Goal: Communication & Community: Answer question/provide support

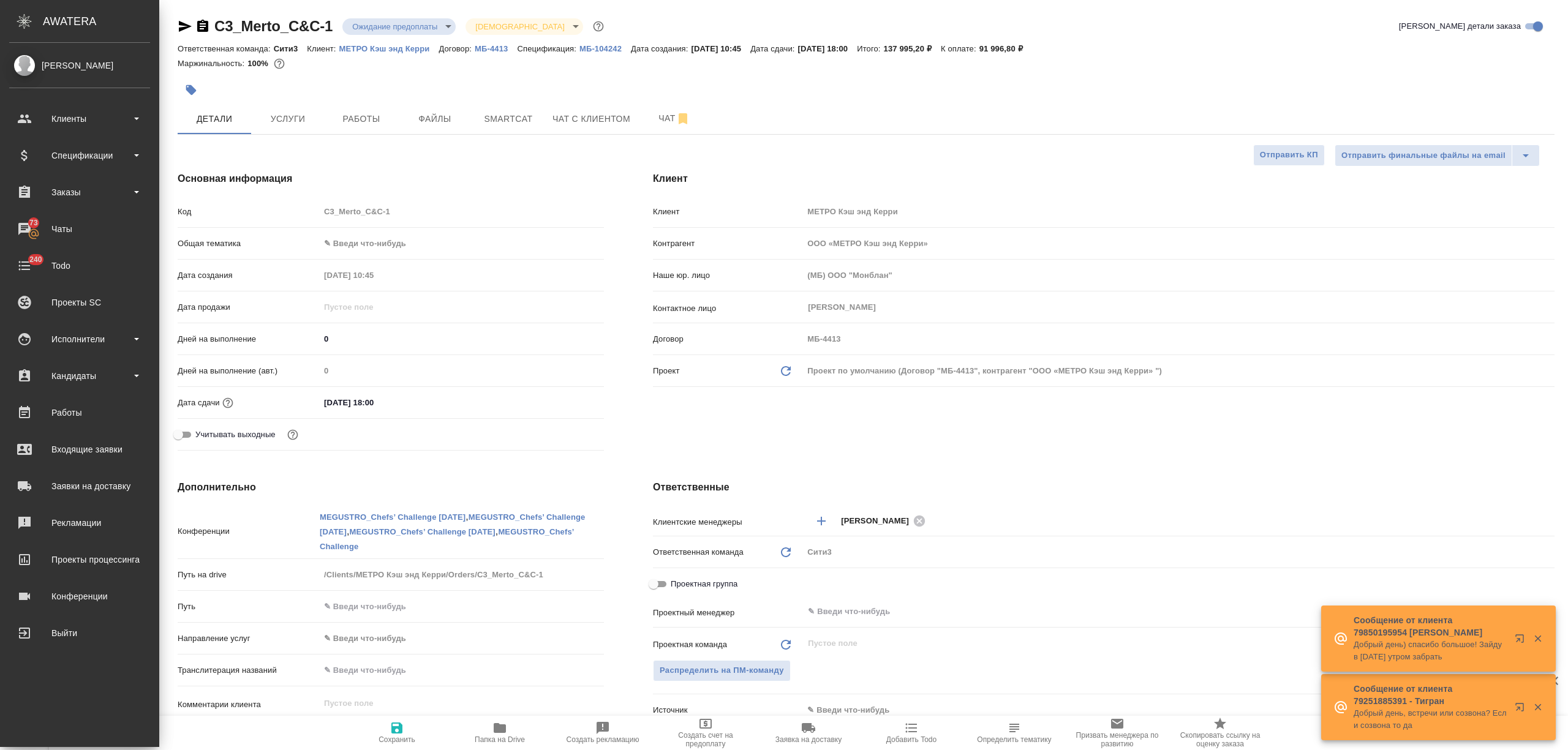
select select "RU"
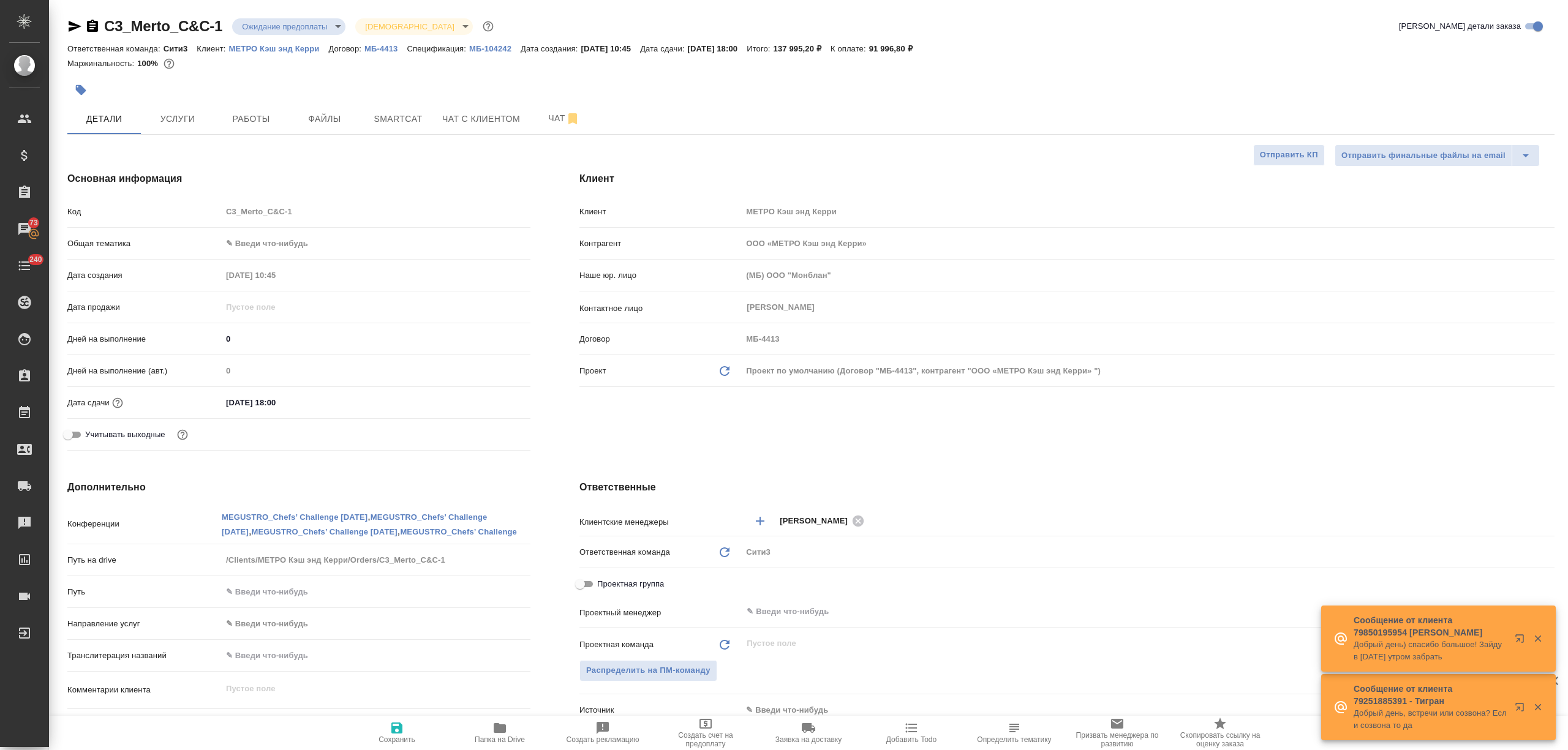
click at [469, 43] on link "МБ-104242" at bounding box center [495, 48] width 52 height 11
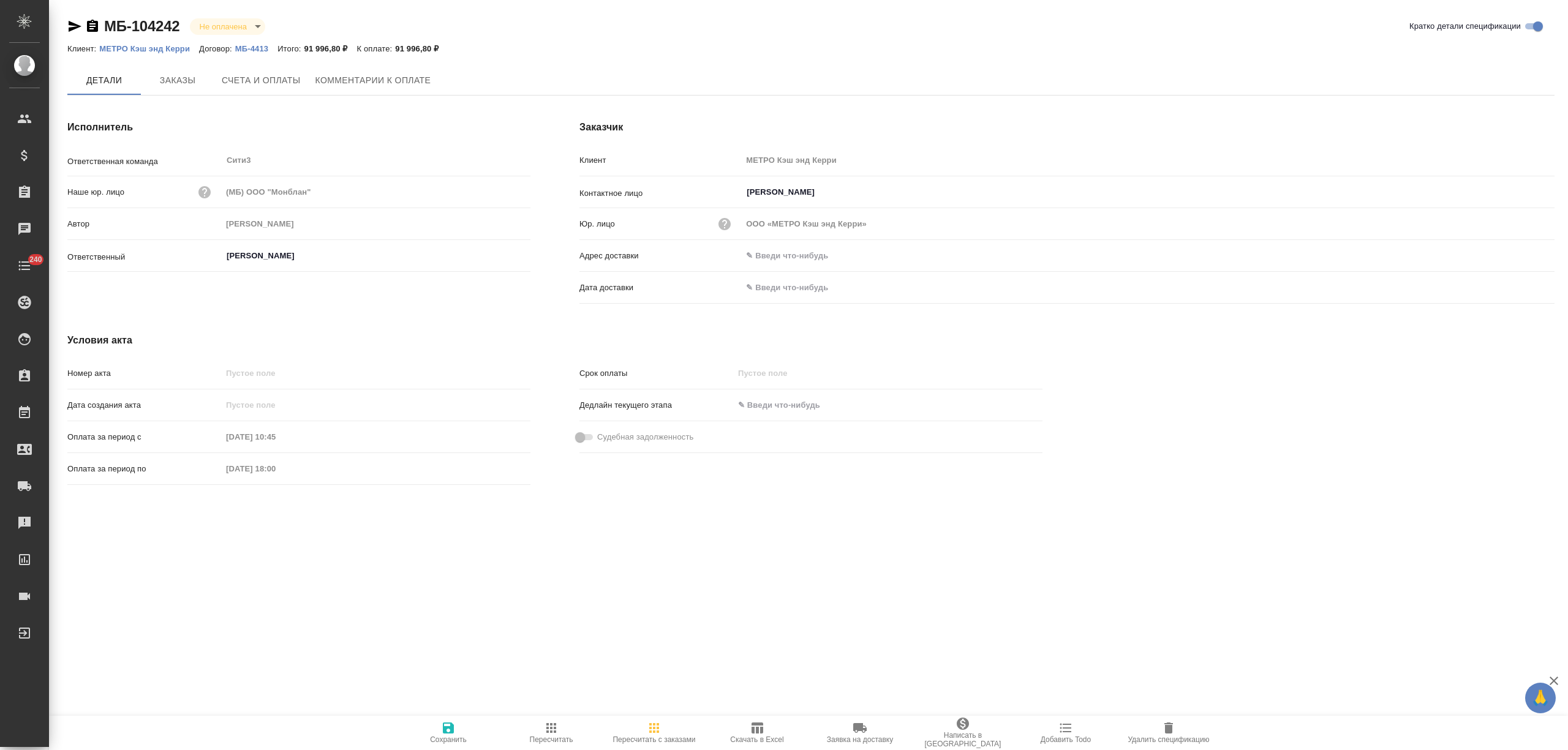
click at [563, 724] on span "Пересчитать" at bounding box center [551, 732] width 88 height 23
click at [290, 84] on span "Счета и оплаты" at bounding box center [261, 81] width 79 height 15
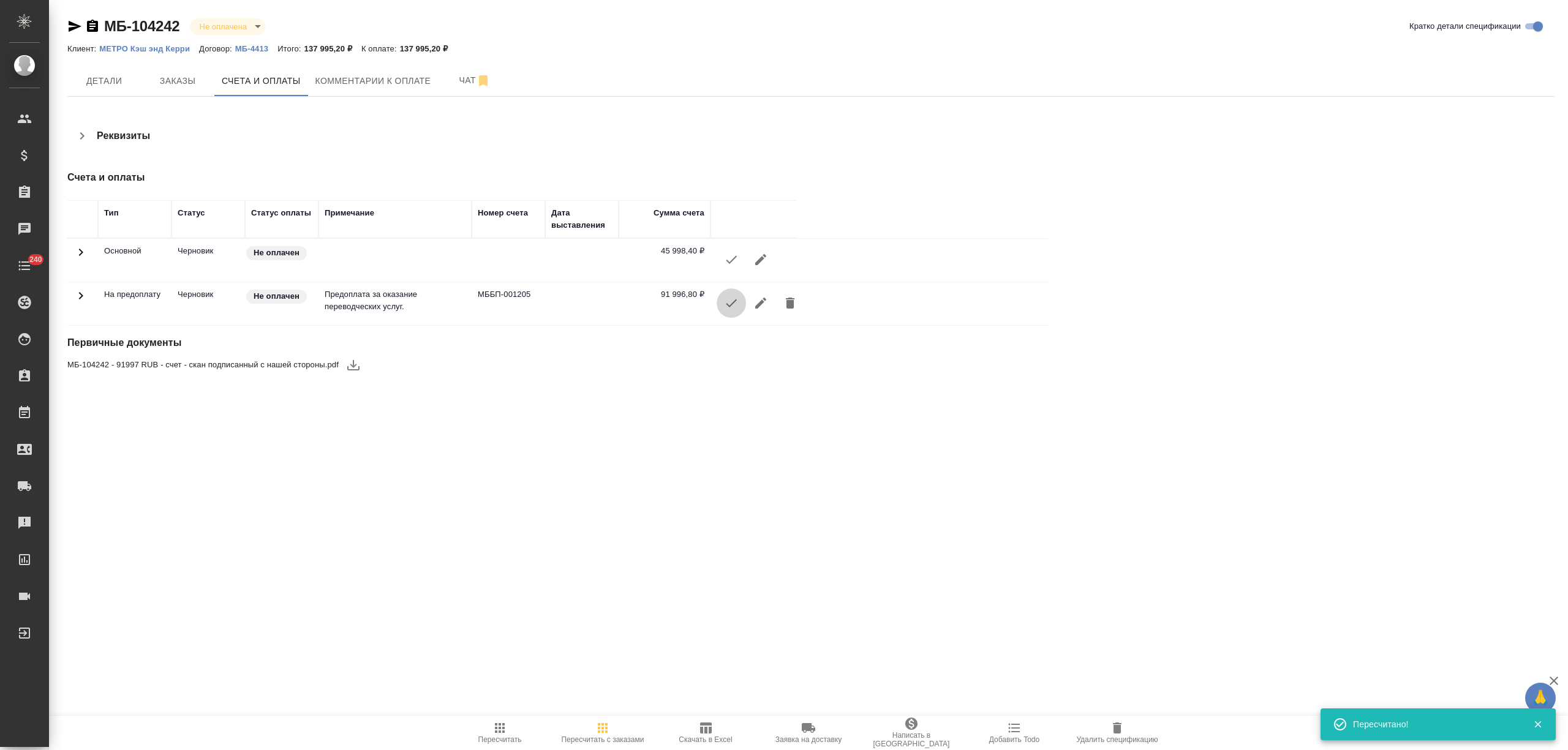
click at [736, 304] on icon "button" at bounding box center [731, 303] width 14 height 14
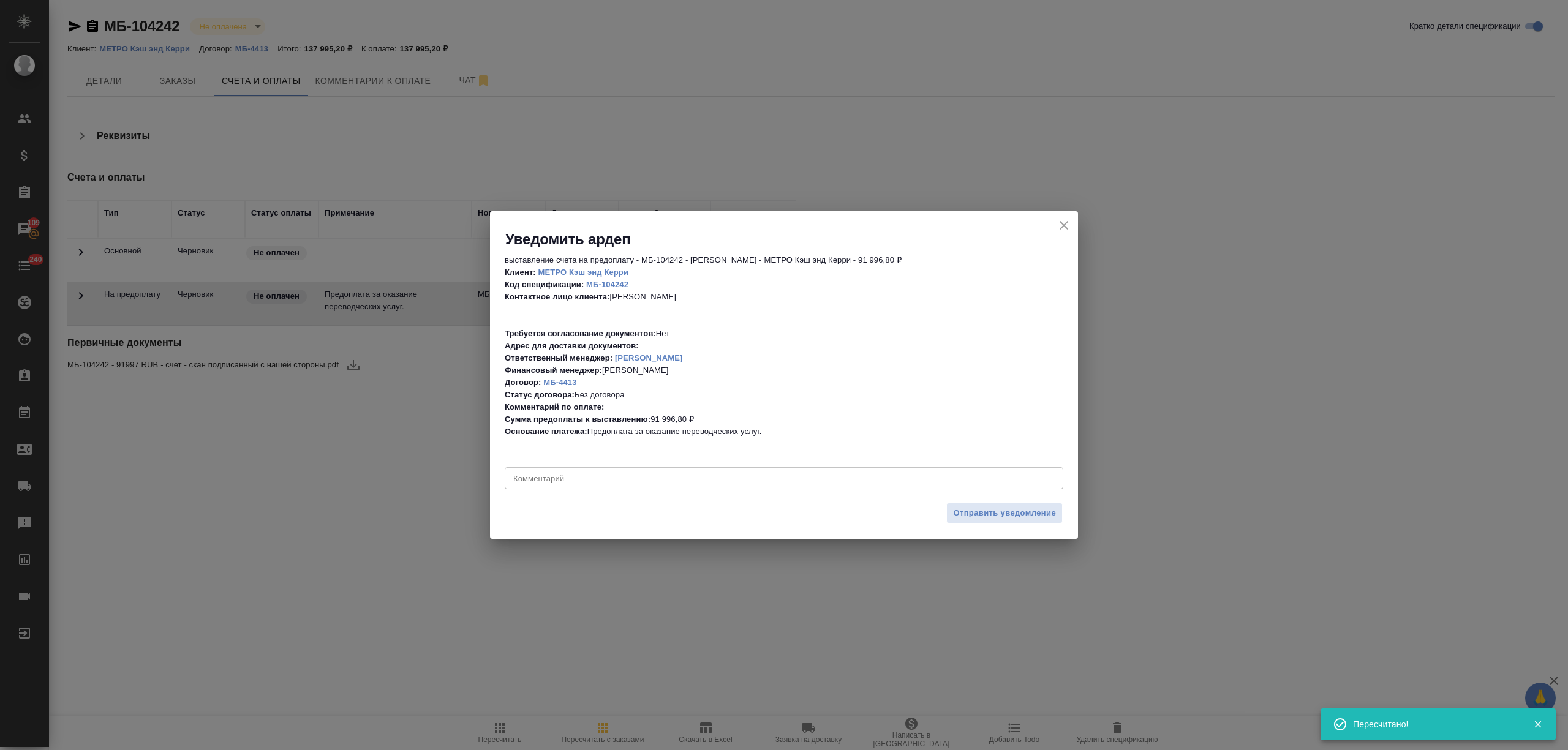
click at [1064, 224] on icon "close" at bounding box center [1064, 226] width 9 height 9
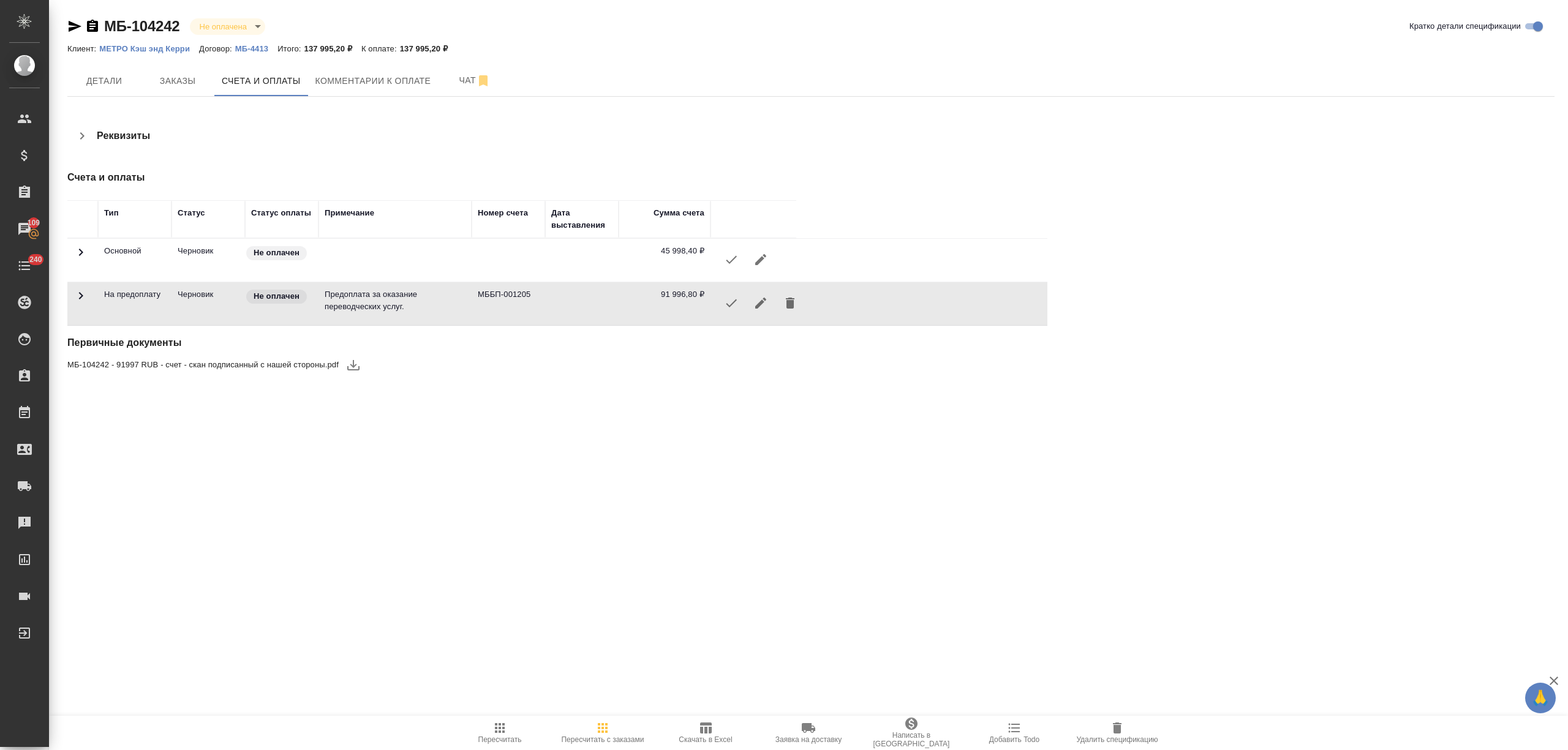
drag, startPoint x: 655, startPoint y: 249, endPoint x: 696, endPoint y: 252, distance: 41.1
click at [696, 252] on td "45 998,40 ₽" at bounding box center [664, 260] width 92 height 43
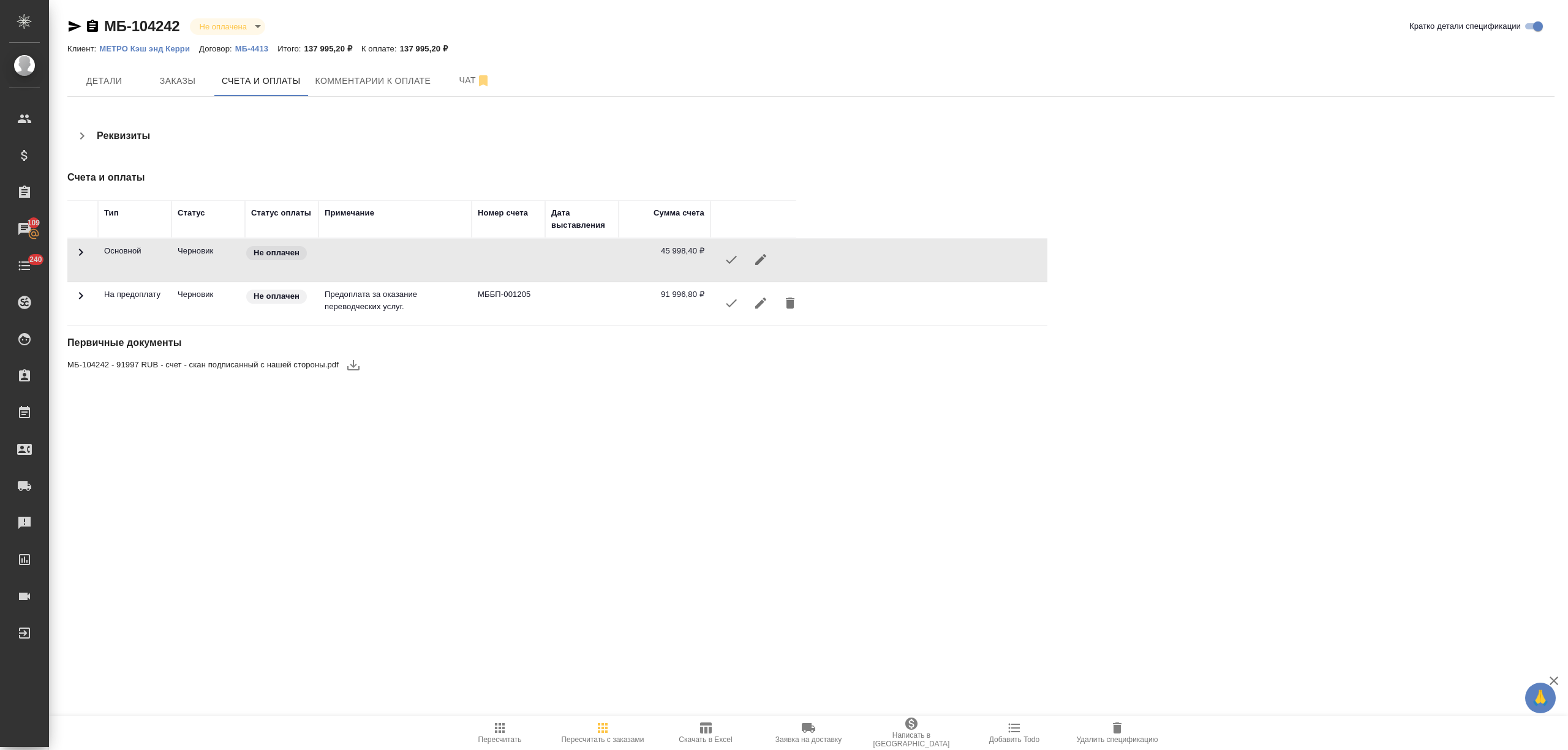
click at [683, 295] on td "91 996,80 ₽" at bounding box center [664, 304] width 92 height 43
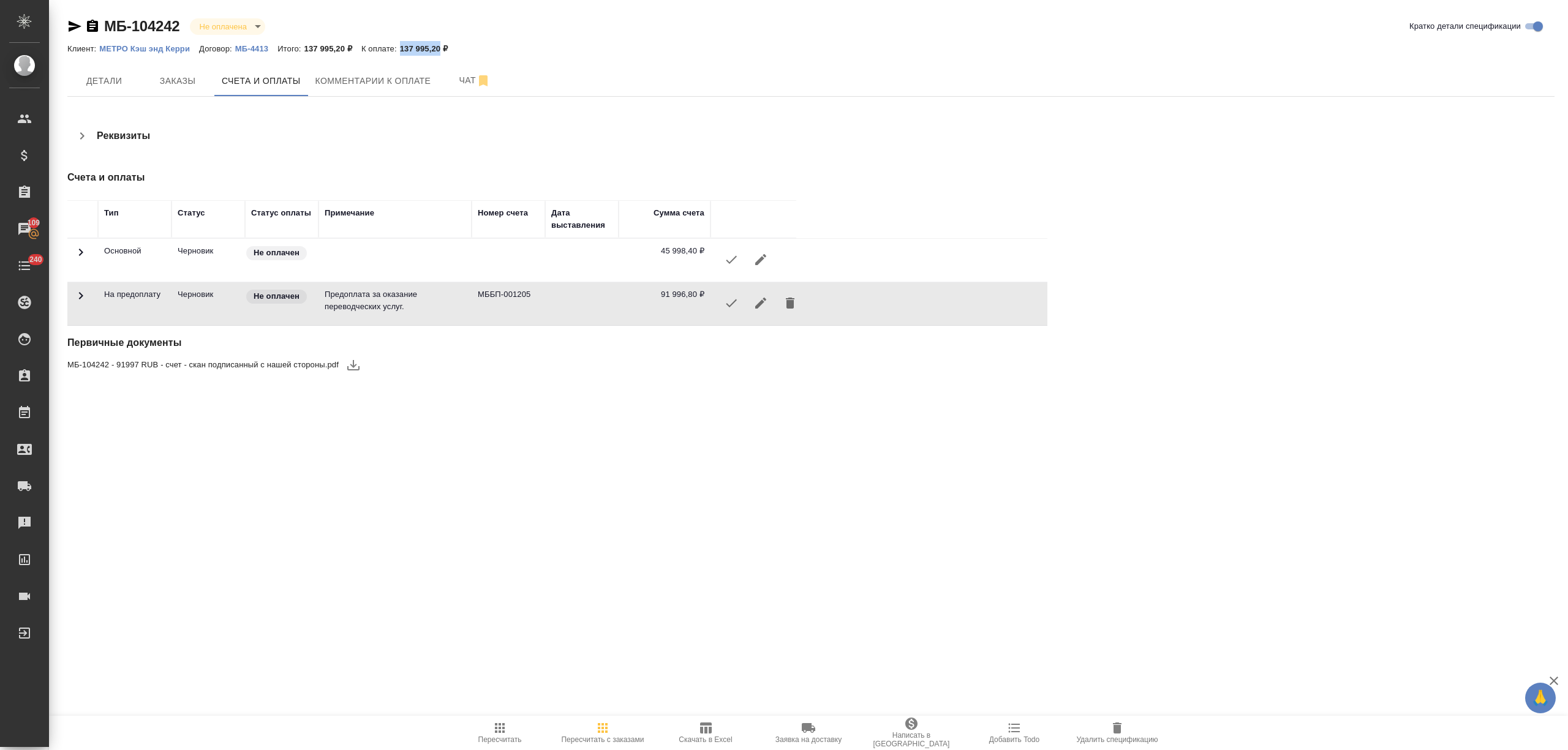
drag, startPoint x: 400, startPoint y: 45, endPoint x: 440, endPoint y: 48, distance: 40.1
click at [440, 48] on div "Клиент: МЕТРО Кэш энд Керри Договор: МБ-4413 Итого: 137 995,20 ₽ К оплате: 137 …" at bounding box center [810, 48] width 1487 height 14
copy p "137 995,20"
click at [767, 301] on icon "button" at bounding box center [760, 303] width 14 height 14
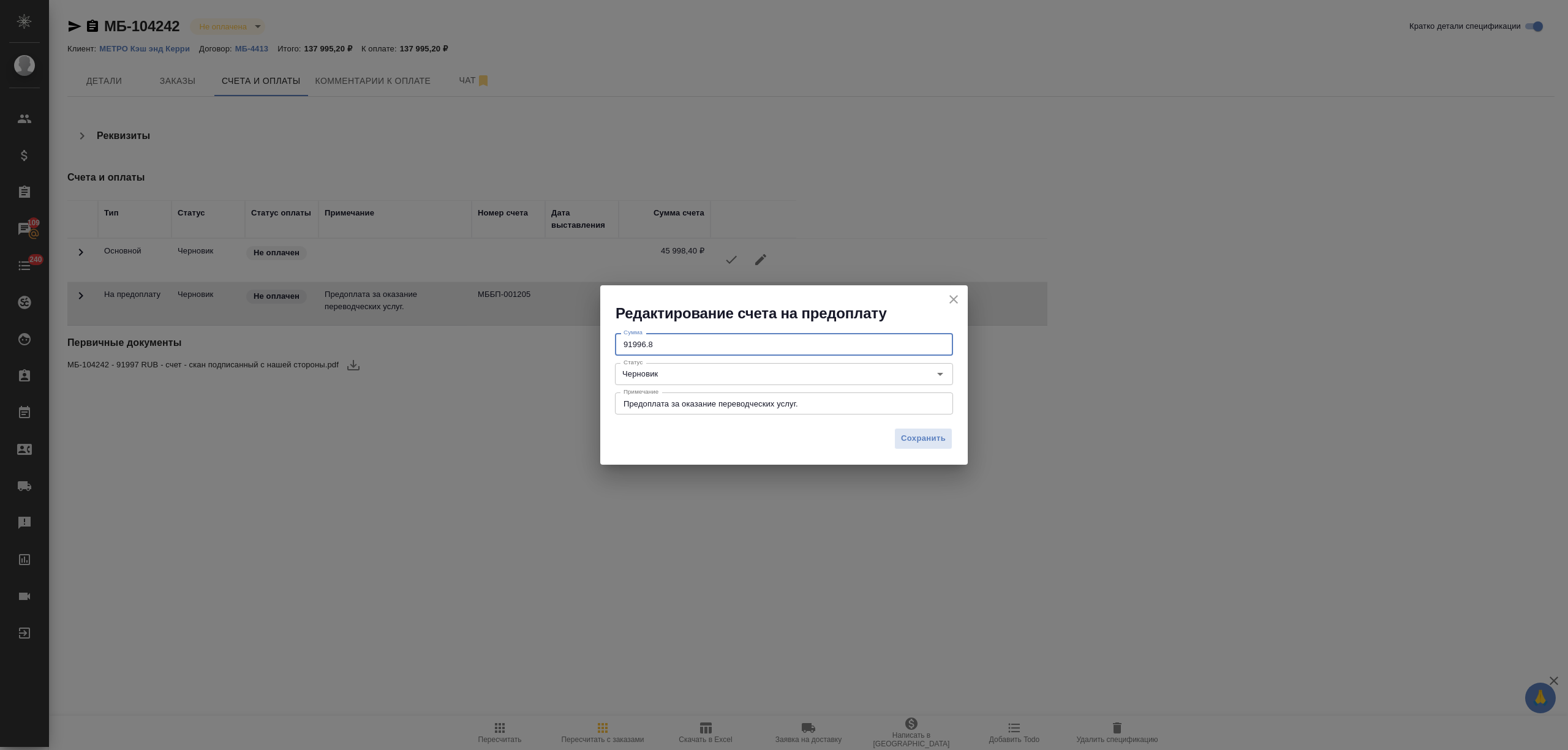
drag, startPoint x: 667, startPoint y: 344, endPoint x: 552, endPoint y: 343, distance: 115.0
click at [552, 343] on div "Редактирование счета на предоплату Сумма 91996.8 Сумма Статус Черновик Статус П…" at bounding box center [784, 375] width 1568 height 750
paste input "137995.20"
type input "137995.20"
click at [926, 432] on span "Сохранить" at bounding box center [923, 439] width 45 height 14
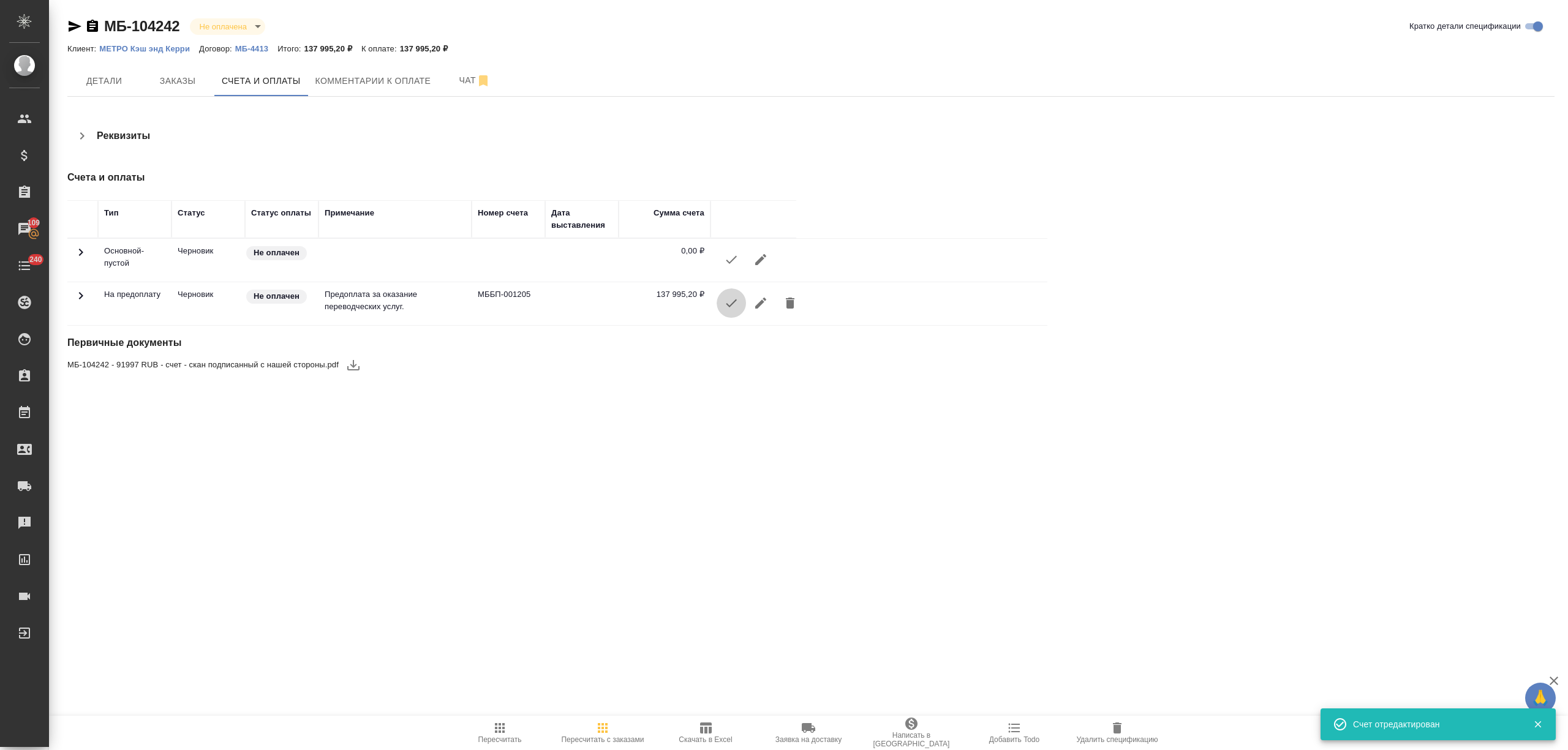
click at [725, 302] on icon "button" at bounding box center [731, 303] width 14 height 14
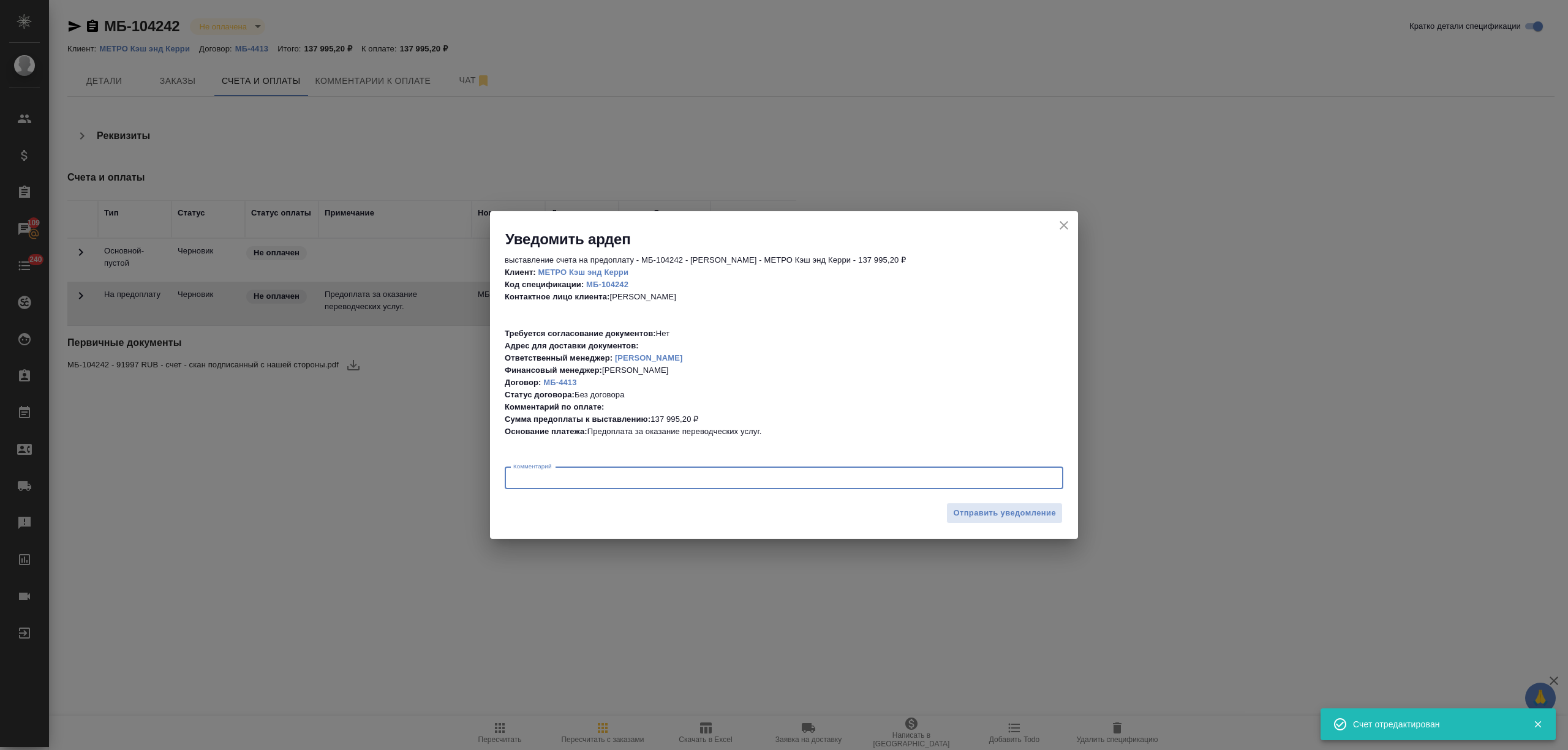
click at [657, 480] on textarea at bounding box center [783, 478] width 541 height 9
type textarea "по эдо работают, жду айди"
click at [974, 514] on span "Отправить уведомление" at bounding box center [1004, 514] width 103 height 14
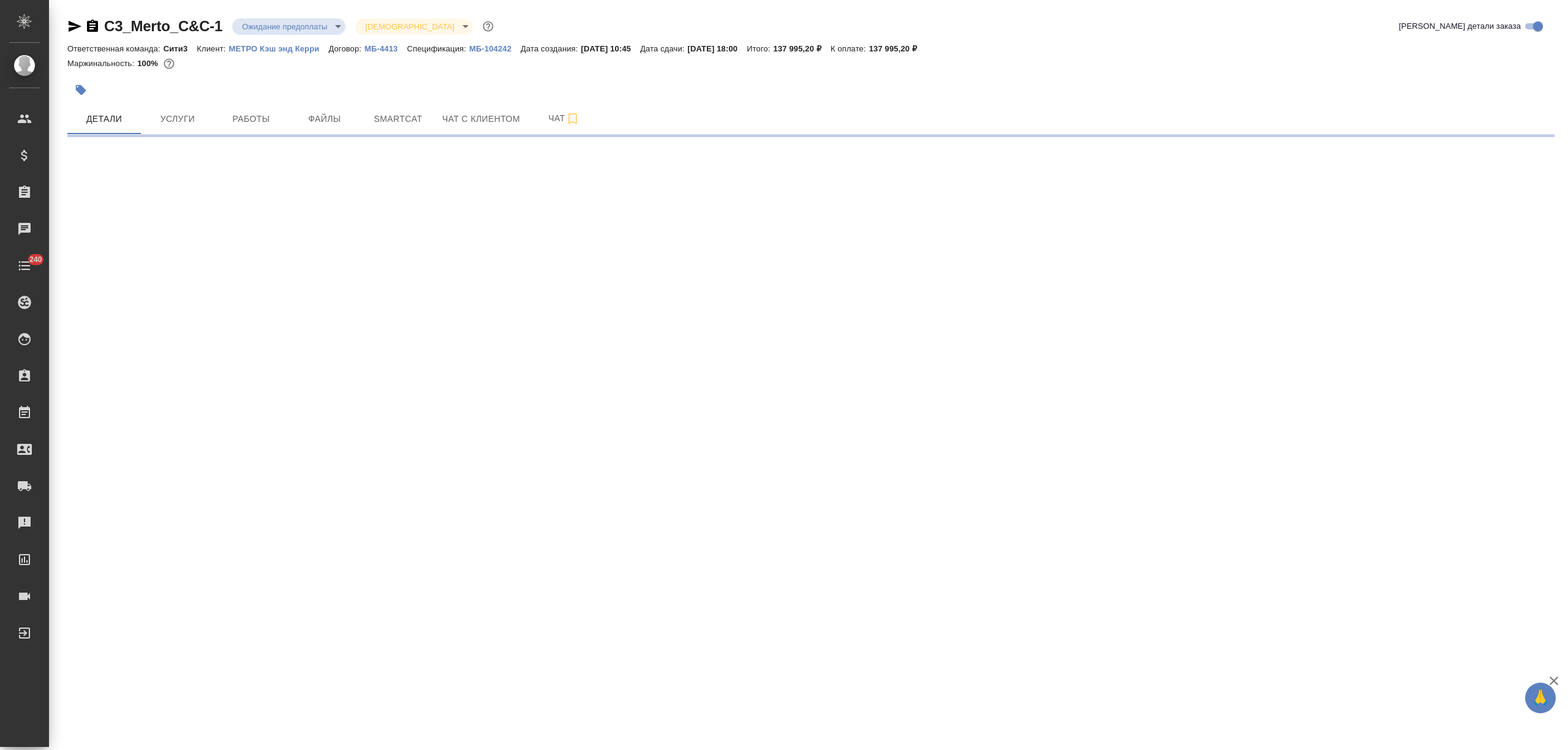
select select "RU"
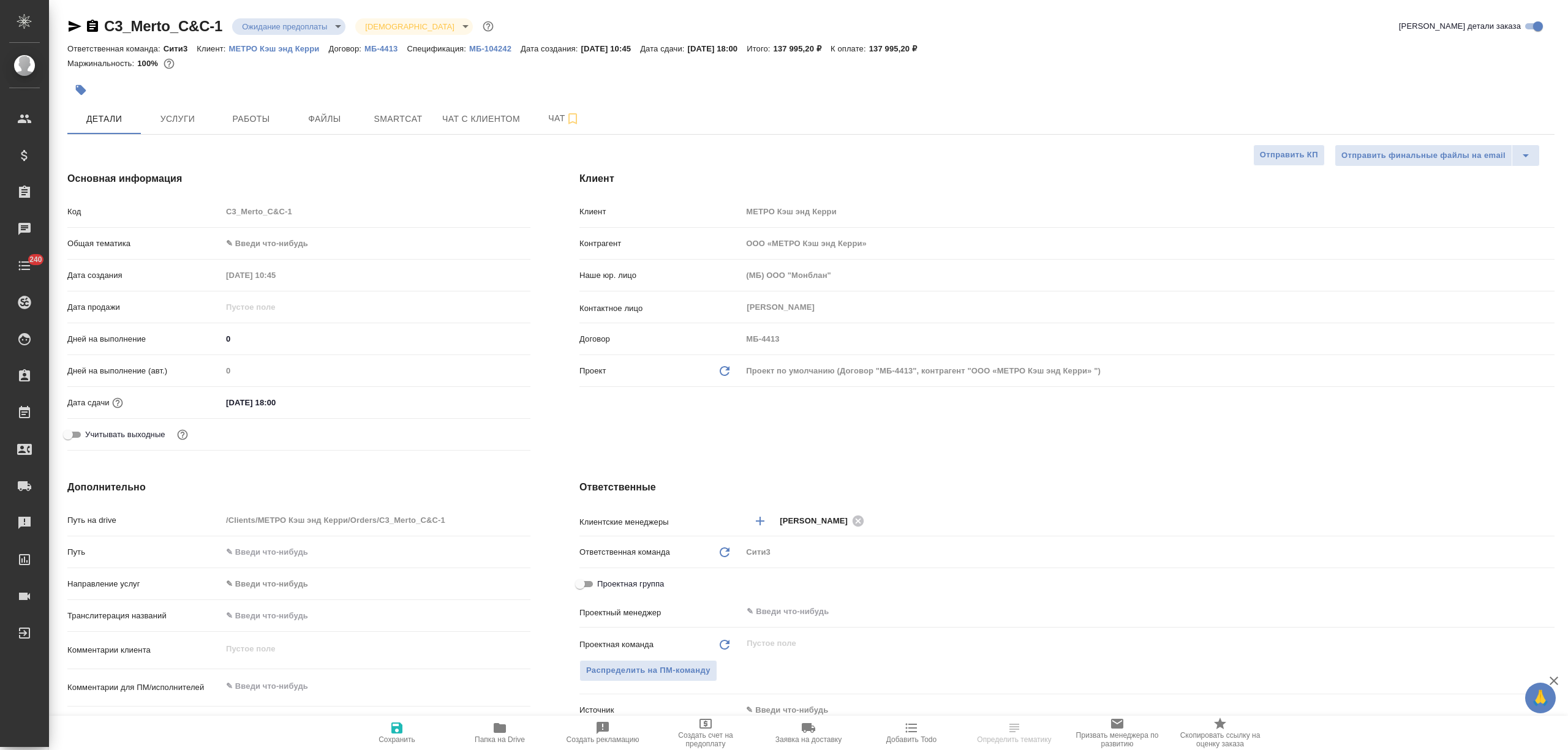
type textarea "x"
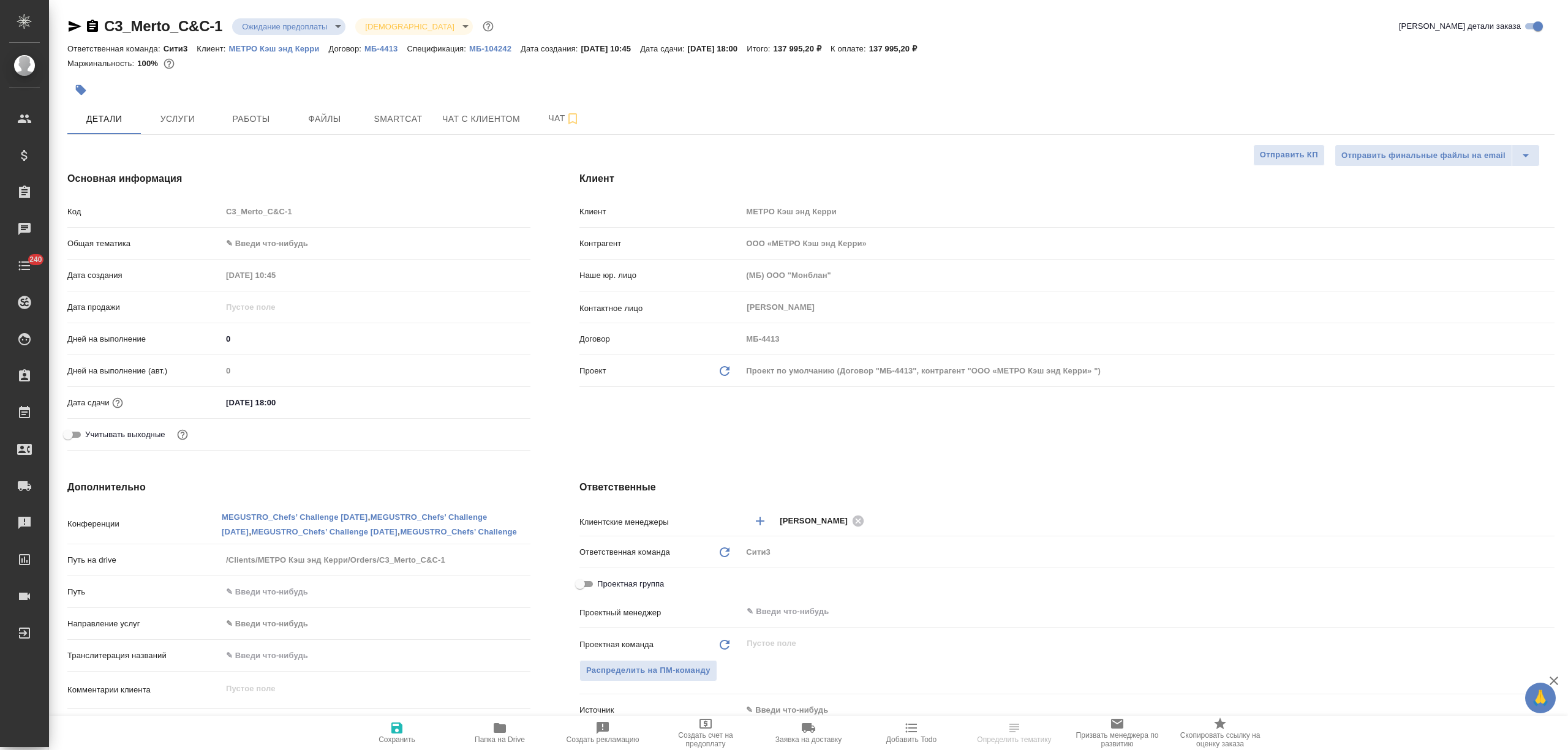
type textarea "x"
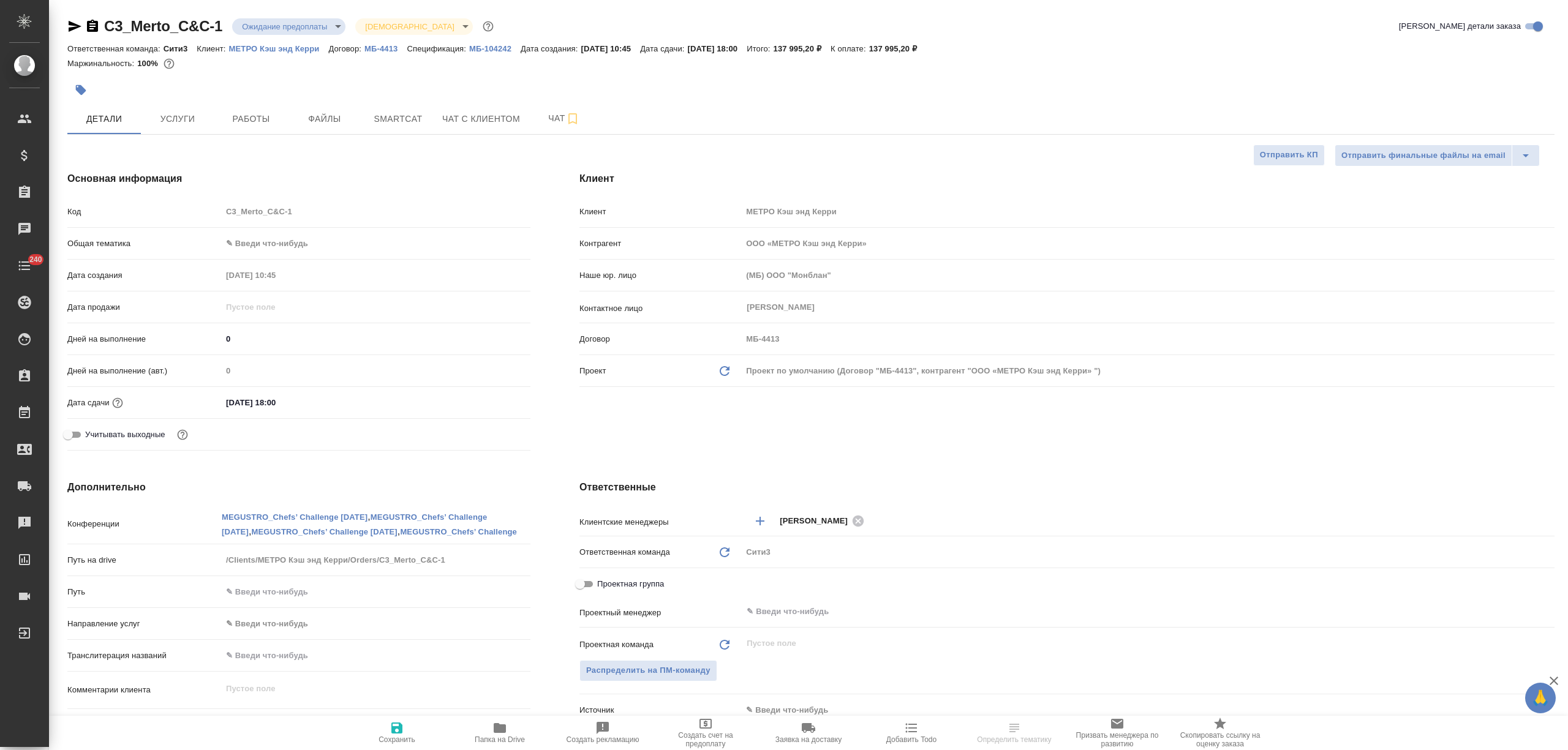
type textarea "x"
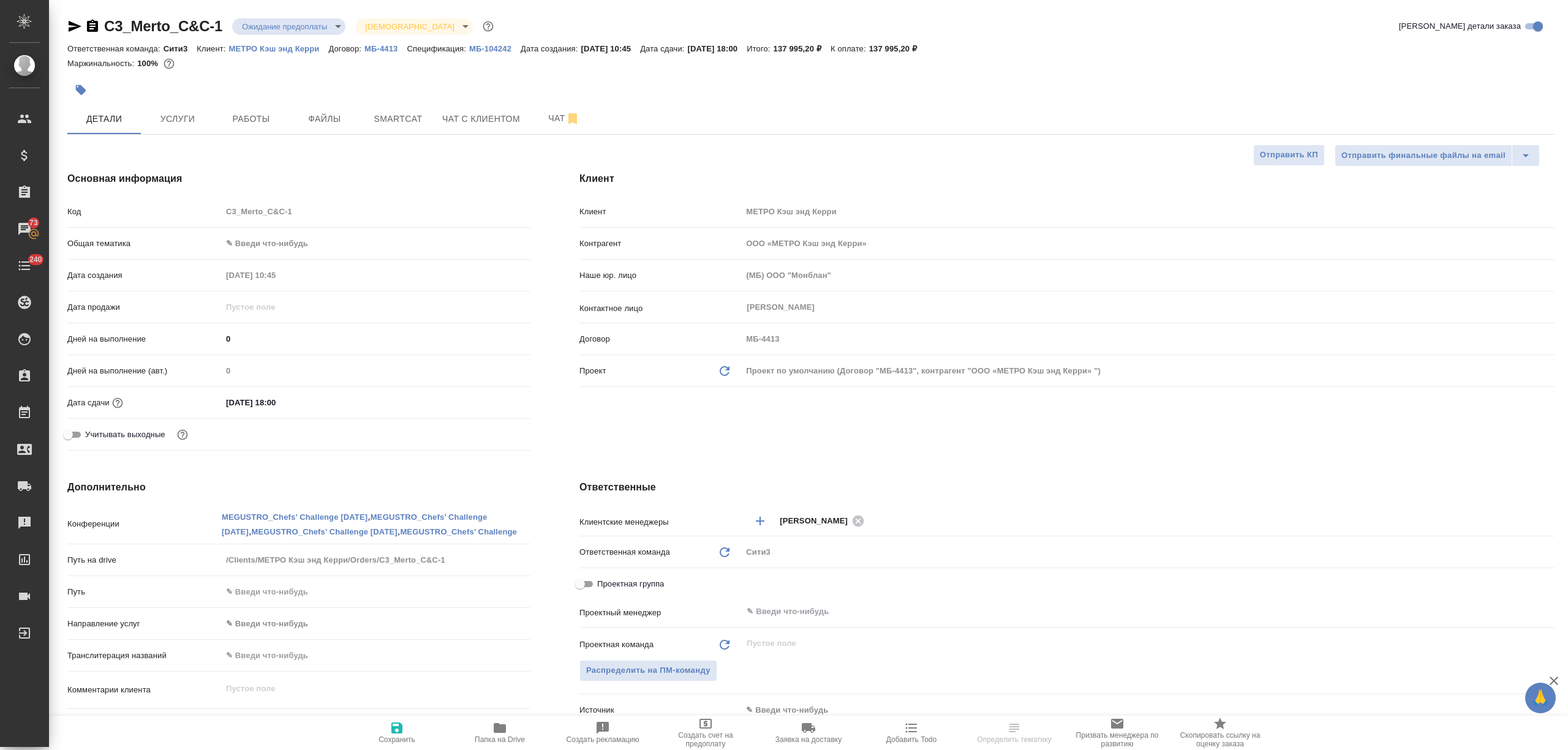
type textarea "x"
select select "RU"
type textarea "x"
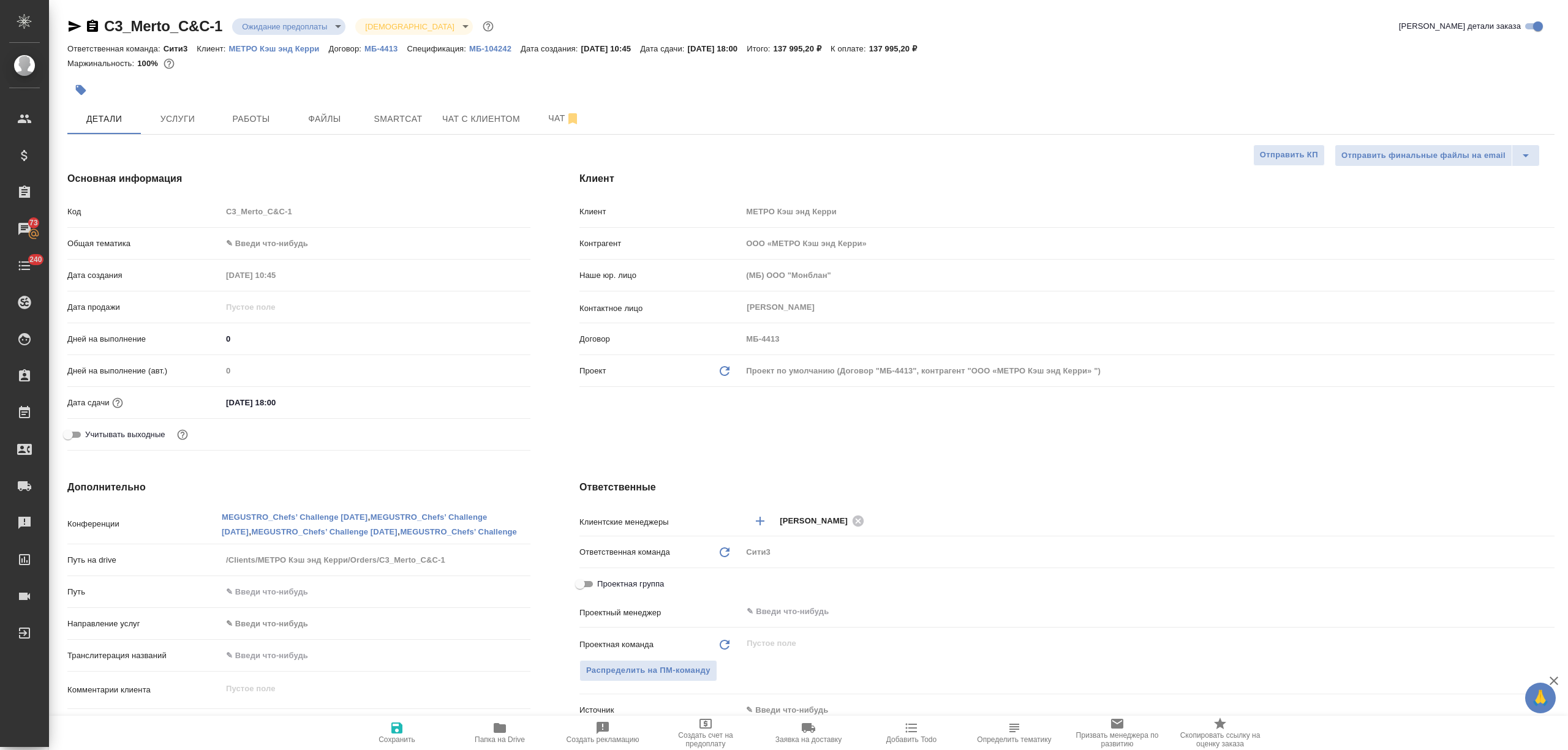
type textarea "x"
click at [184, 118] on span "Услуги" at bounding box center [177, 119] width 59 height 15
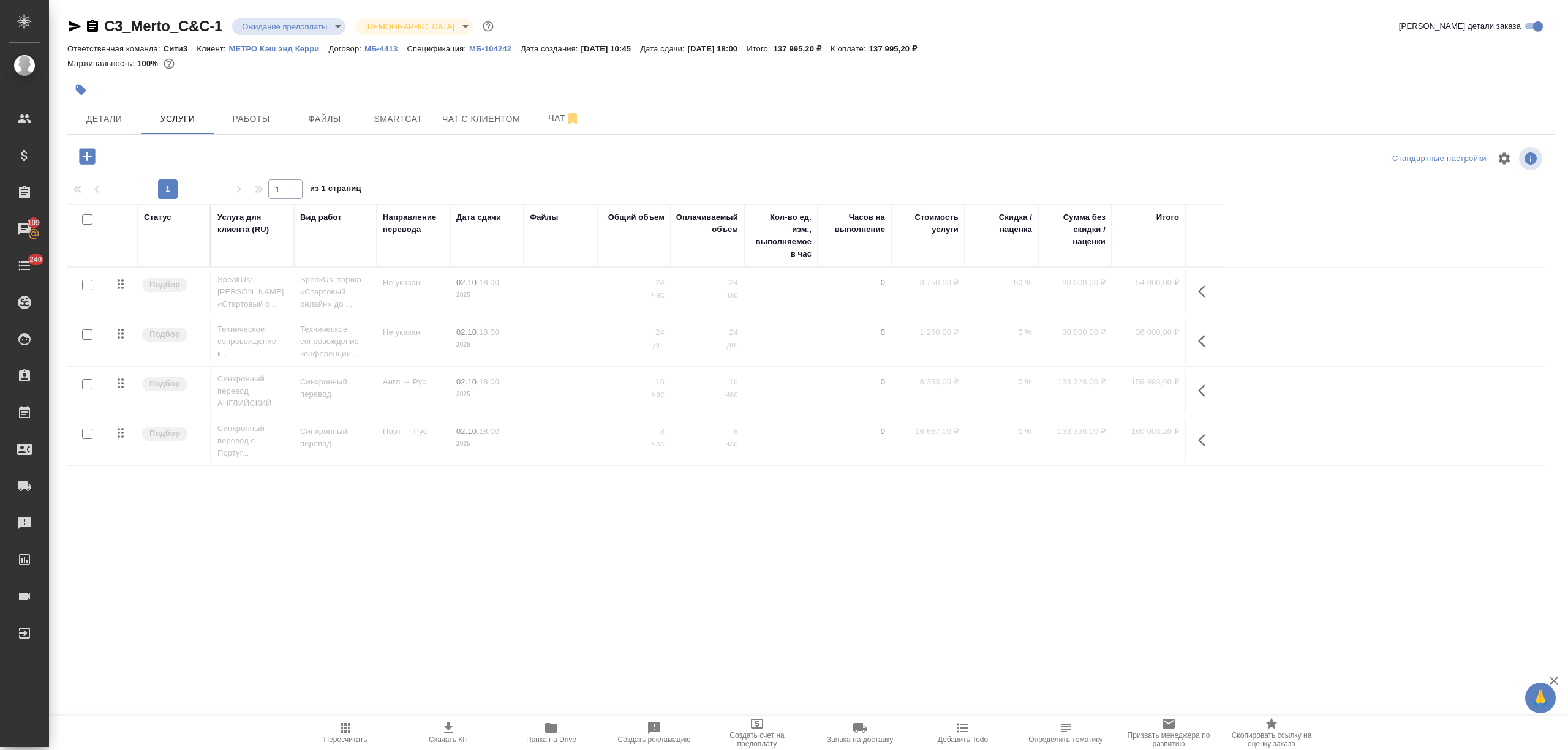
click at [522, 285] on td "02.10, 18:00 2025" at bounding box center [487, 292] width 74 height 43
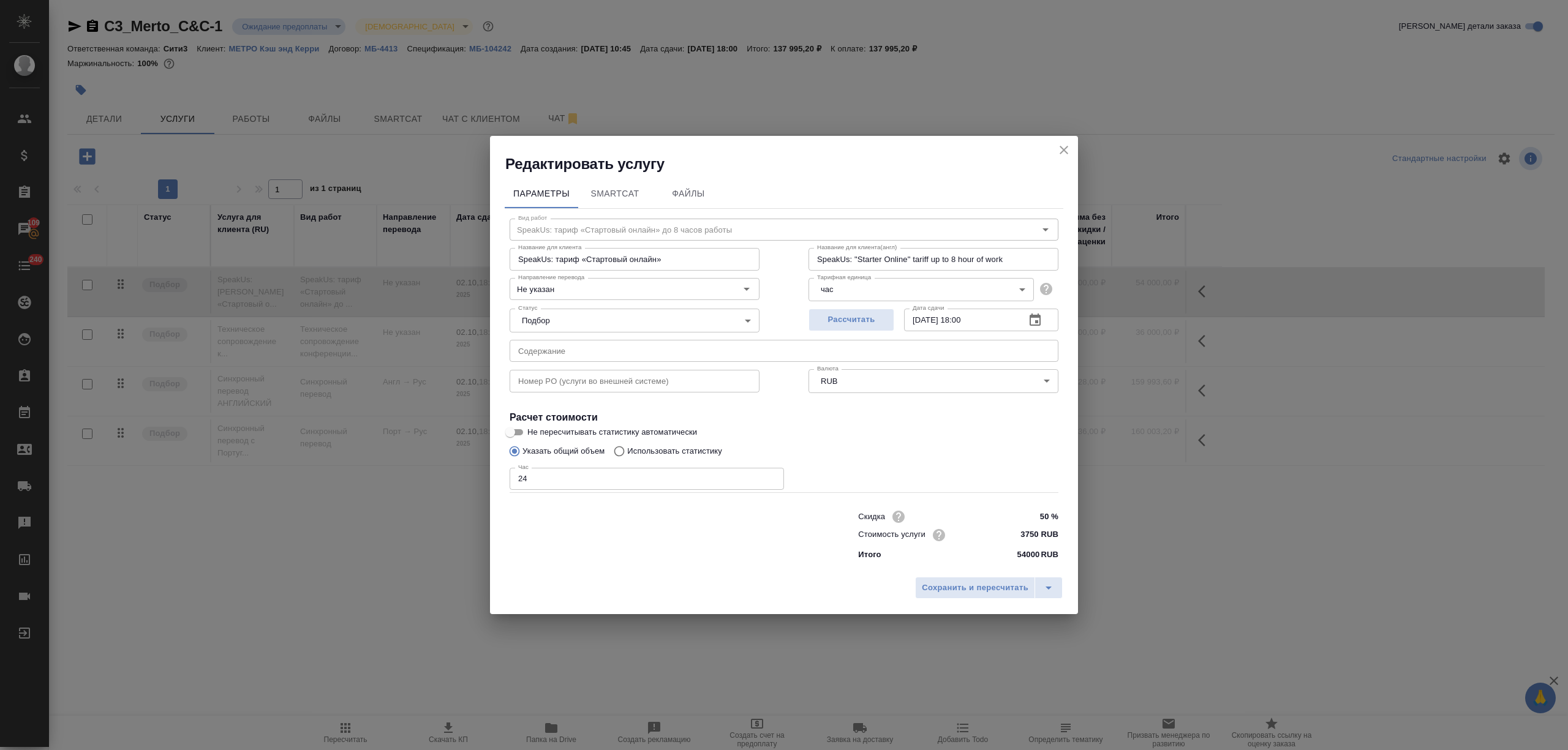
click at [1068, 145] on icon "close" at bounding box center [1063, 149] width 14 height 14
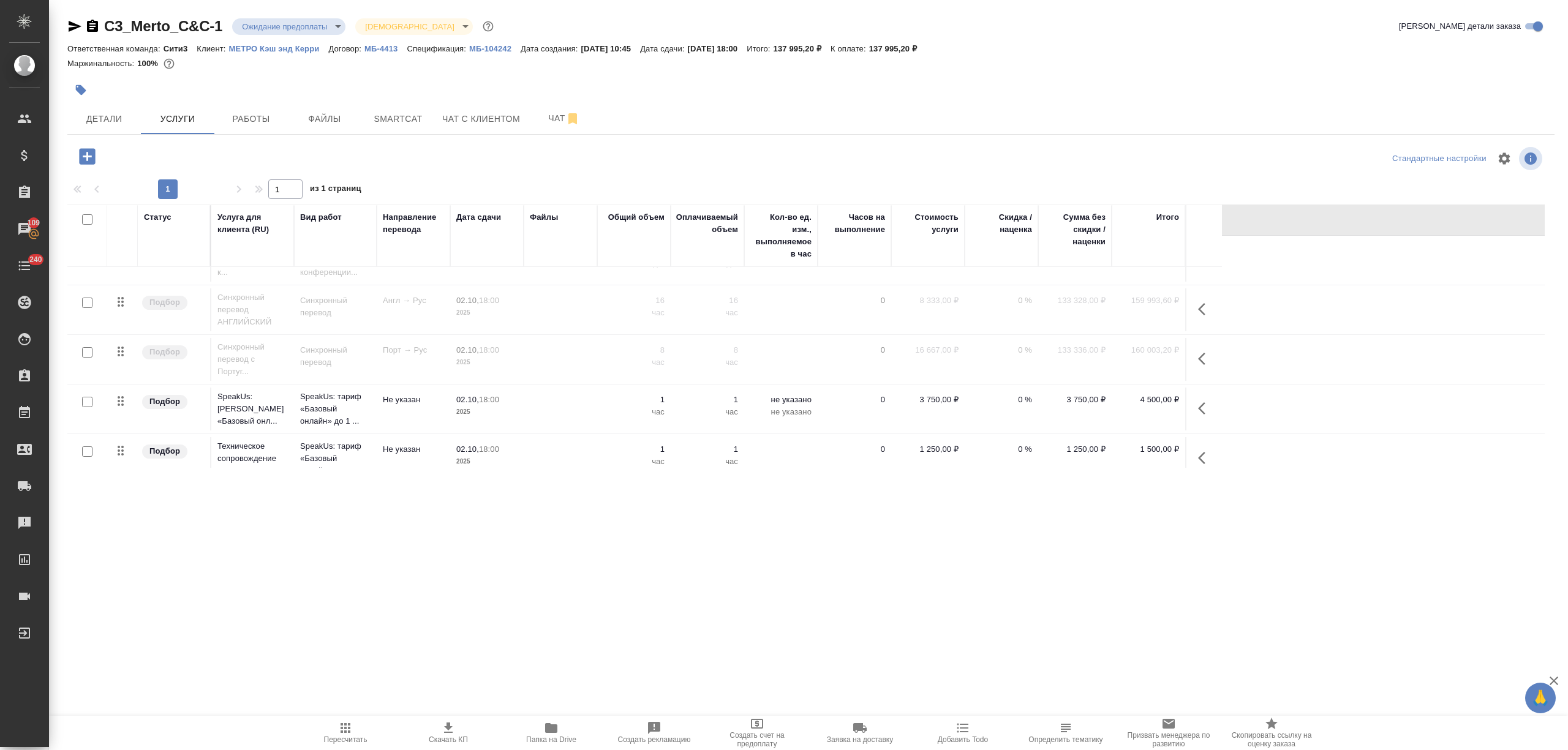
scroll to position [163, 0]
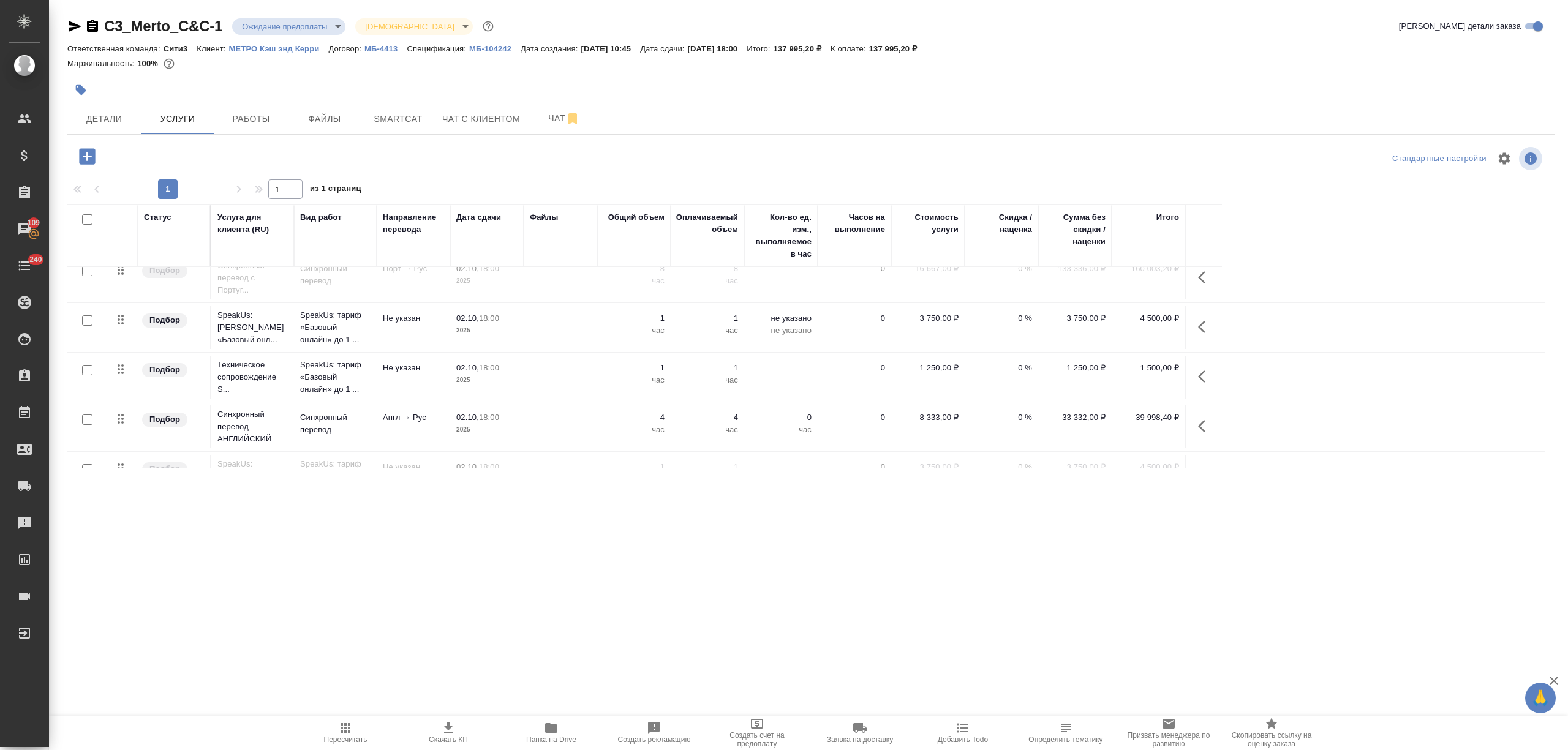
click at [479, 324] on span "02.10, 18:00" at bounding box center [487, 318] width 61 height 12
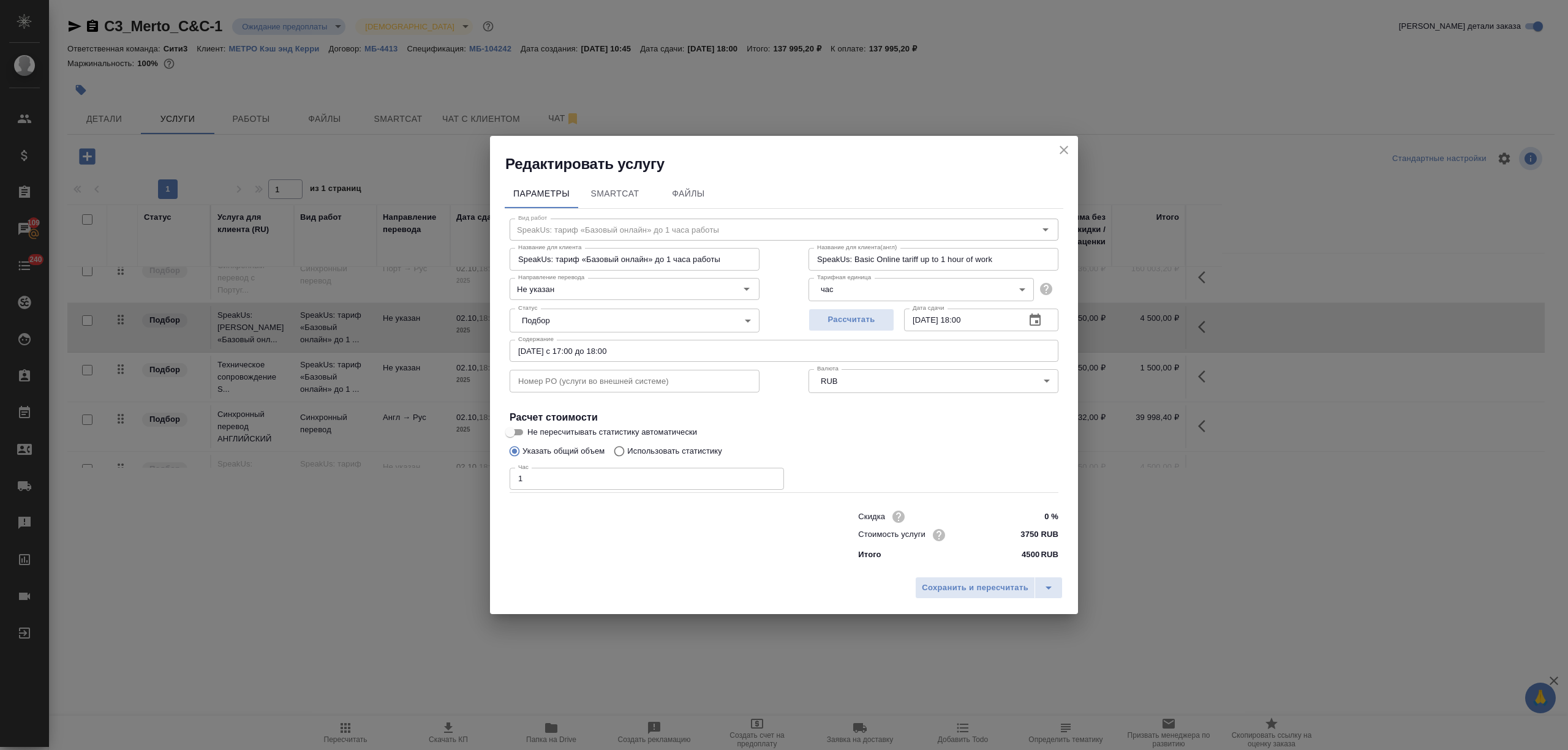
click at [1062, 150] on icon "close" at bounding box center [1063, 149] width 14 height 14
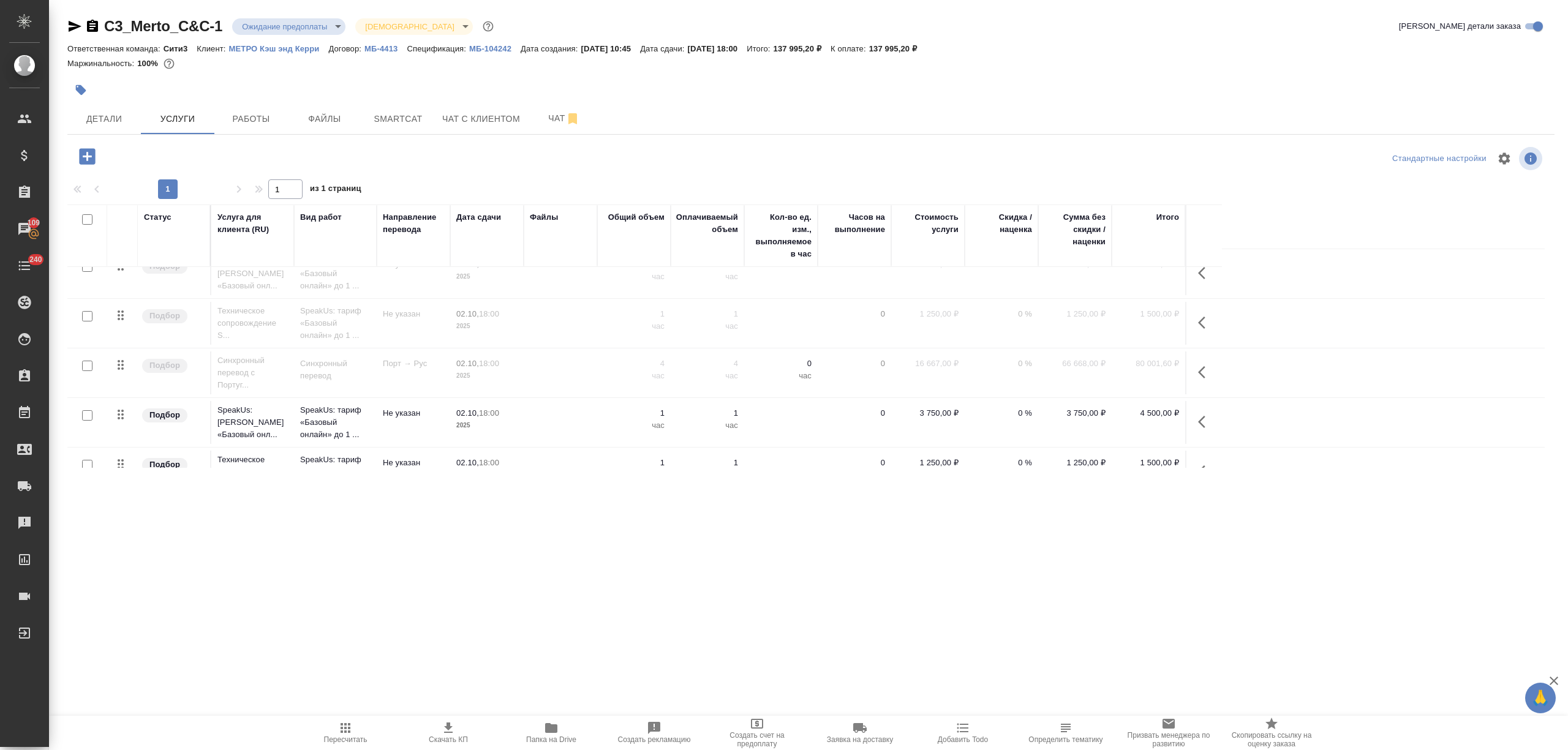
scroll to position [408, 0]
click at [388, 390] on td "Не указан" at bounding box center [413, 380] width 74 height 43
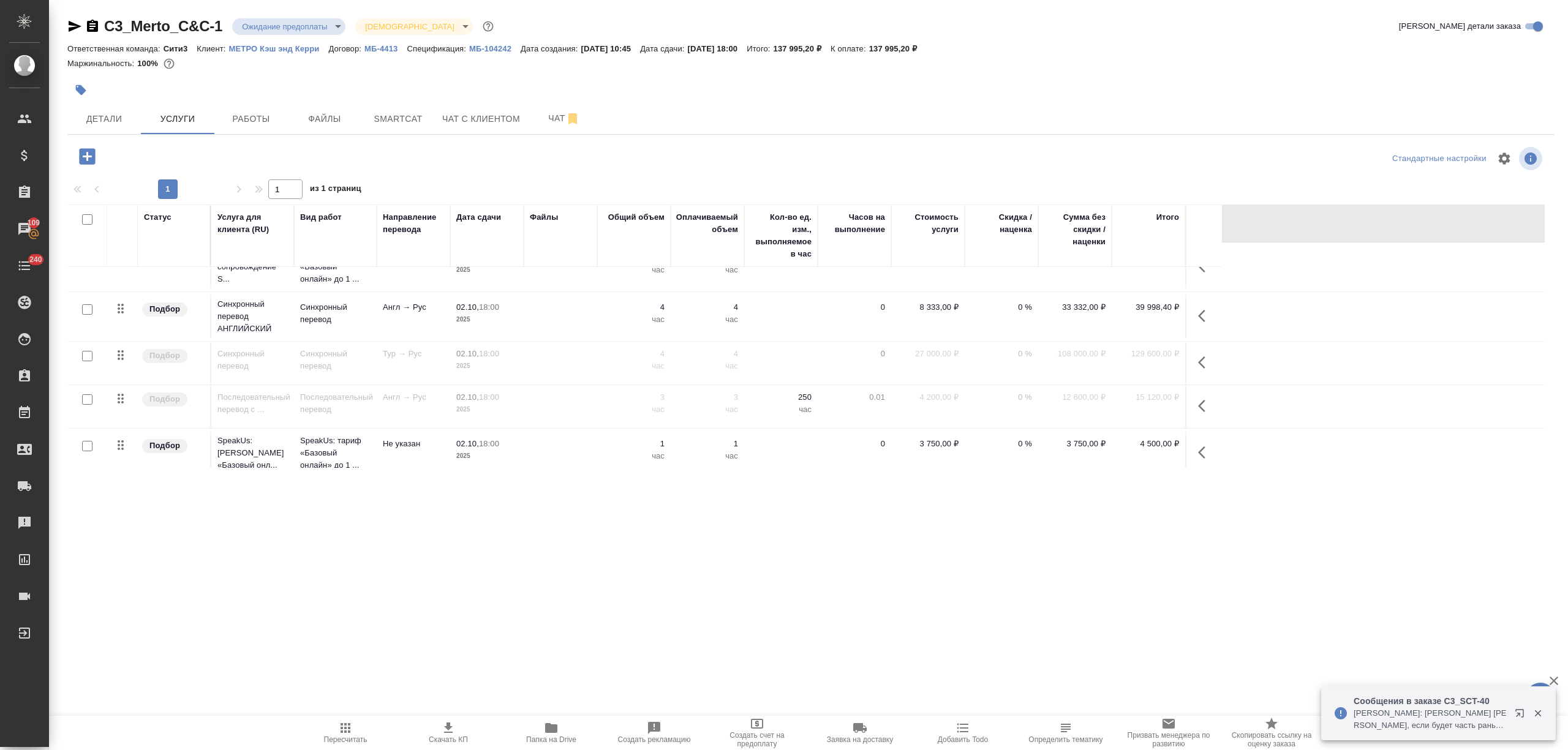
scroll to position [572, 0]
click at [518, 437] on td "02.10, 18:00 2025" at bounding box center [487, 453] width 74 height 43
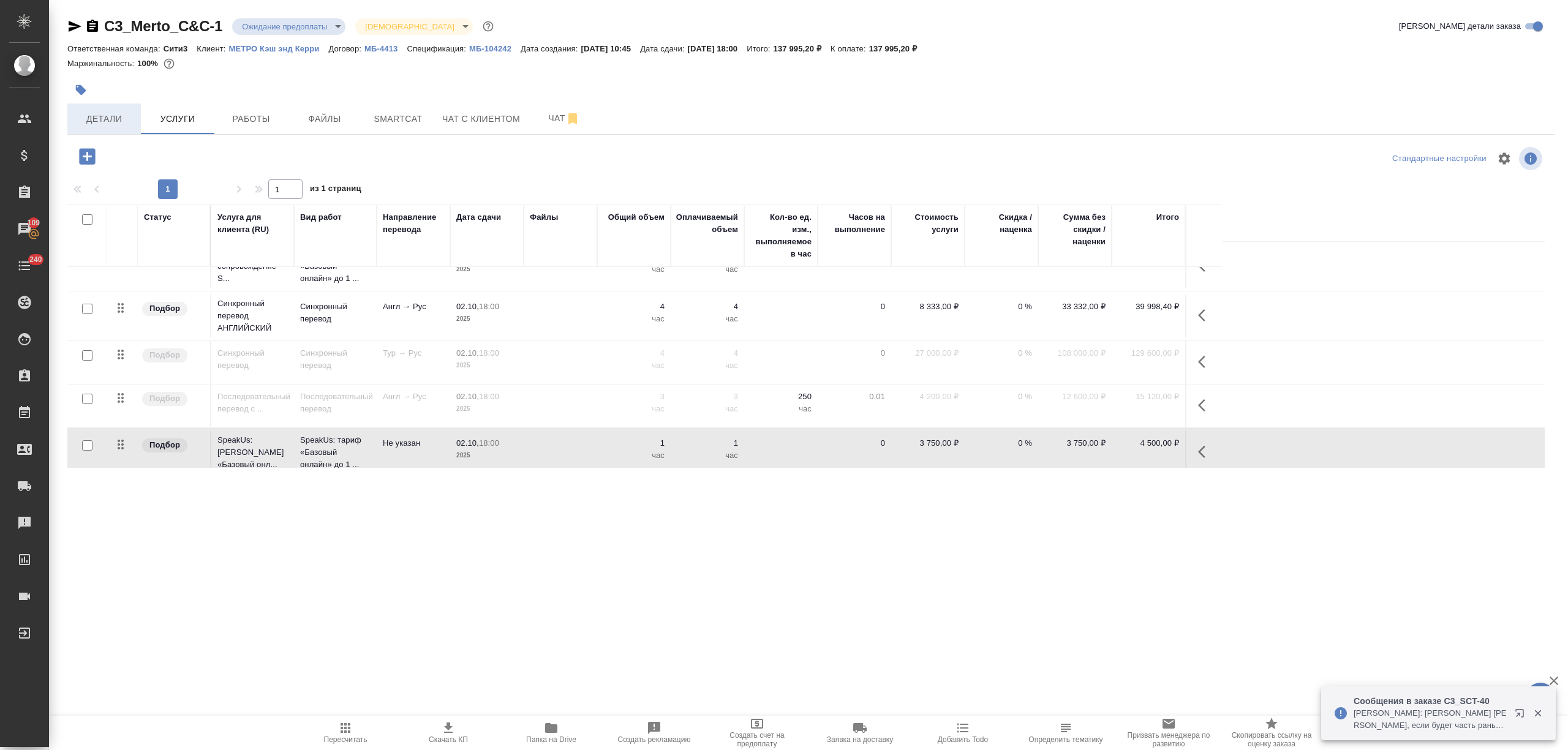
click at [125, 116] on span "Детали" at bounding box center [104, 119] width 59 height 15
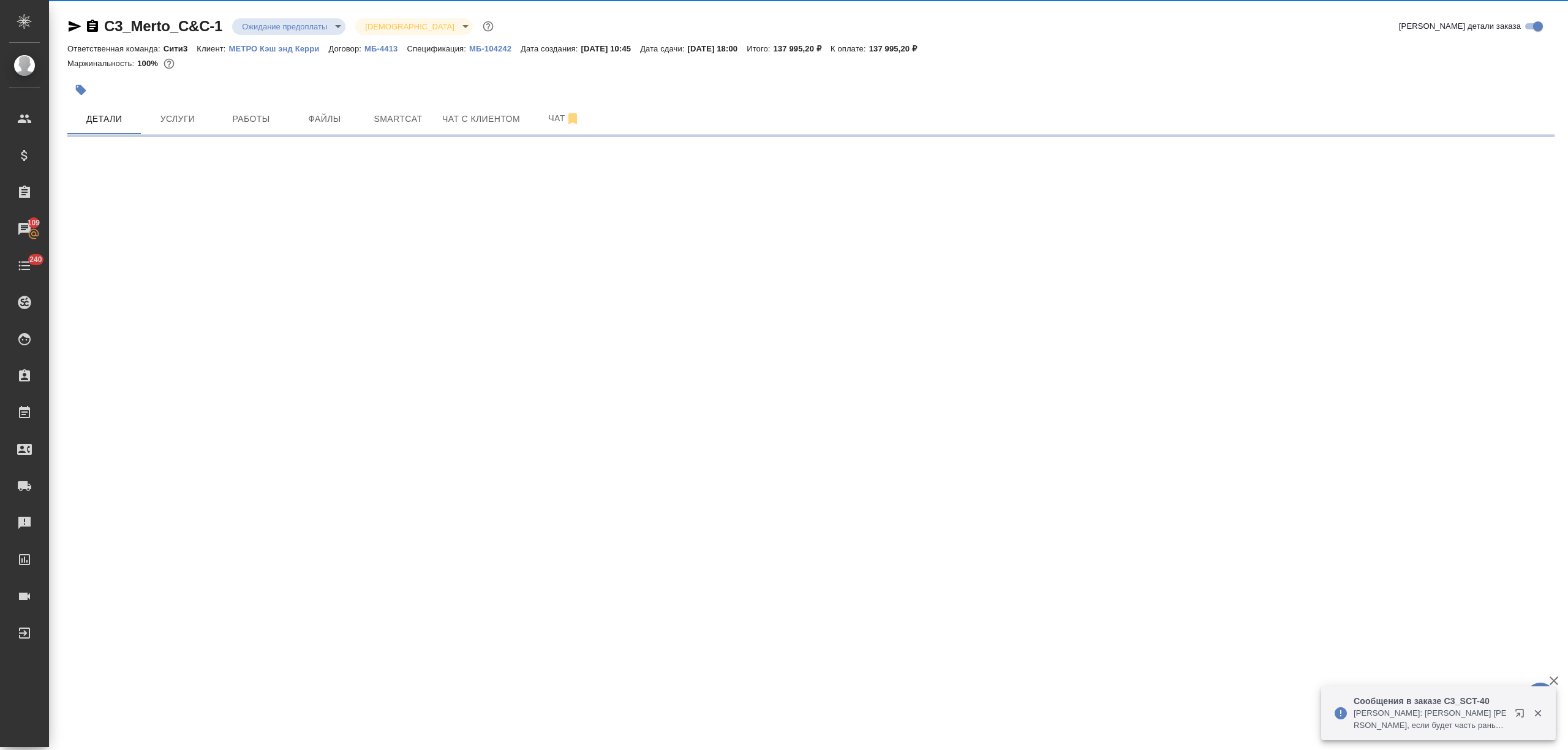
select select "RU"
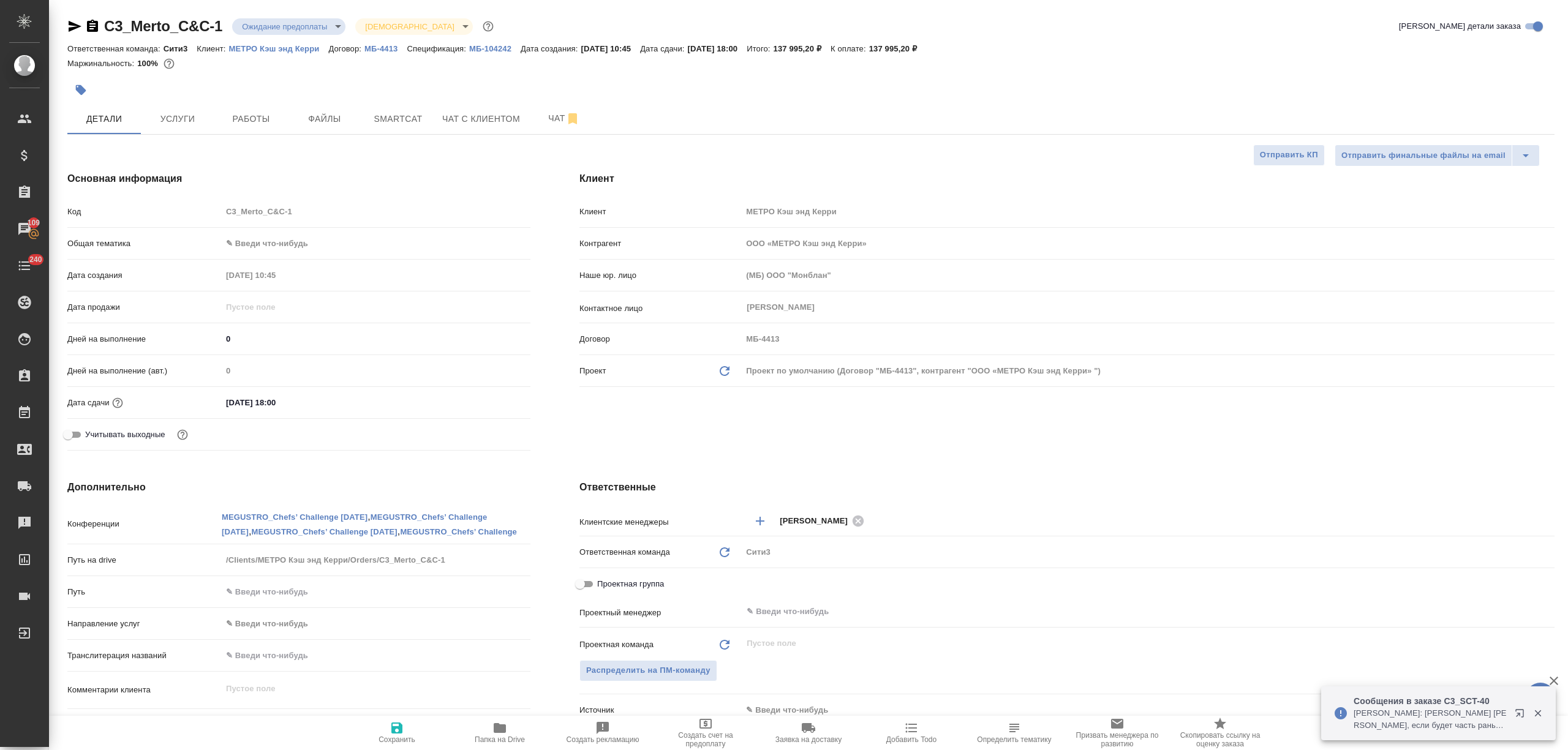
type textarea "x"
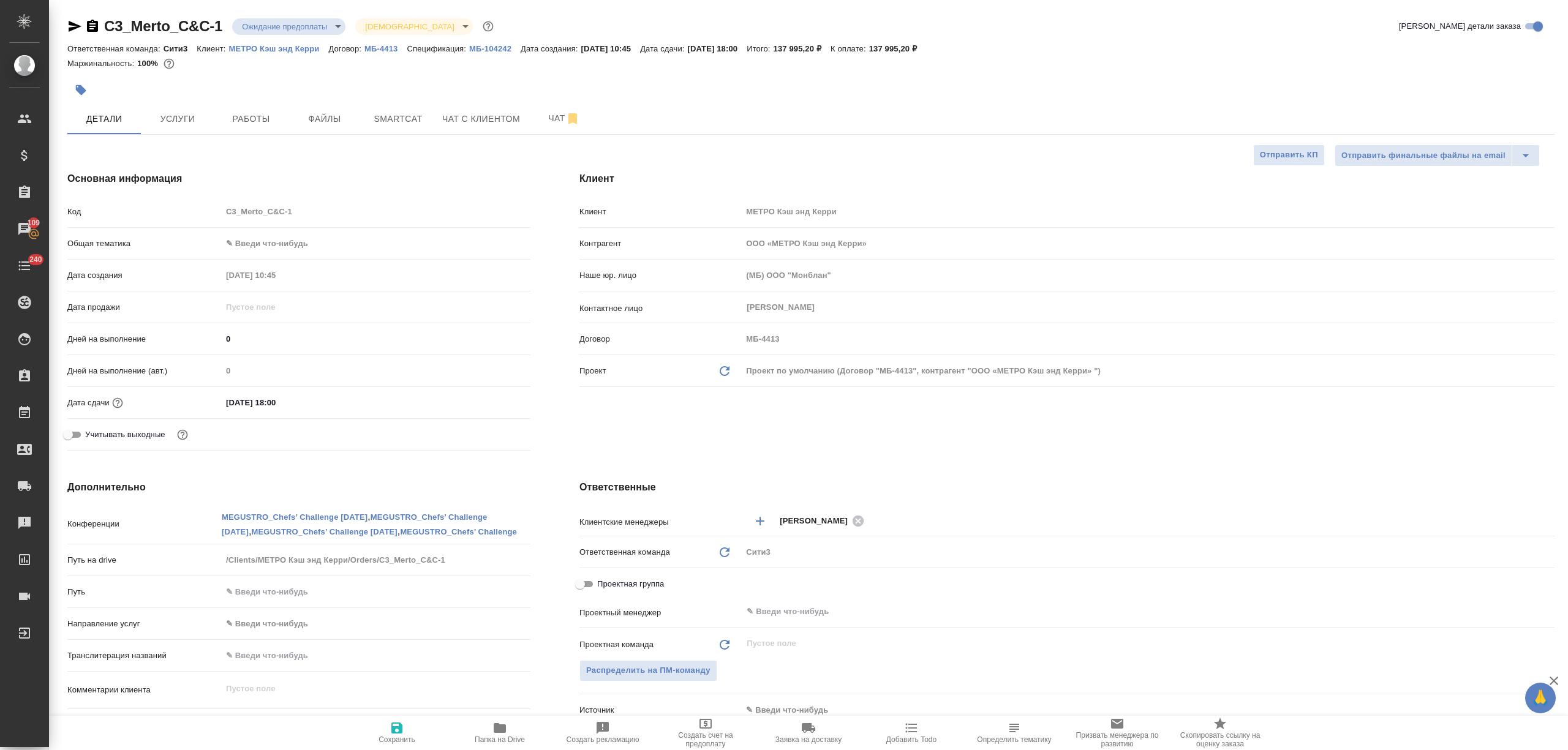
type textarea "x"
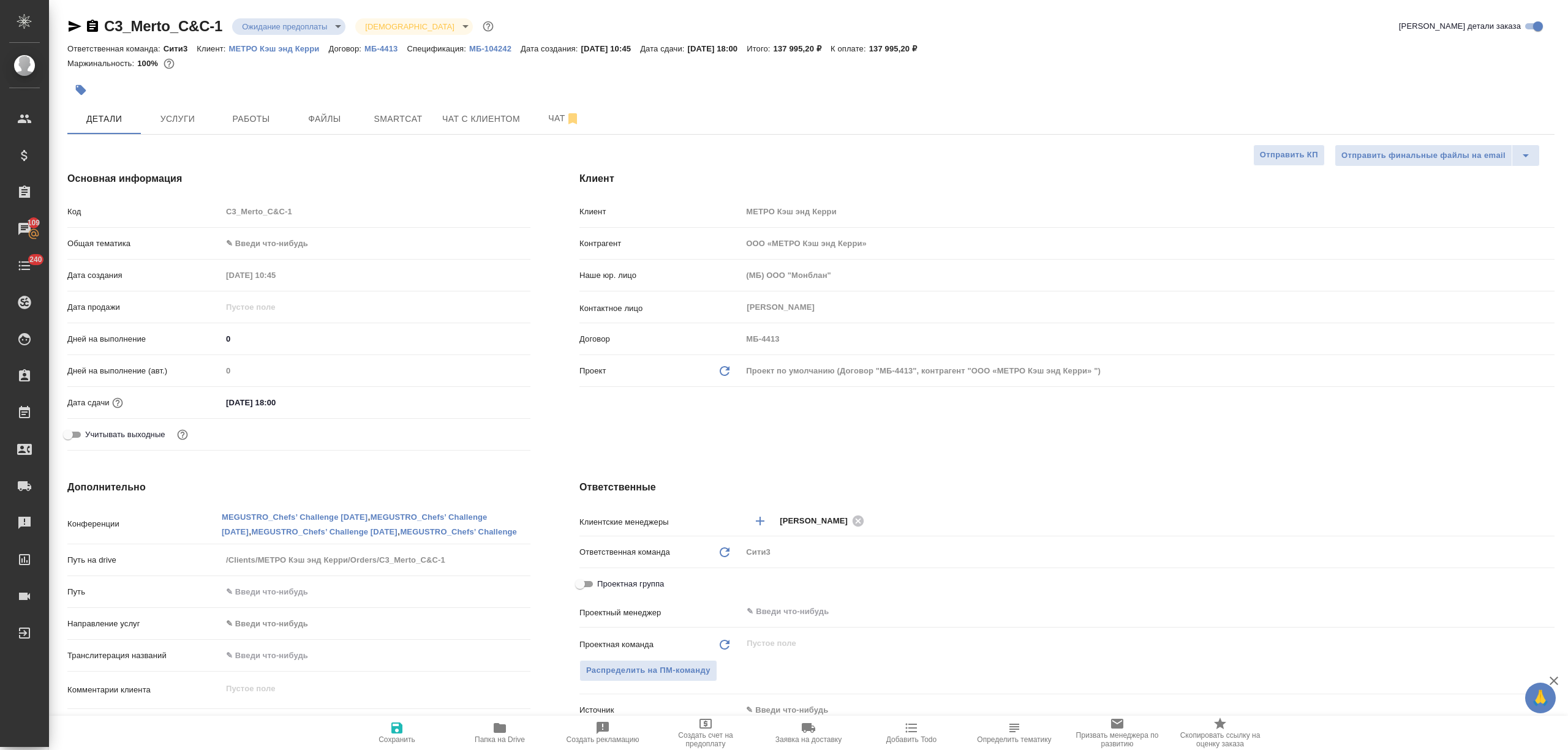
type textarea "x"
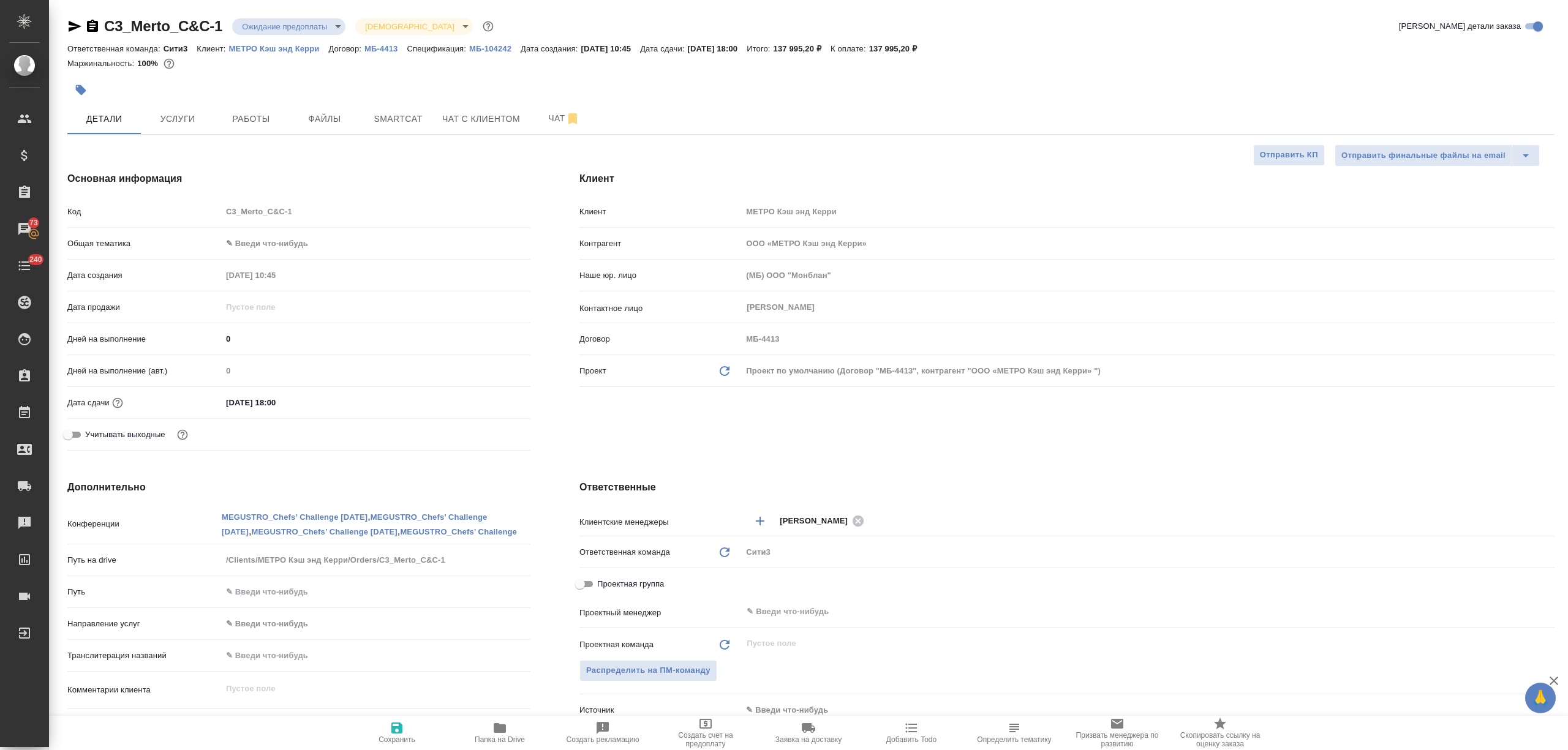
type textarea "x"
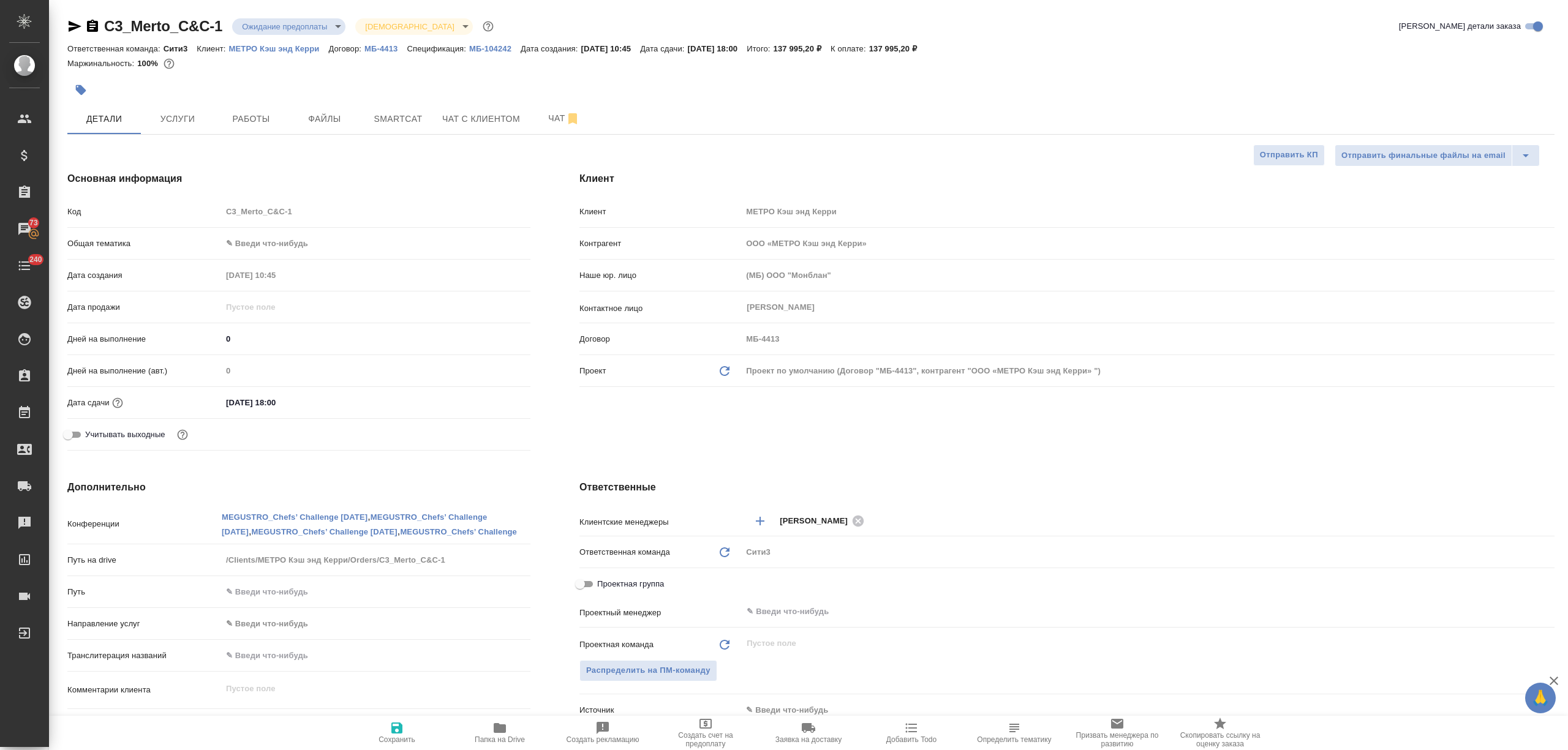
type textarea "x"
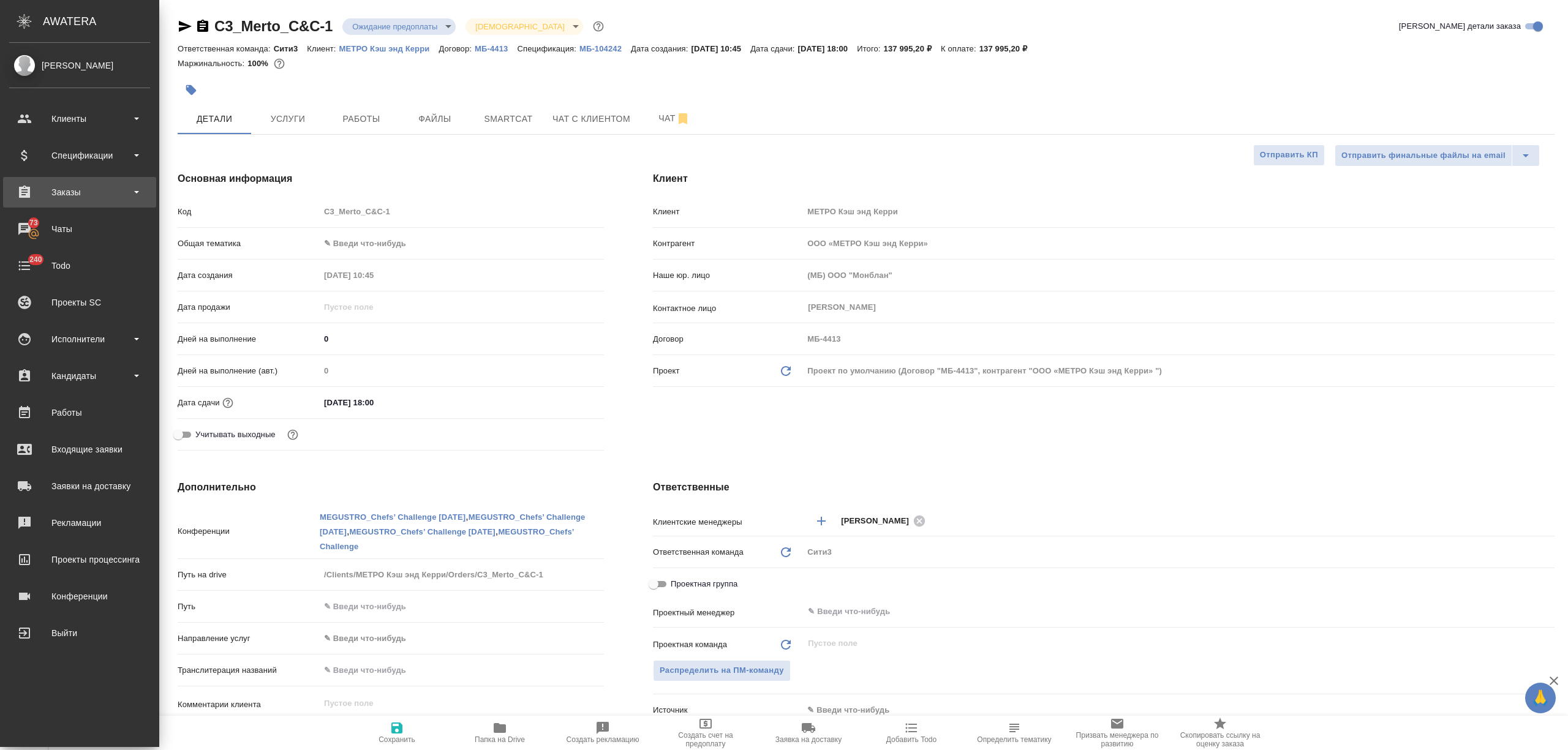
click at [76, 196] on div "Заказы" at bounding box center [79, 192] width 141 height 18
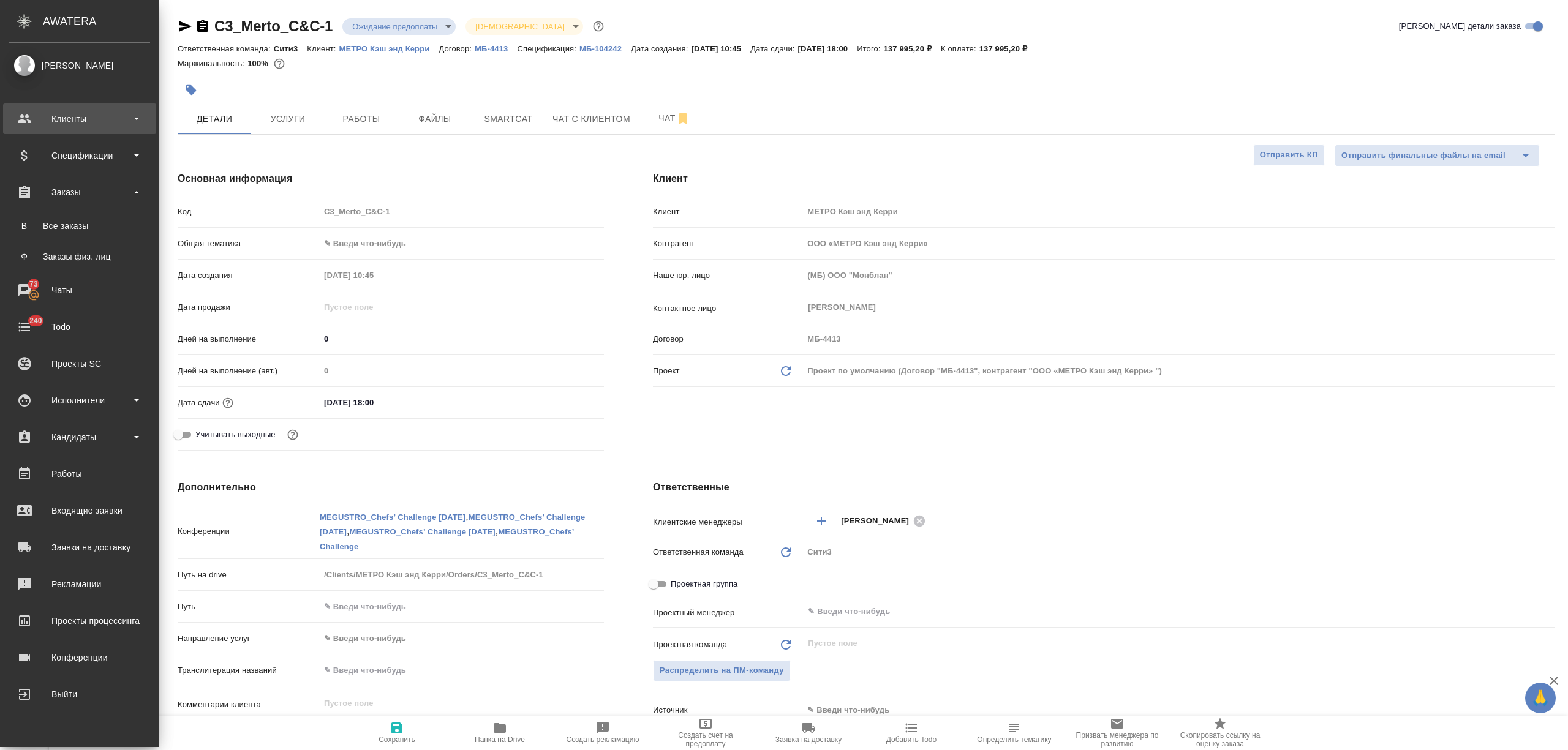
click at [86, 110] on div "Клиенты" at bounding box center [79, 118] width 141 height 18
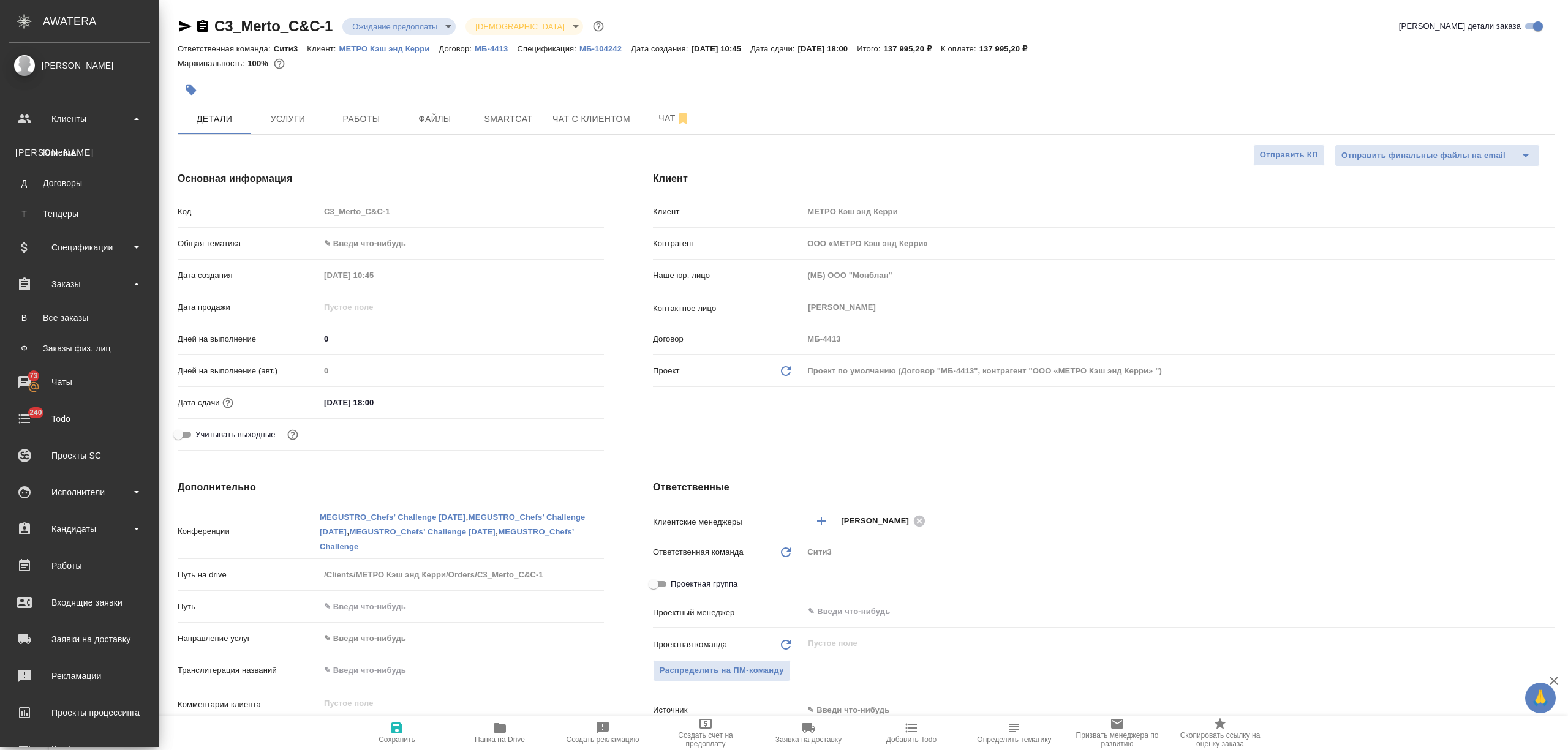
click at [86, 139] on ul "К Клиенты Д Договоры Т Тендеры" at bounding box center [79, 180] width 159 height 92
click at [106, 149] on div "Клиенты" at bounding box center [79, 152] width 129 height 12
type textarea "x"
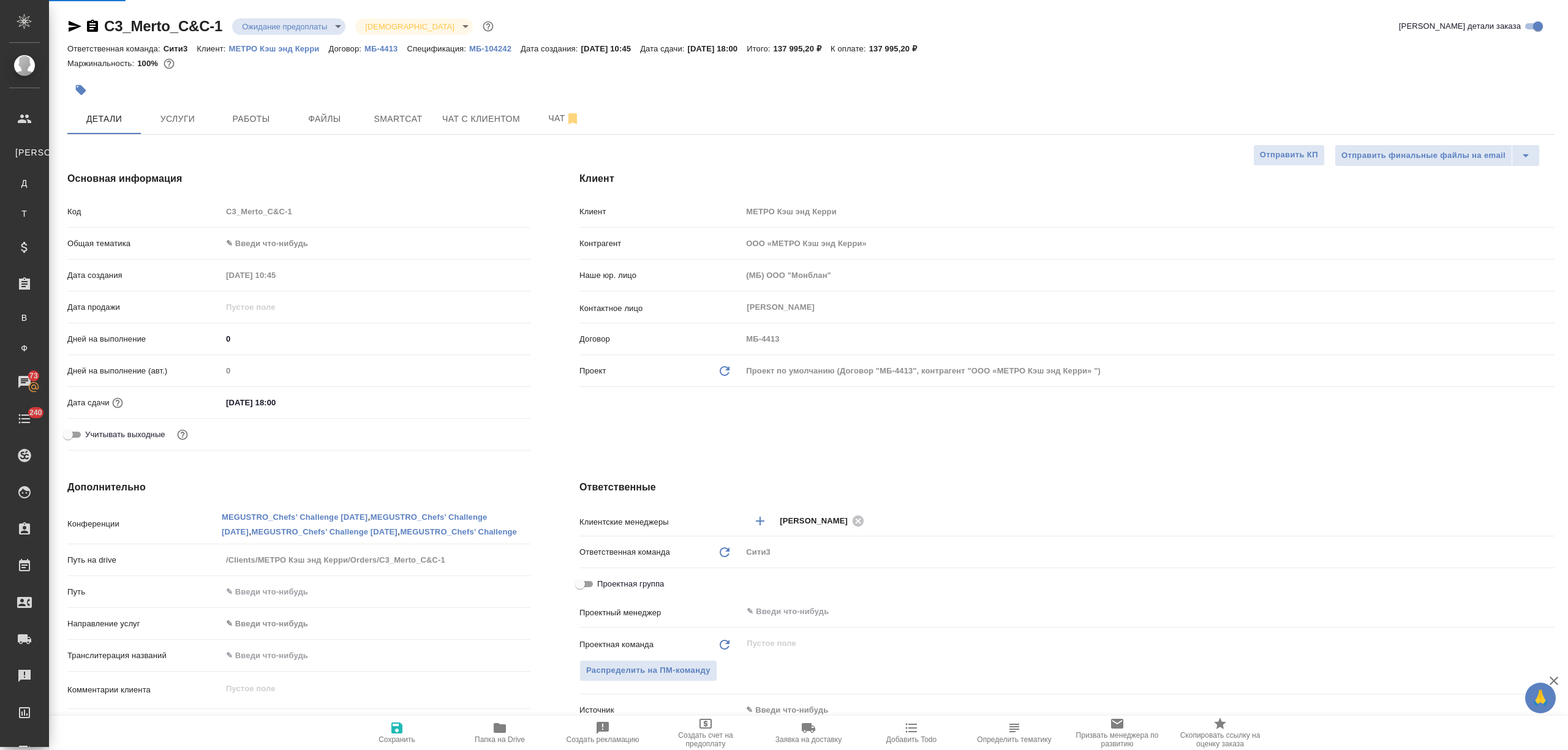
select select "RU"
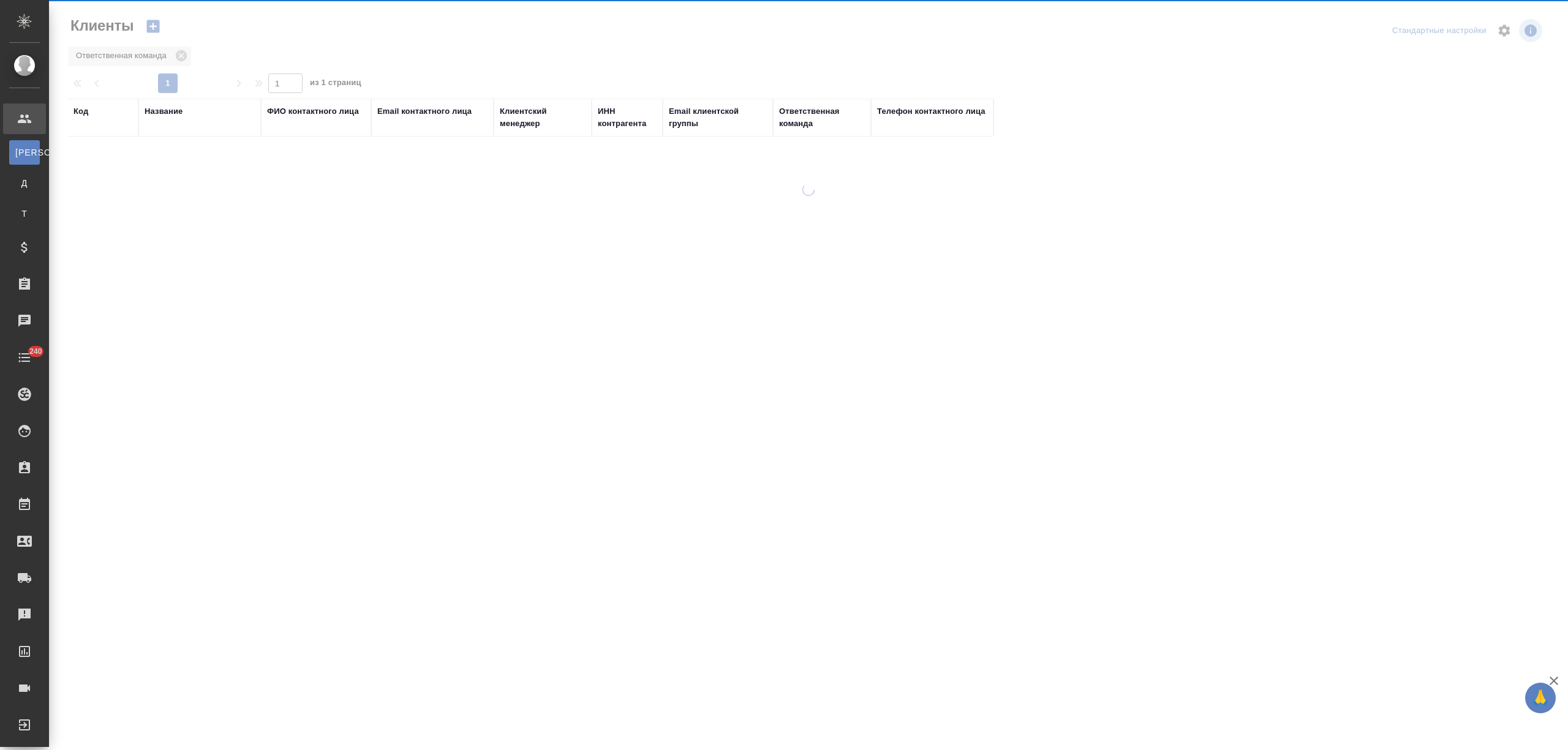
click at [166, 113] on div "Название" at bounding box center [163, 111] width 38 height 12
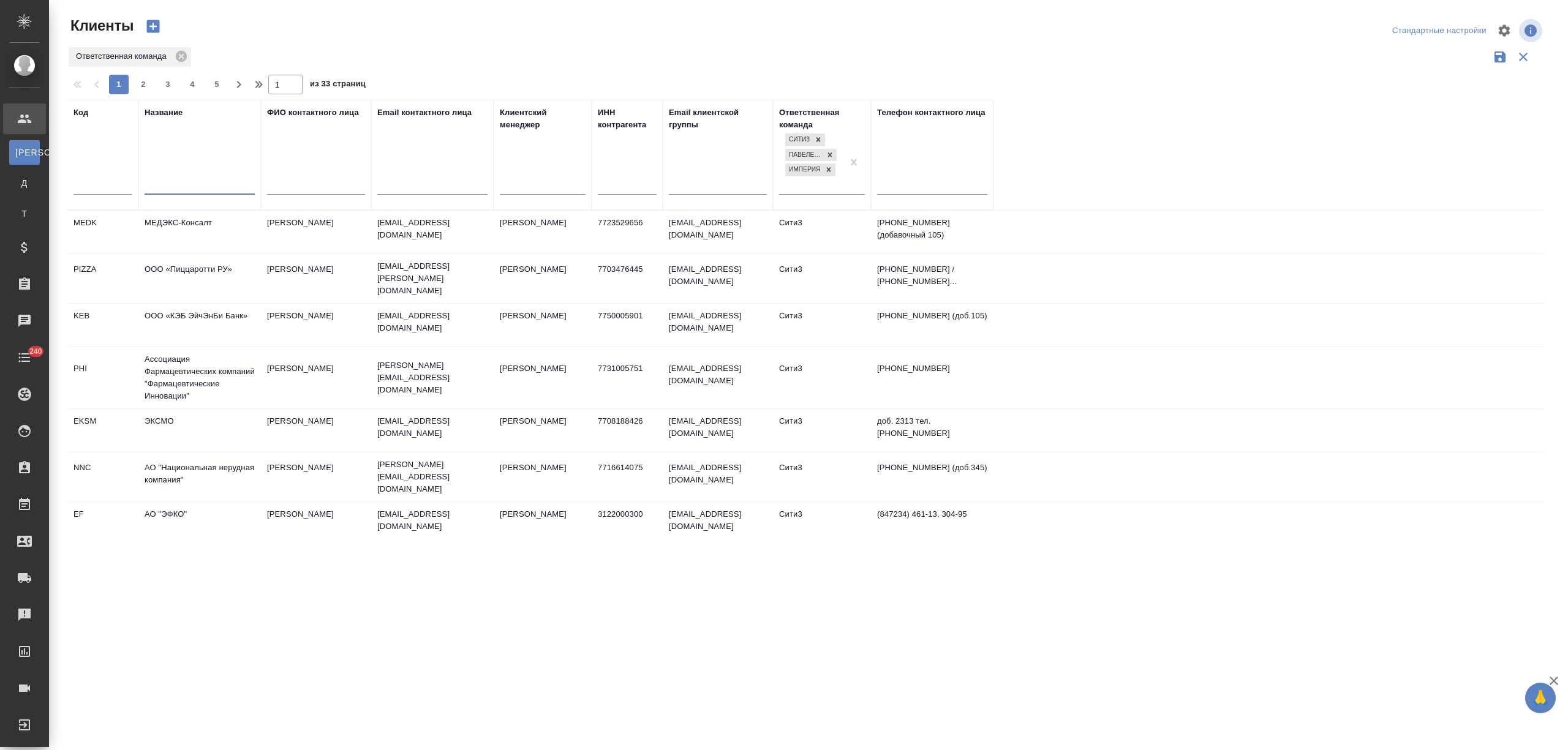
click at [178, 185] on input "text" at bounding box center [199, 187] width 110 height 15
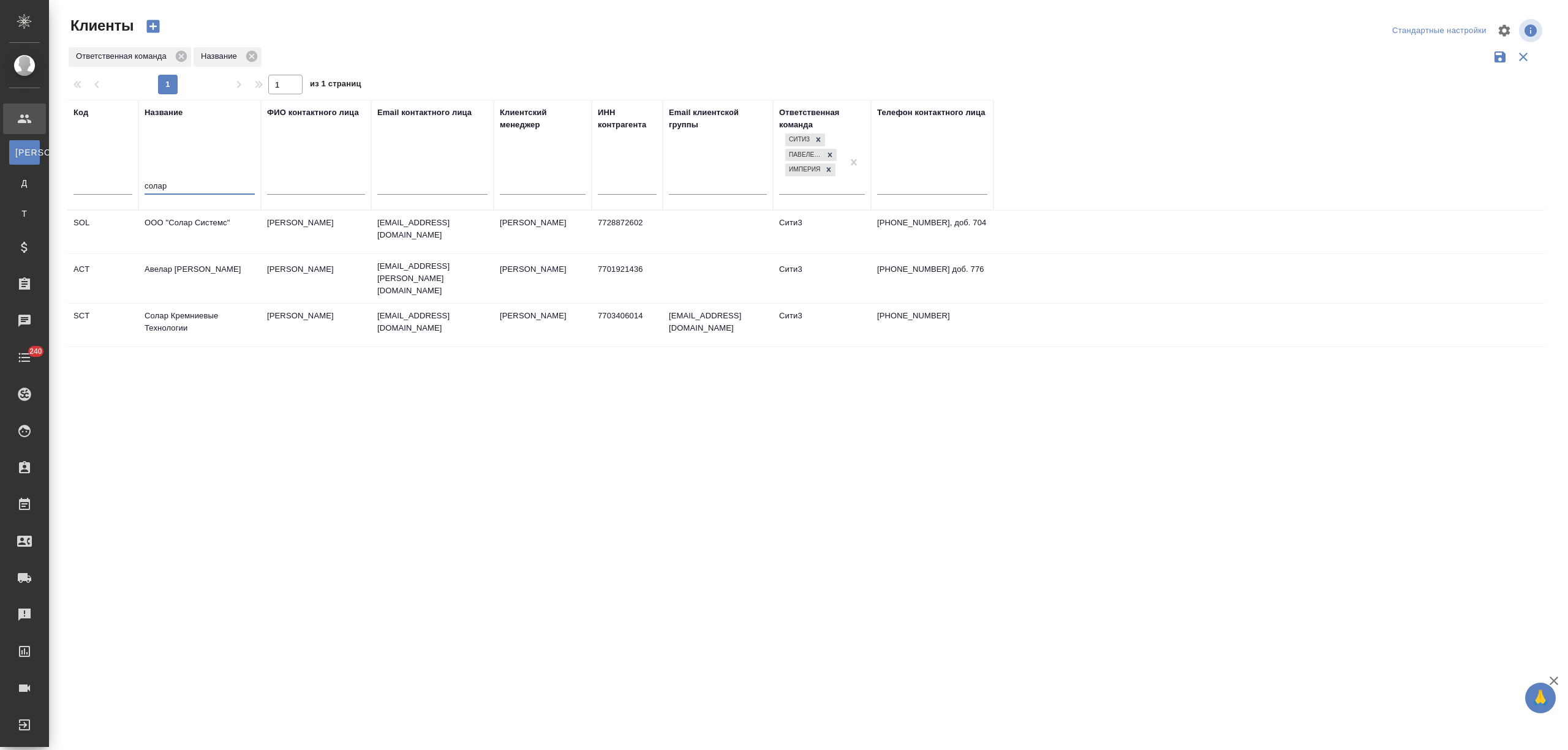
type input "солар"
click at [208, 330] on td "Солар Кремниевые Технологии" at bounding box center [200, 325] width 122 height 43
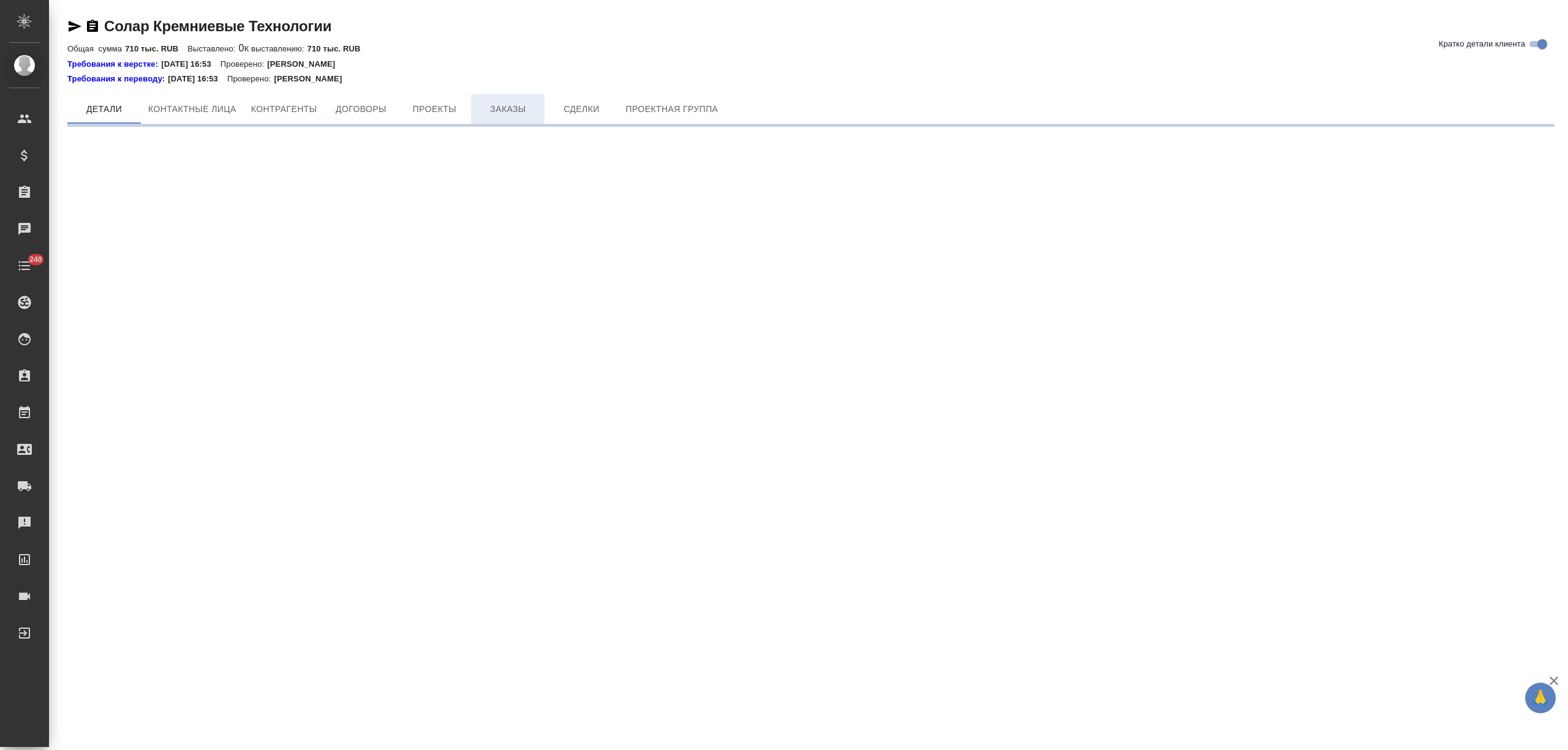
click at [517, 101] on span "Заказы" at bounding box center [507, 109] width 59 height 15
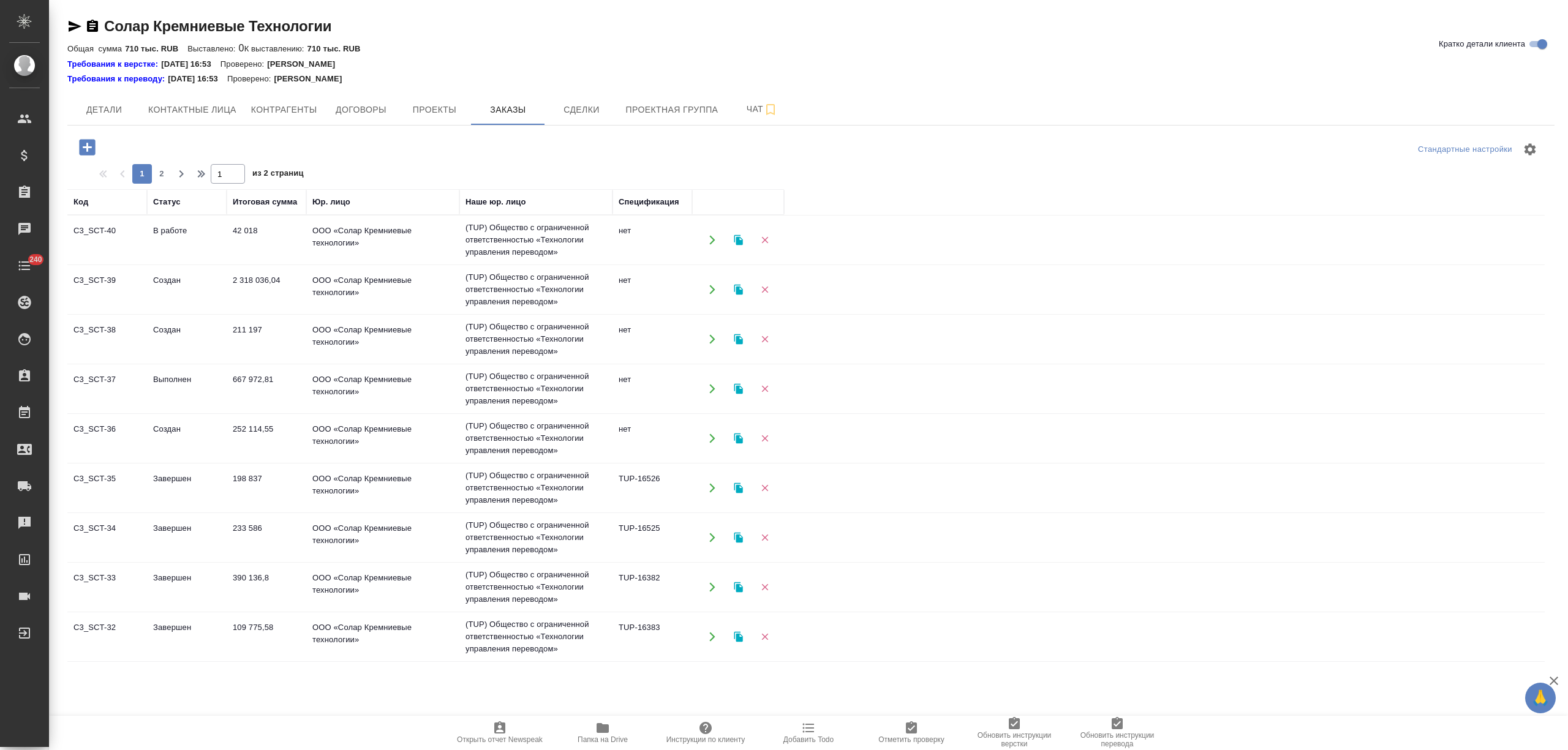
click at [197, 238] on td "В работе" at bounding box center [187, 240] width 79 height 43
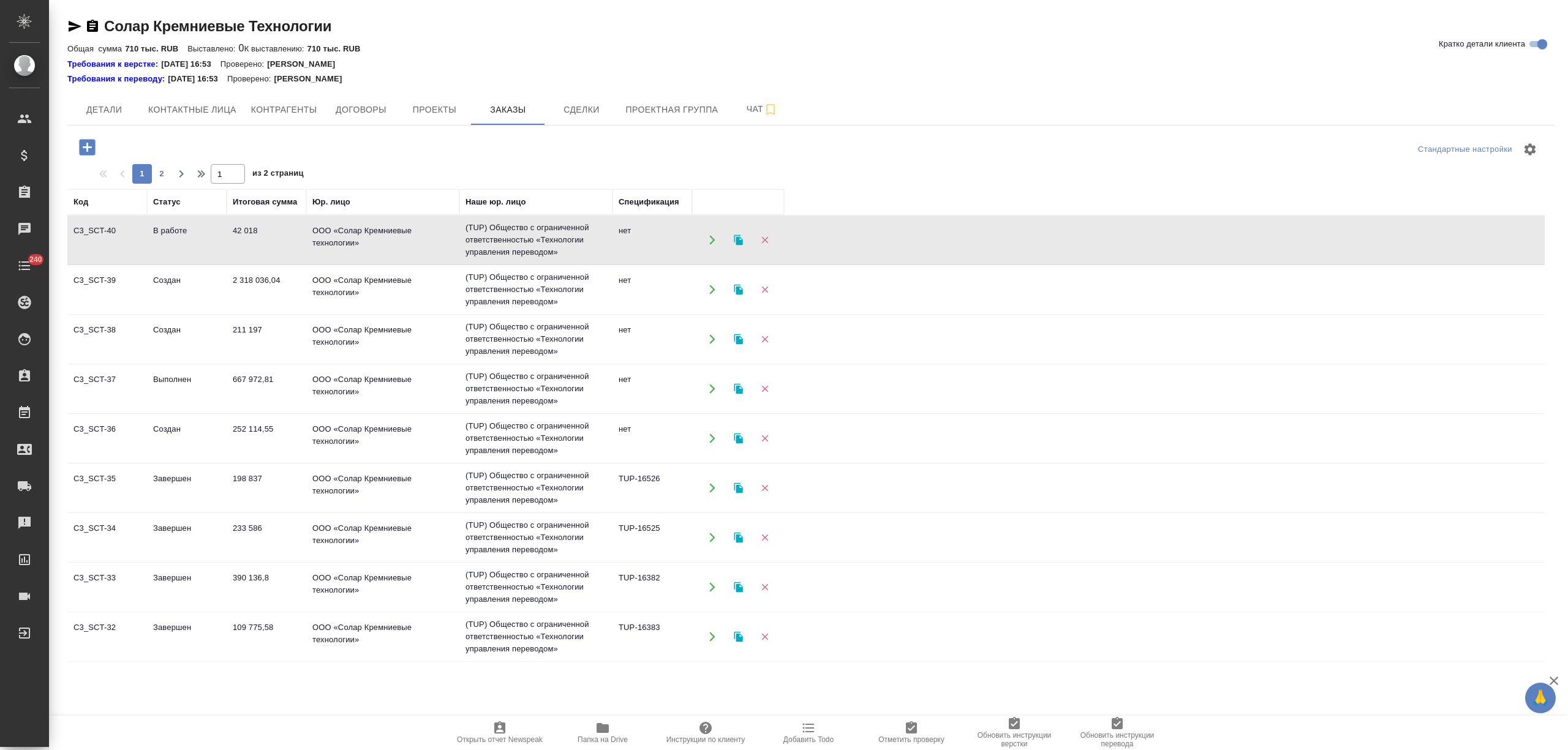
click at [197, 238] on td "В работе" at bounding box center [187, 240] width 79 height 43
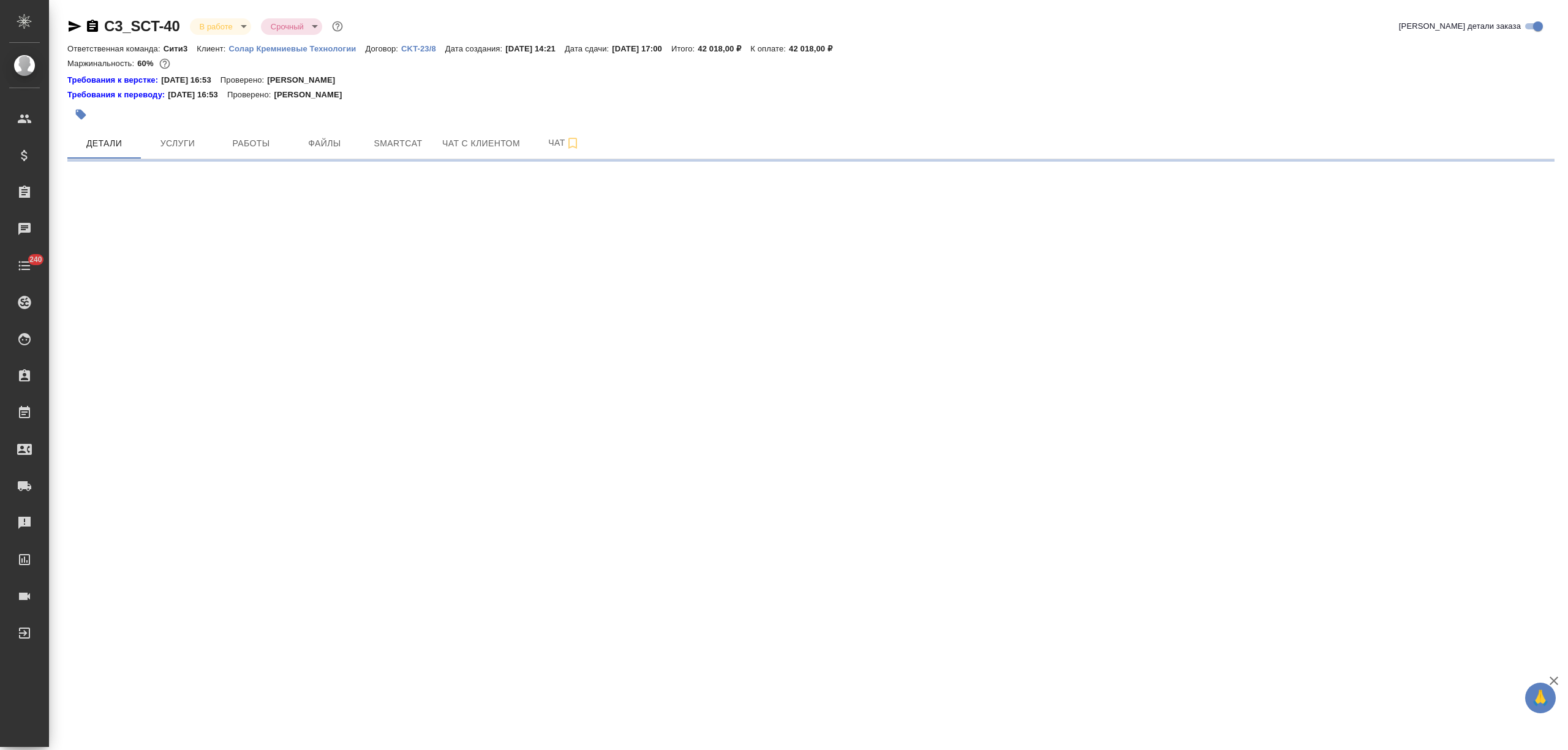
select select "RU"
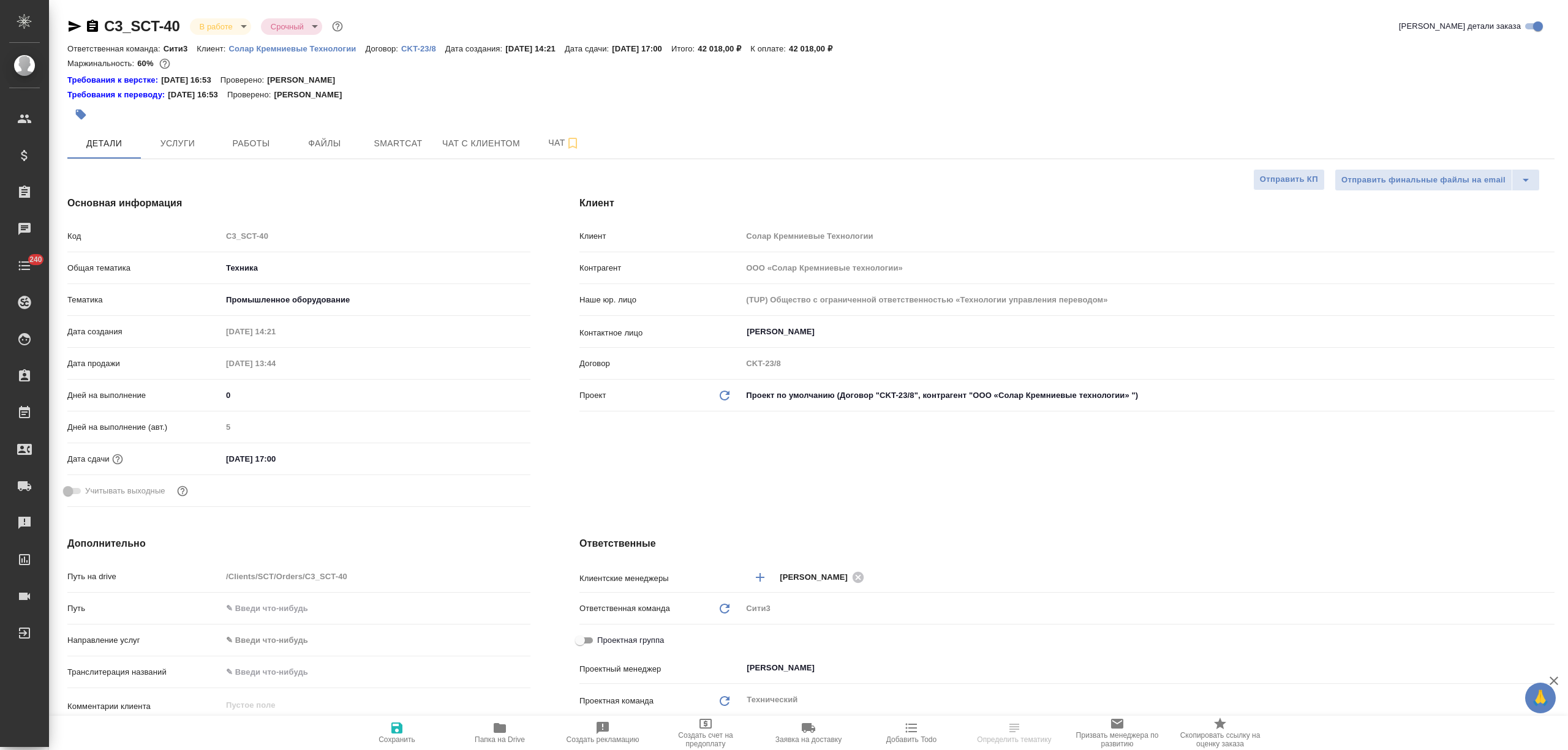
type textarea "x"
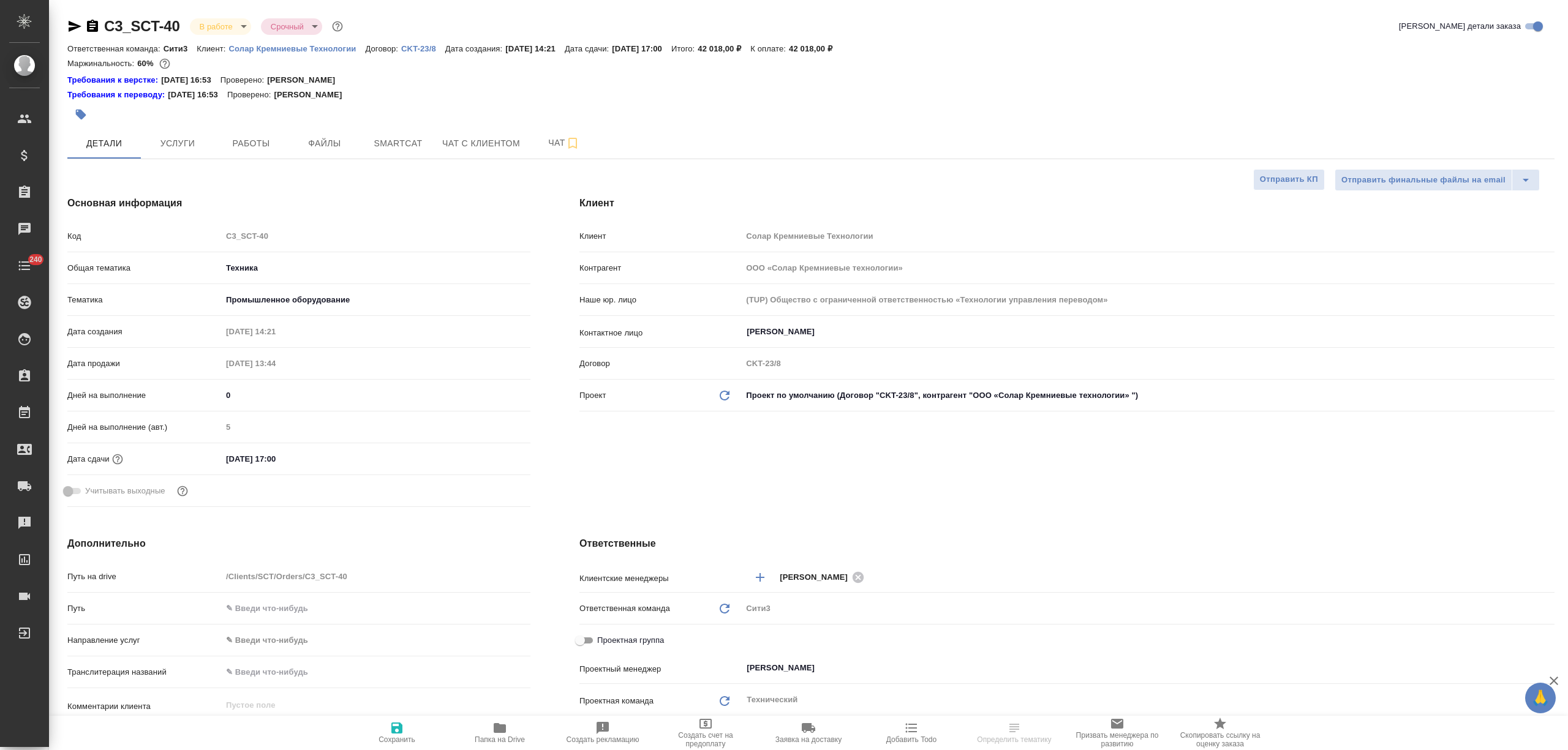
type textarea "x"
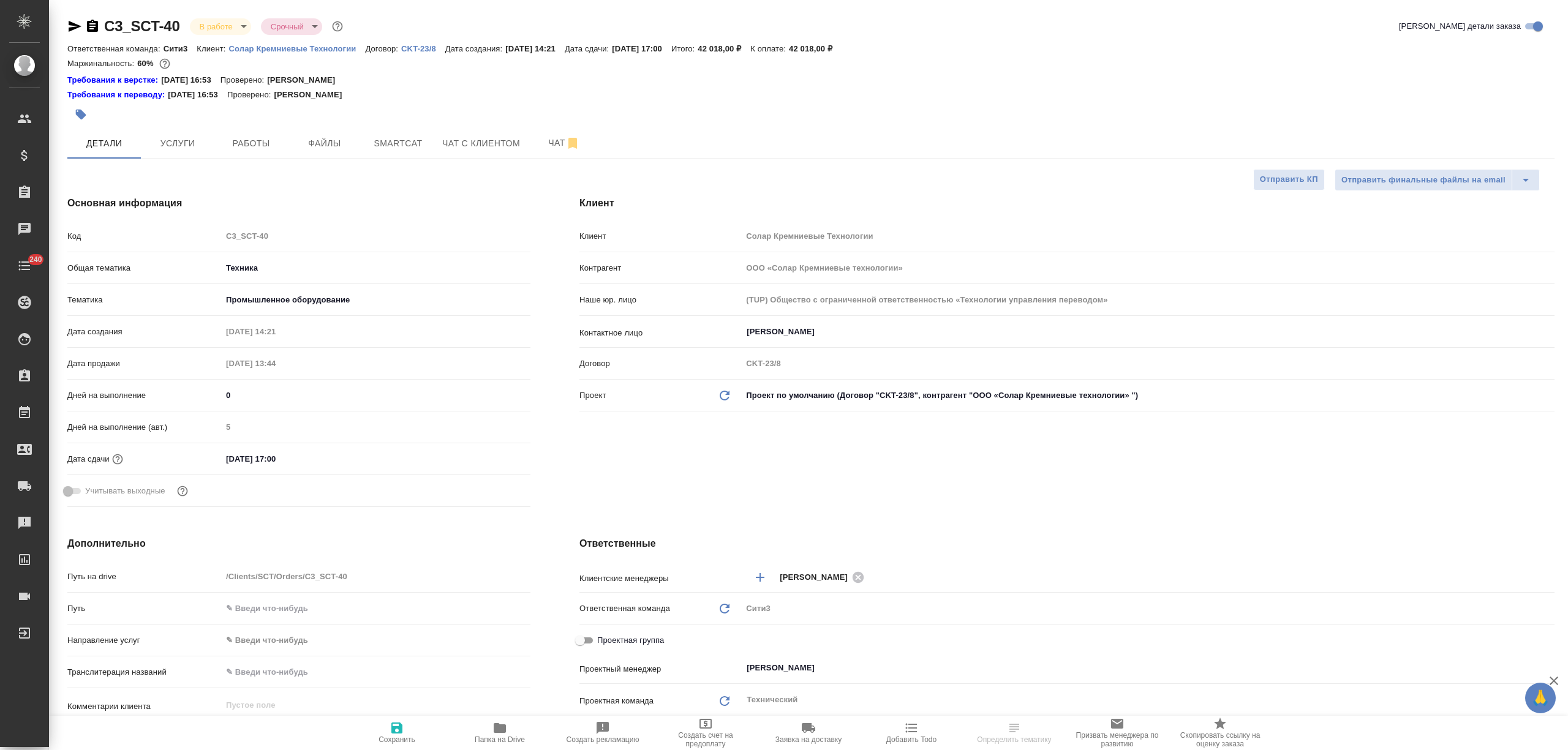
type textarea "x"
select select "RU"
type textarea "x"
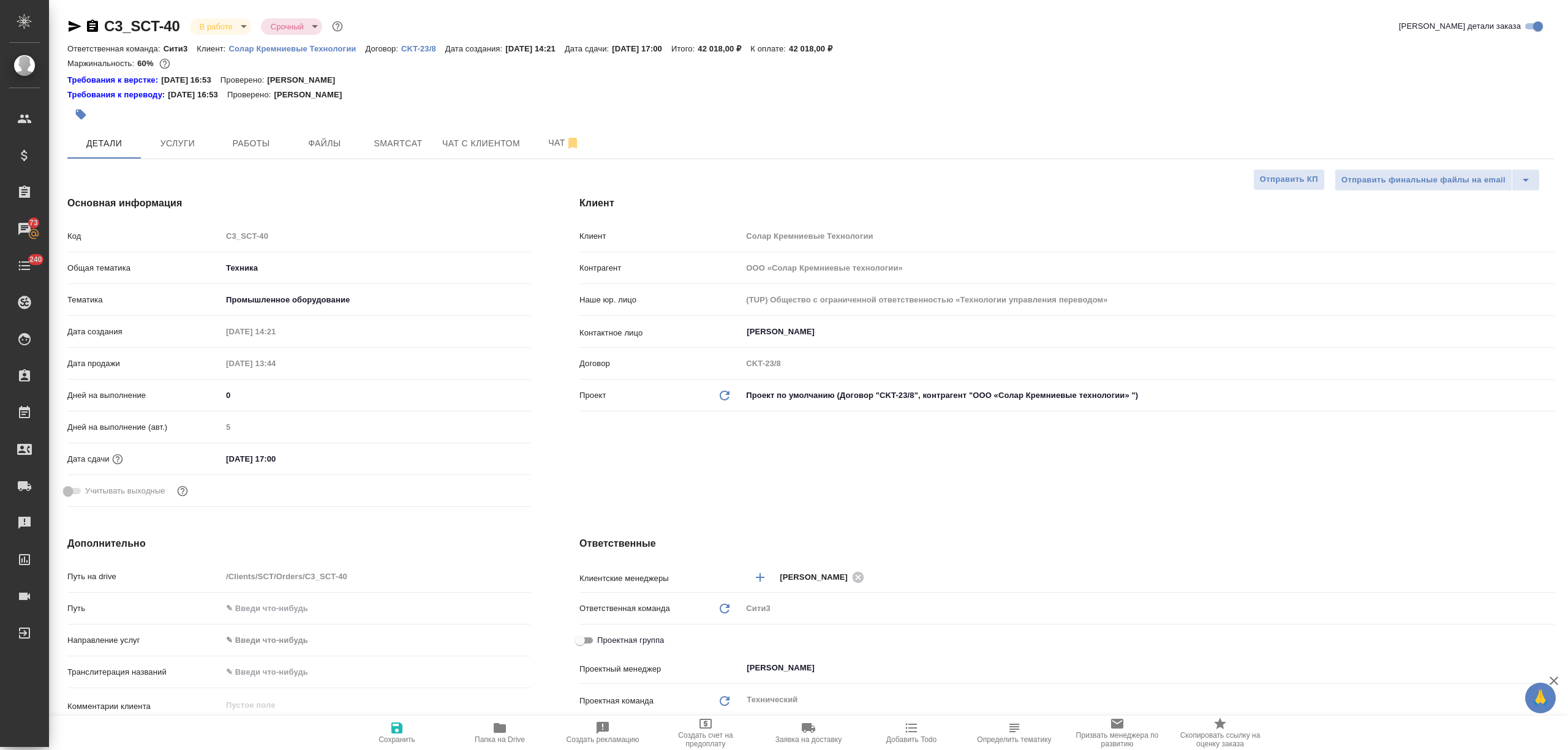
type textarea "x"
click at [71, 25] on icon "button" at bounding box center [75, 26] width 13 height 11
click at [243, 137] on span "Работы" at bounding box center [251, 144] width 59 height 15
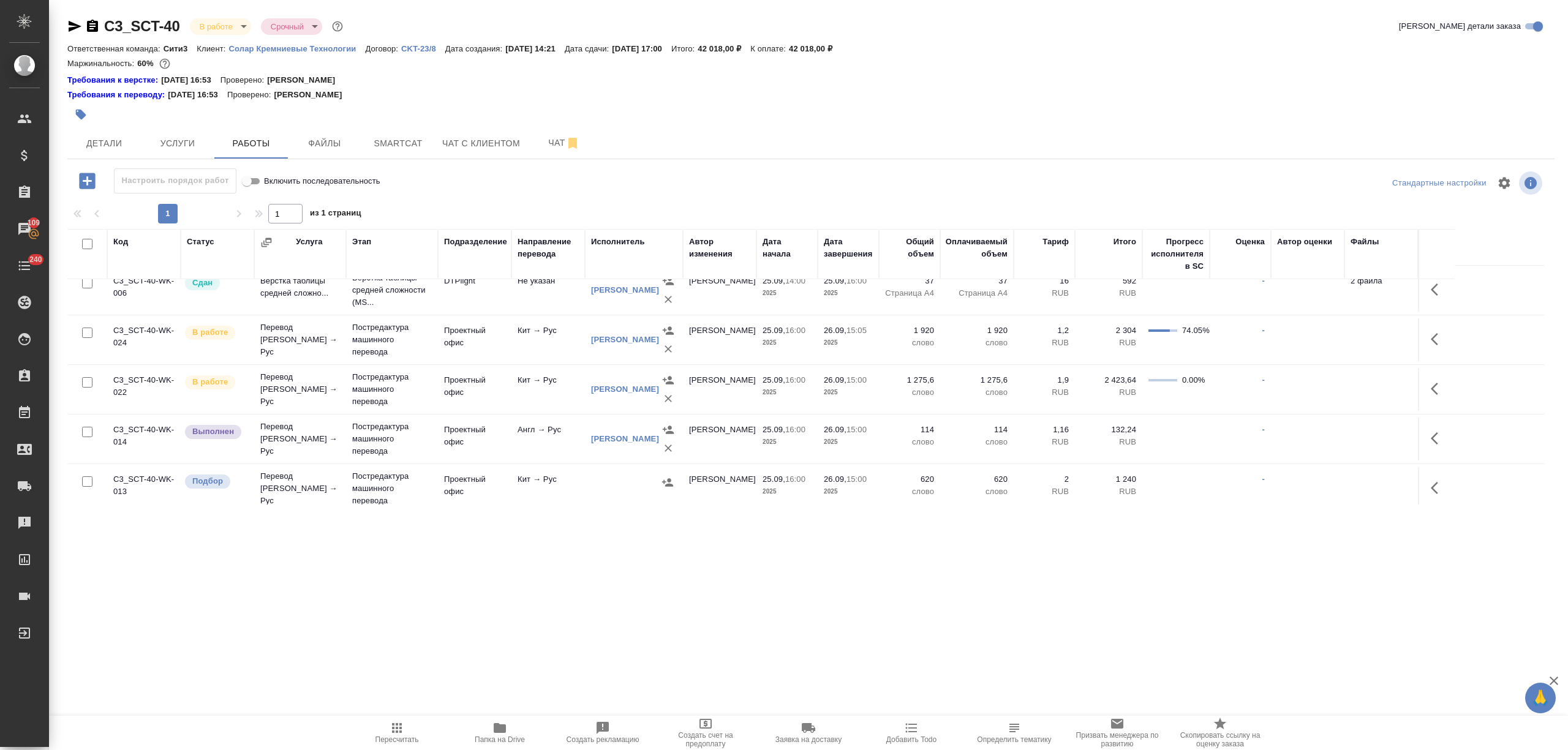
scroll to position [326, 0]
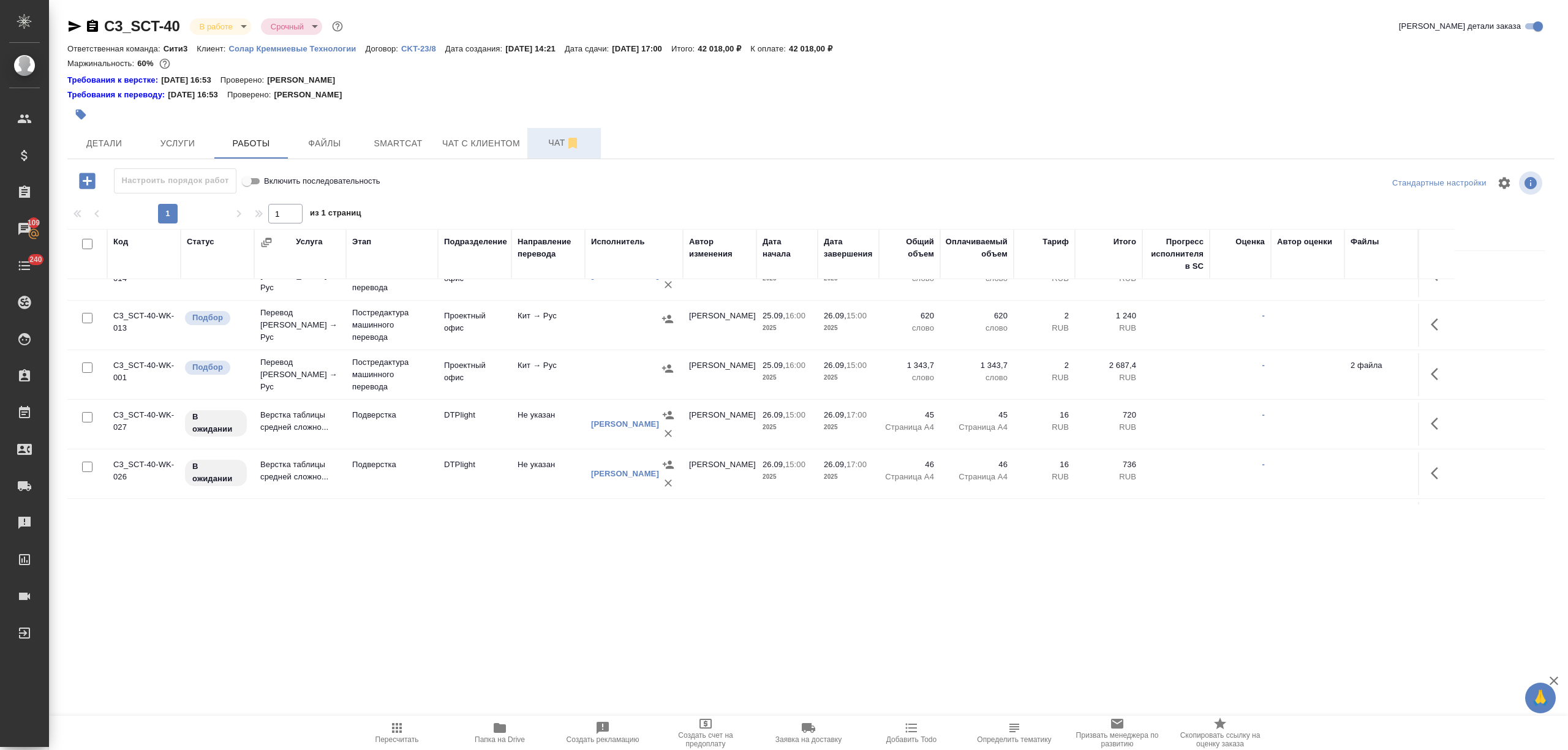
click at [537, 146] on span "Чат" at bounding box center [563, 143] width 59 height 15
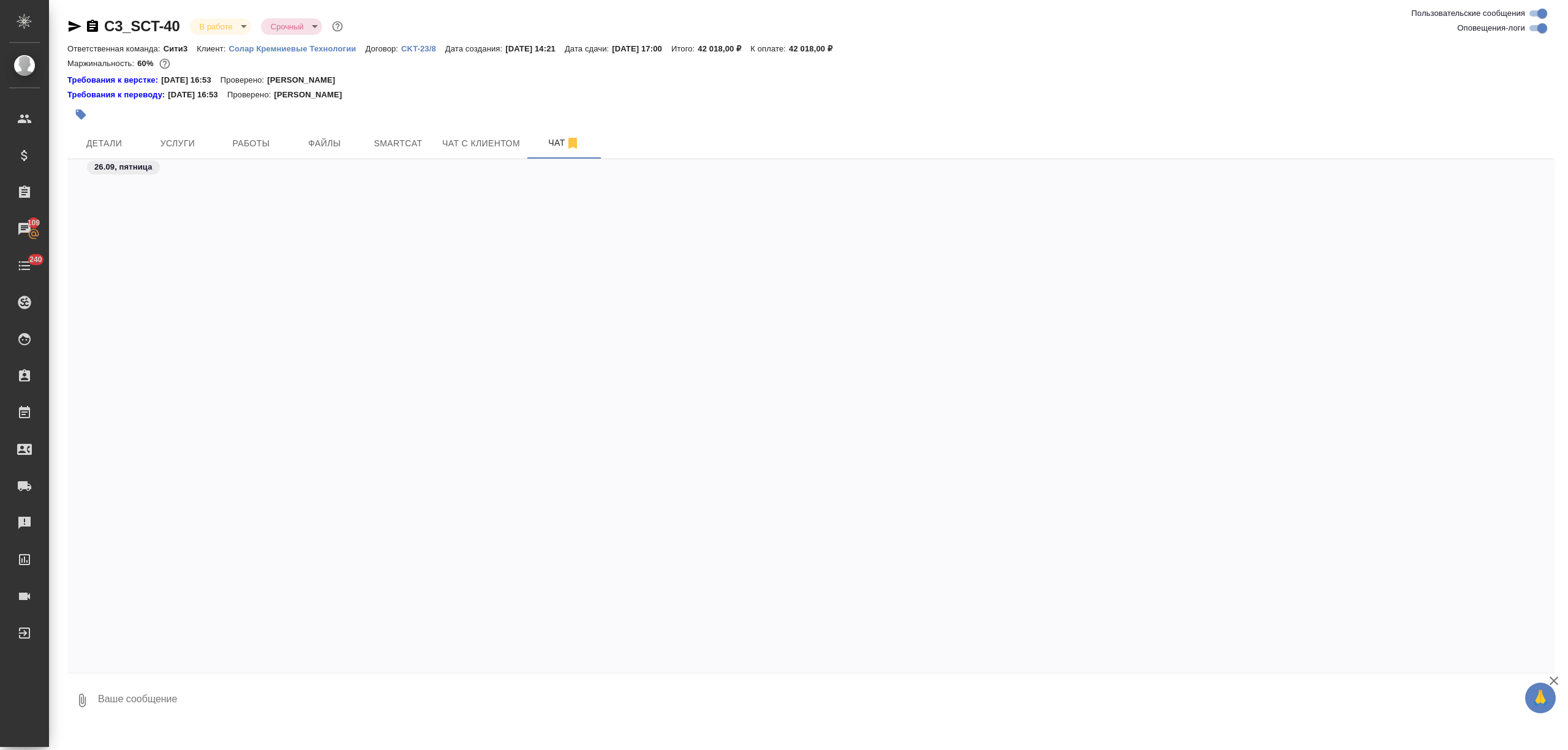
scroll to position [9236, 0]
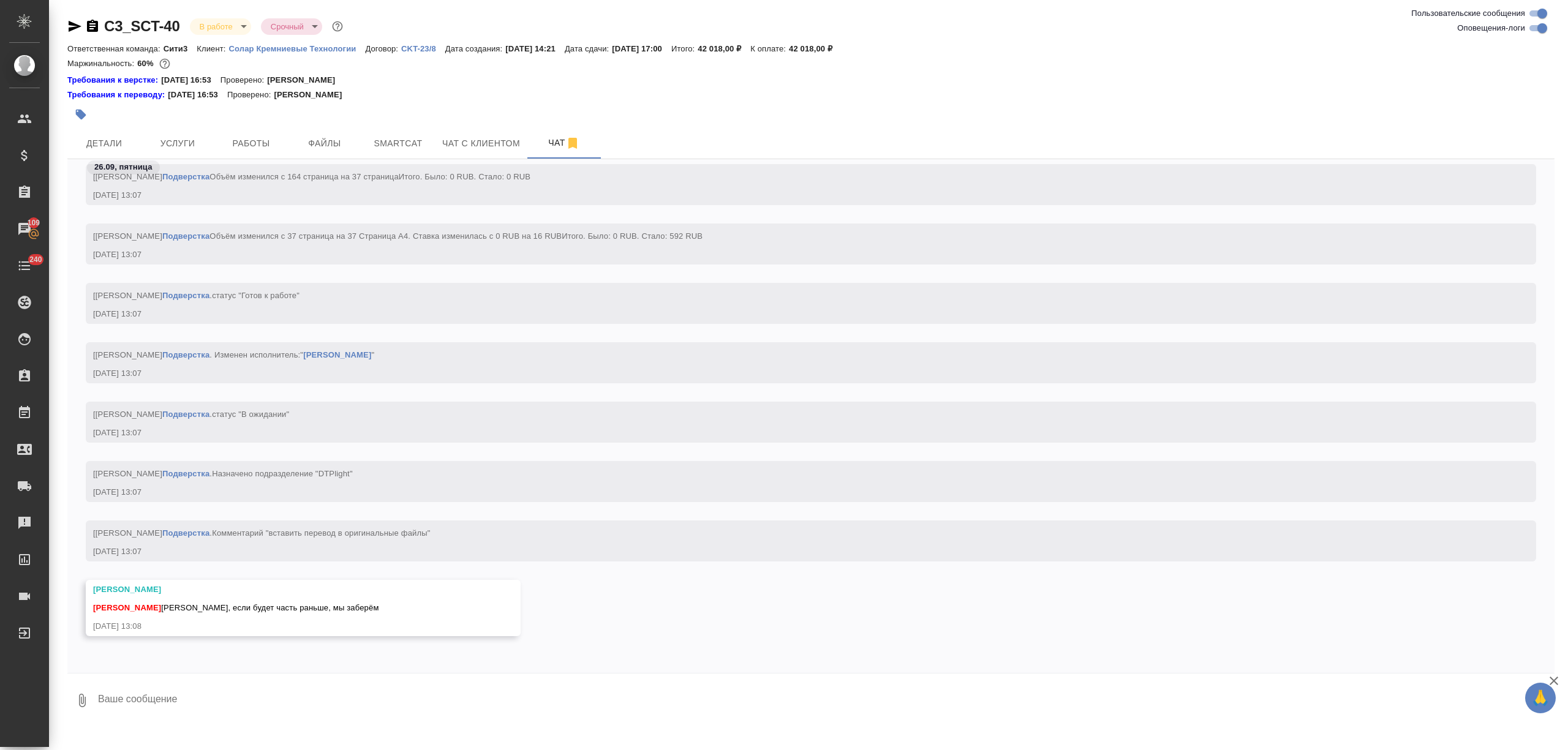
click at [161, 703] on textarea at bounding box center [826, 701] width 1458 height 42
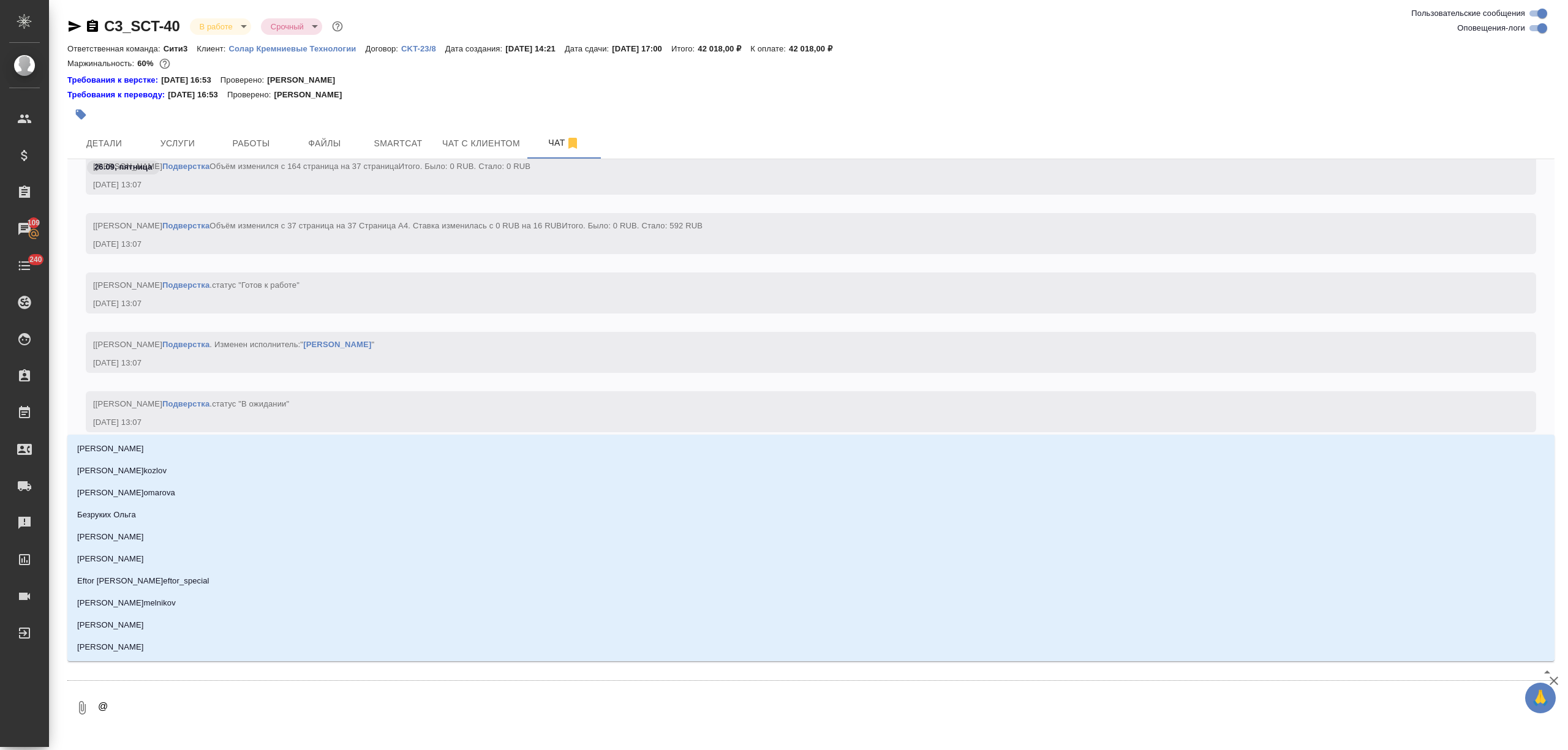
type textarea "@б"
type input "б"
type textarea "@бе"
type input "бе"
type textarea "@бел"
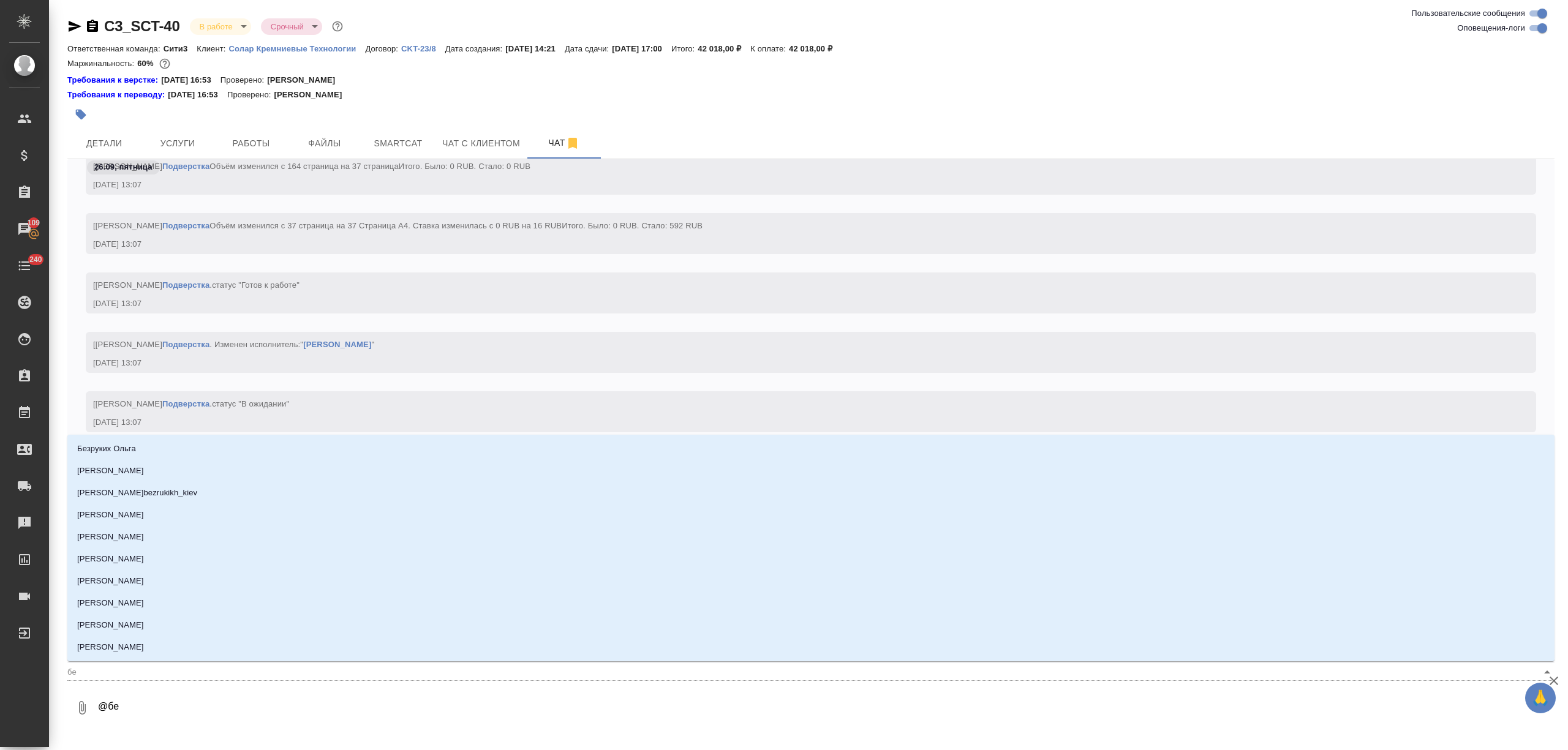
type input "бел"
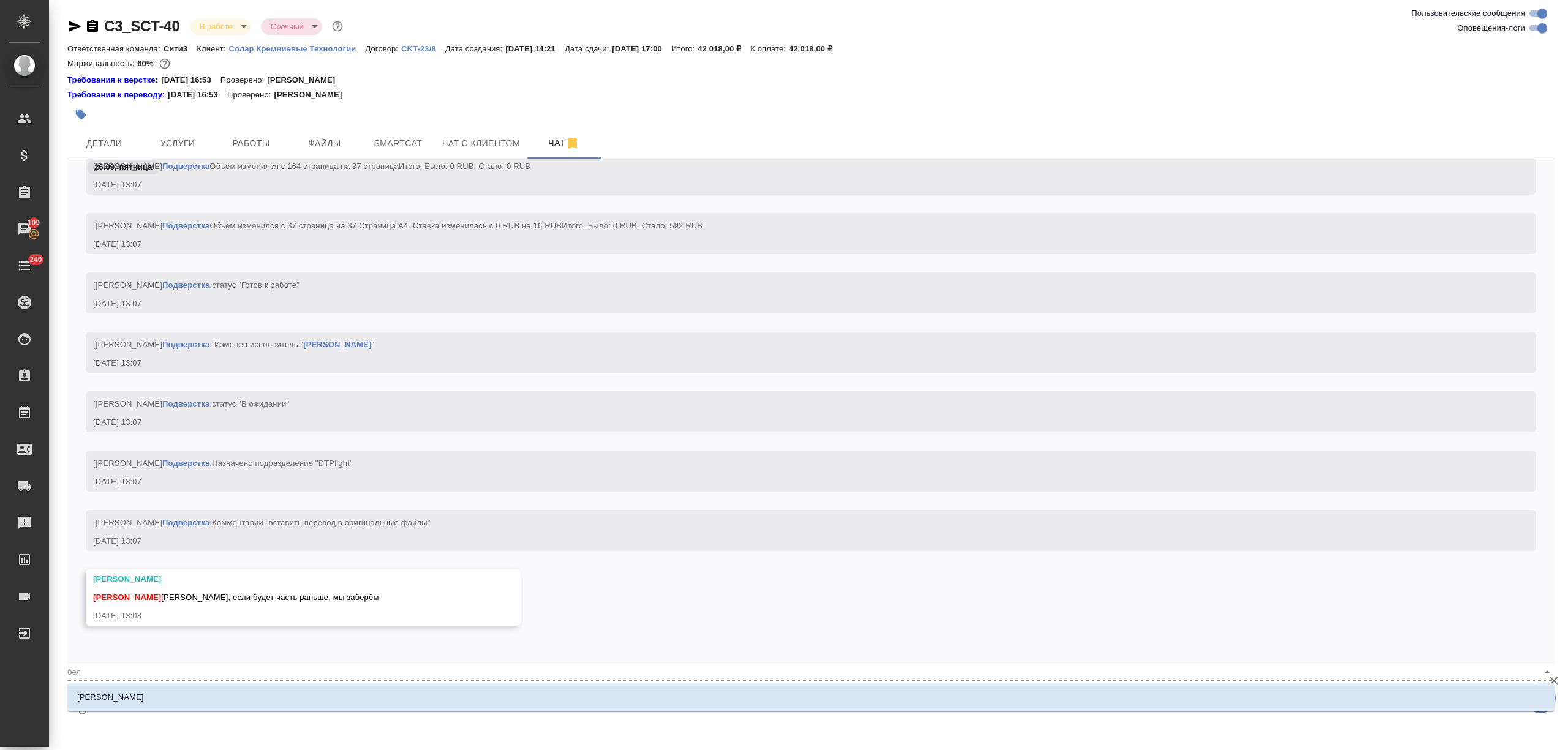
click at [161, 703] on li "Белякова Юлия" at bounding box center [810, 697] width 1487 height 22
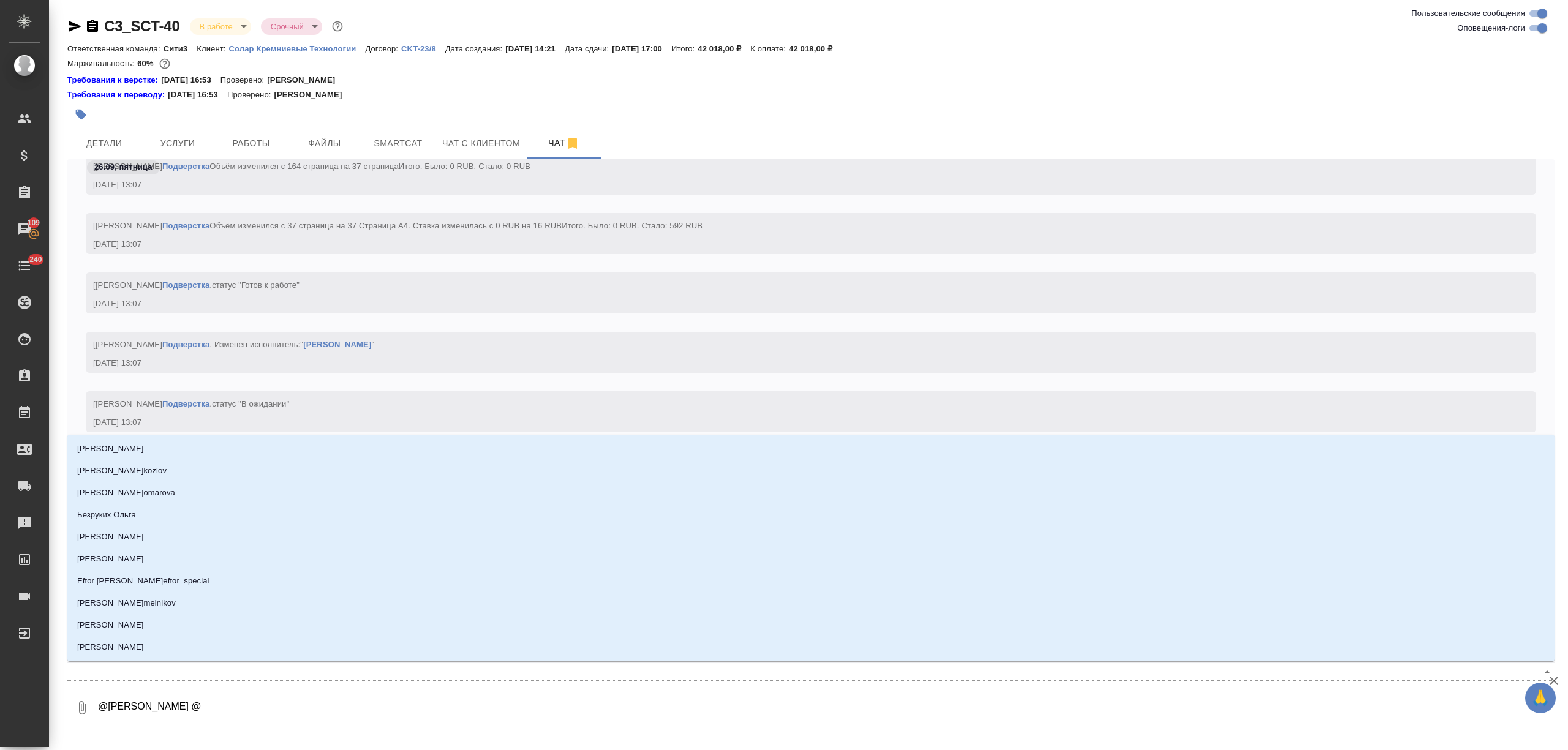
type textarea "@Белякова Юлия @м"
type input "м"
type textarea "@Белякова Юлия @ма"
type input "ма"
type textarea "@Белякова Юлия @мал"
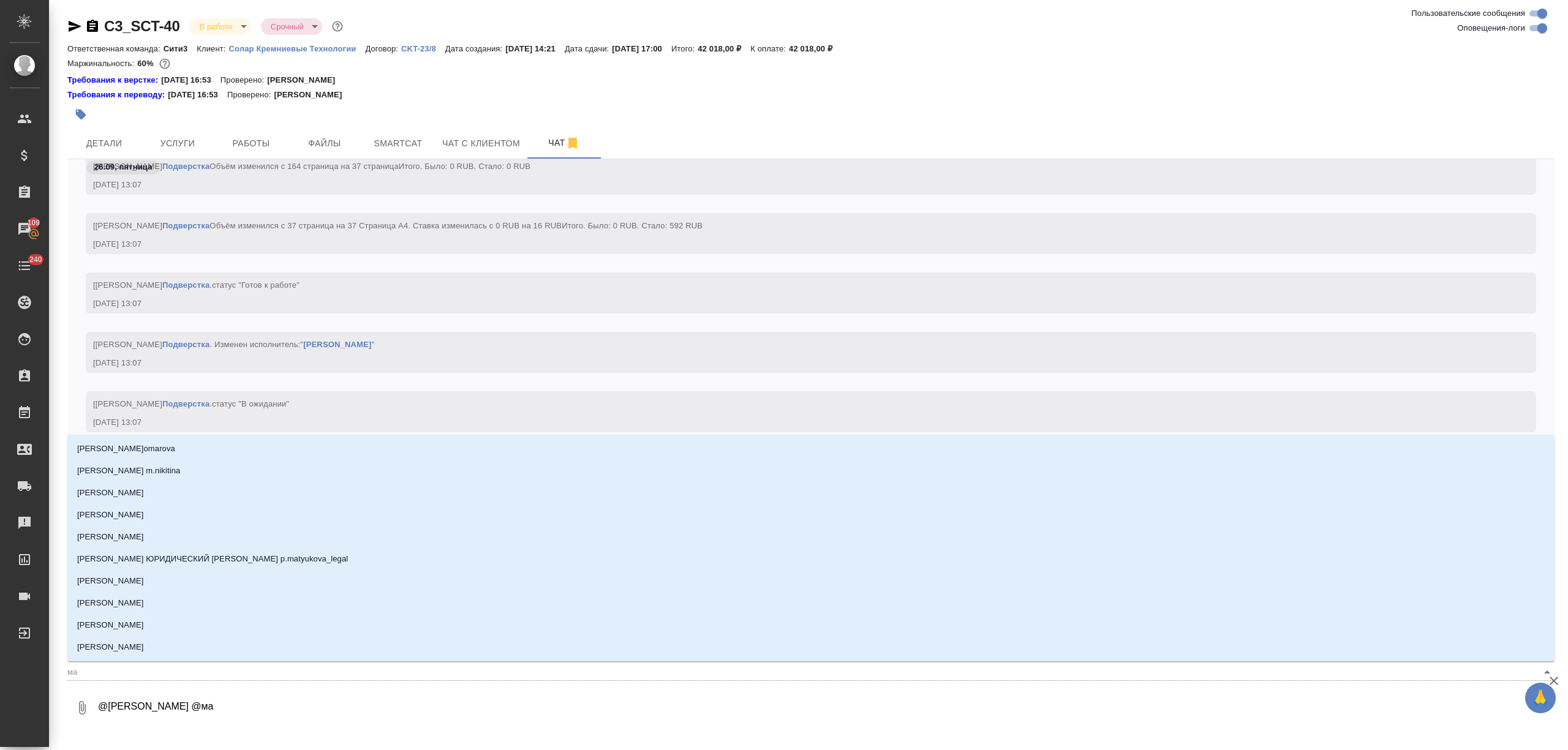
type input "мал"
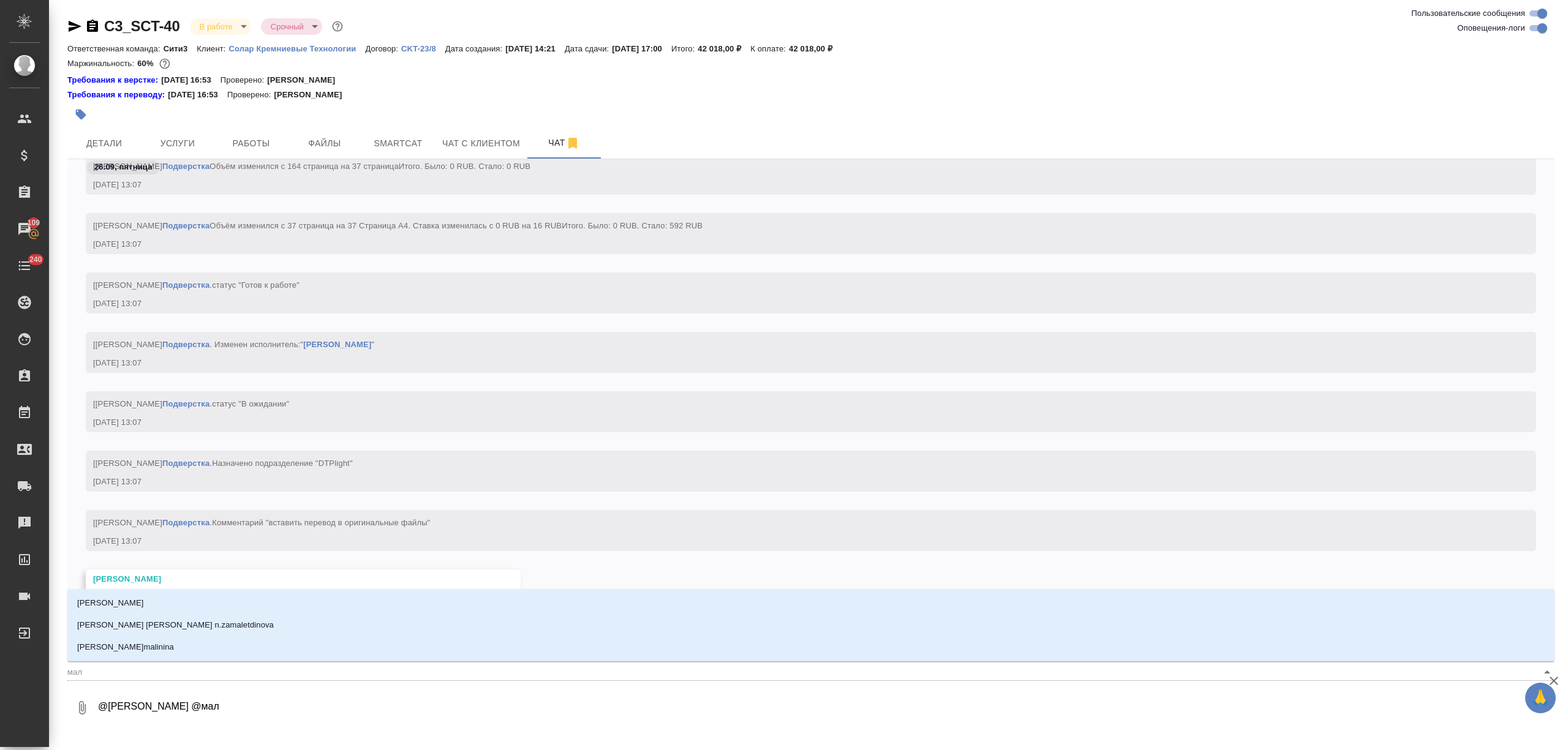
type textarea "@Белякова Юлия @мало"
type input "мало"
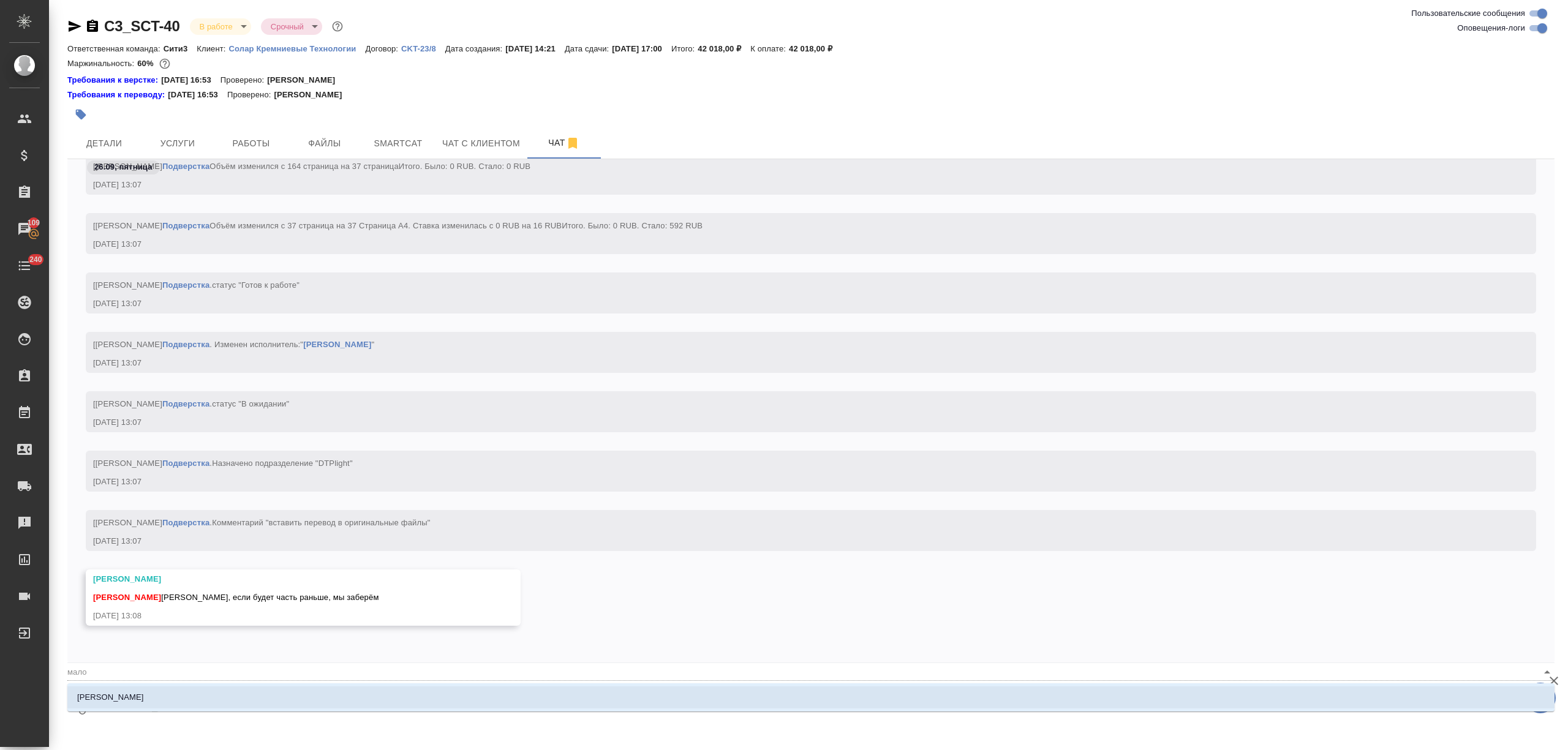
click at [161, 703] on li "Малофеева Екатерина" at bounding box center [810, 697] width 1487 height 22
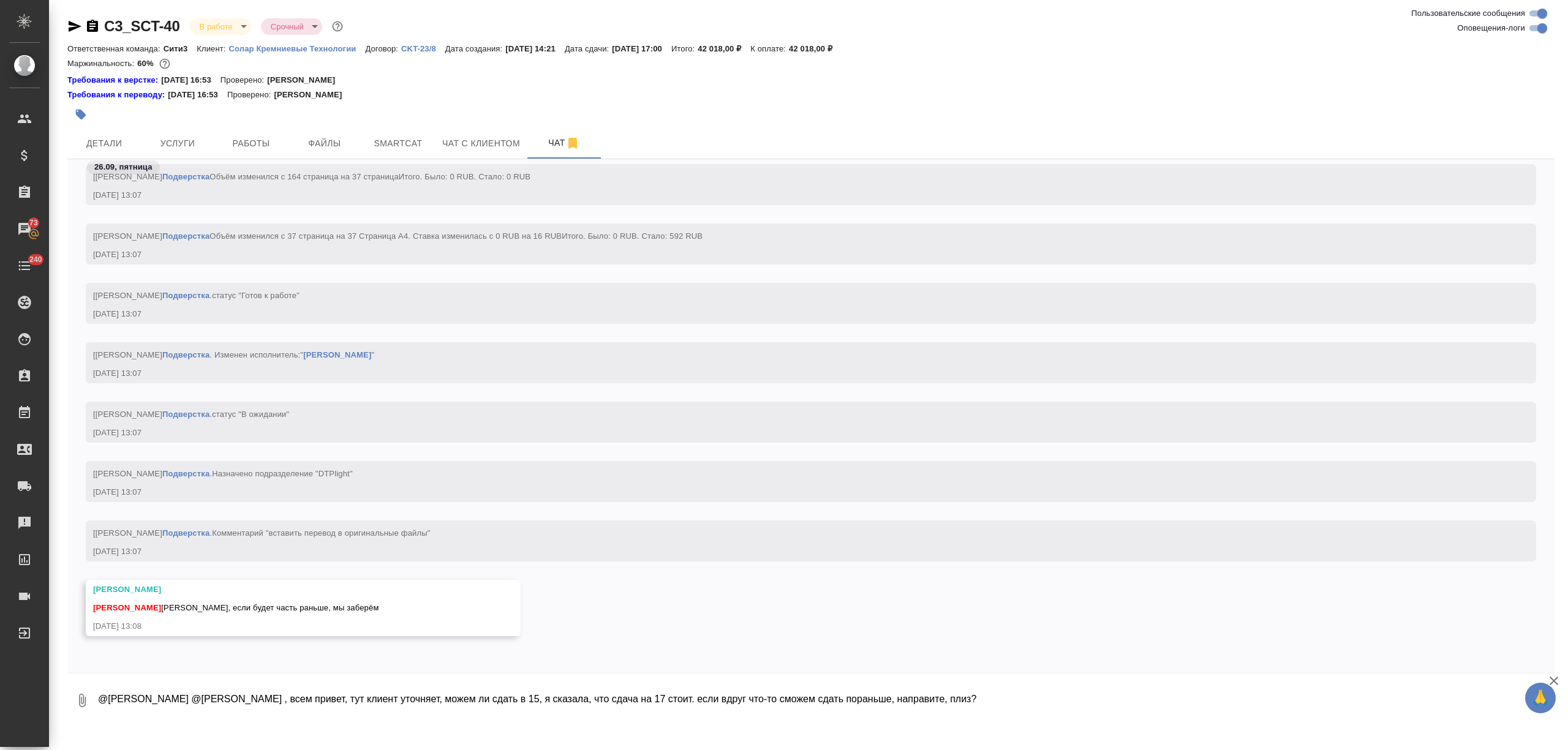
type textarea "@Белякова Юлия @Малофеева Екатерина , всем привет, тут клиент уточняет, можем л…"
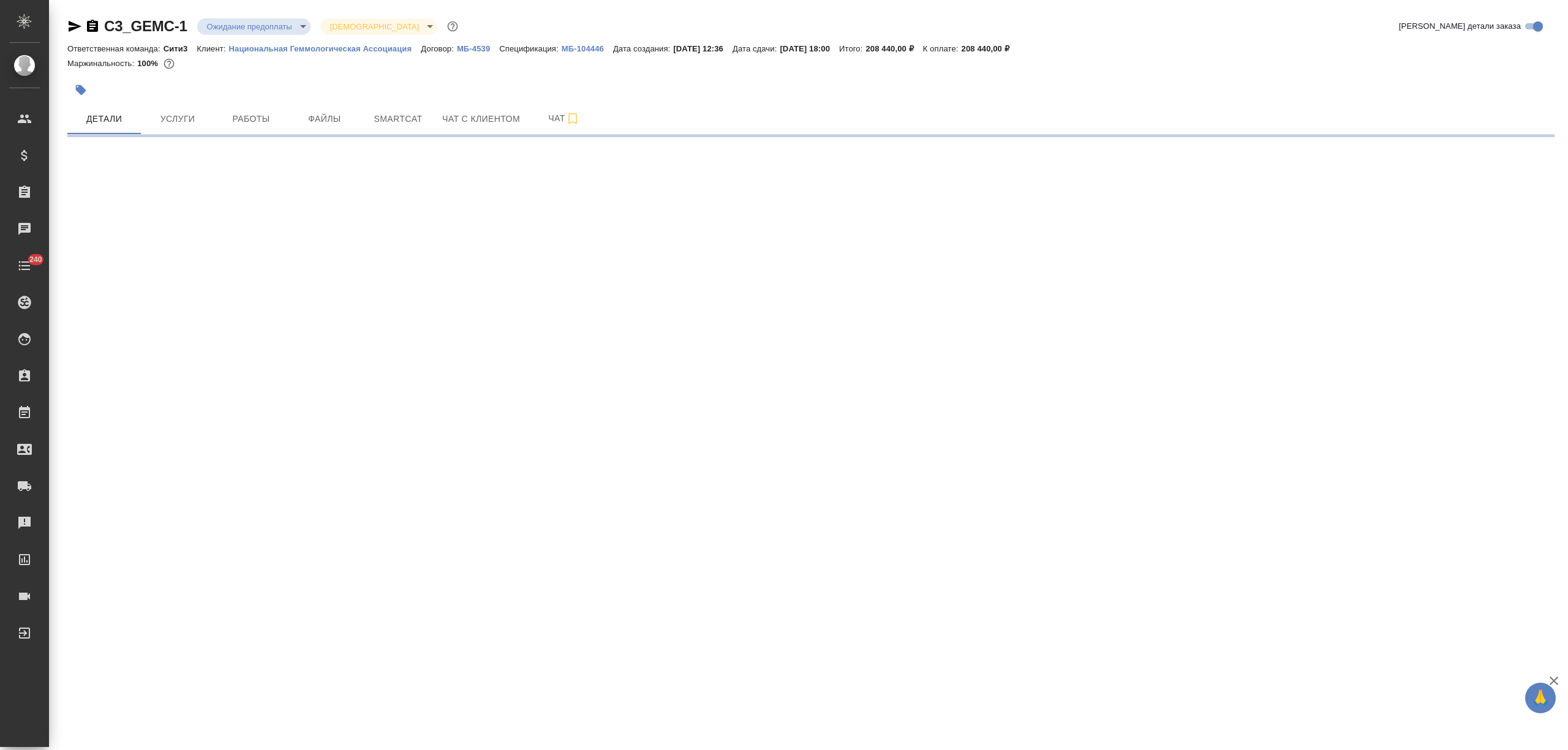
select select "RU"
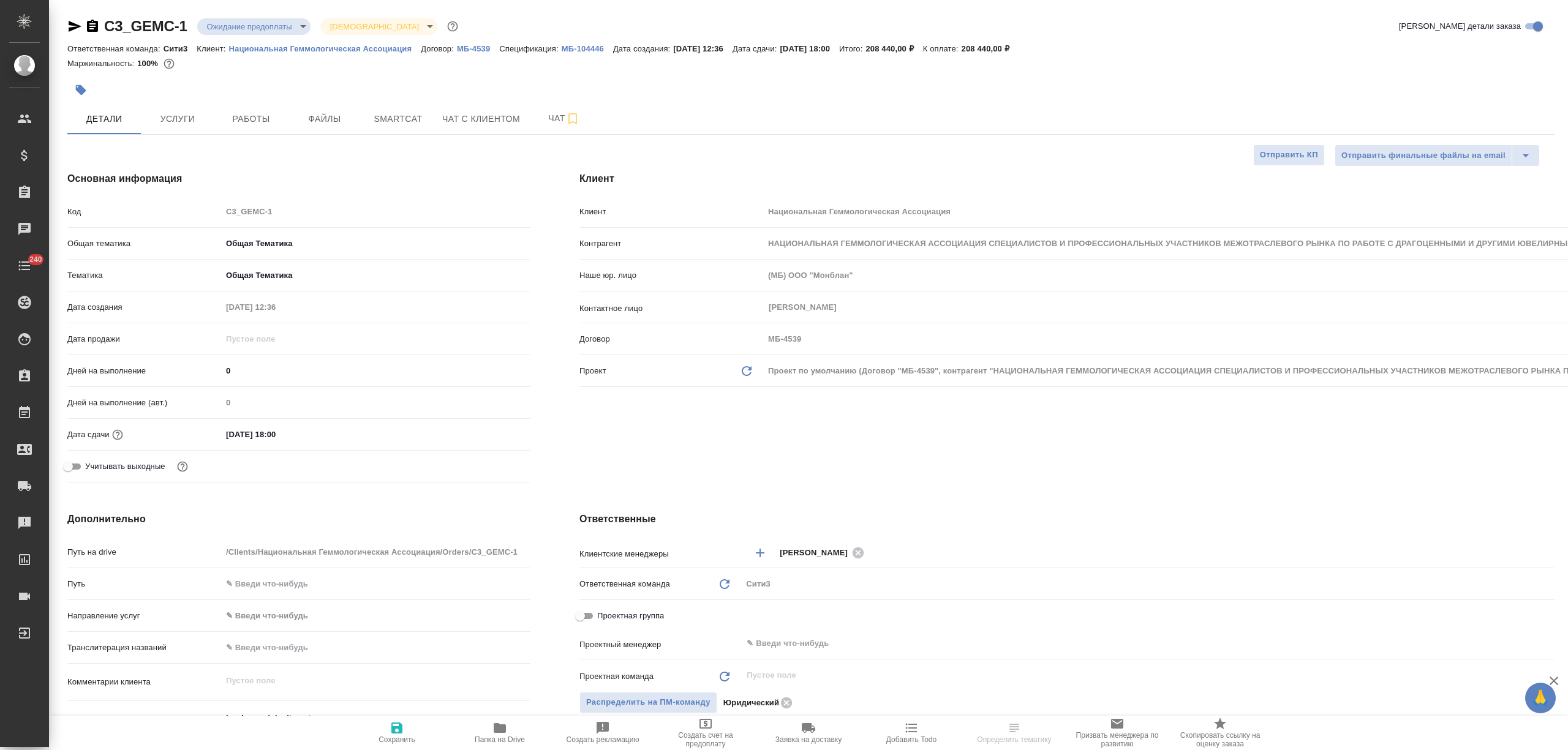
type textarea "x"
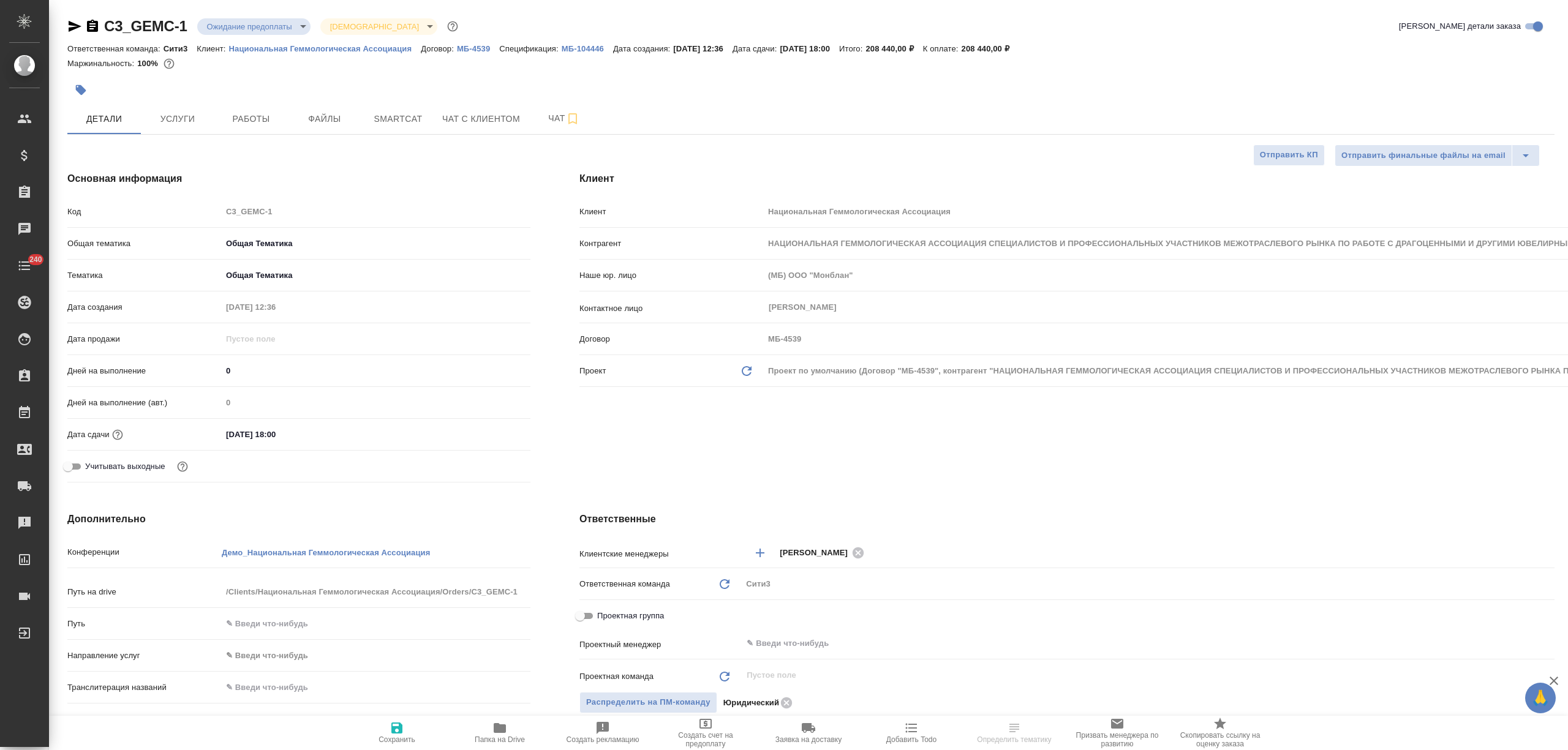
type textarea "x"
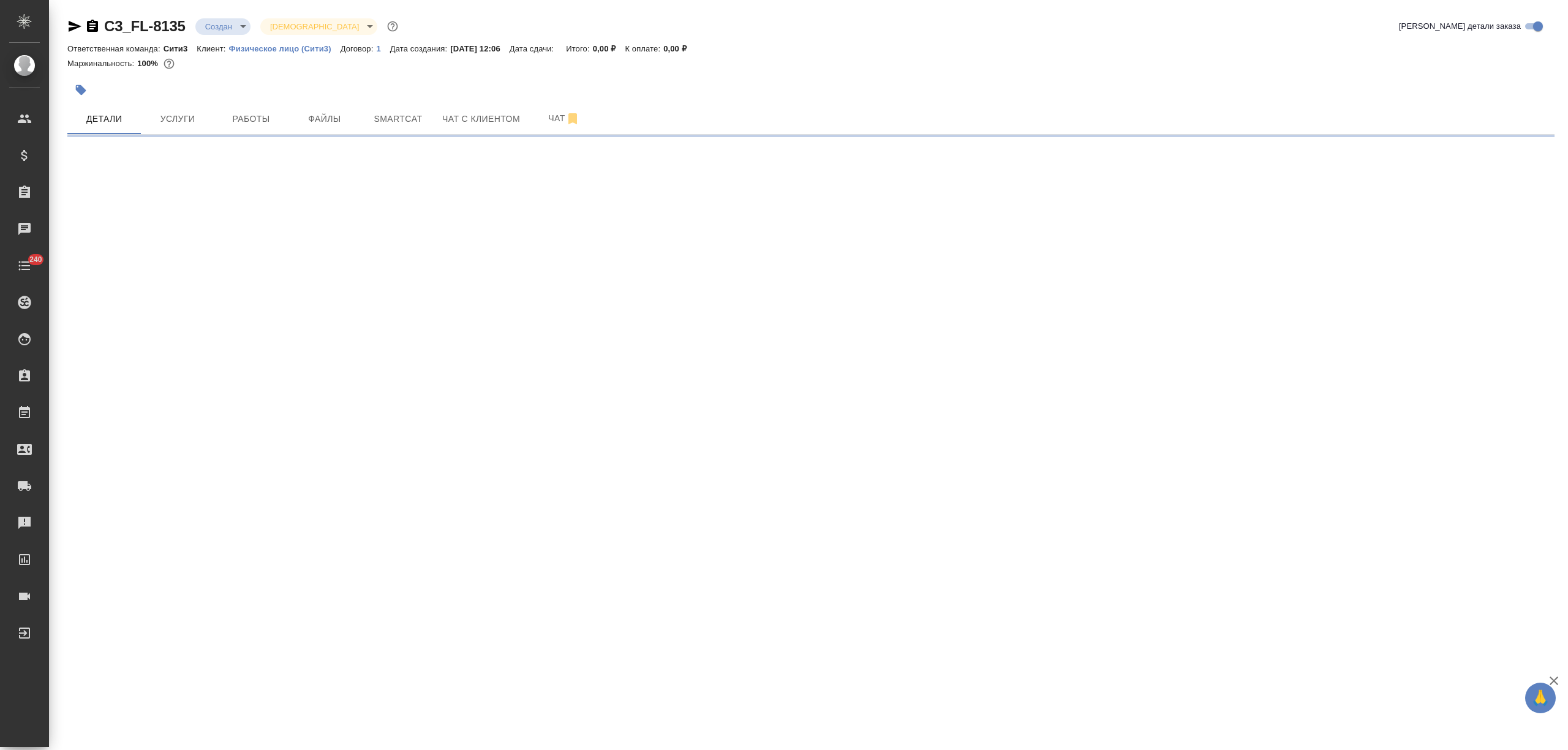
select select "RU"
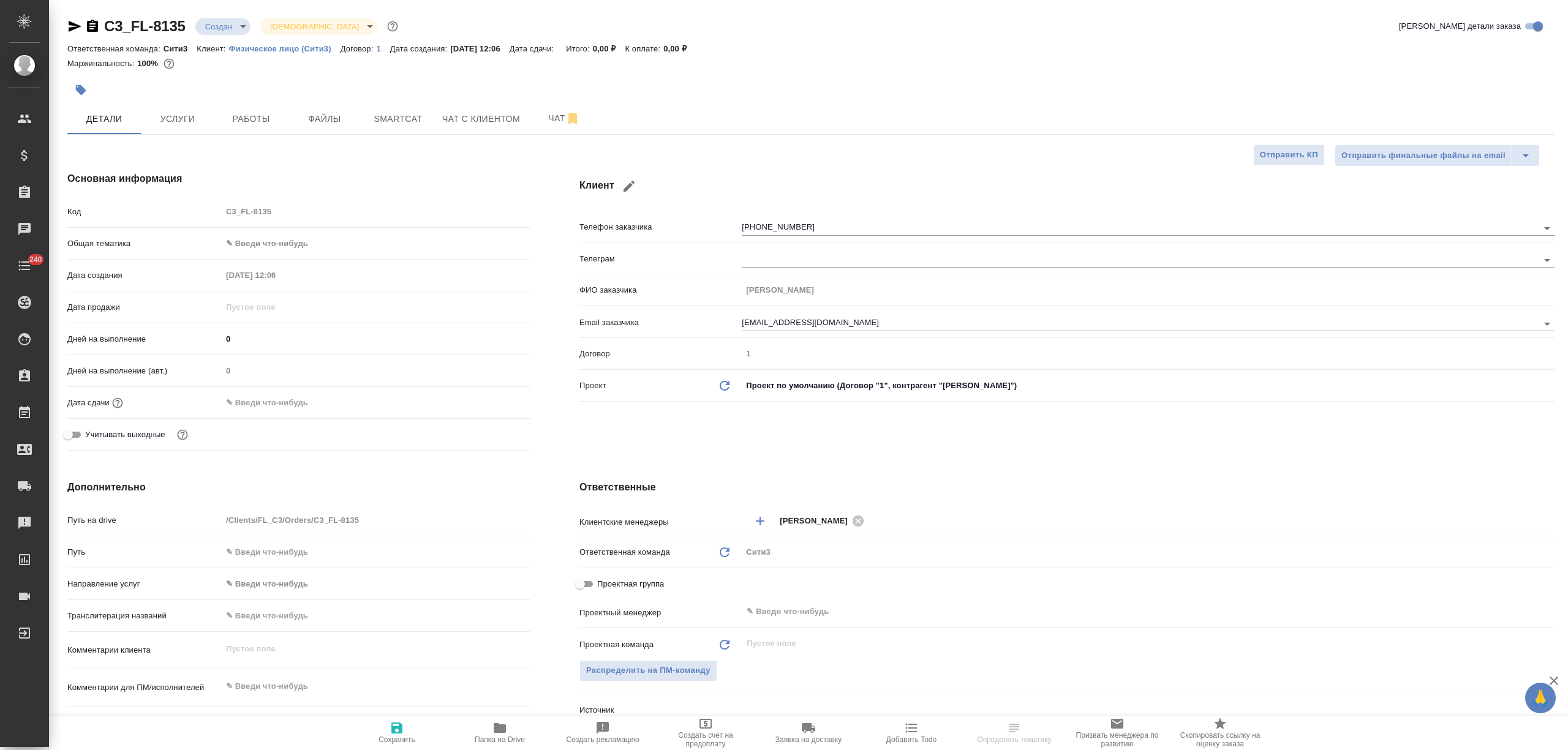
type textarea "x"
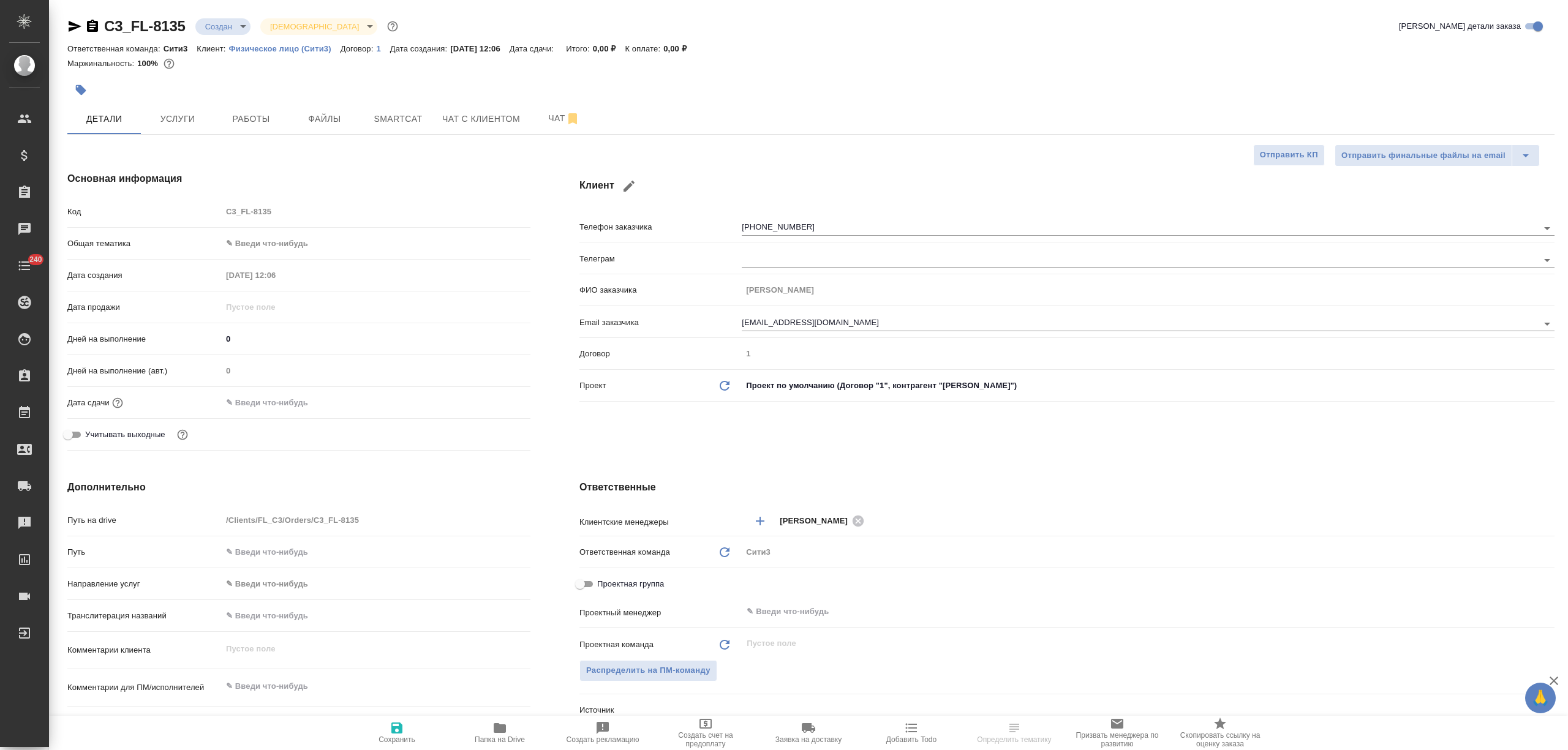
type textarea "x"
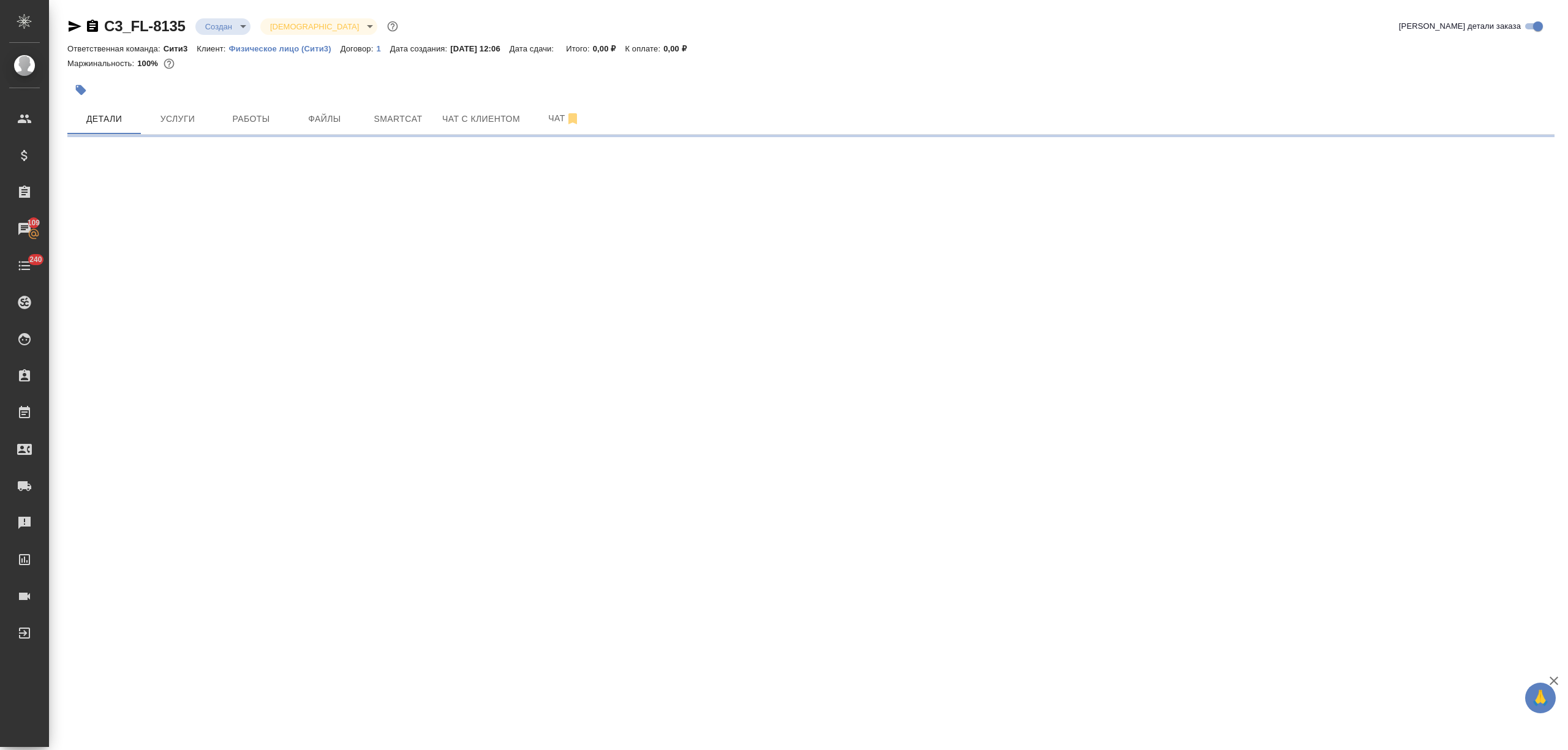
select select "RU"
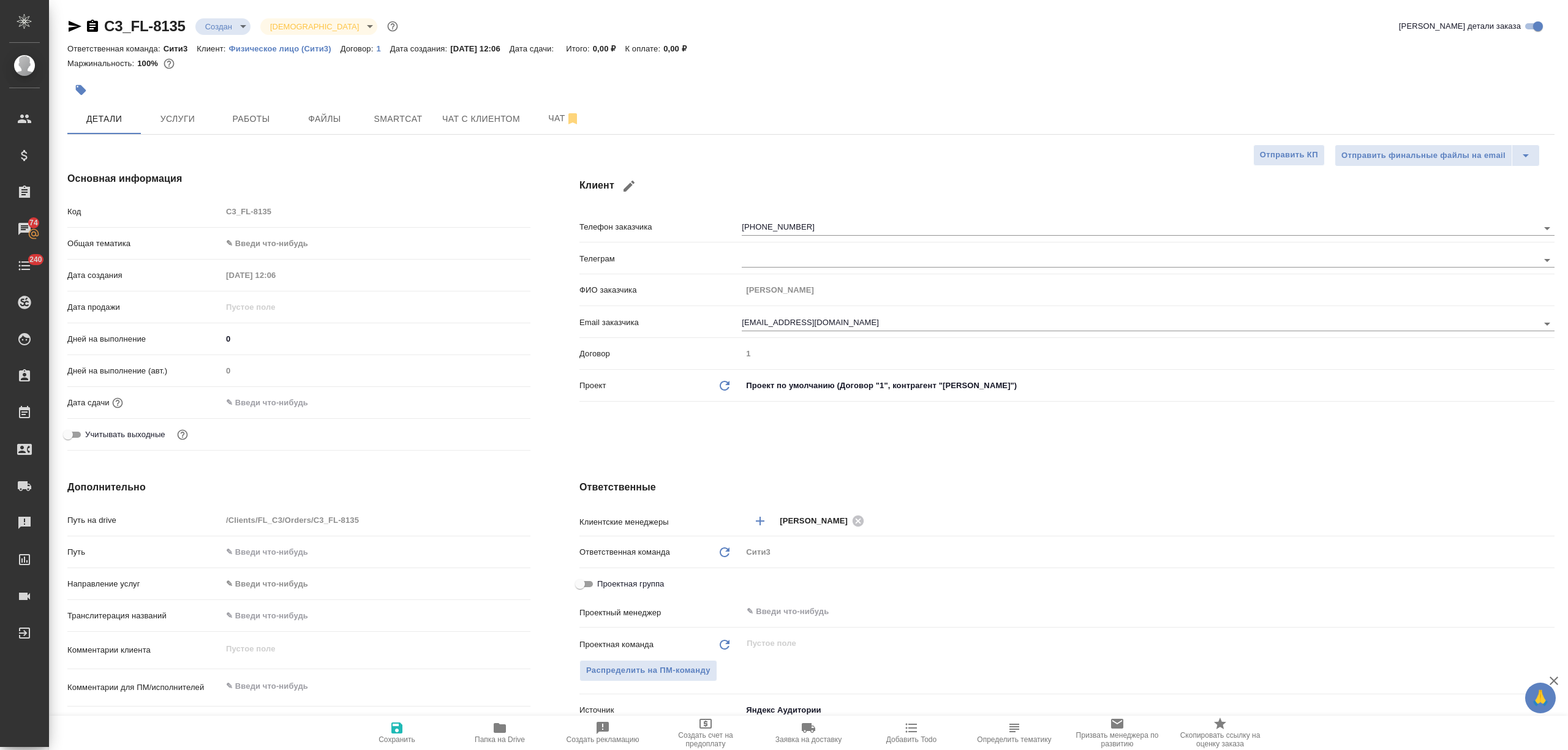
type textarea "x"
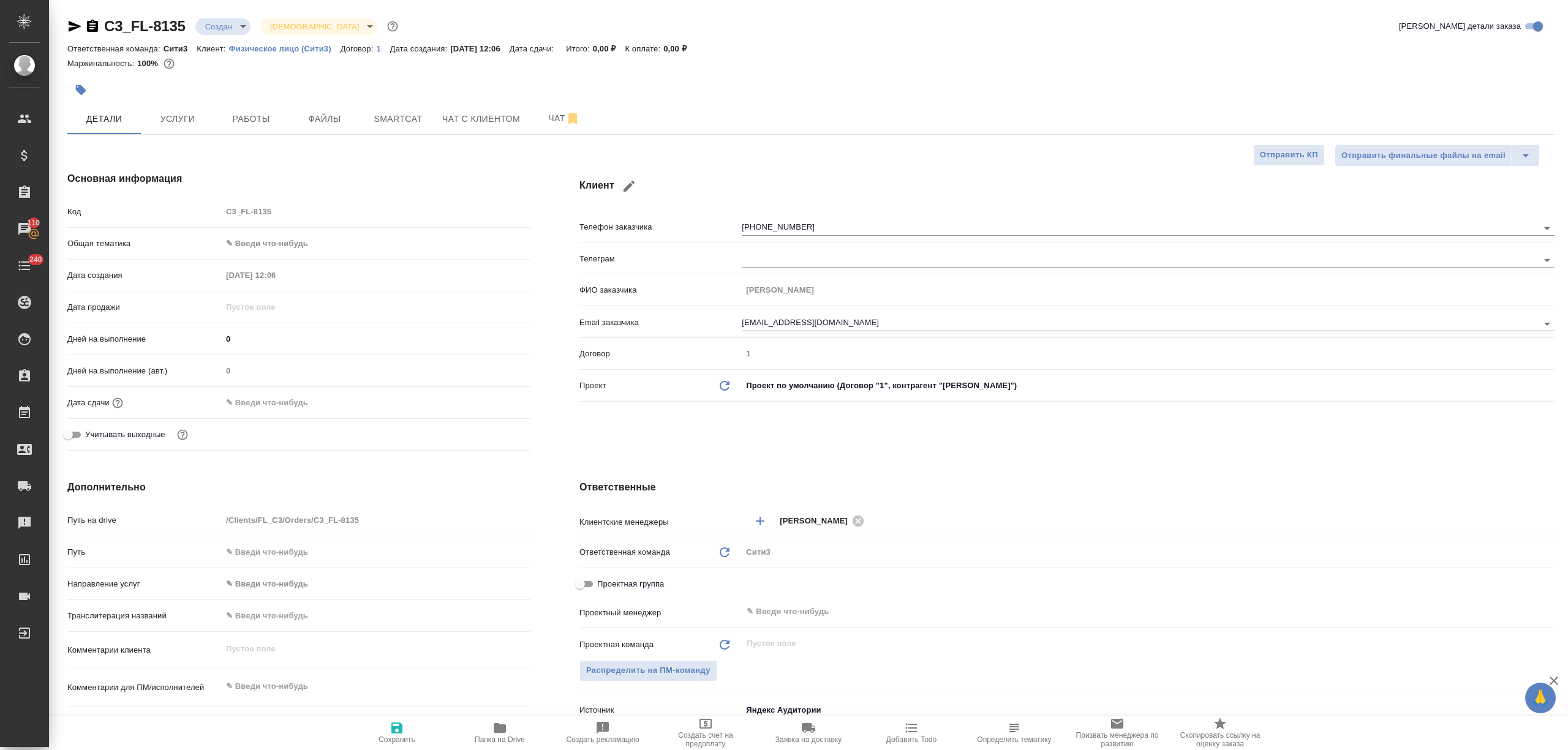
type textarea "x"
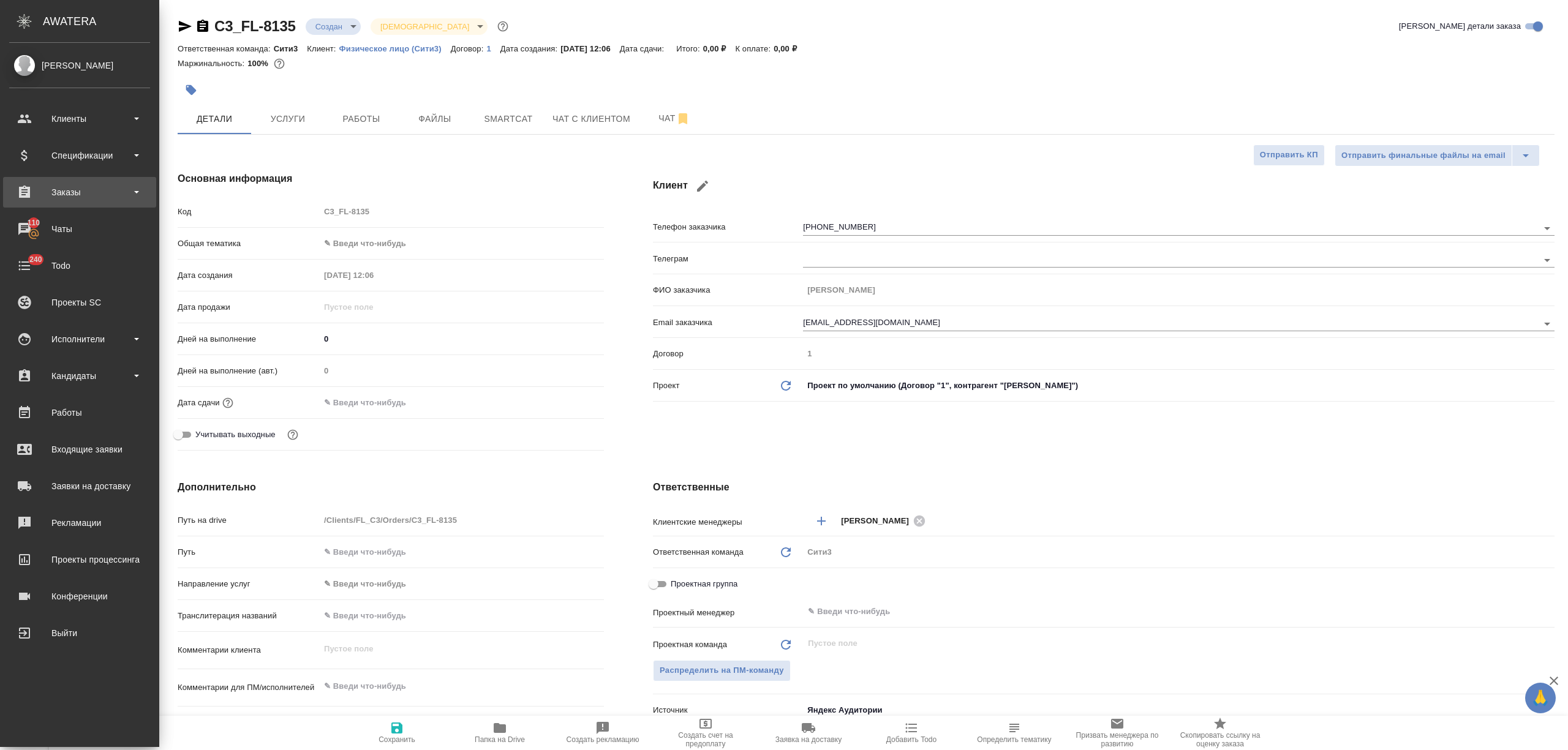
click at [48, 192] on div "Заказы" at bounding box center [79, 192] width 141 height 18
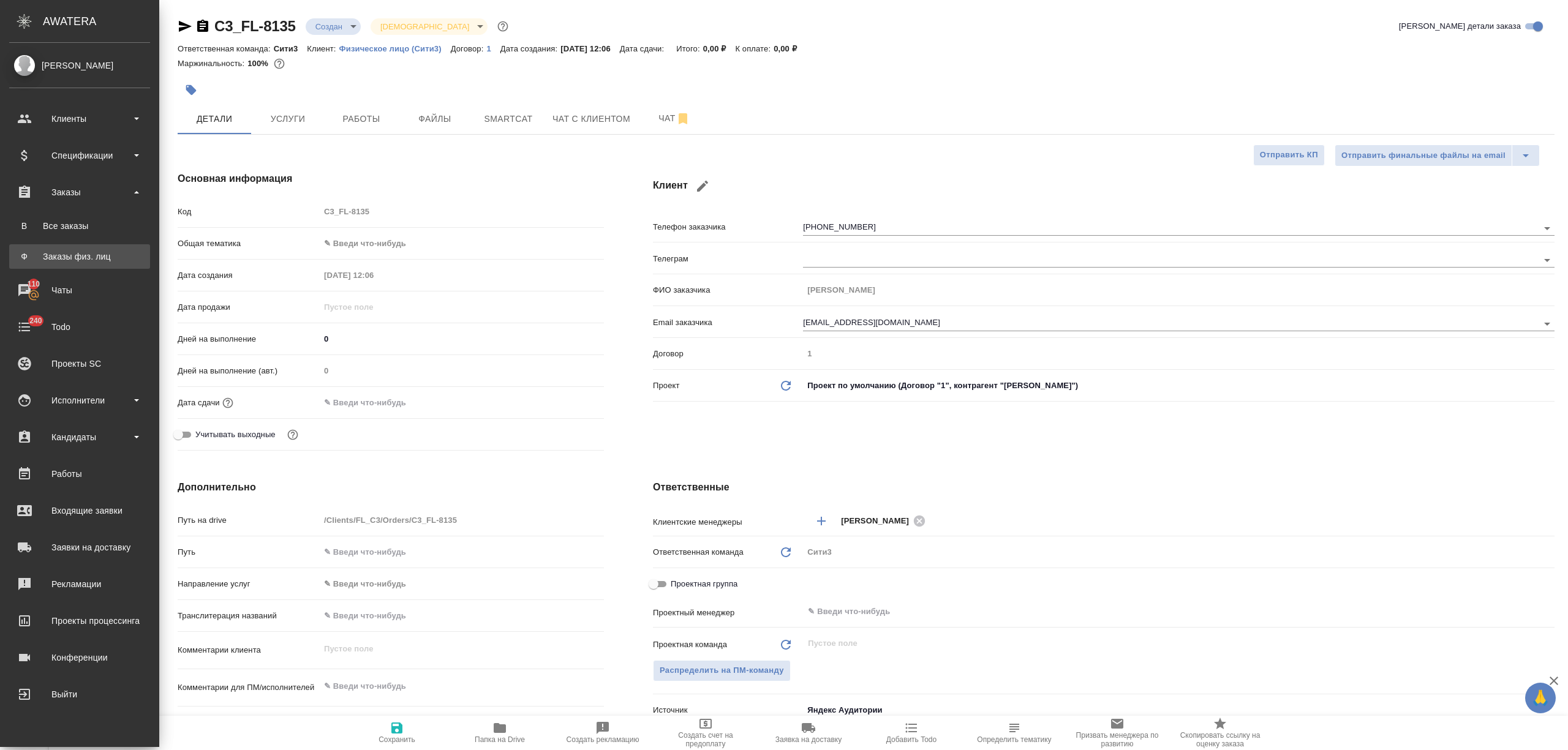
click at [86, 253] on div "Заказы физ. лиц" at bounding box center [79, 256] width 129 height 12
type textarea "x"
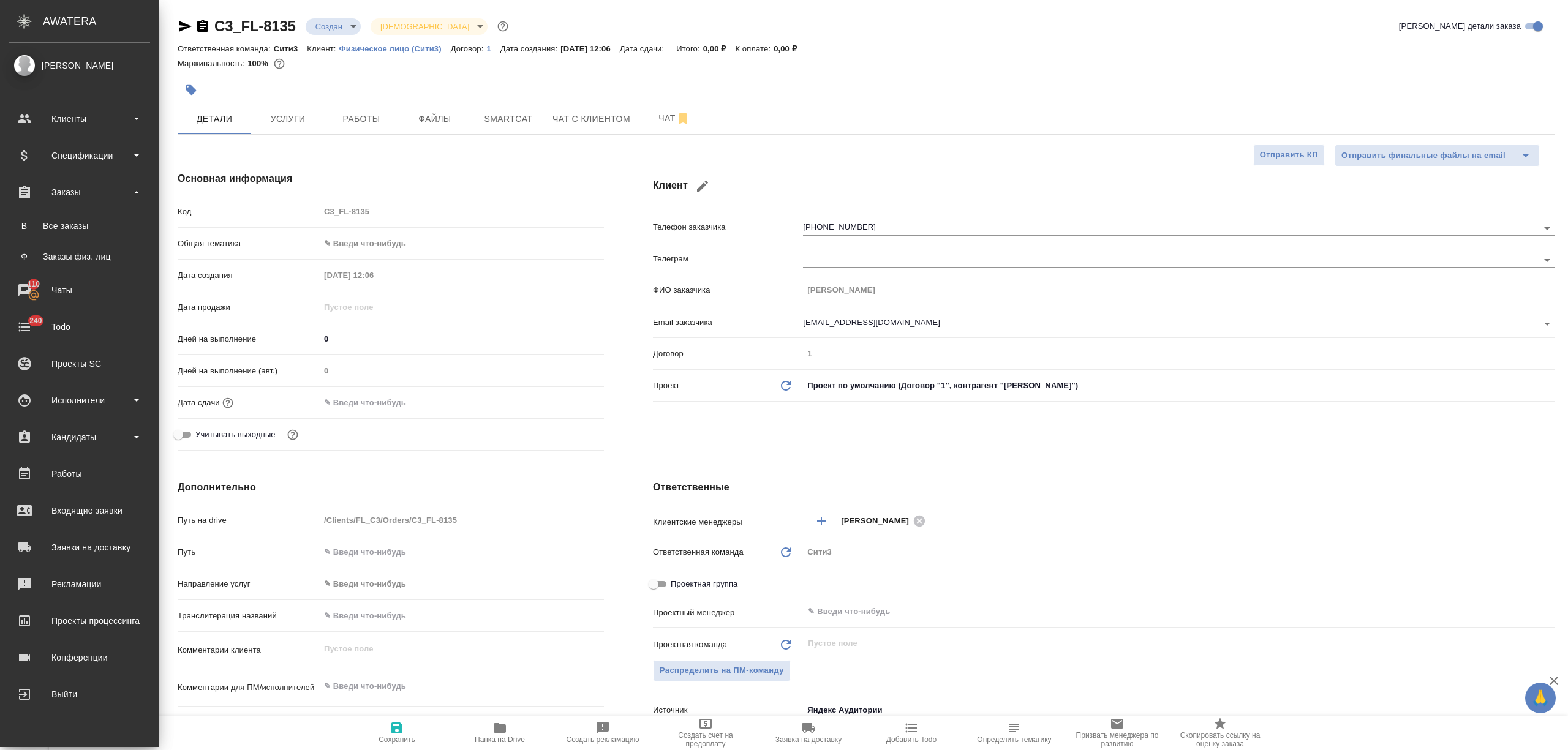
type textarea "x"
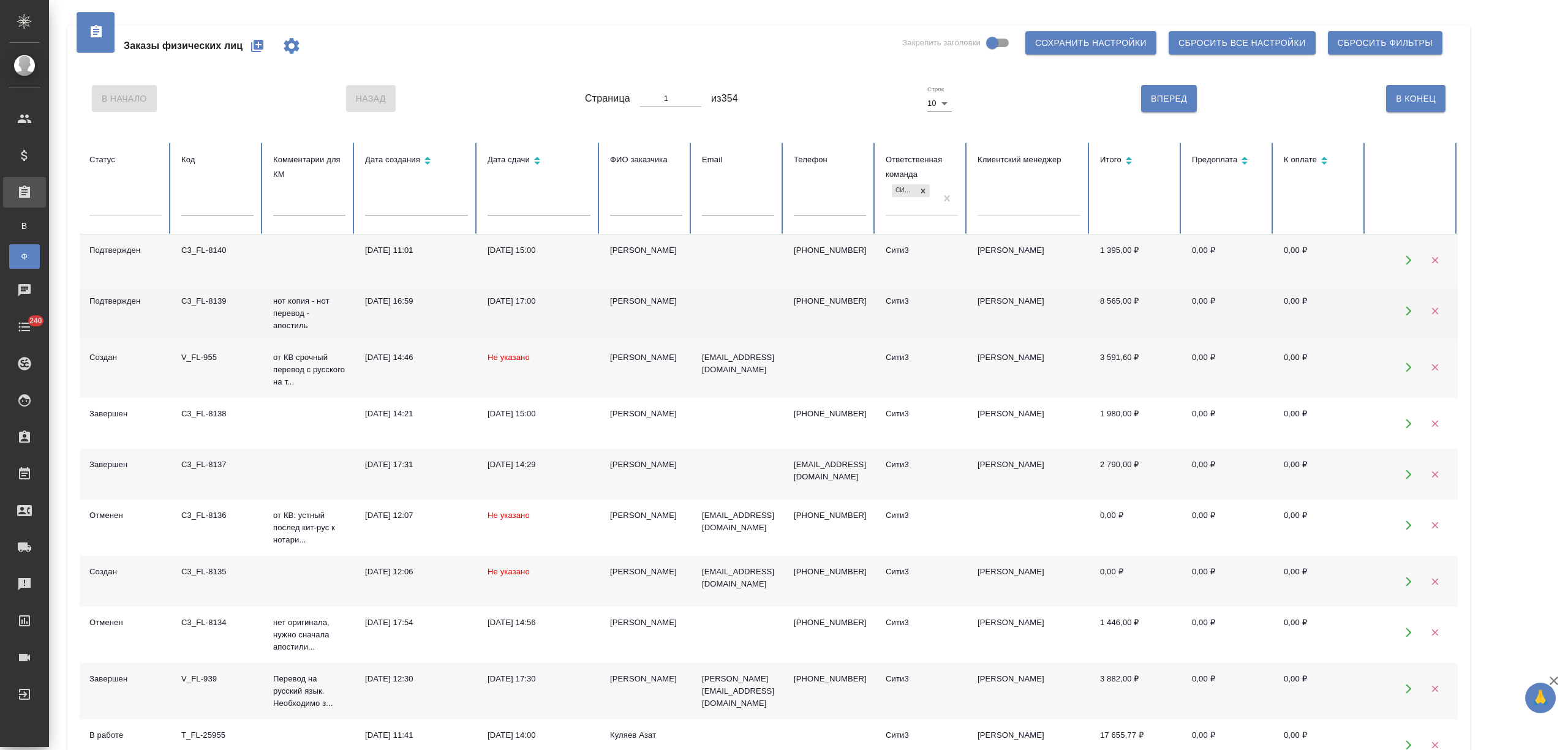
click at [674, 306] on div "Ольга" at bounding box center [646, 301] width 72 height 12
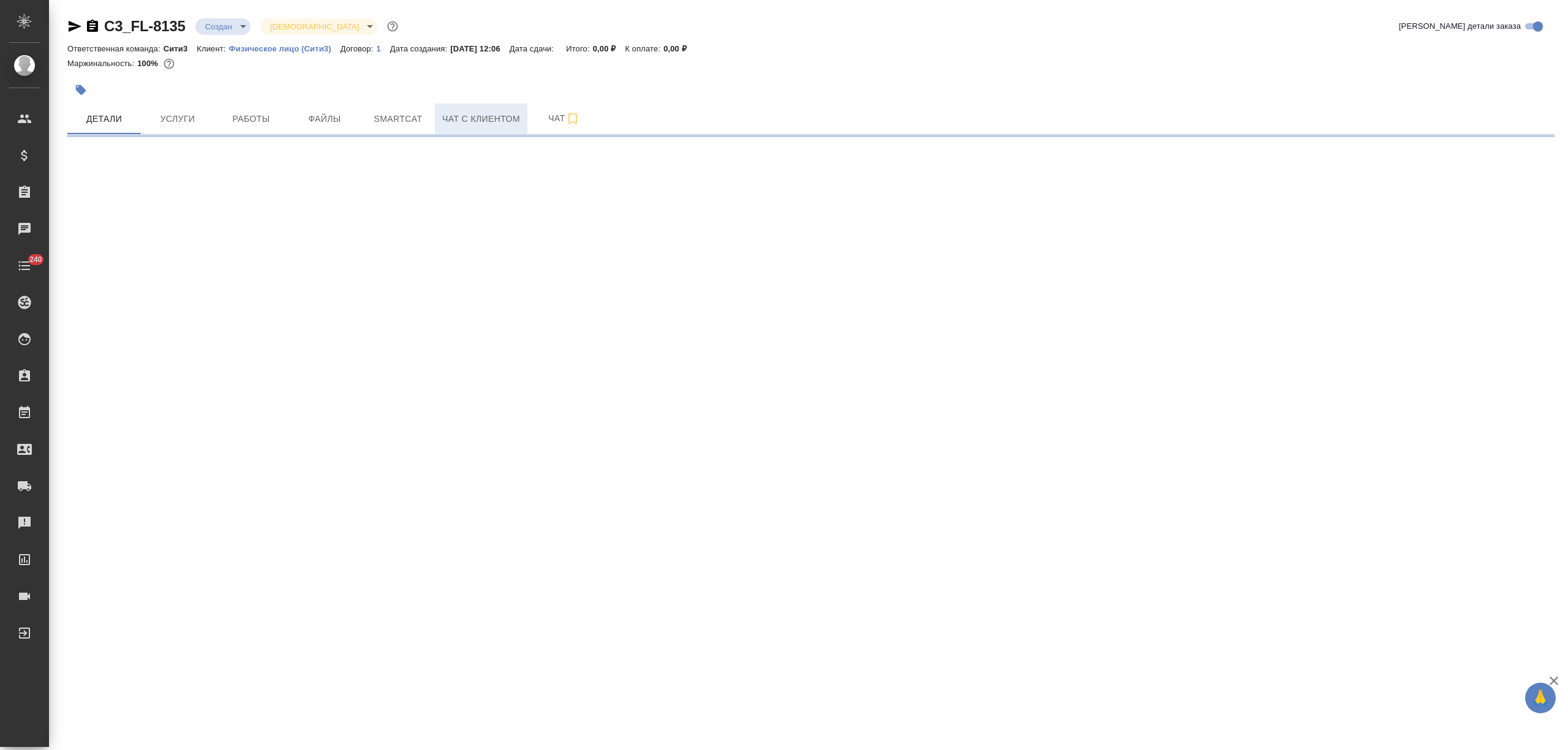
click at [454, 117] on span "Чат с клиентом" at bounding box center [481, 119] width 78 height 15
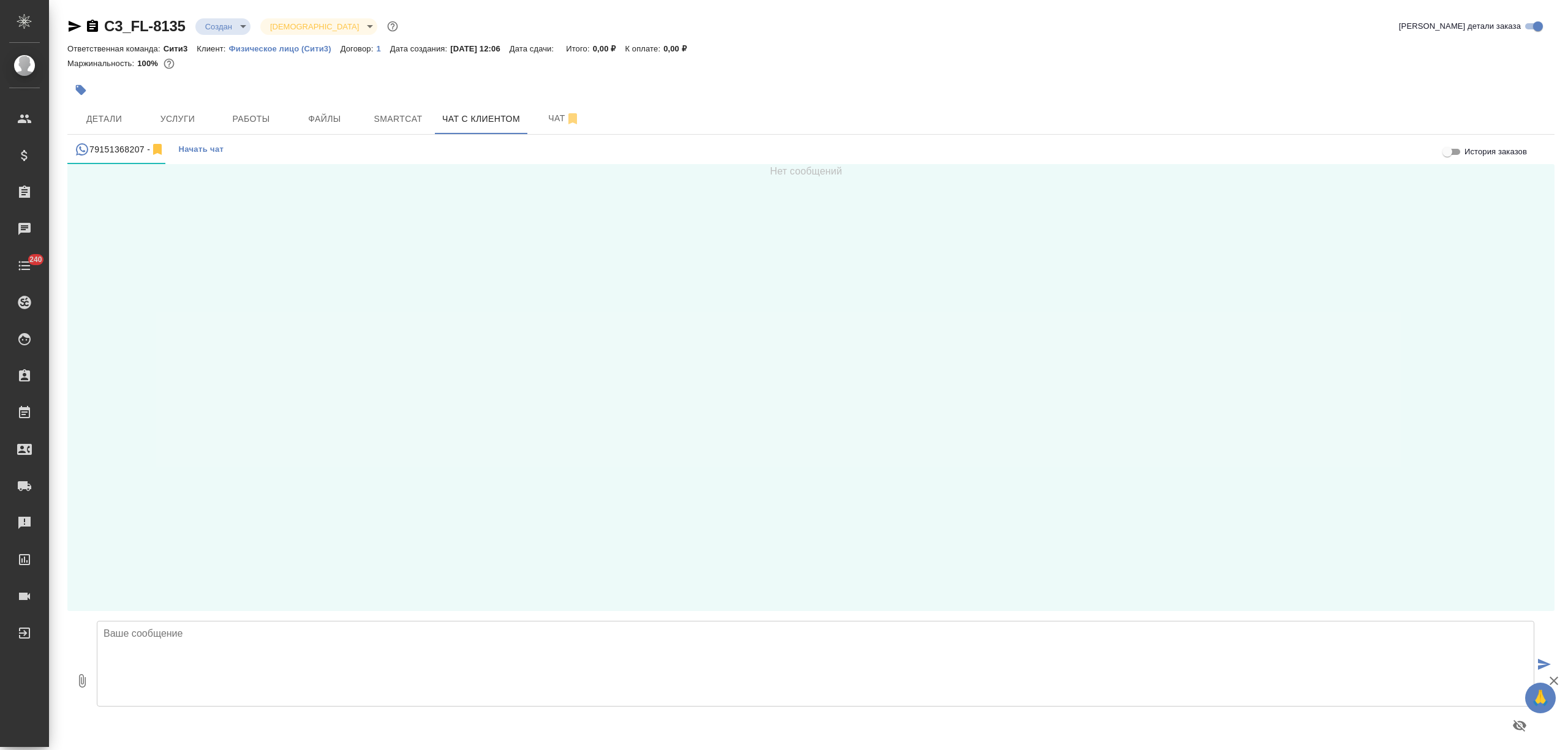
click at [194, 674] on textarea at bounding box center [816, 664] width 1438 height 86
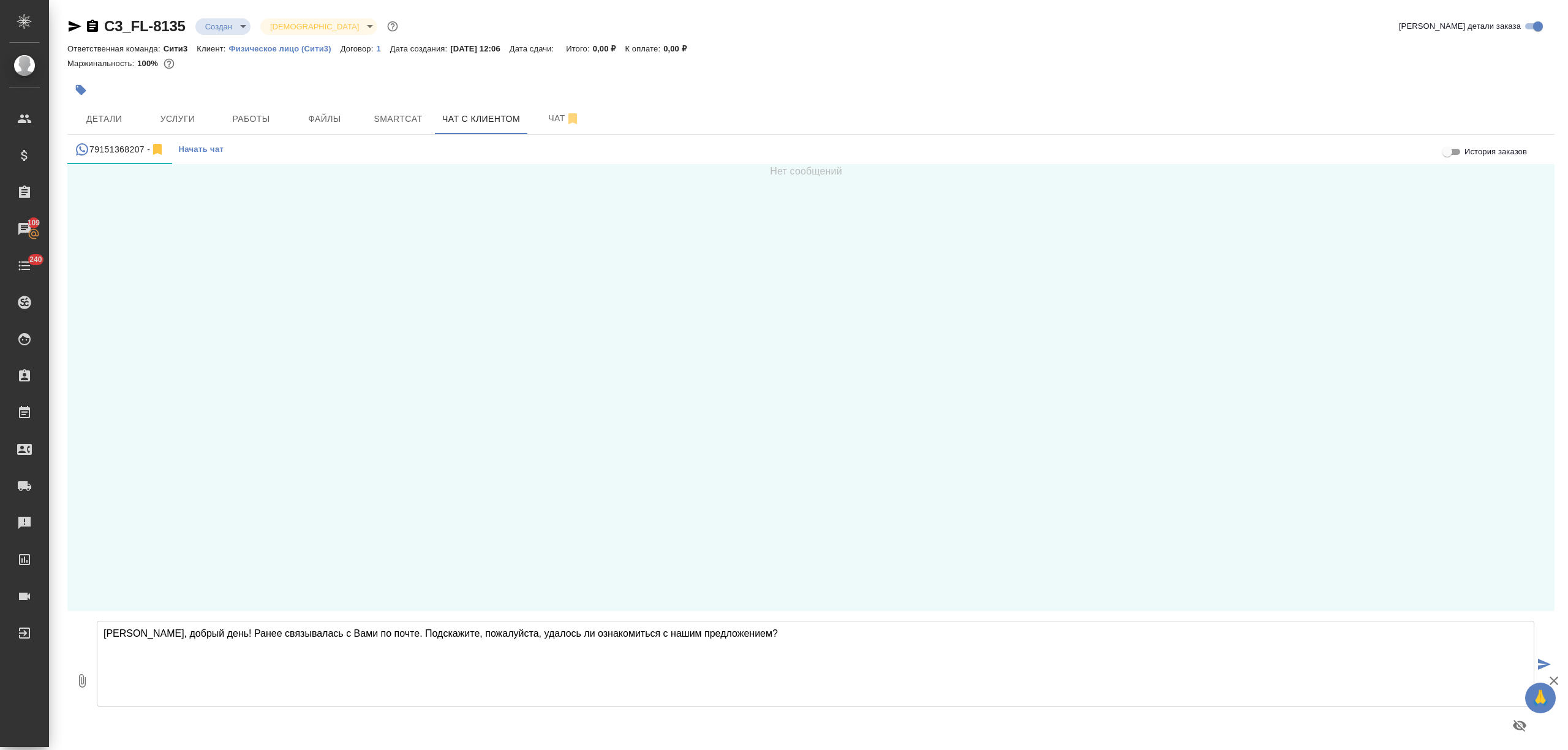
type textarea "[PERSON_NAME], добрый день! Ранее связывалась с Вами по почте. Подскажите, пожа…"
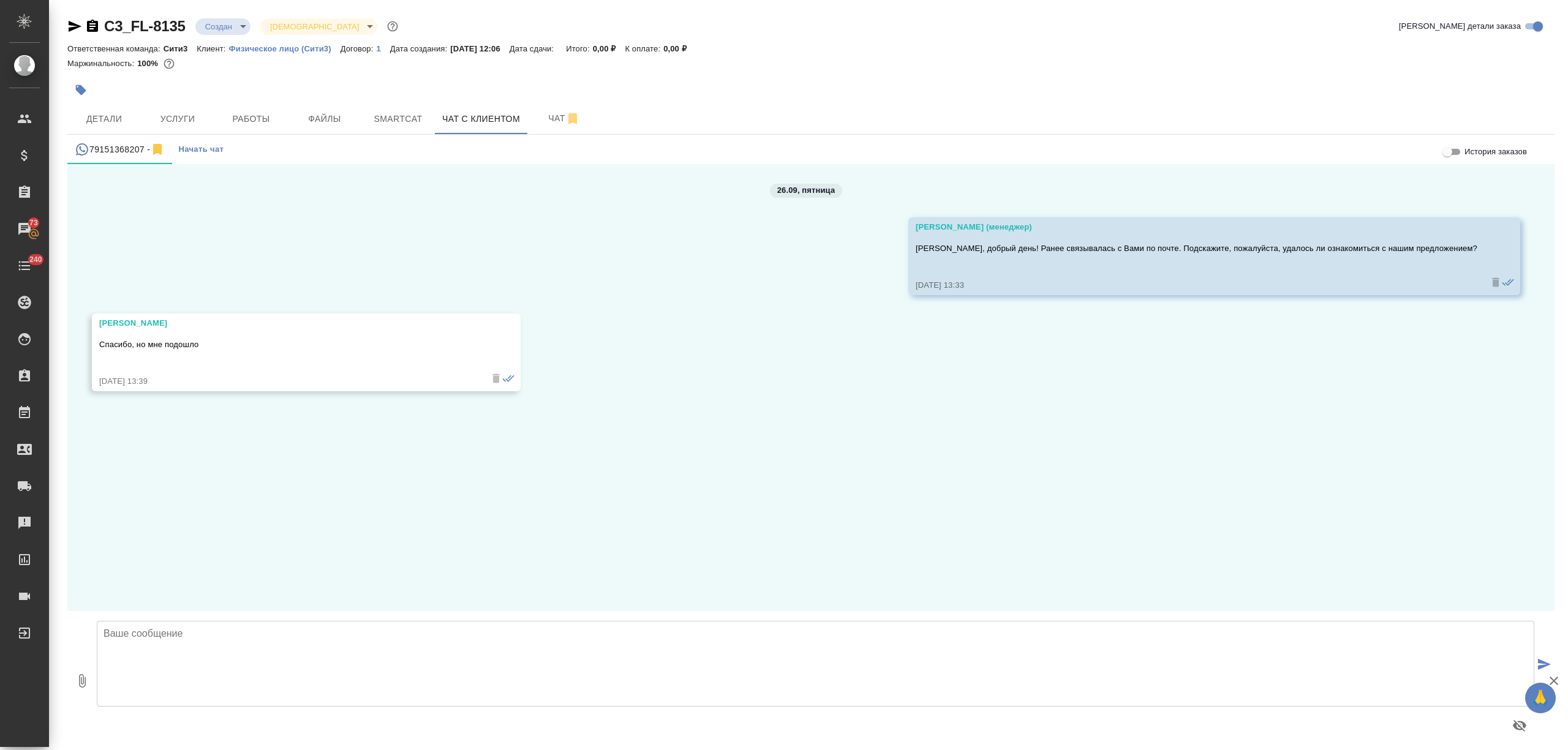
click at [251, 675] on textarea at bounding box center [816, 664] width 1438 height 86
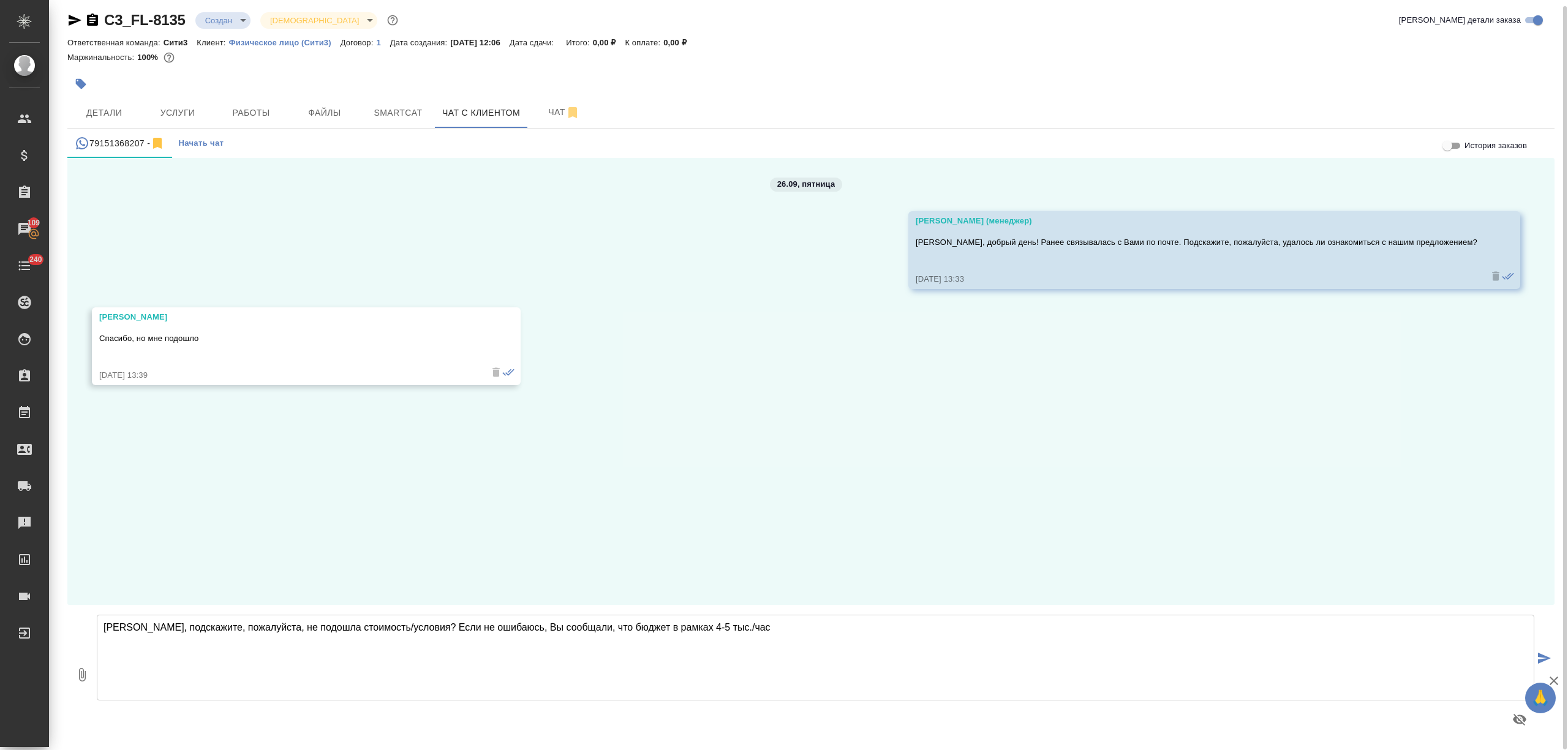
type textarea "[PERSON_NAME], подскажите, пожалуйста, не подошла стоимость/условия? Если не ош…"
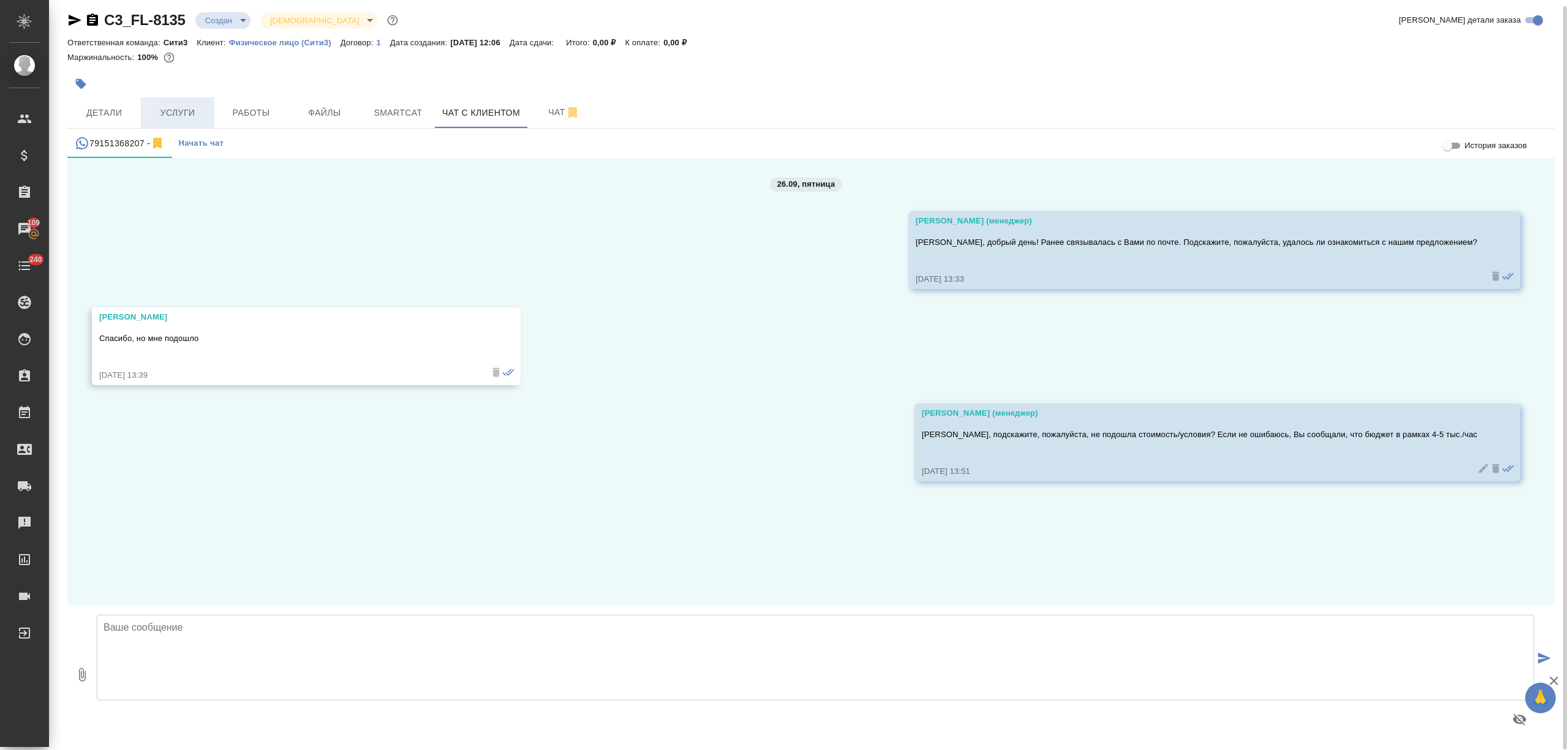
click at [175, 103] on button "Услуги" at bounding box center [177, 112] width 74 height 31
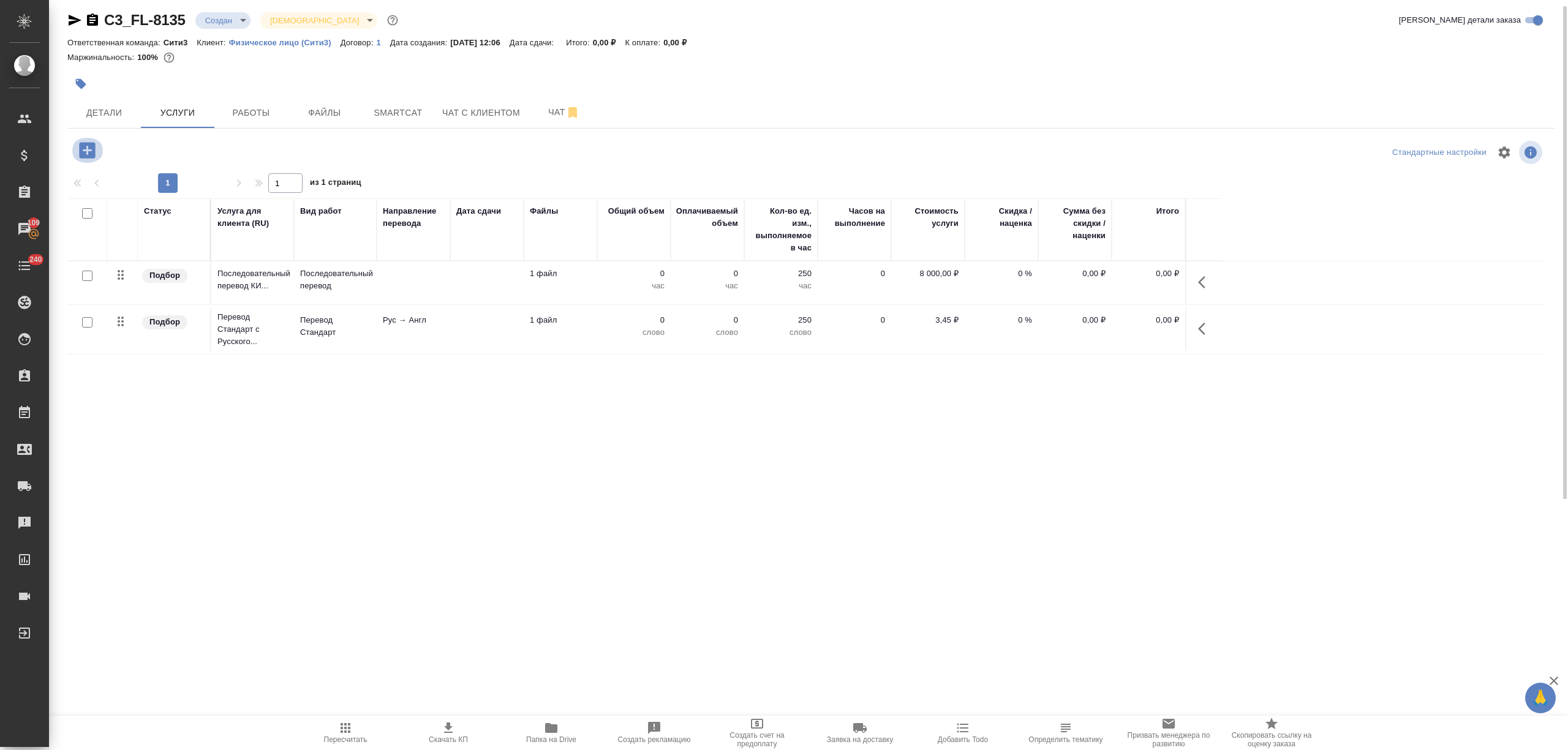
click at [87, 153] on icon "button" at bounding box center [87, 151] width 21 height 21
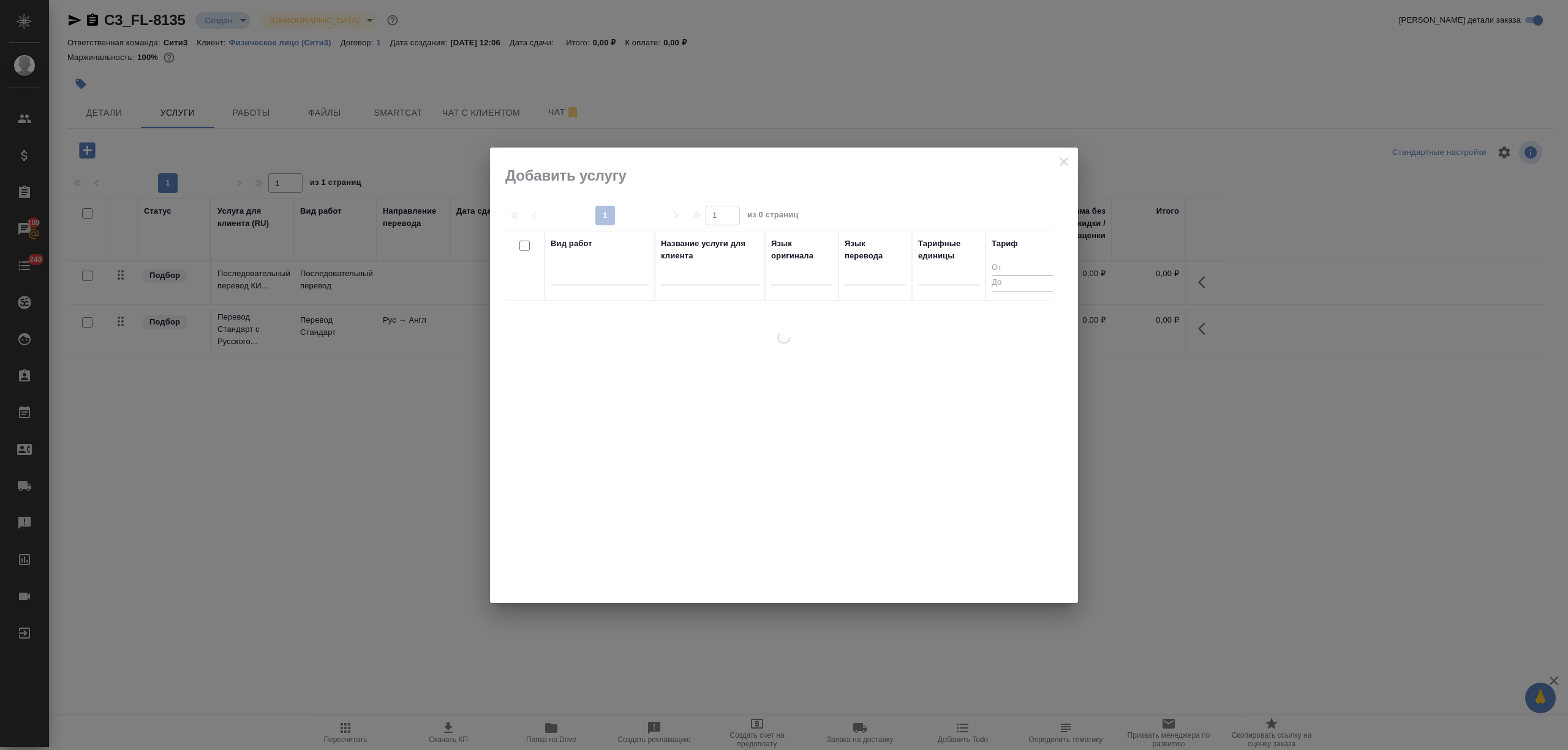
click at [1049, 162] on div at bounding box center [783, 375] width 588 height 456
click at [1064, 164] on icon "close" at bounding box center [1063, 161] width 14 height 14
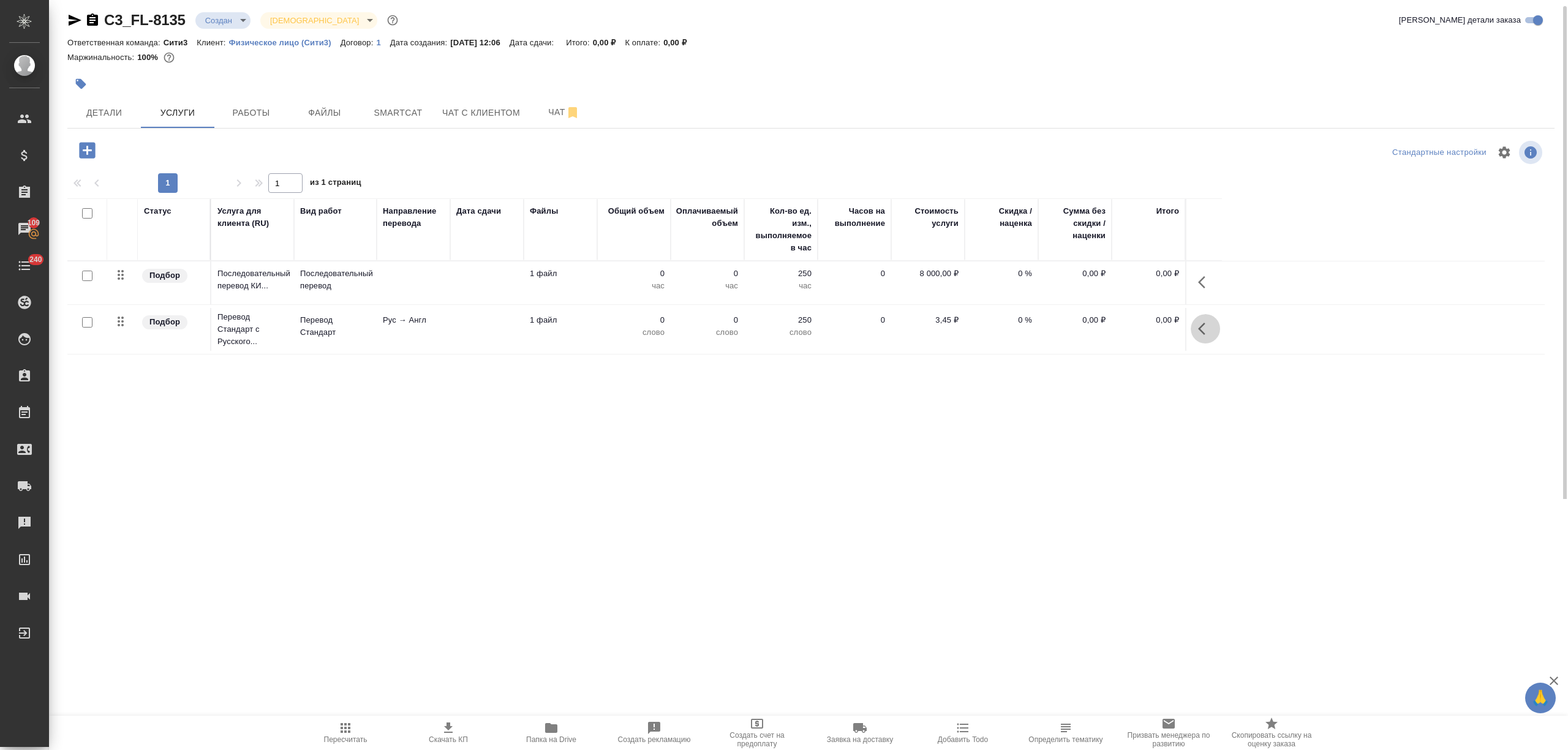
click at [1201, 326] on icon "button" at bounding box center [1205, 328] width 14 height 14
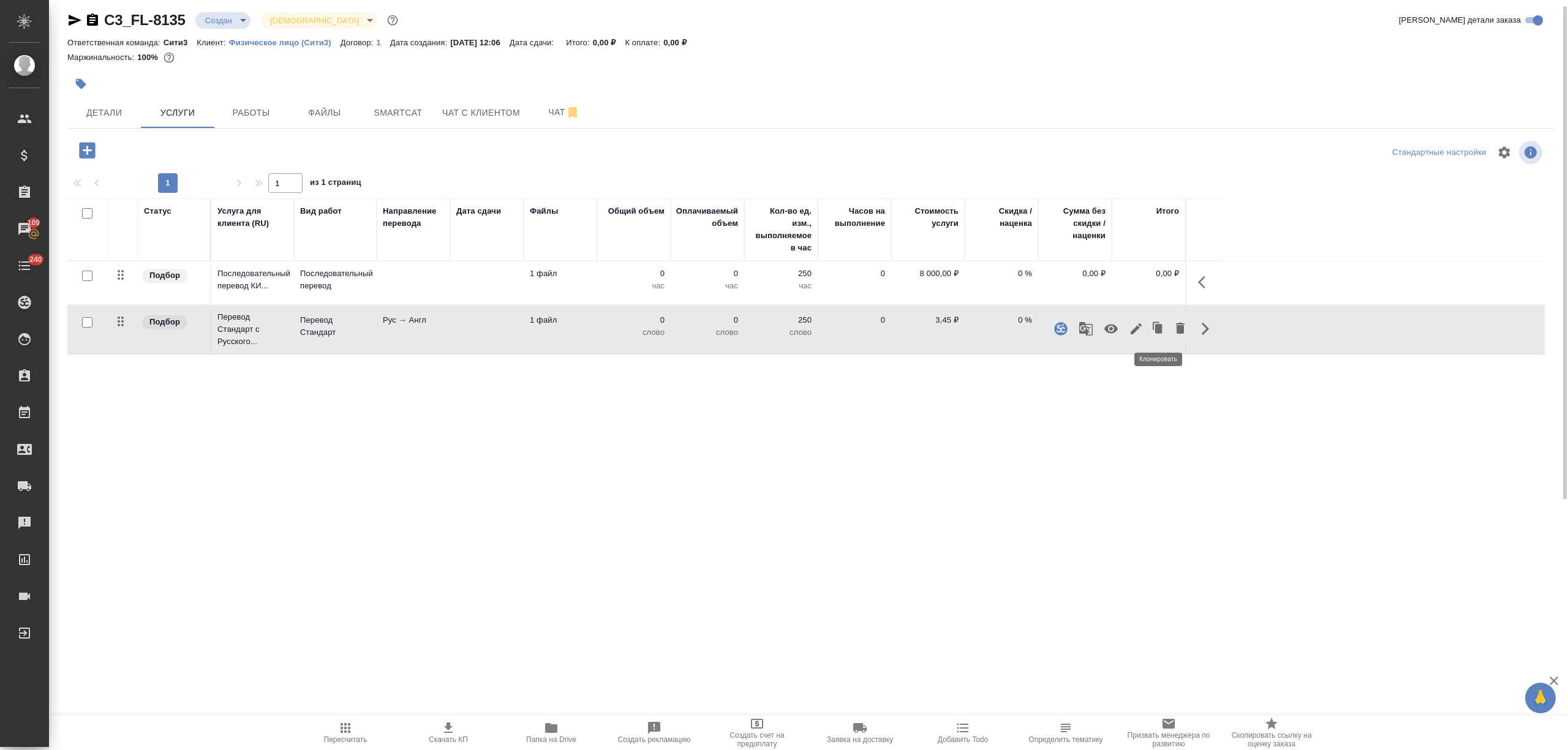
click at [1168, 326] on button "button" at bounding box center [1158, 328] width 23 height 30
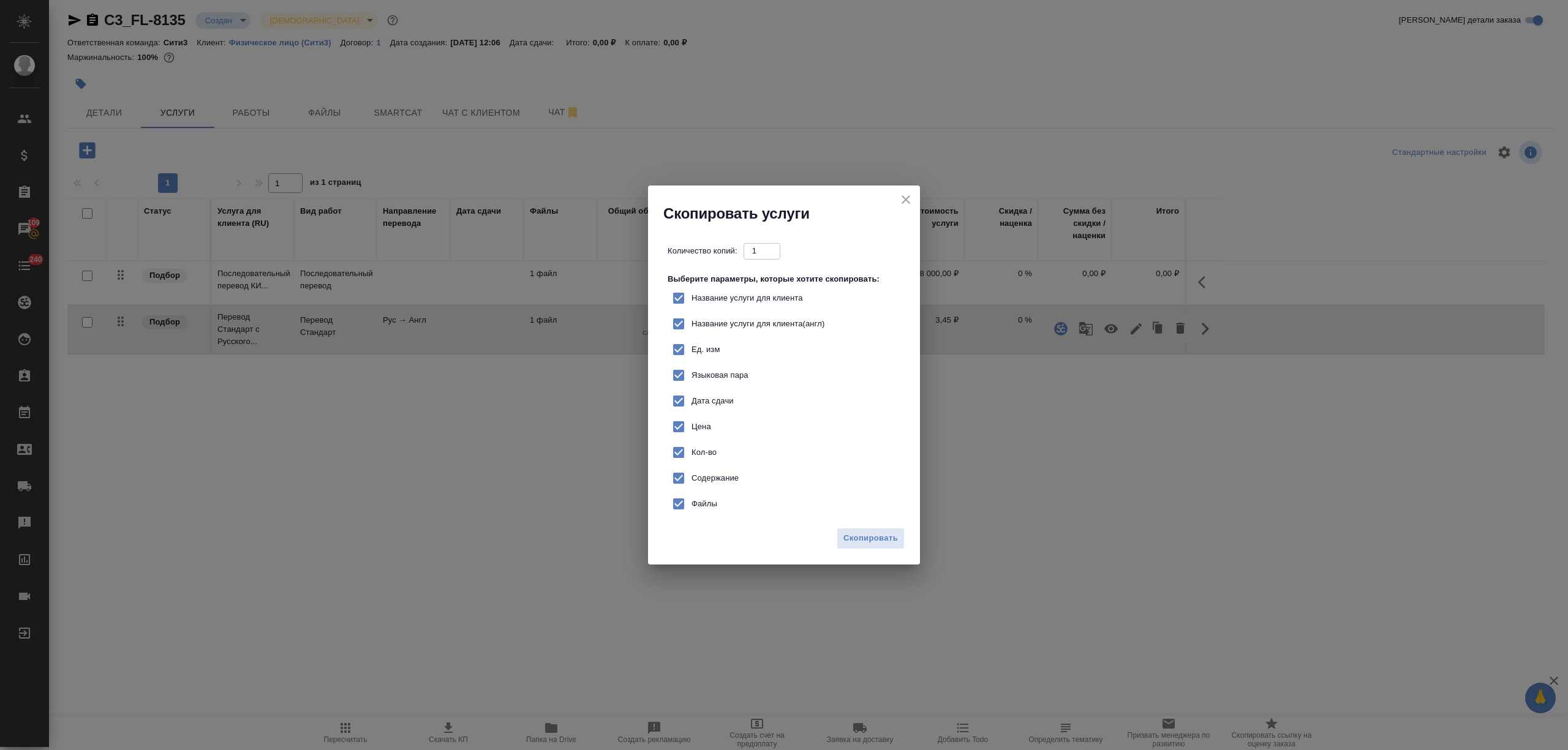
click at [900, 195] on icon "close" at bounding box center [905, 199] width 14 height 14
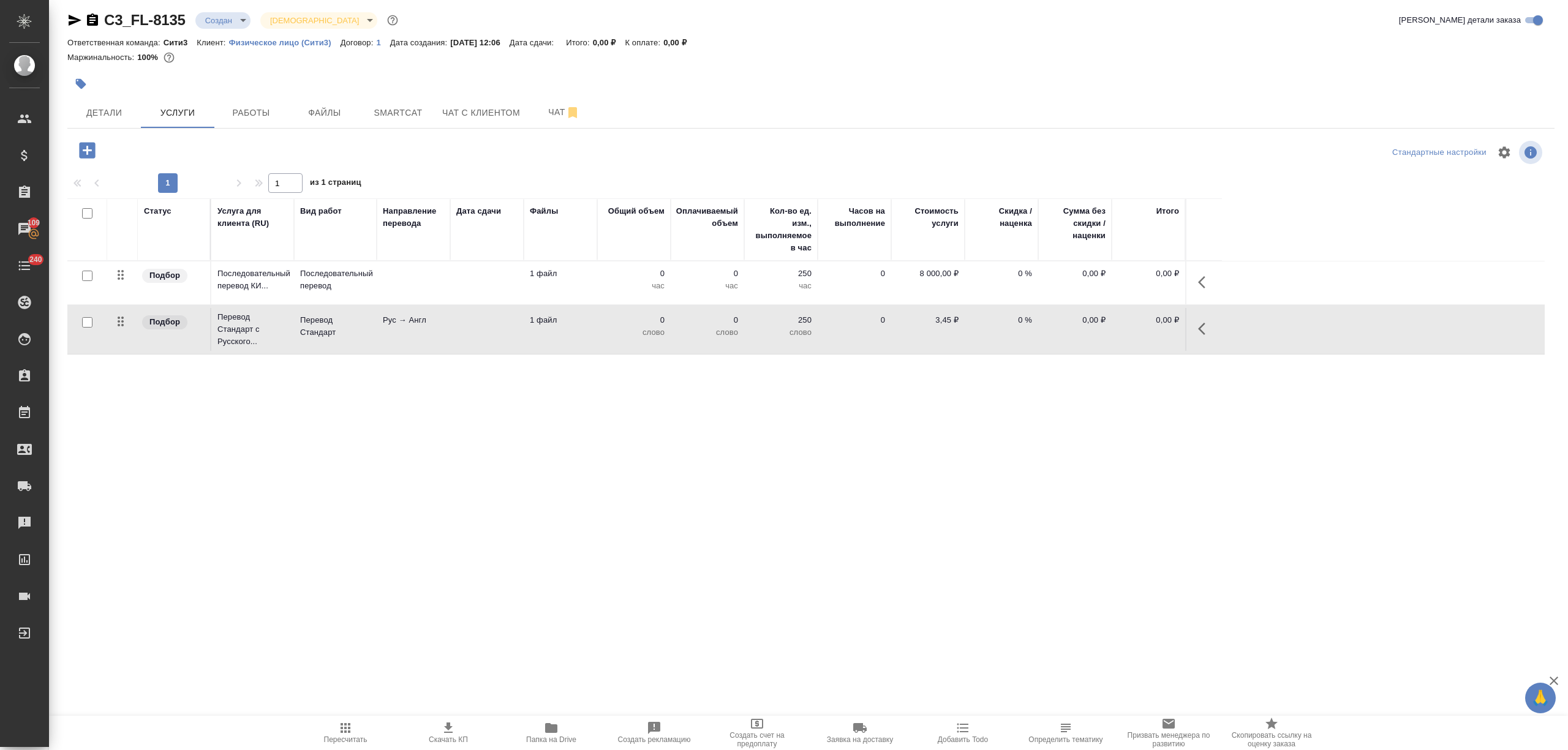
drag, startPoint x: 1206, startPoint y: 323, endPoint x: 1194, endPoint y: 323, distance: 12.0
click at [1203, 323] on icon "button" at bounding box center [1205, 328] width 14 height 14
click at [1174, 324] on icon "button" at bounding box center [1180, 328] width 14 height 14
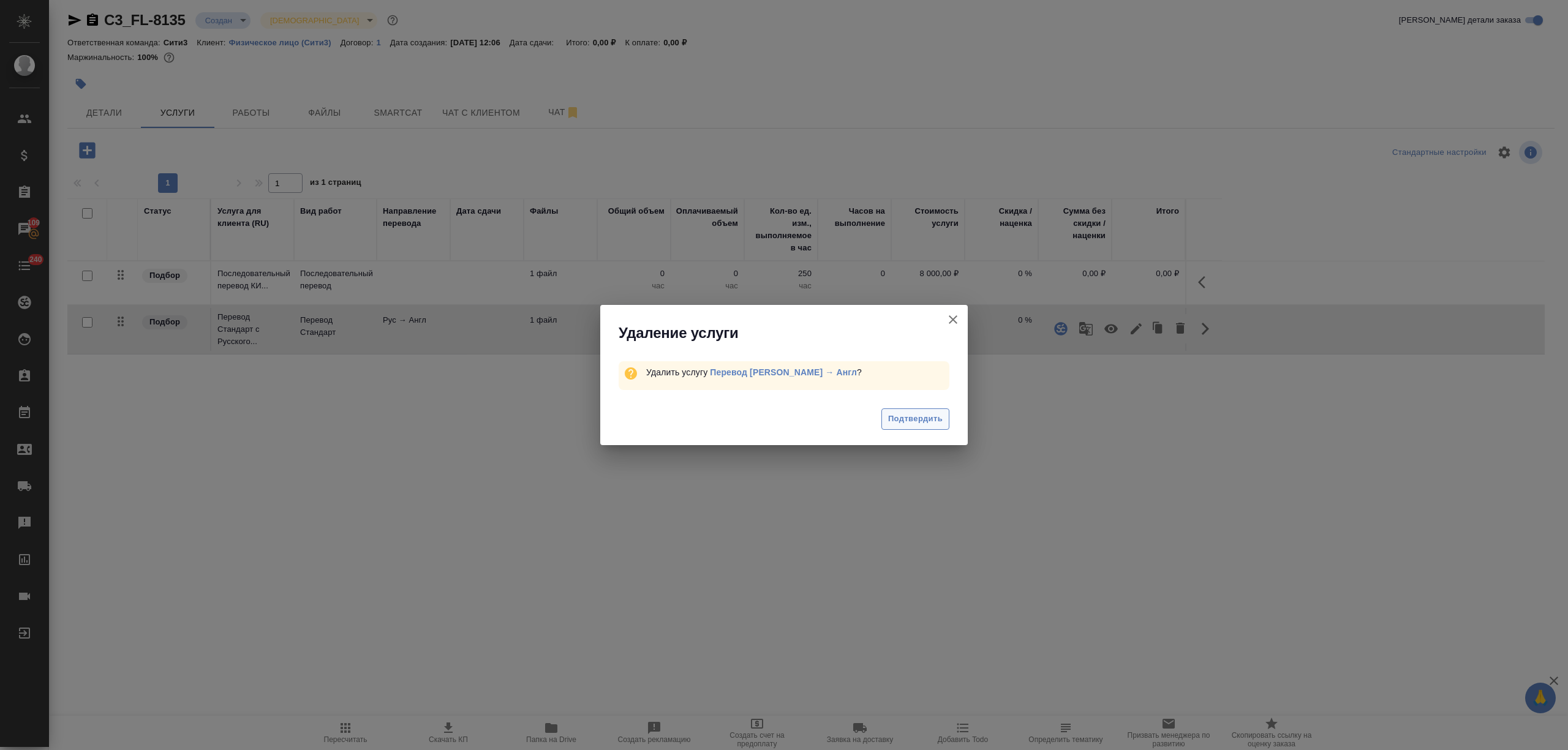
click at [918, 417] on span "Подтвердить" at bounding box center [915, 419] width 54 height 14
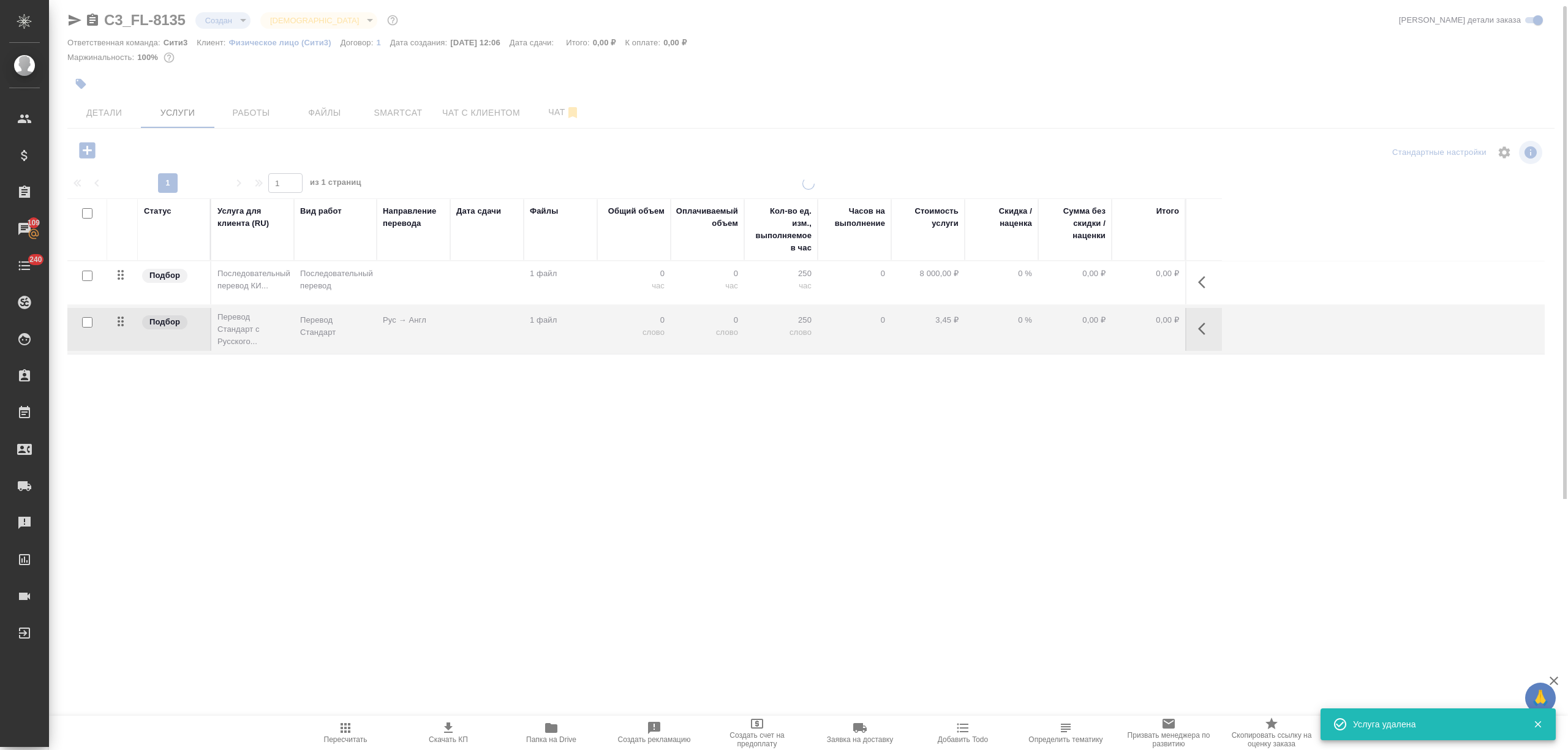
click at [1199, 280] on icon "button" at bounding box center [1205, 282] width 14 height 14
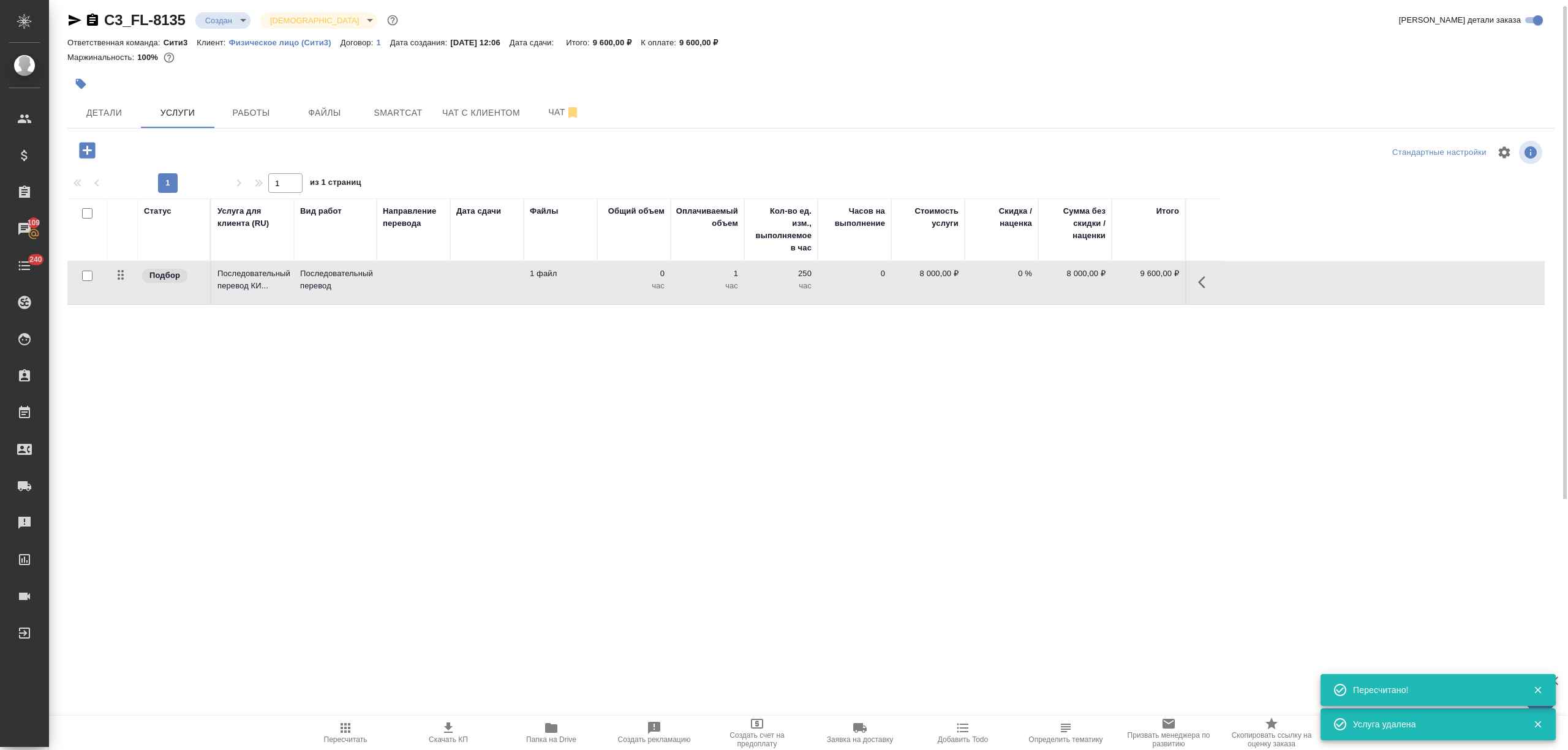
click at [1134, 280] on p "9 600,00 ₽" at bounding box center [1148, 274] width 61 height 12
click at [1164, 290] on td "9 600,00 ₽" at bounding box center [1148, 283] width 74 height 43
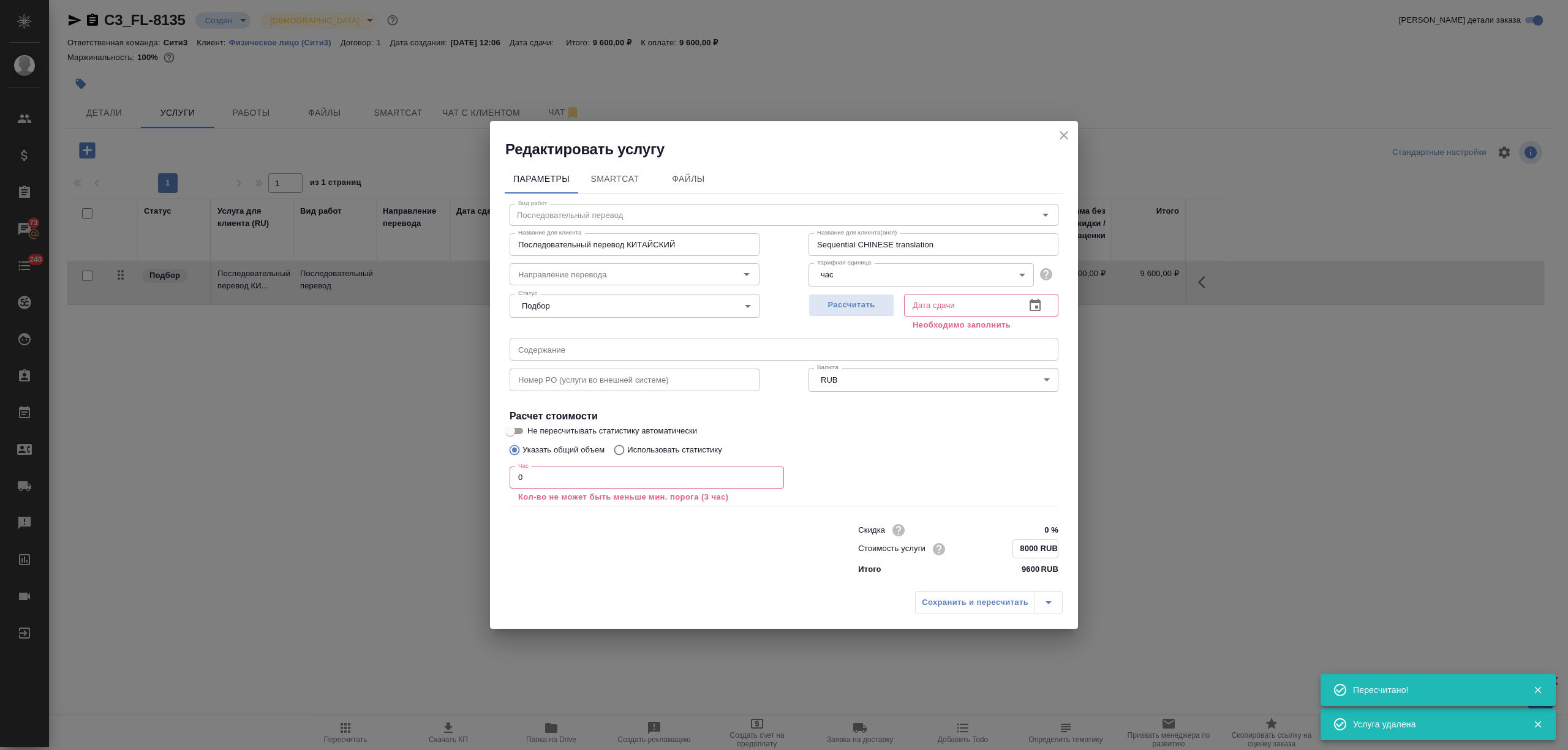
drag, startPoint x: 1029, startPoint y: 550, endPoint x: 1019, endPoint y: 551, distance: 10.0
click at [1019, 551] on input "8000 RUB" at bounding box center [1035, 549] width 45 height 18
type input "4000 RUB"
drag, startPoint x: 523, startPoint y: 476, endPoint x: 501, endPoint y: 476, distance: 22.0
click at [501, 476] on div "Параметры SmartCat Файлы Вид работ Последовательный перевод Вид работ Название …" at bounding box center [783, 372] width 588 height 426
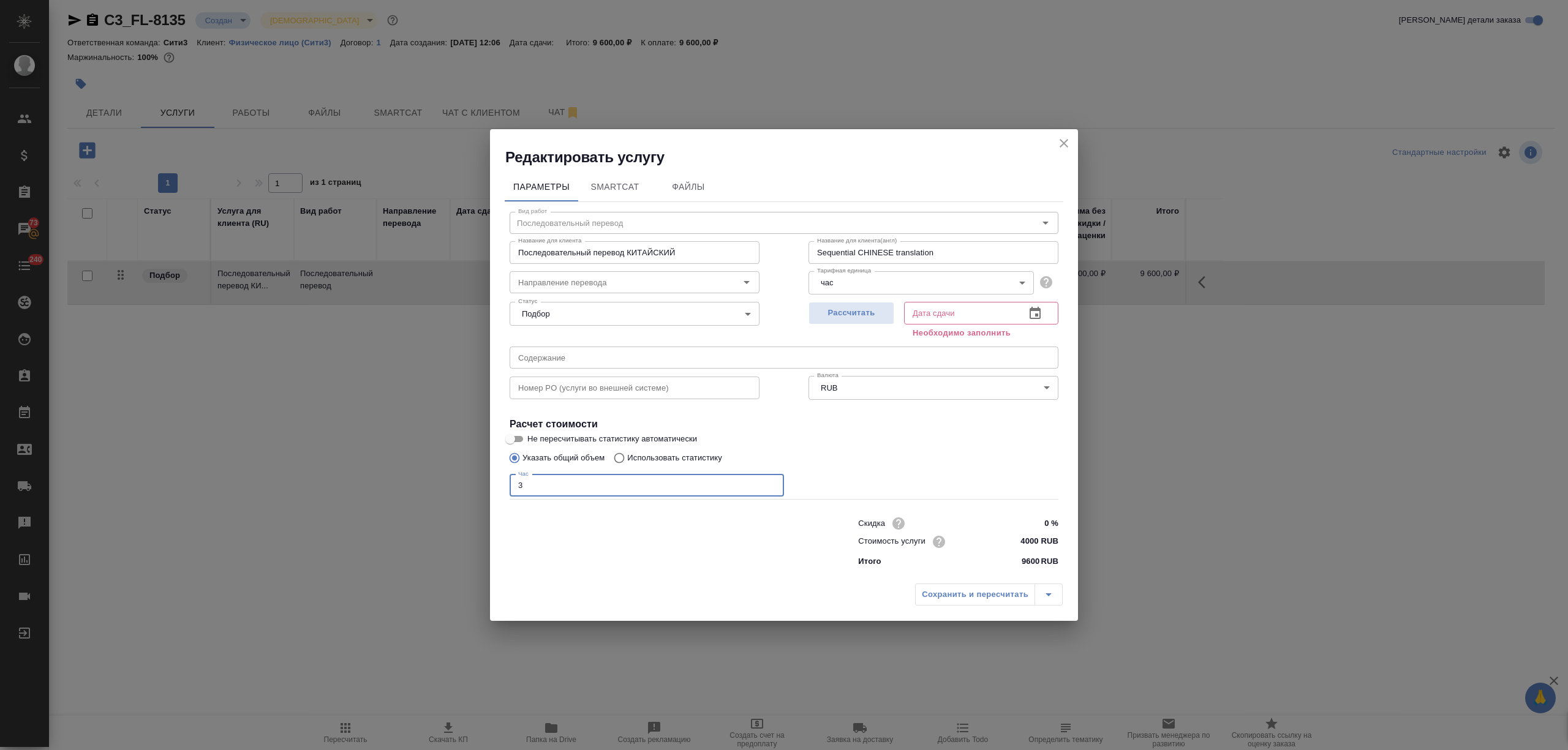
type input "3"
click at [1037, 301] on button "button" at bounding box center [1035, 313] width 30 height 30
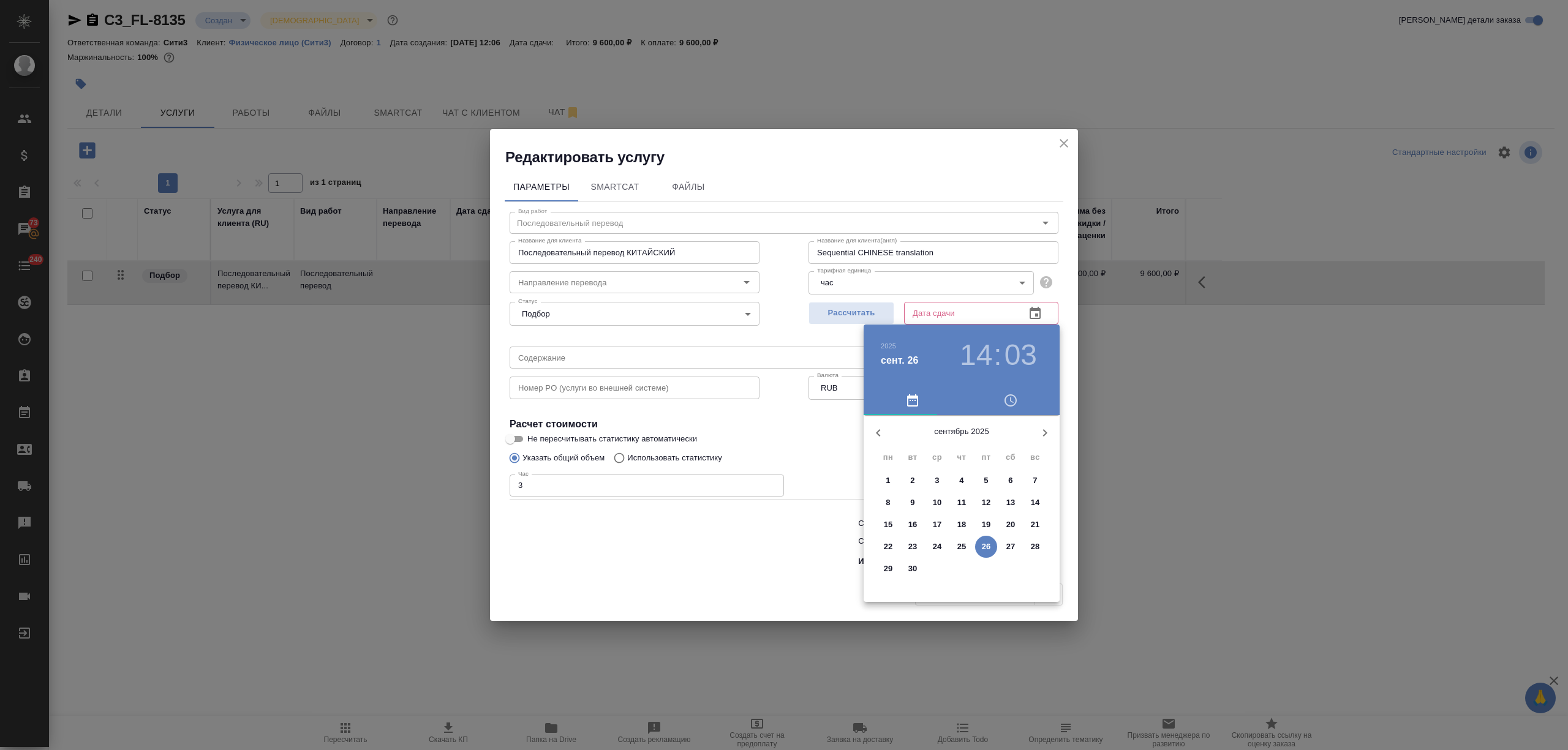
click at [984, 548] on p "26" at bounding box center [986, 546] width 9 height 12
type input "[DATE] 14:03"
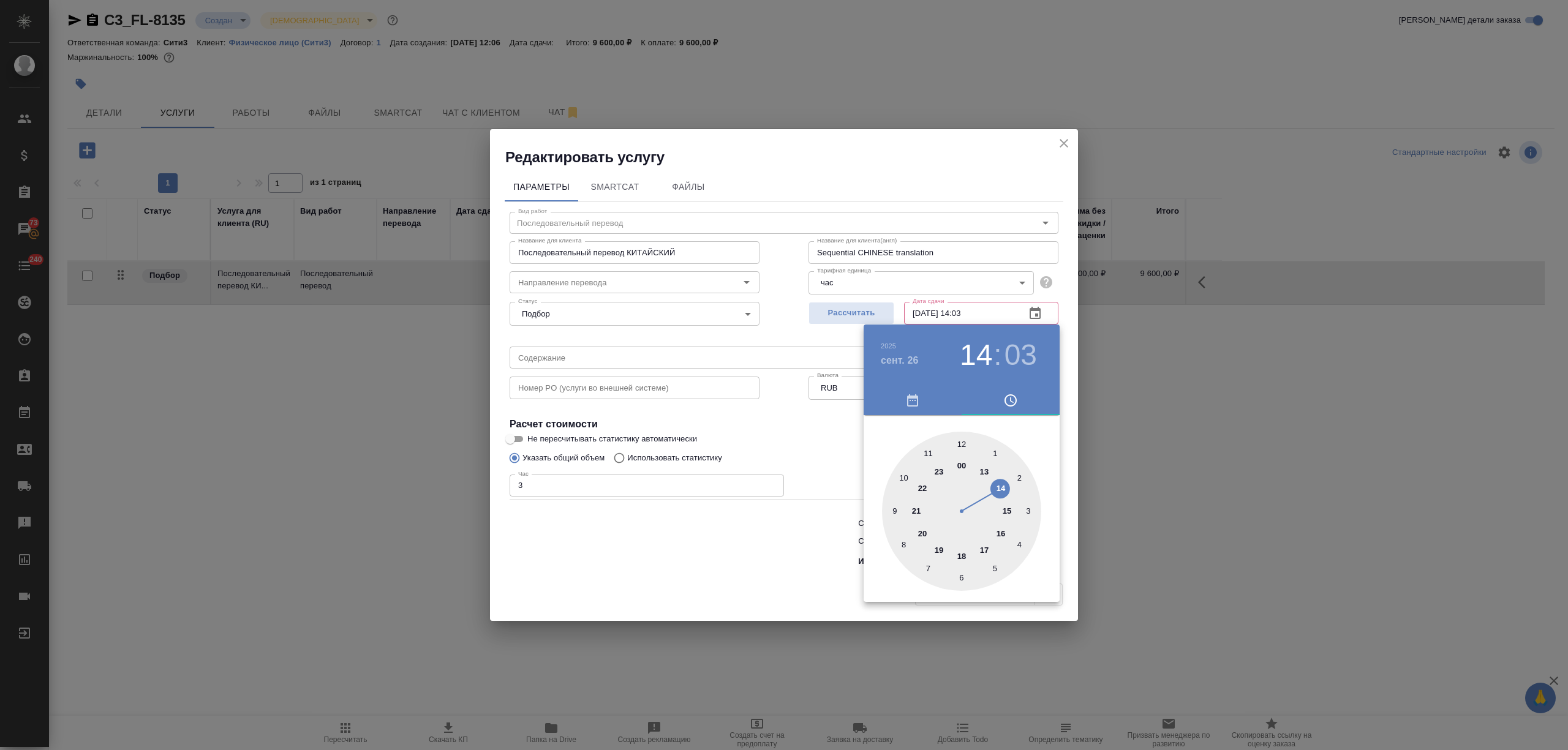
click at [758, 549] on div at bounding box center [784, 375] width 1568 height 750
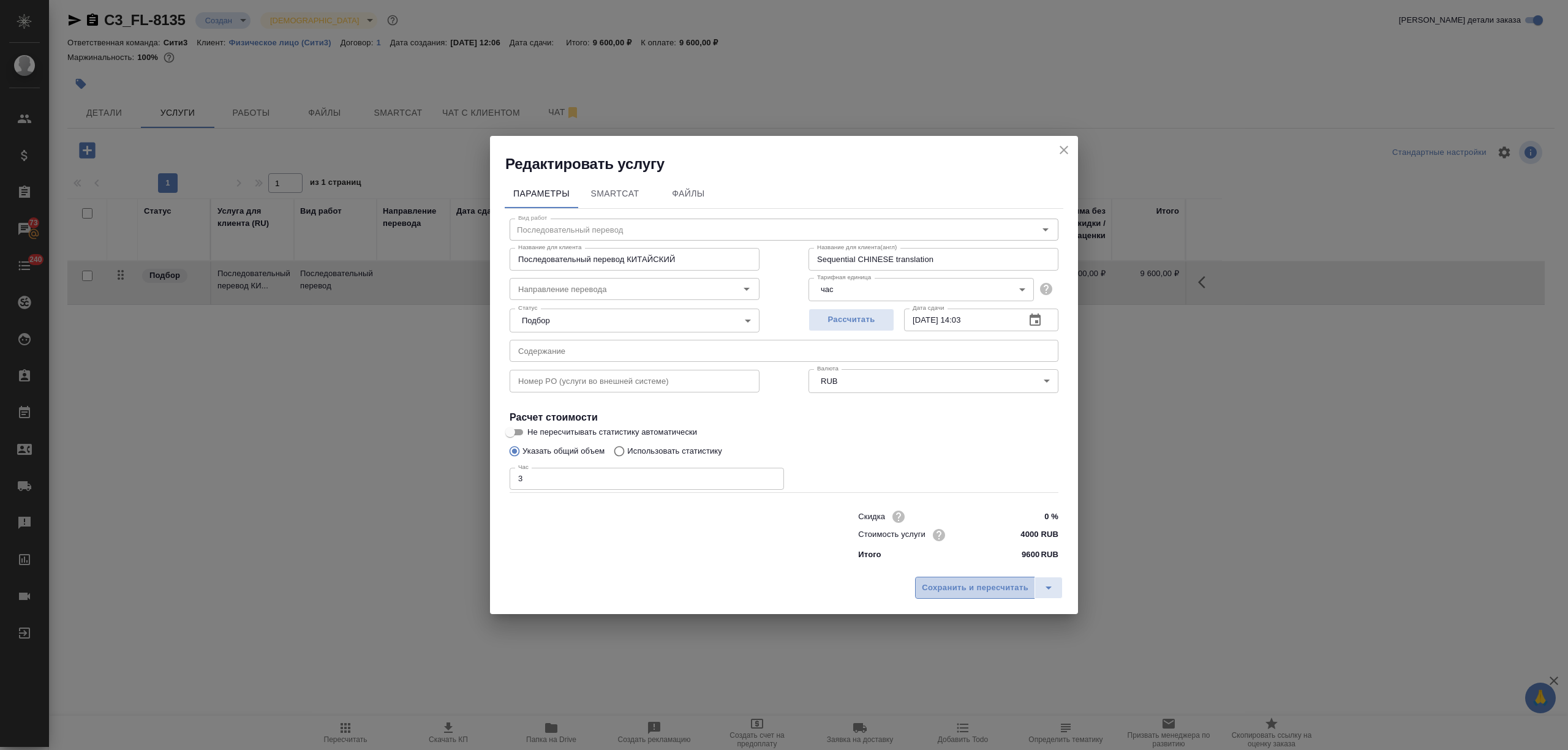
click at [978, 579] on button "Сохранить и пересчитать" at bounding box center [975, 587] width 120 height 22
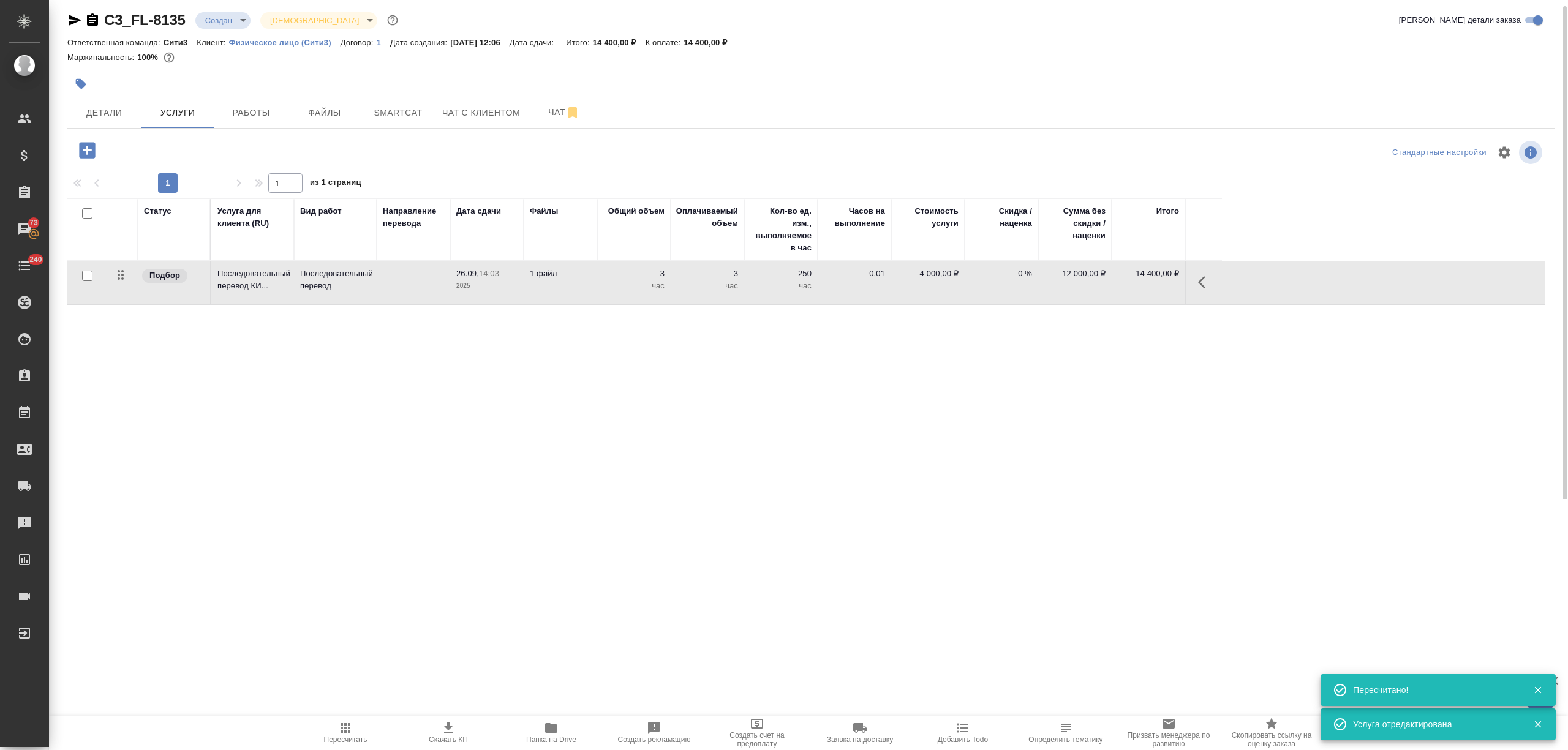
click at [224, 18] on body "🙏 .cls-1 fill:#fff; AWATERA [PERSON_NAME] Спецификации Заказы 73 Чаты 240 Todo …" at bounding box center [784, 375] width 1568 height 750
click at [233, 221] on li "Отменен" at bounding box center [251, 212] width 112 height 21
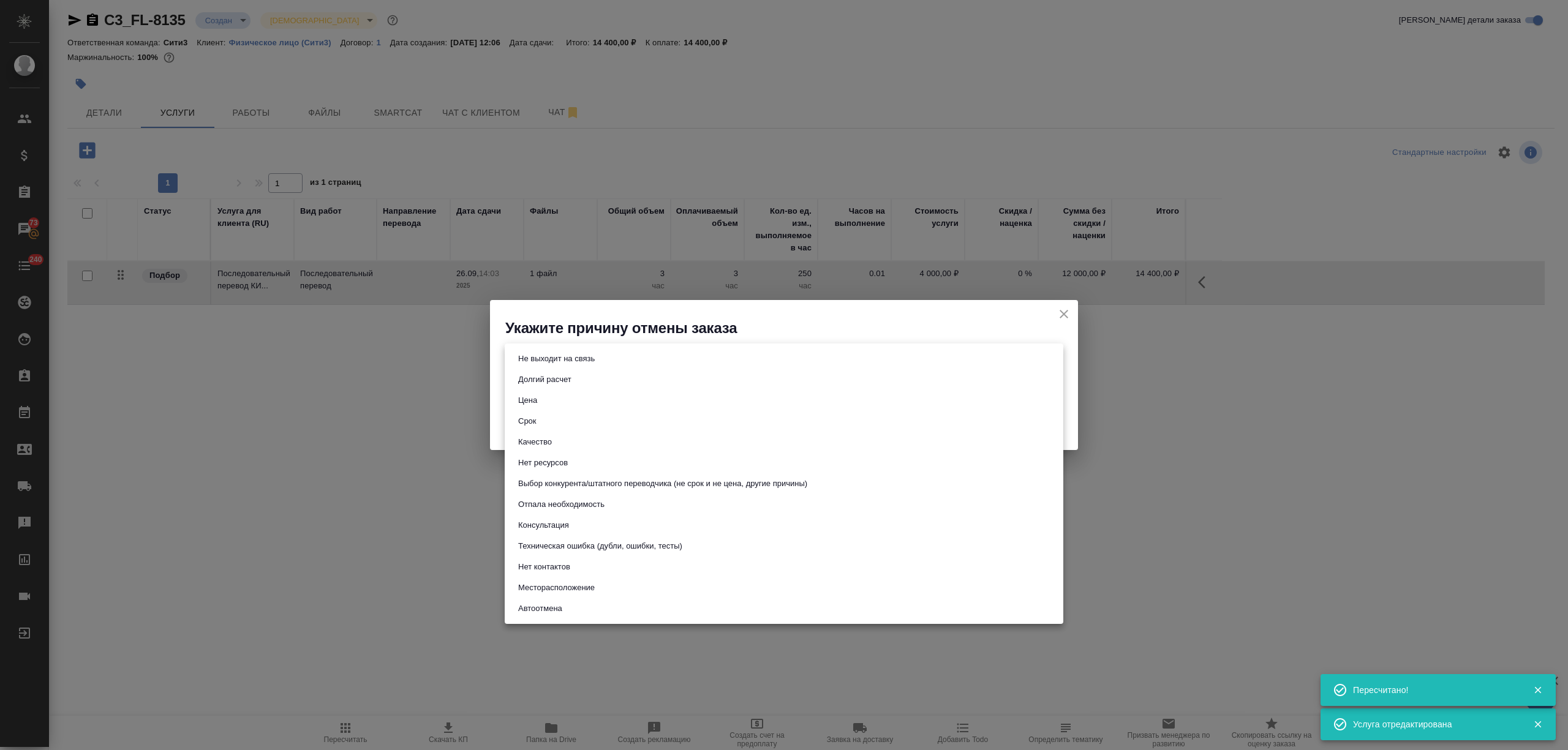
click at [609, 360] on body "🙏 .cls-1 fill:#fff; AWATERA [PERSON_NAME] Спецификации Заказы 73 Чаты 240 Todo …" at bounding box center [784, 375] width 1568 height 750
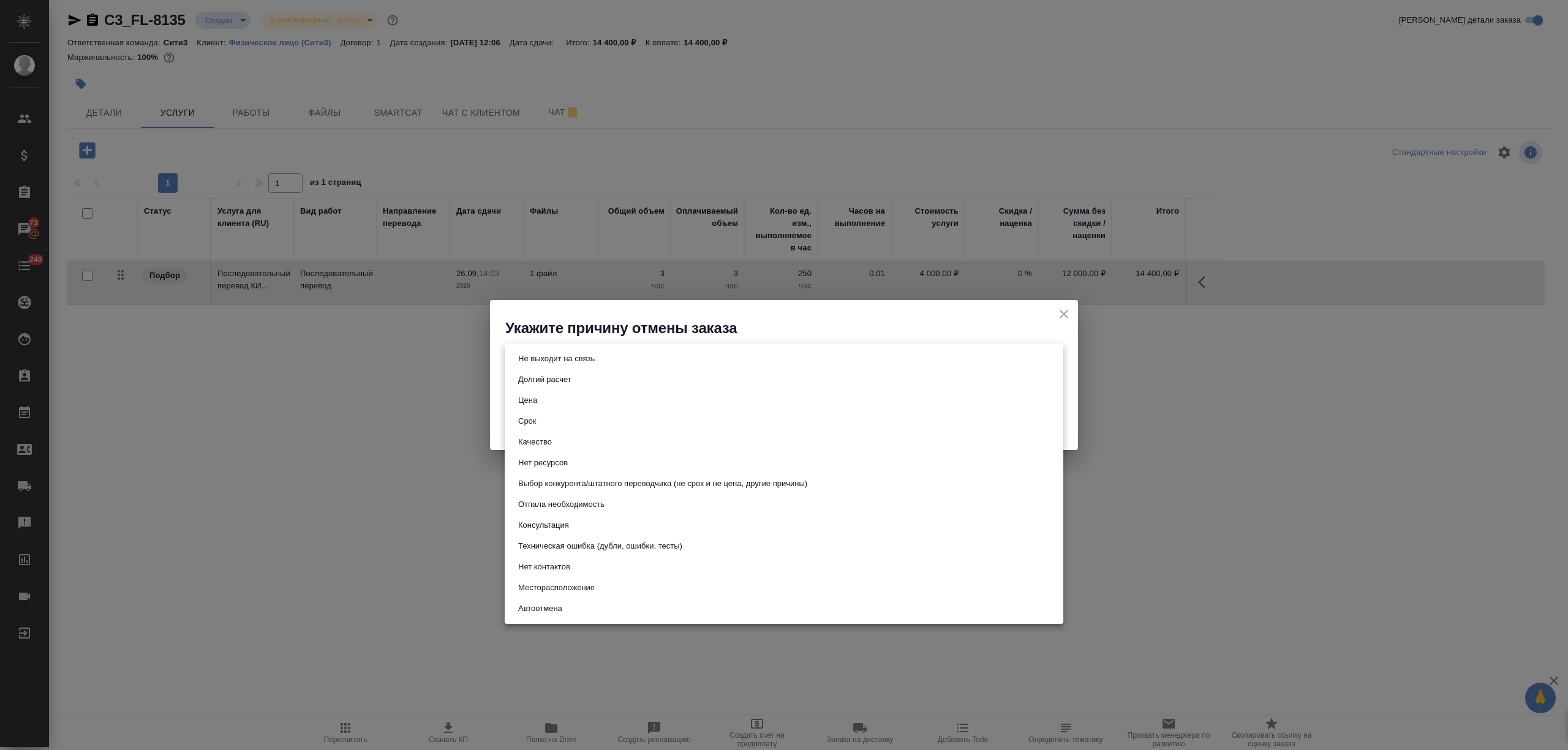
click at [579, 404] on li "Цена" at bounding box center [784, 400] width 558 height 21
type input "price"
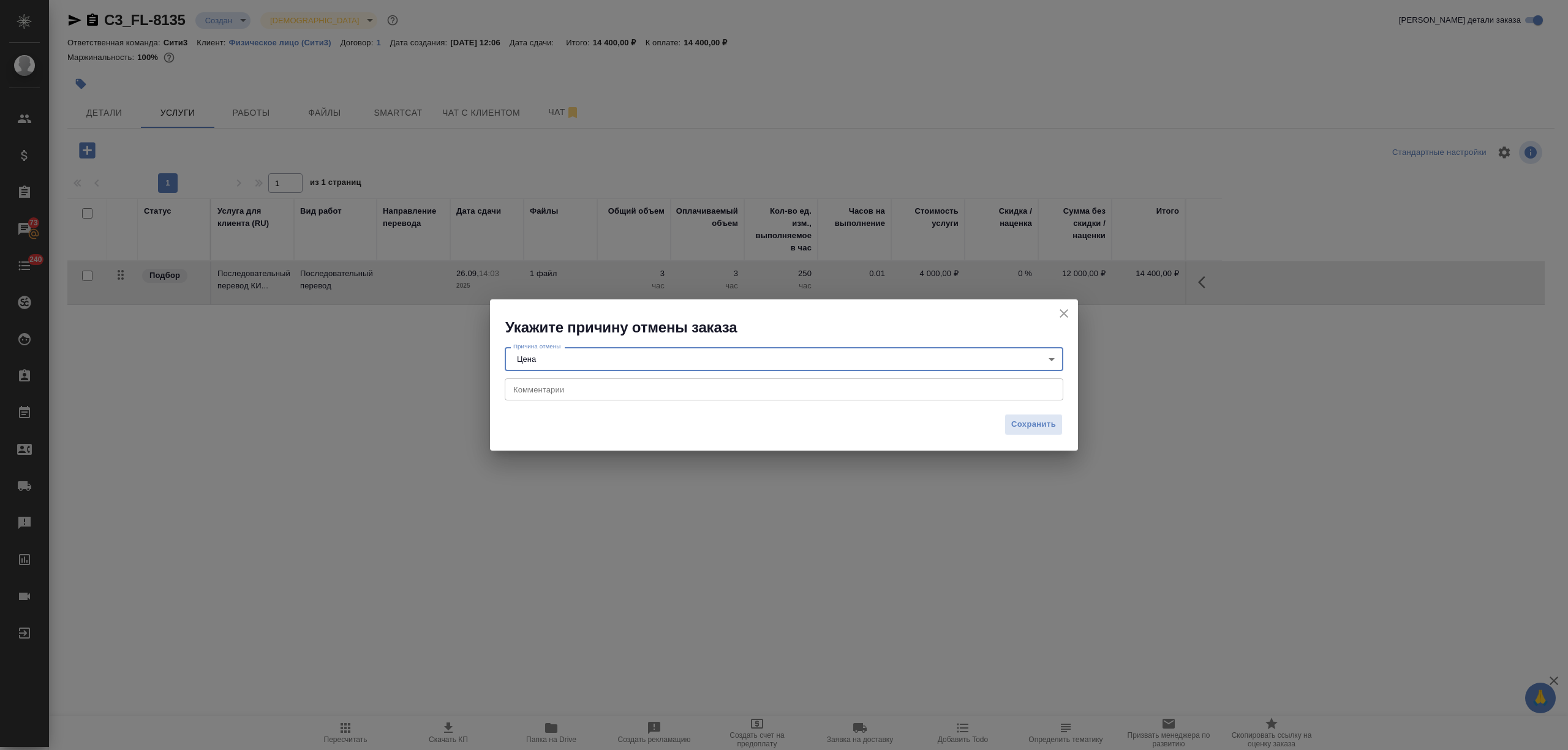
click at [551, 385] on textarea at bounding box center [783, 389] width 541 height 9
type textarea "нашли дешевле"
click at [1024, 422] on span "Сохранить" at bounding box center [1033, 425] width 45 height 14
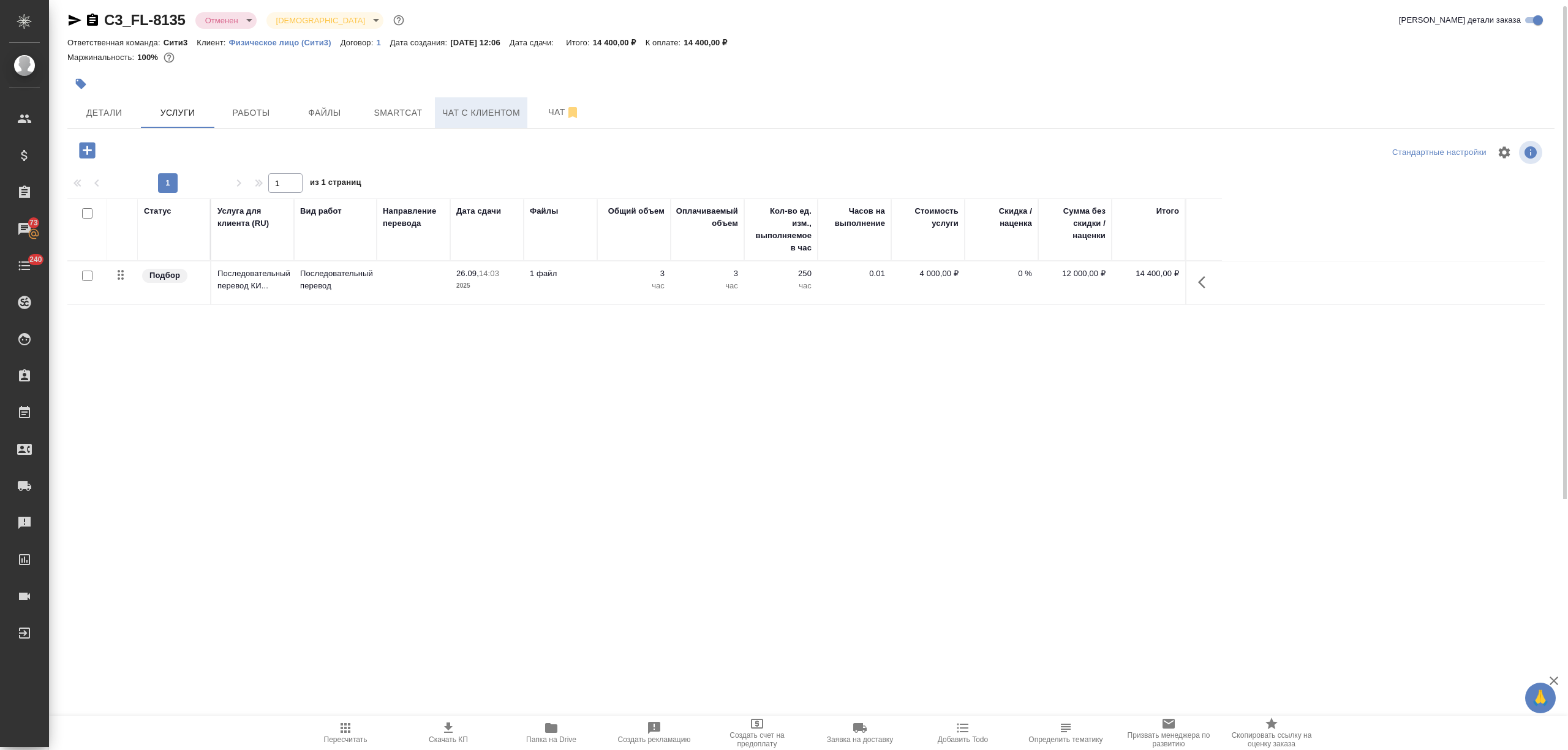
click at [517, 113] on span "Чат с клиентом" at bounding box center [481, 113] width 78 height 15
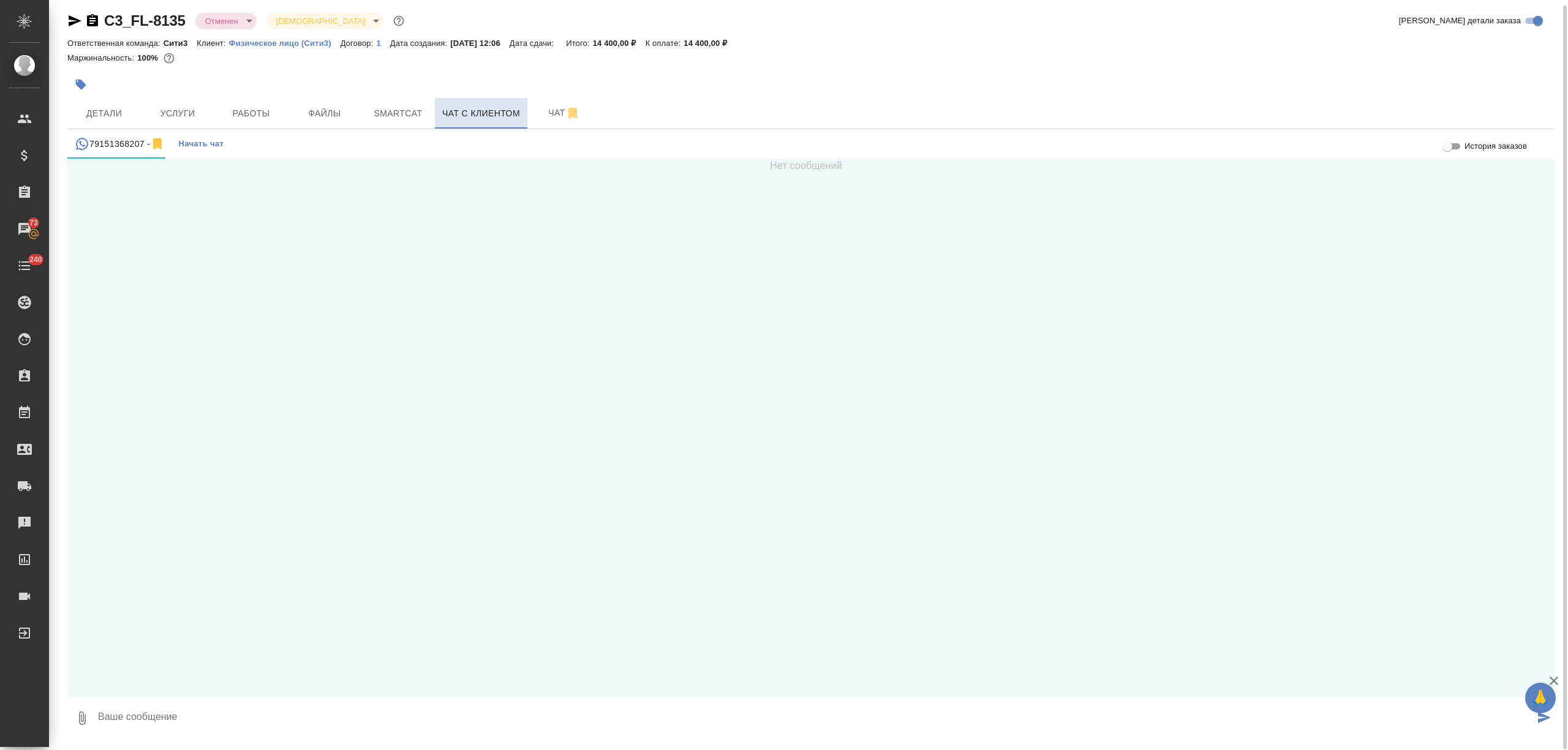
scroll to position [6, 0]
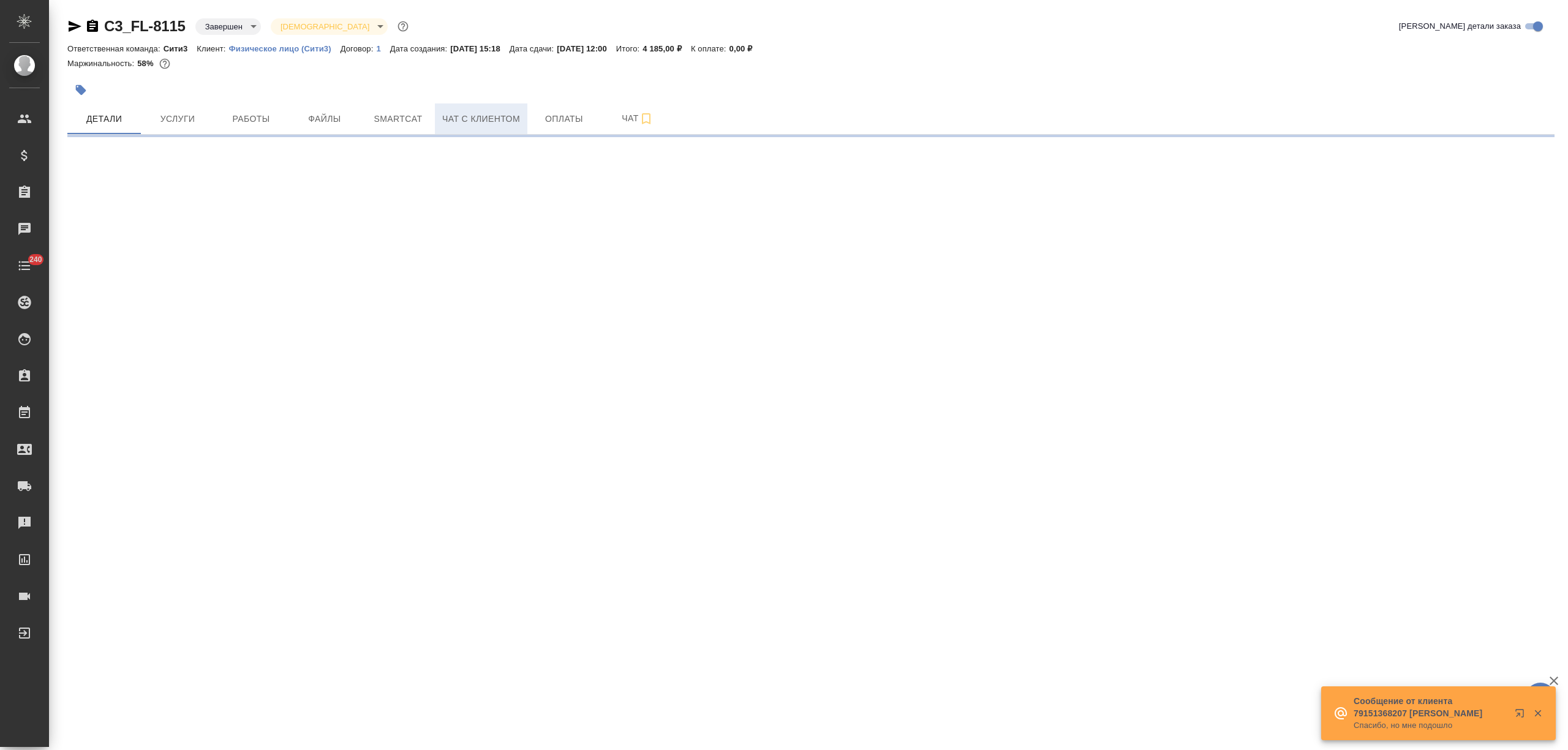
click at [506, 120] on span "Чат с клиентом" at bounding box center [481, 119] width 78 height 15
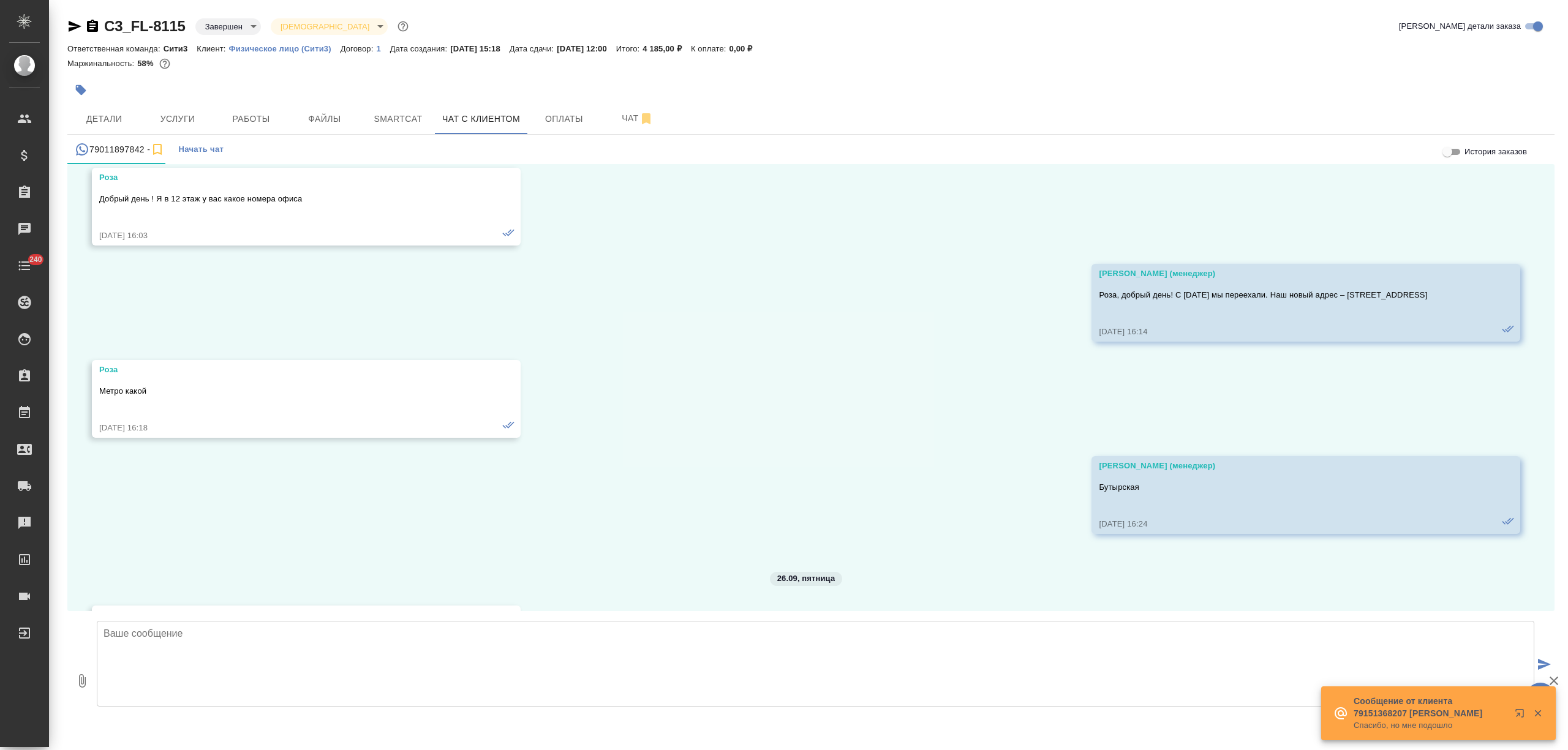
scroll to position [5959, 0]
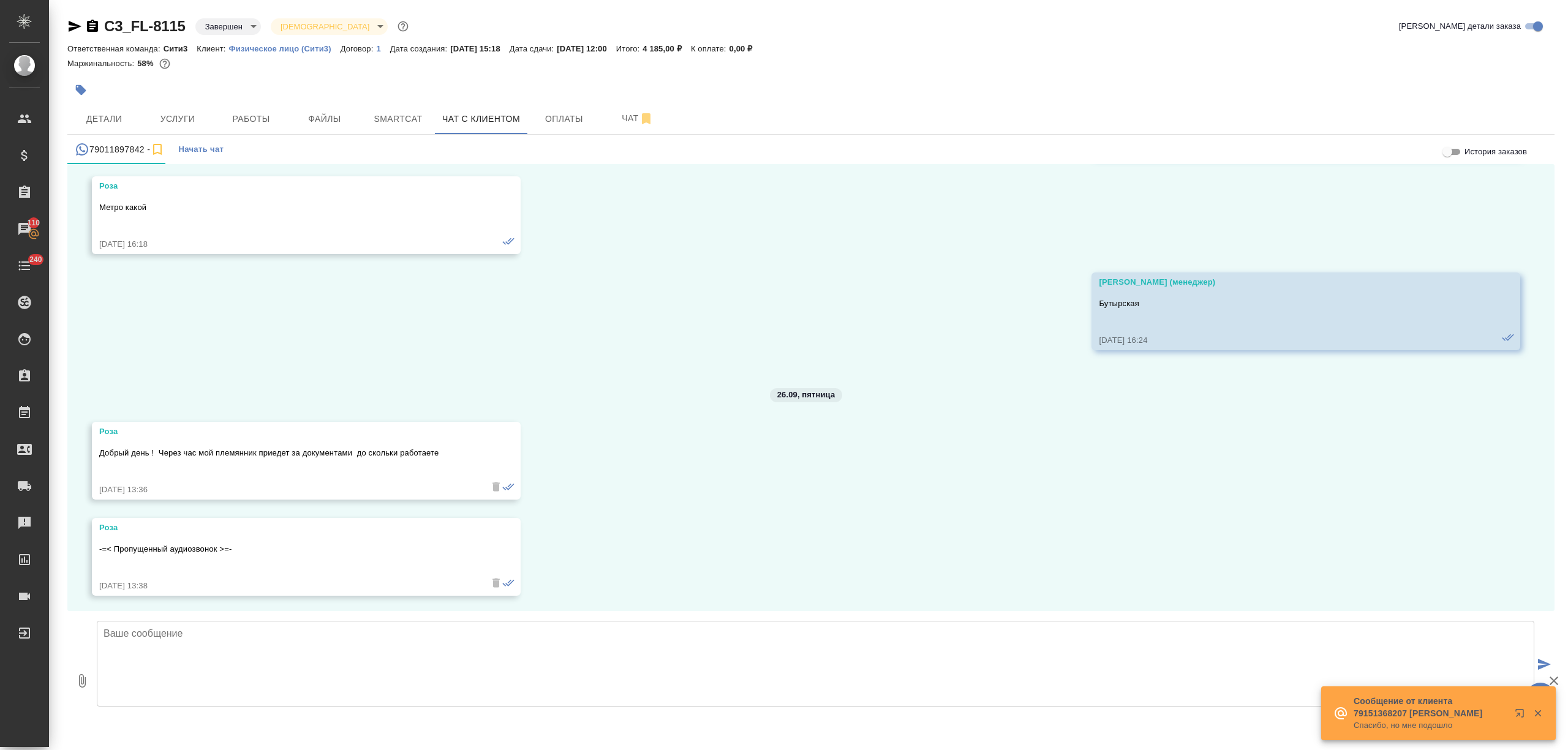
click at [236, 652] on textarea at bounding box center [816, 664] width 1438 height 86
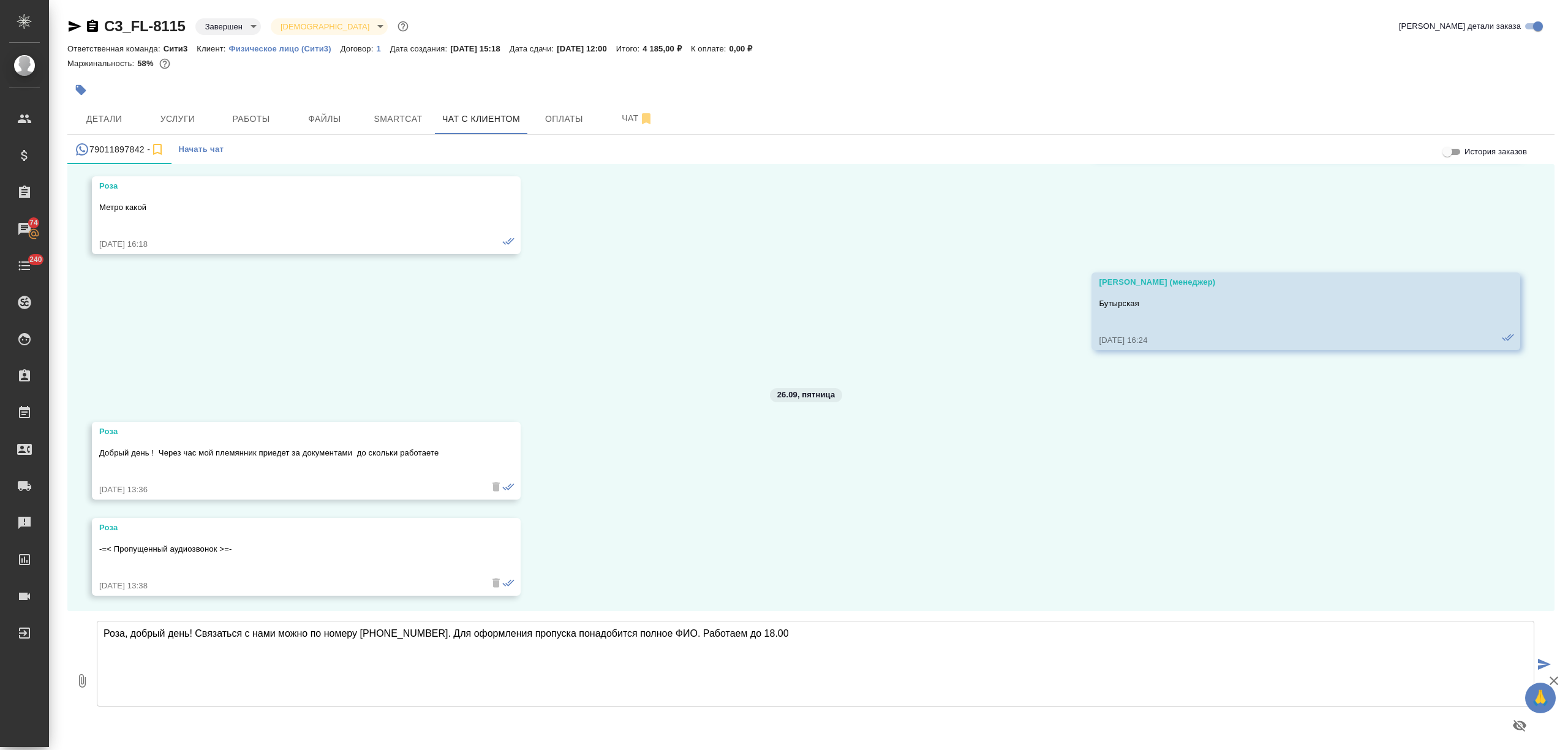
type textarea "Роза, добрый день! Связаться с нами можно по номеру +74951202306. Для оформлени…"
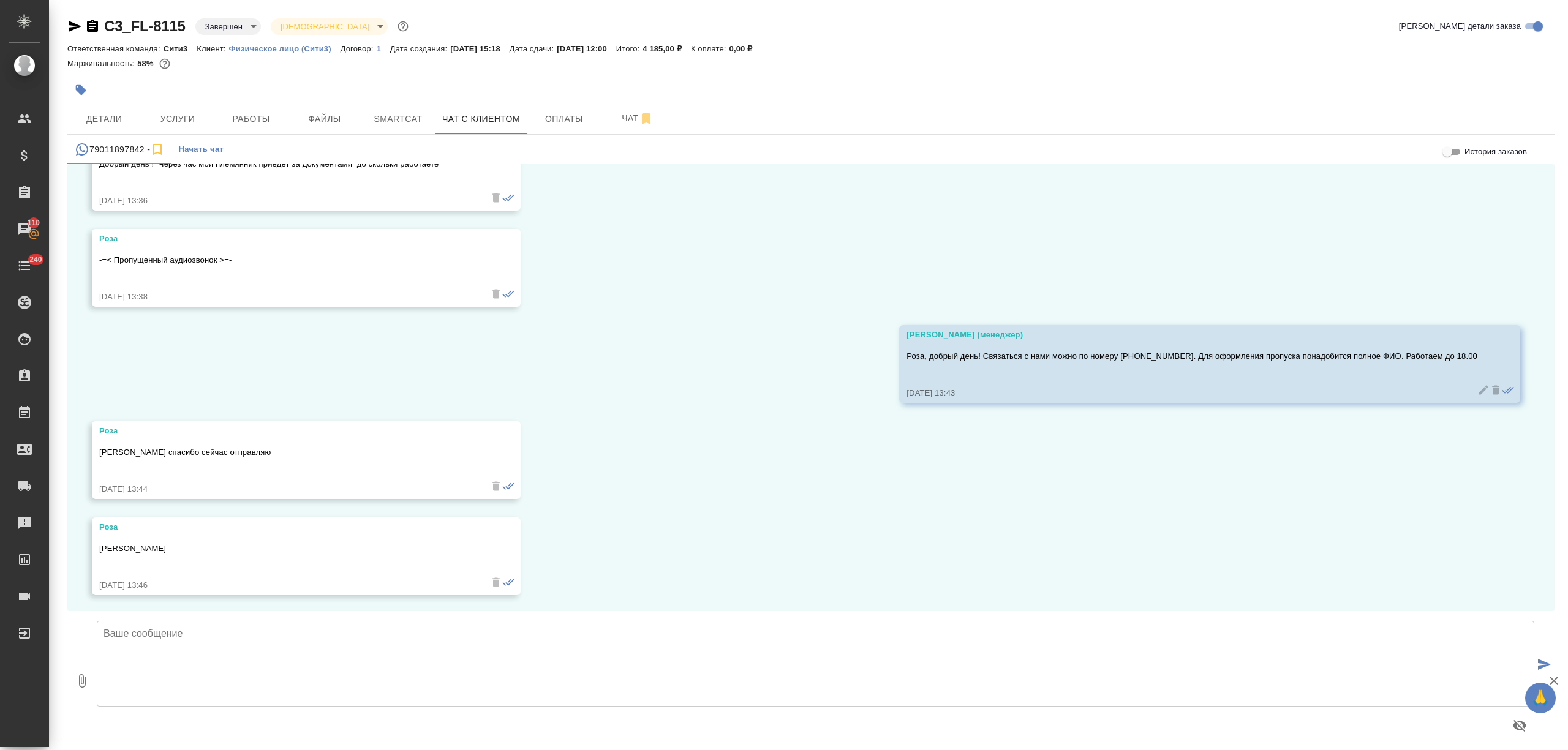
scroll to position [6347, 0]
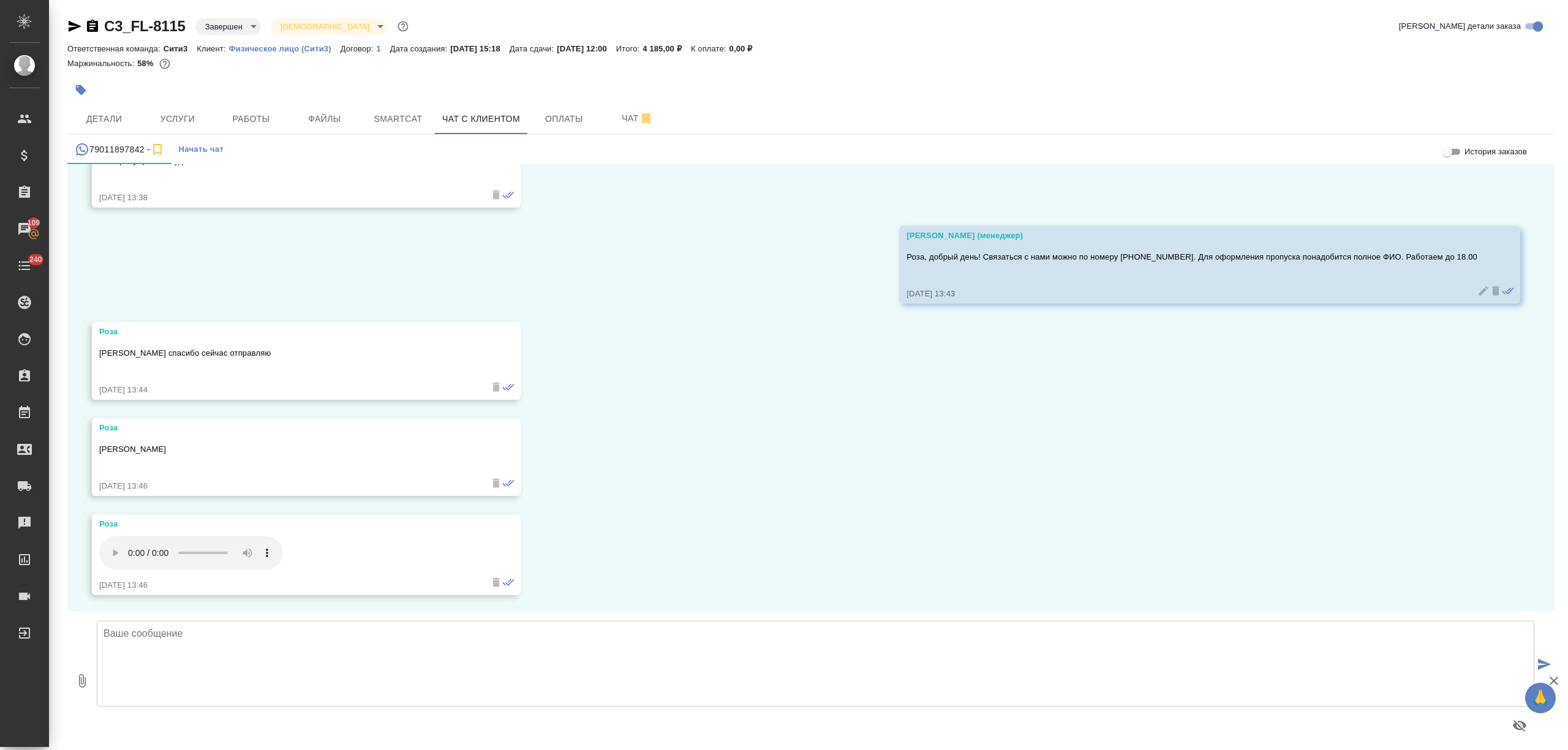
drag, startPoint x: 98, startPoint y: 447, endPoint x: 227, endPoint y: 446, distance: 129.0
click at [227, 446] on div "Роза Шарифзода Шарифхон Бобохон 26.09.25, 13:46" at bounding box center [306, 457] width 429 height 78
copy p "Шарифзода Шарифхон Бобохон"
click at [170, 649] on textarea at bounding box center [816, 664] width 1438 height 86
click at [76, 30] on icon "button" at bounding box center [74, 26] width 14 height 14
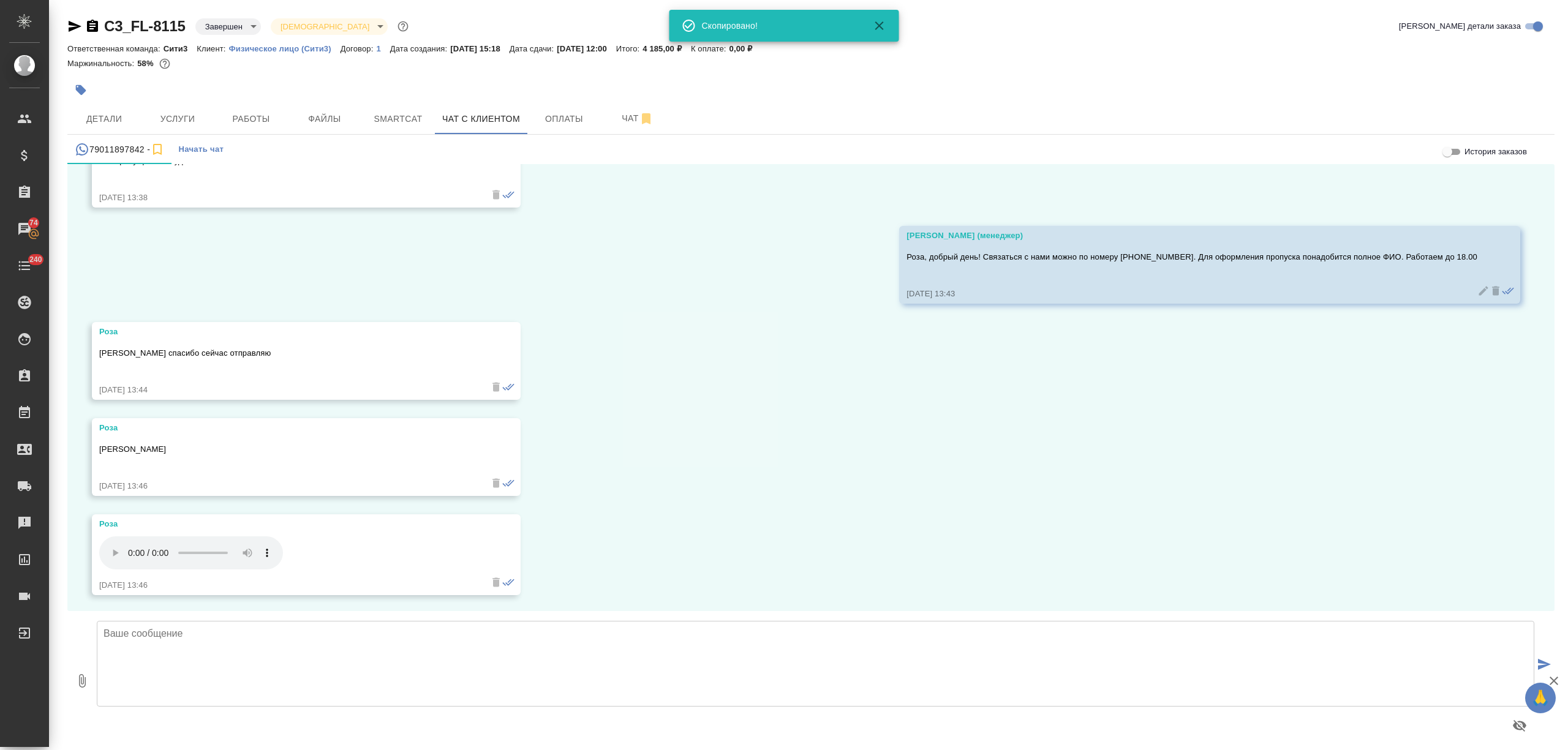
click at [250, 659] on textarea at bounding box center [816, 664] width 1438 height 86
type textarea "Спасибо! Пропуск оформлен"
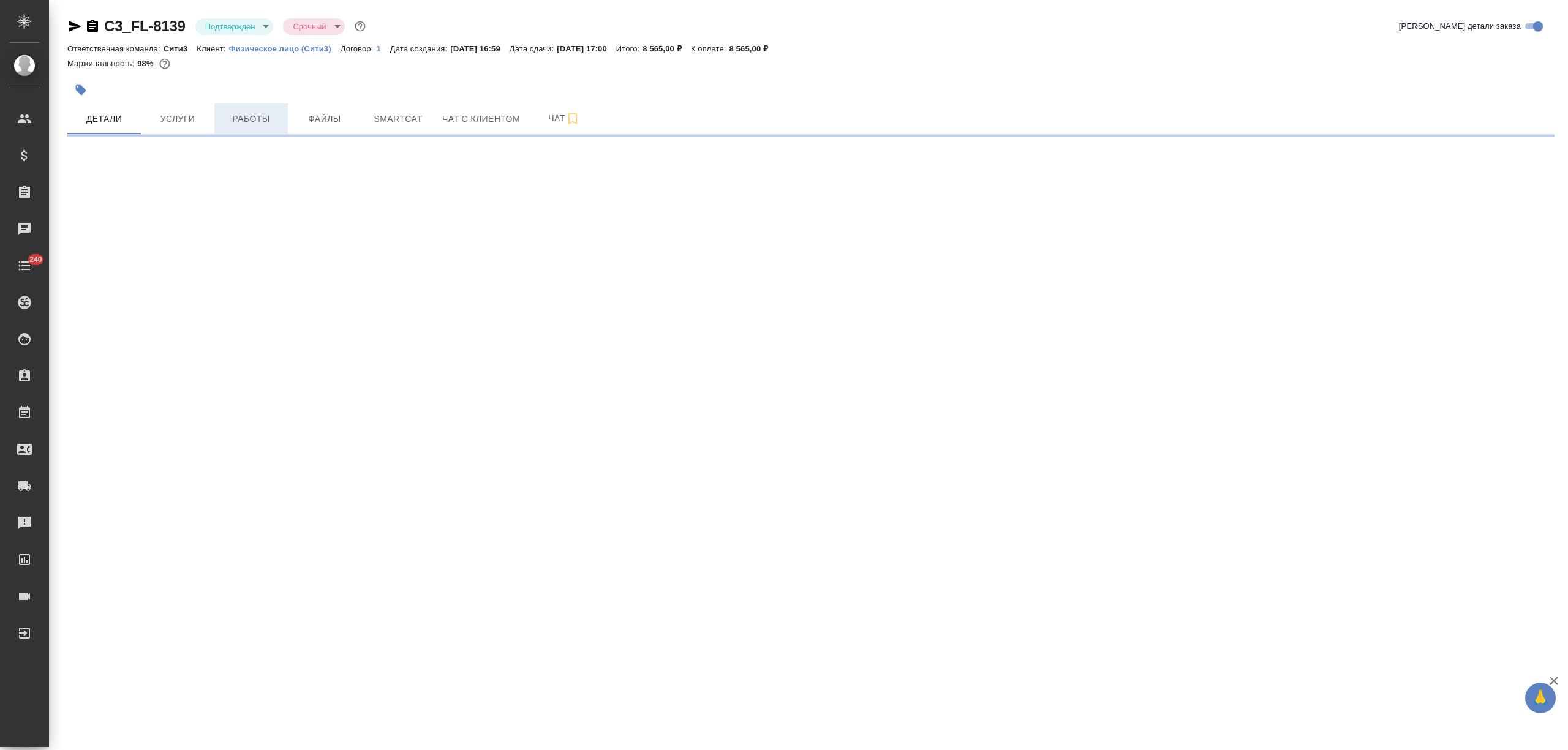
click at [248, 120] on span "Работы" at bounding box center [251, 119] width 59 height 15
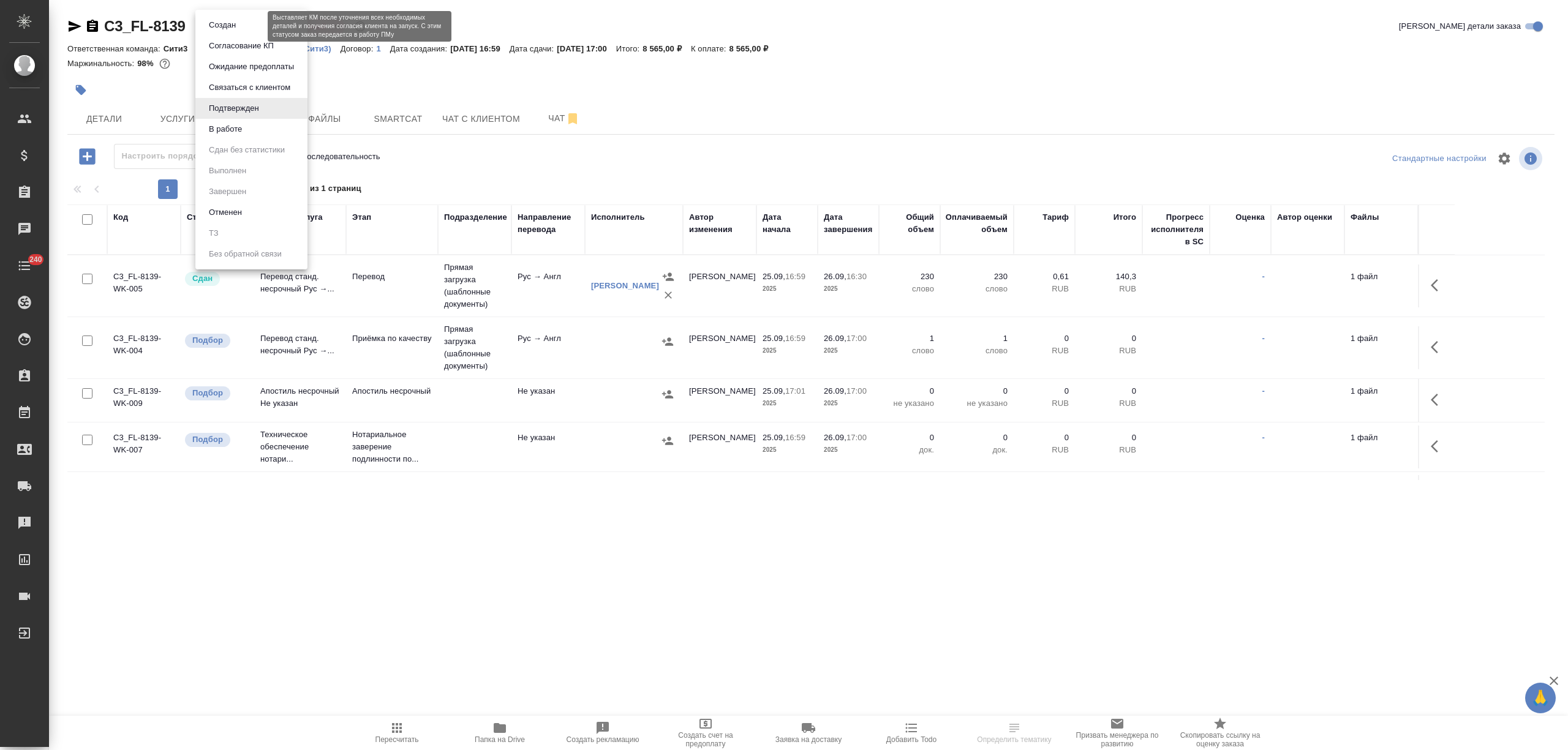
click at [246, 21] on body "🙏 .cls-1 fill:#fff; AWATERA [PERSON_NAME] Спецификации Заказы Чаты 240 Todo Про…" at bounding box center [784, 375] width 1568 height 750
click at [246, 136] on li "В работе" at bounding box center [251, 129] width 112 height 21
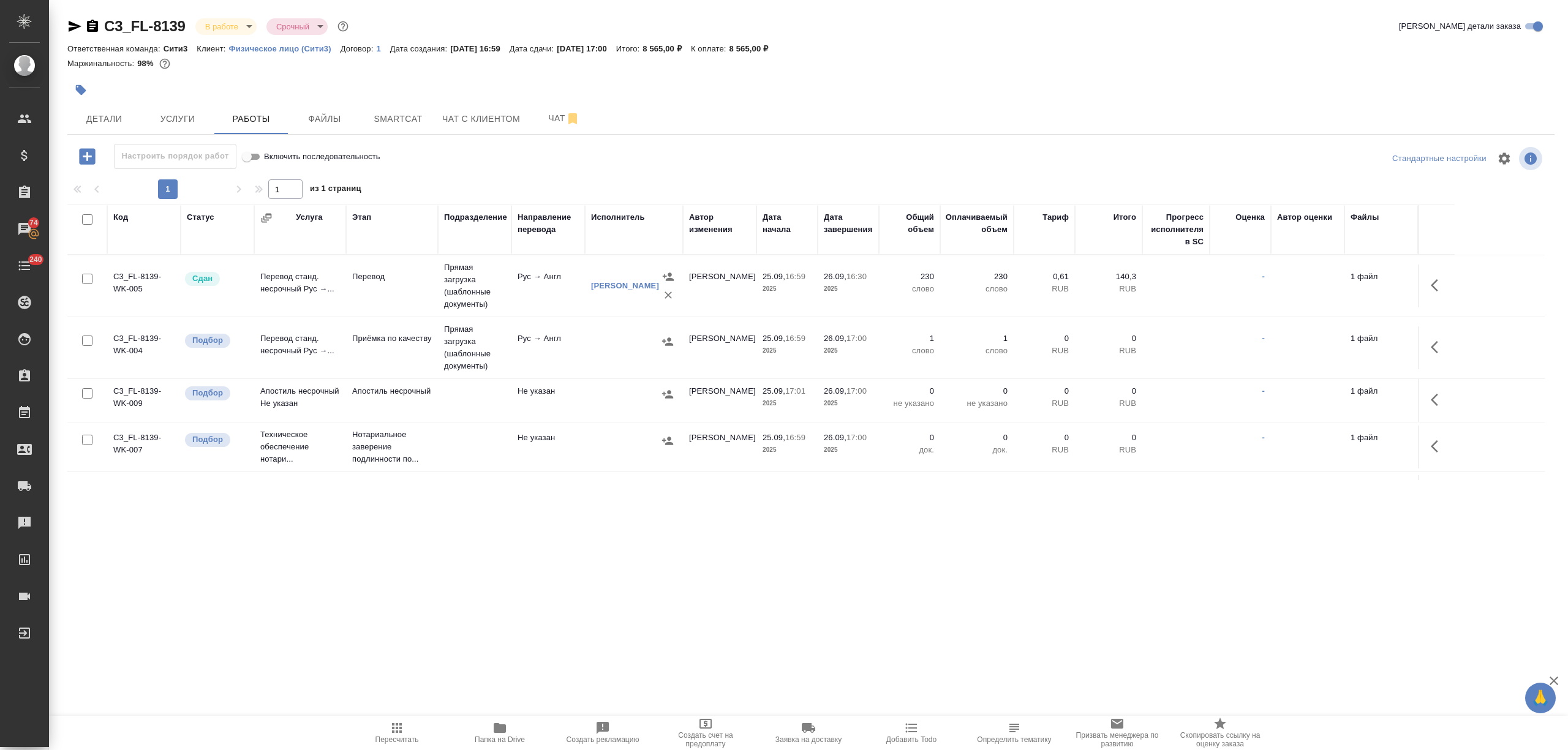
click at [1431, 347] on icon "button" at bounding box center [1438, 347] width 14 height 14
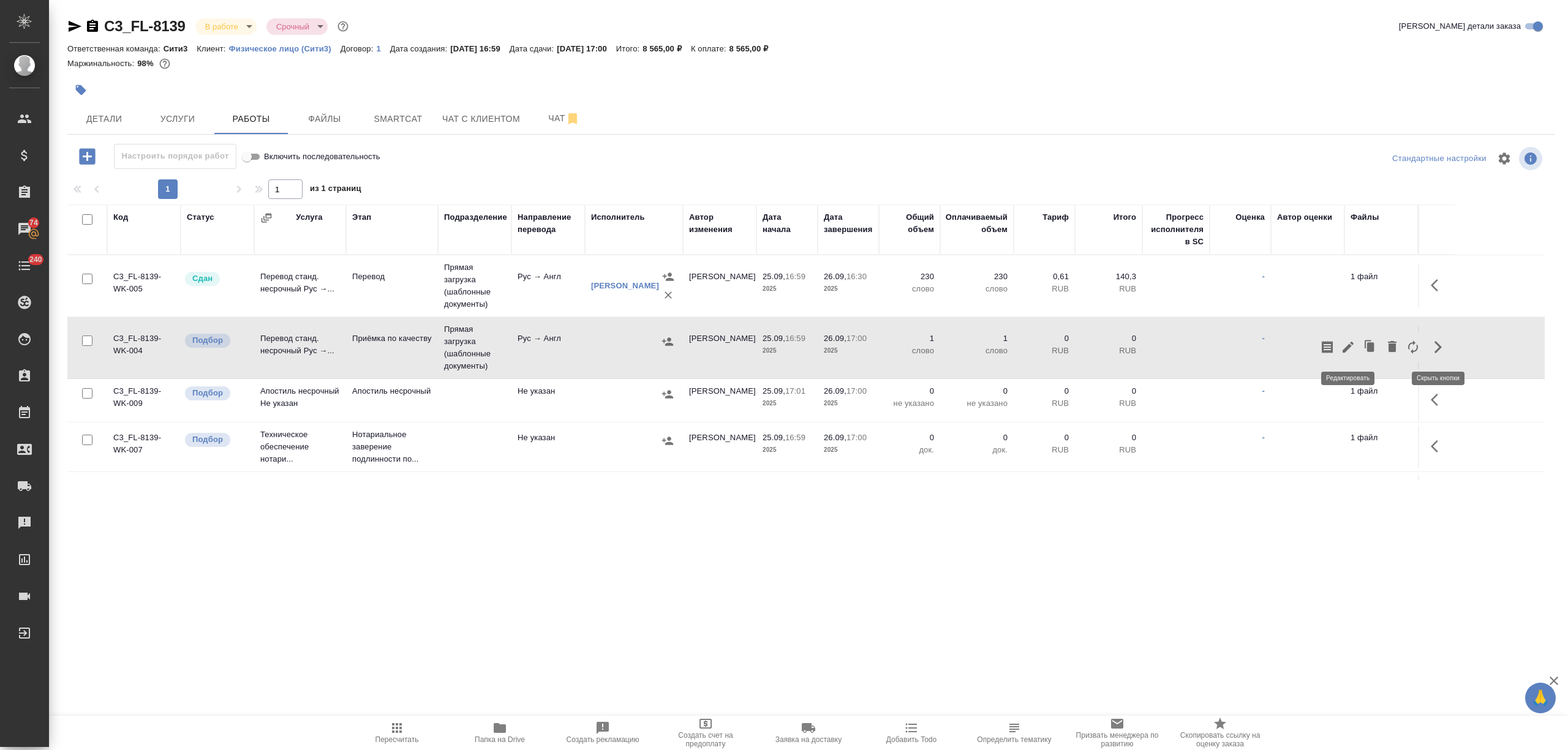
click at [1347, 352] on icon "button" at bounding box center [1347, 347] width 14 height 14
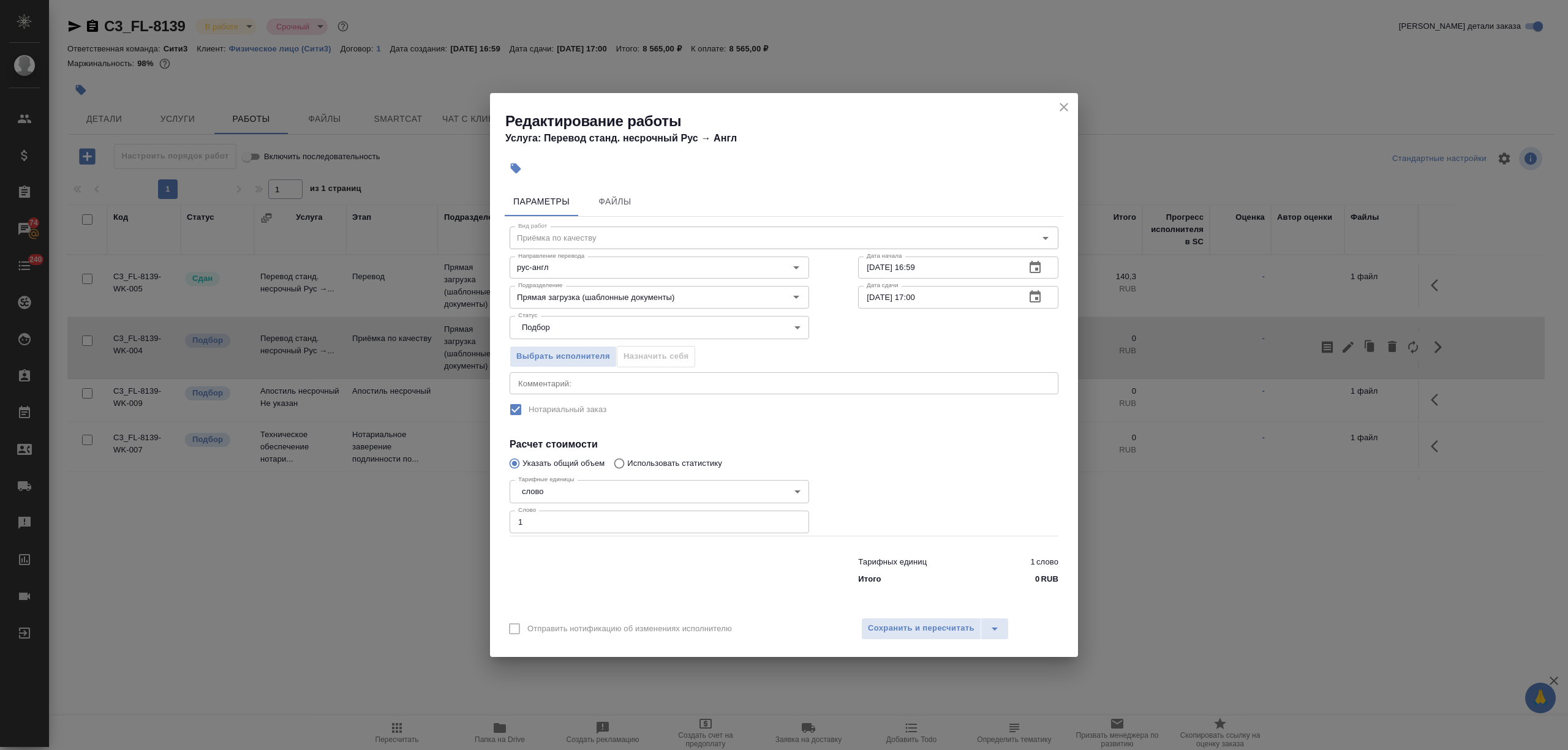
click at [1067, 101] on icon "close" at bounding box center [1063, 107] width 14 height 14
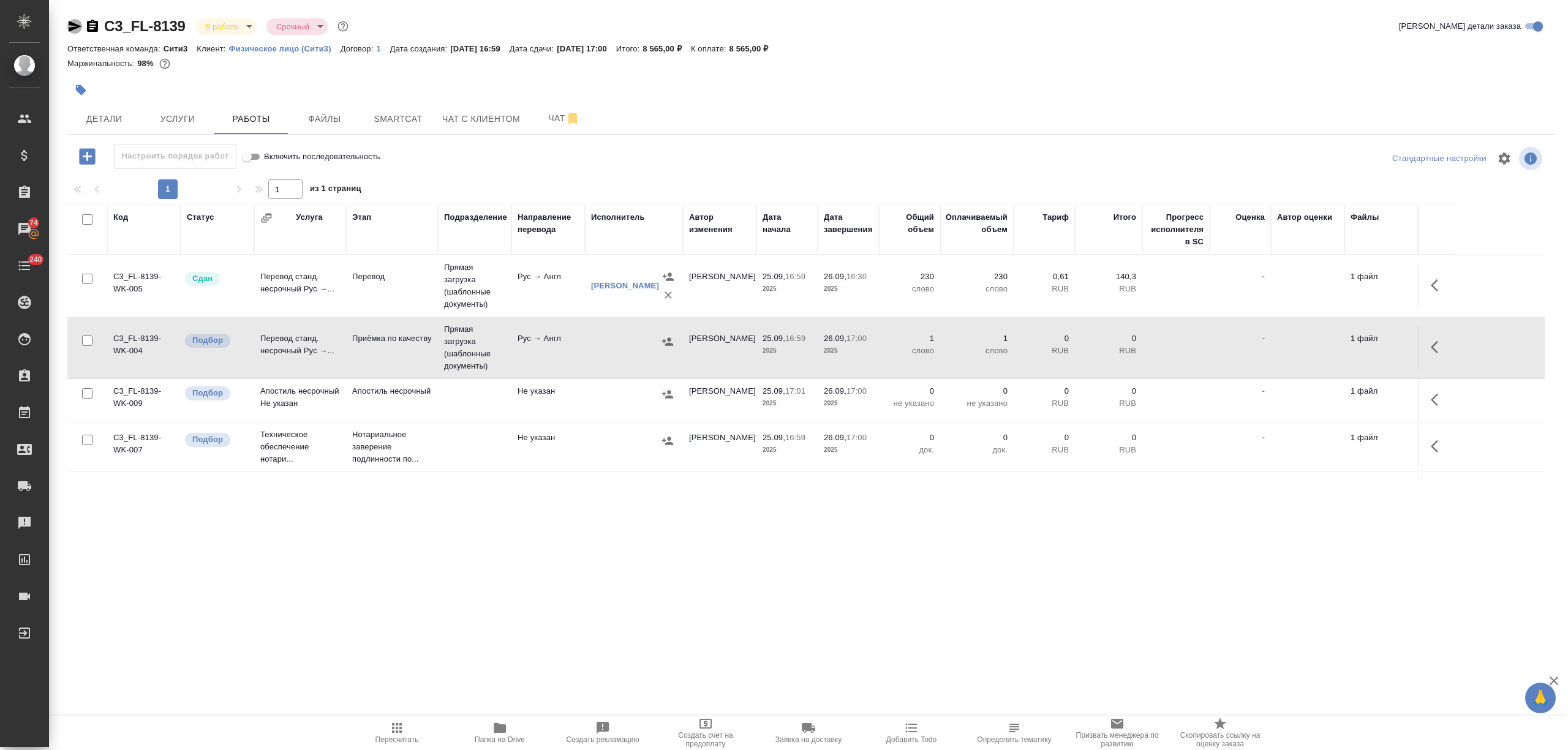
click at [76, 28] on icon "button" at bounding box center [75, 26] width 13 height 11
click at [497, 114] on span "Чат с клиентом" at bounding box center [481, 119] width 78 height 15
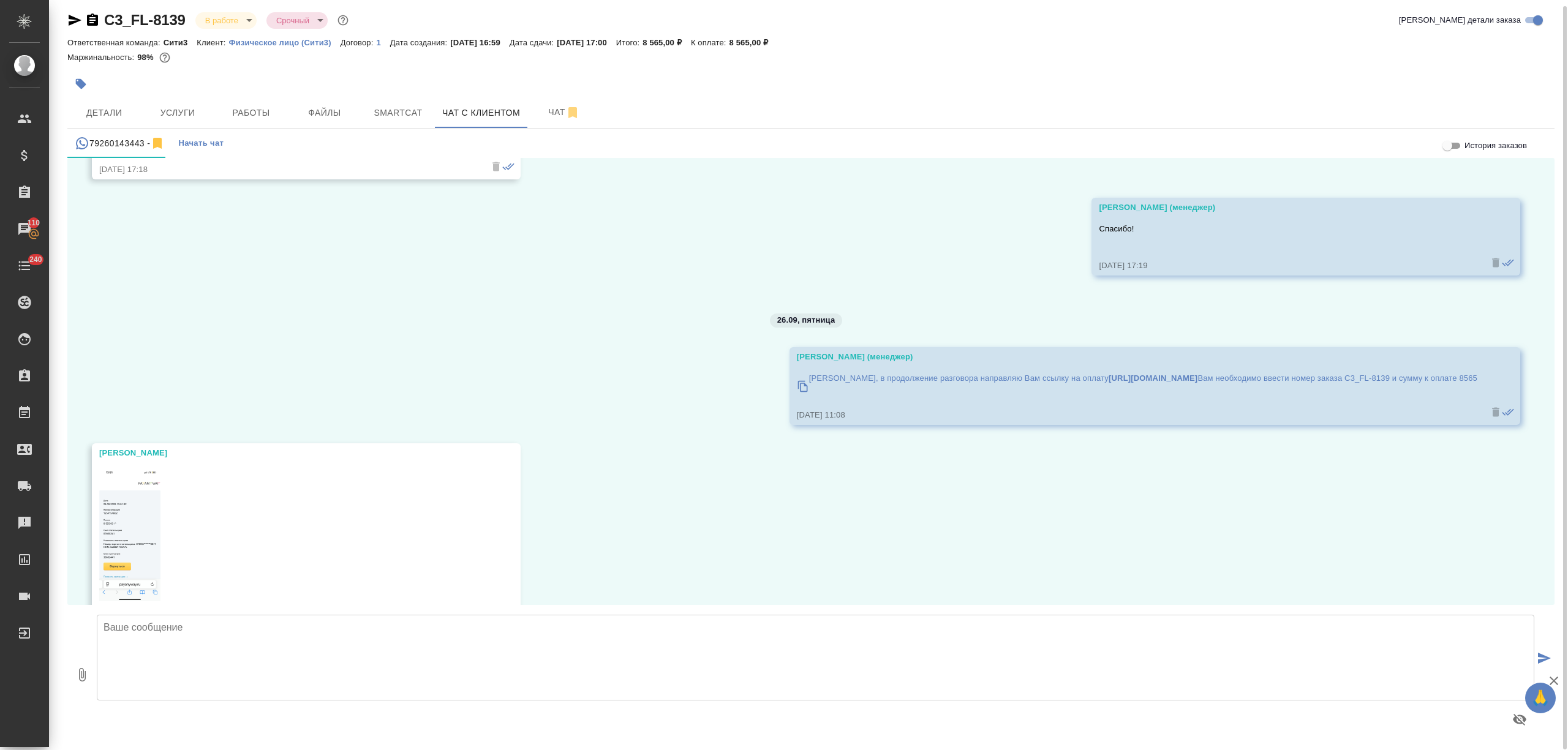
scroll to position [6416, 0]
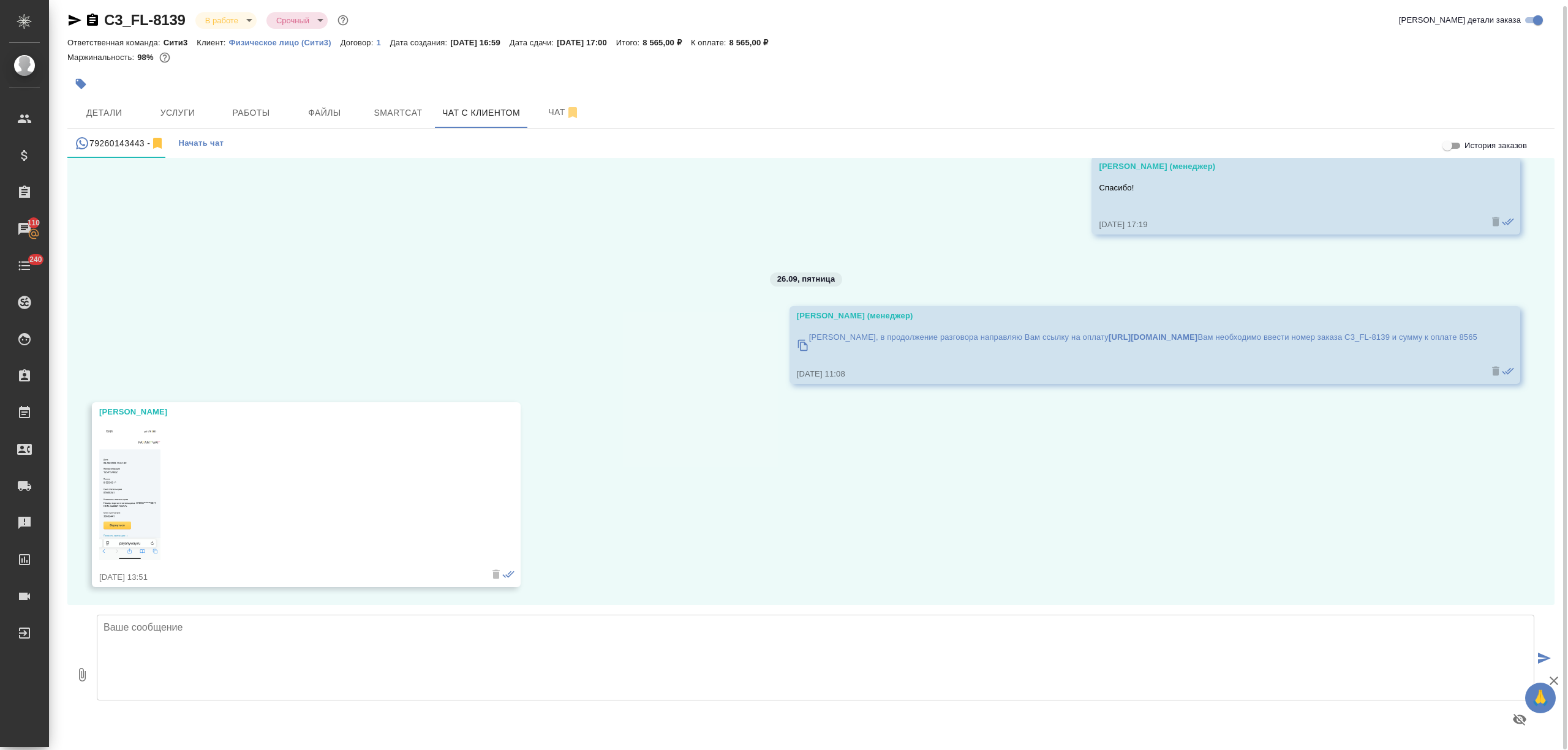
click at [207, 645] on textarea at bounding box center [816, 658] width 1438 height 86
type textarea "[PERSON_NAME], спасибо! [DATE] подготовим перевод и направим Вам для согласован…"
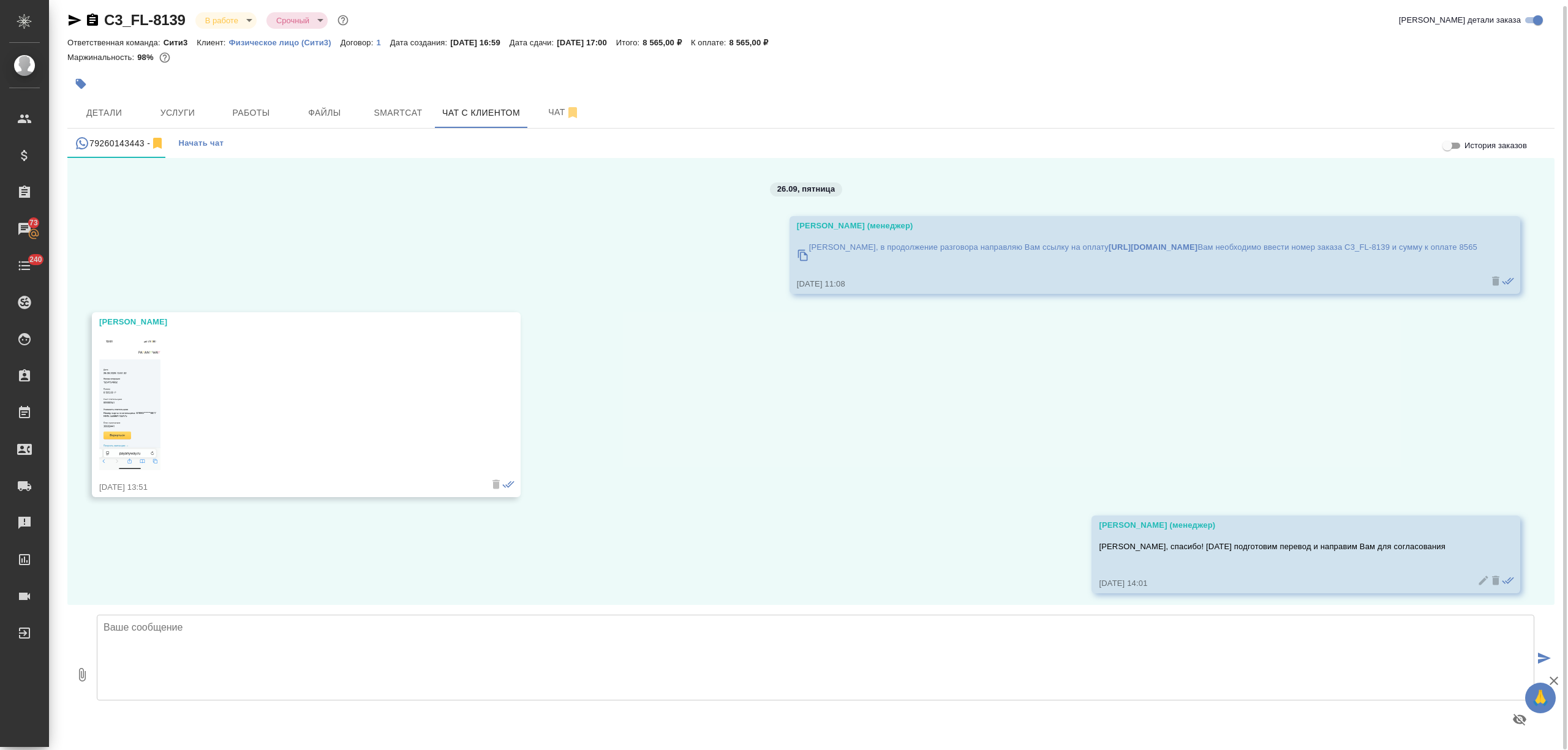
scroll to position [6512, 0]
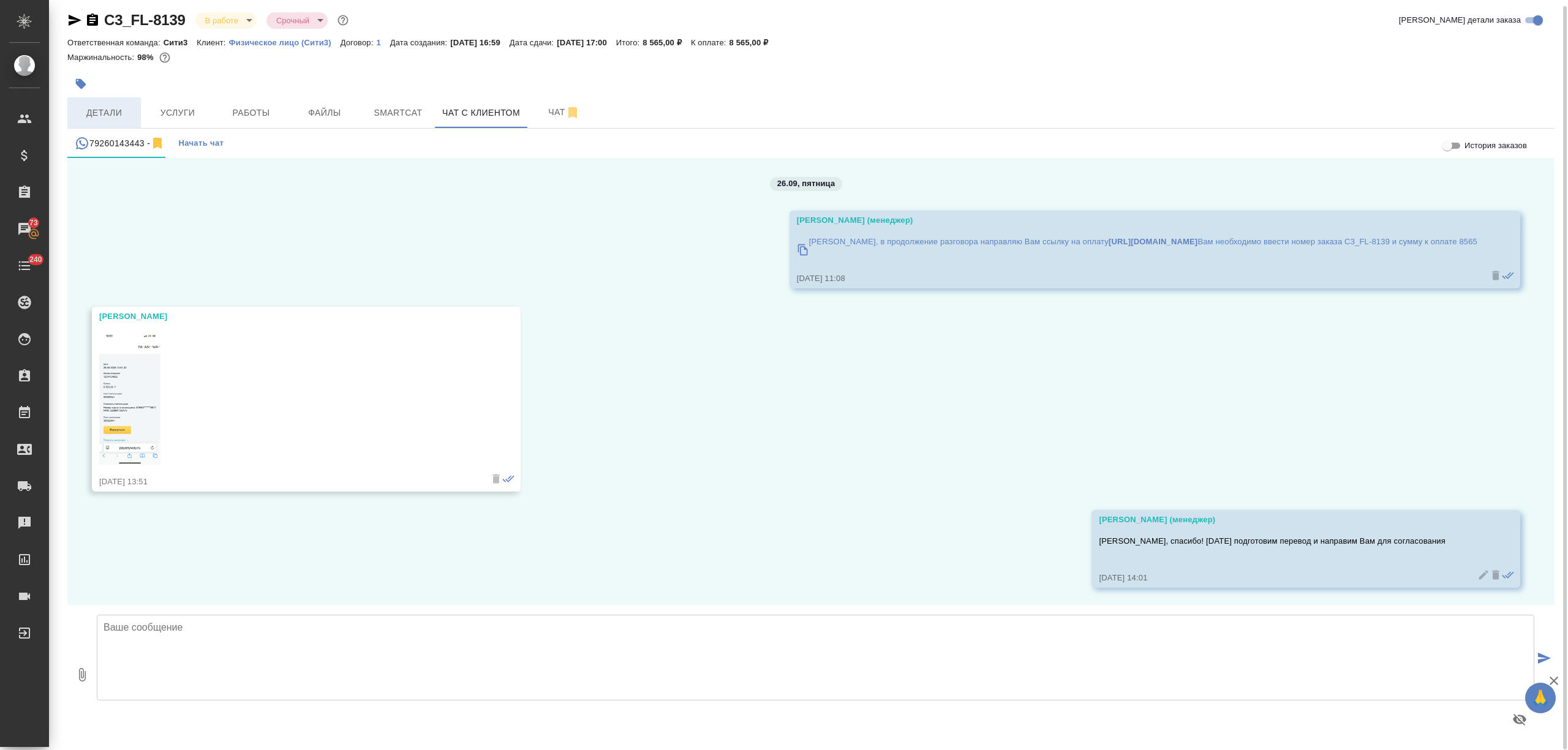
click at [118, 100] on button "Детали" at bounding box center [104, 112] width 74 height 31
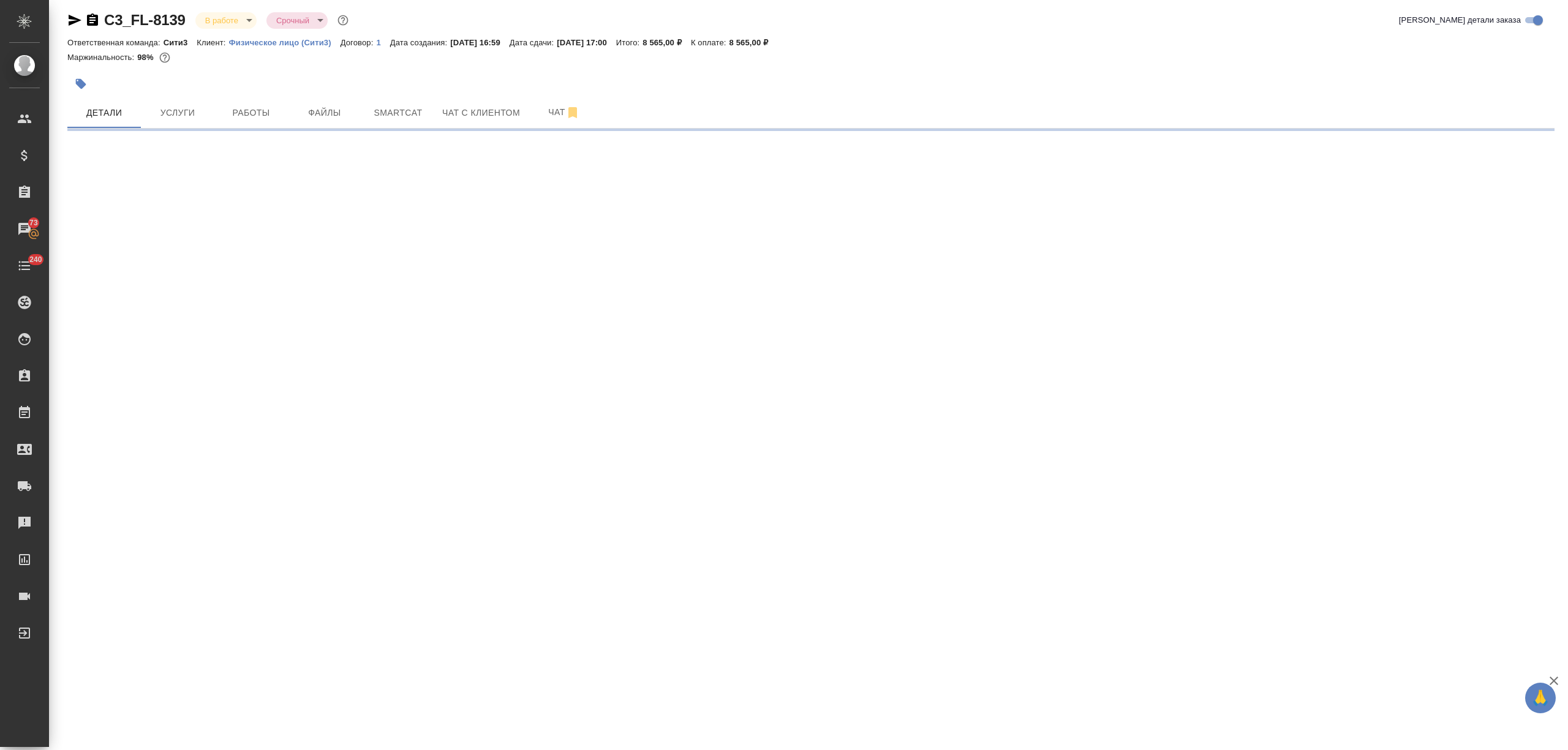
select select "RU"
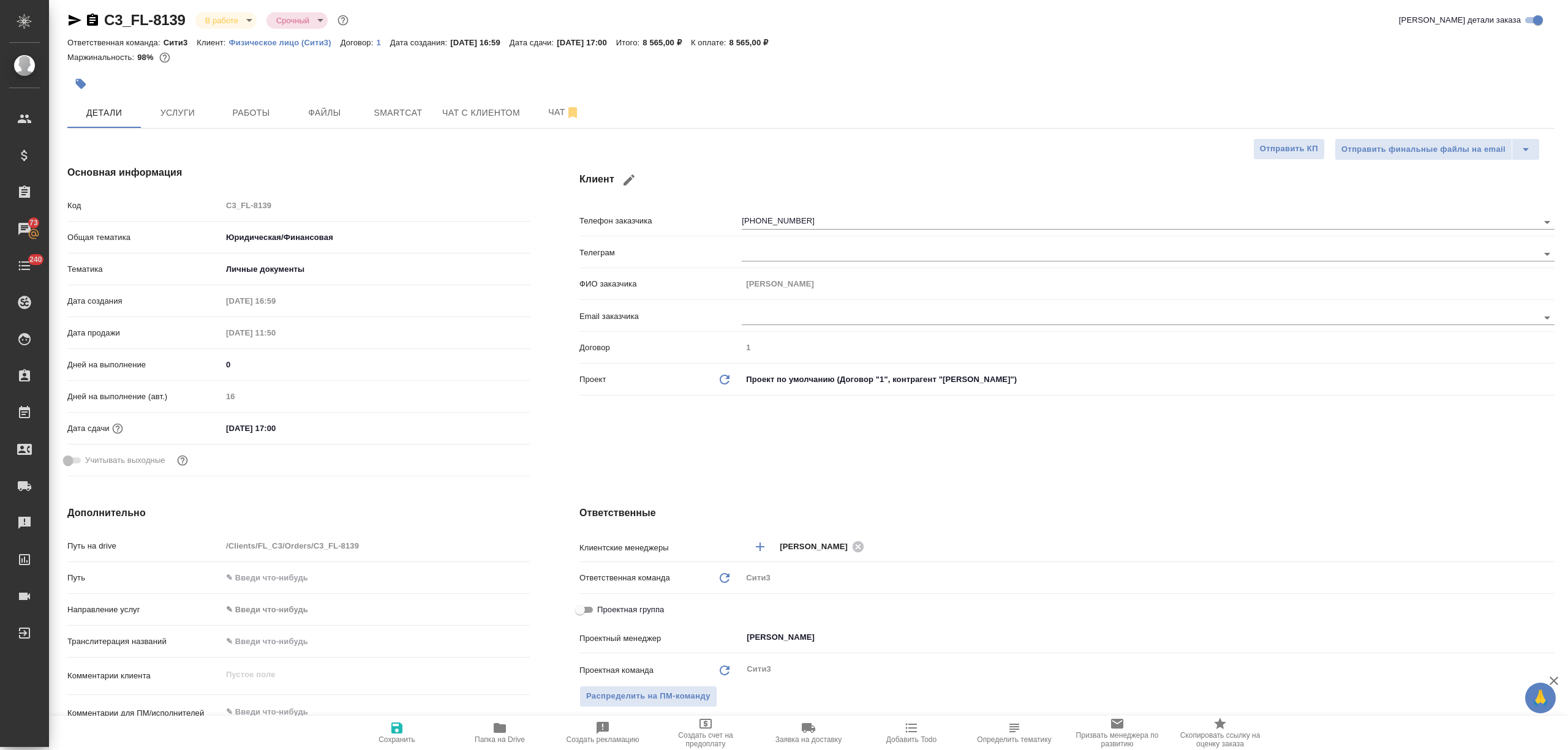
type textarea "x"
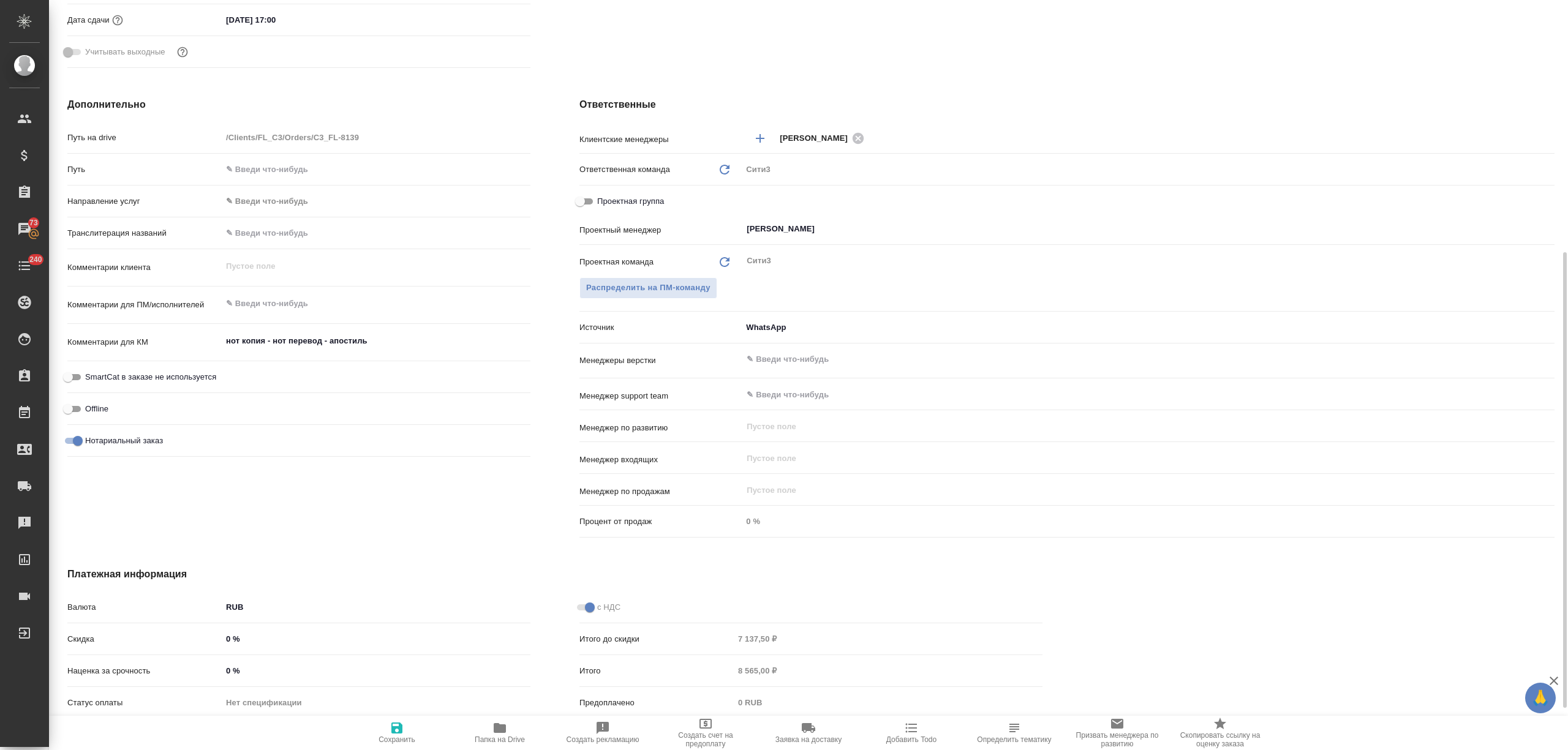
scroll to position [483, 0]
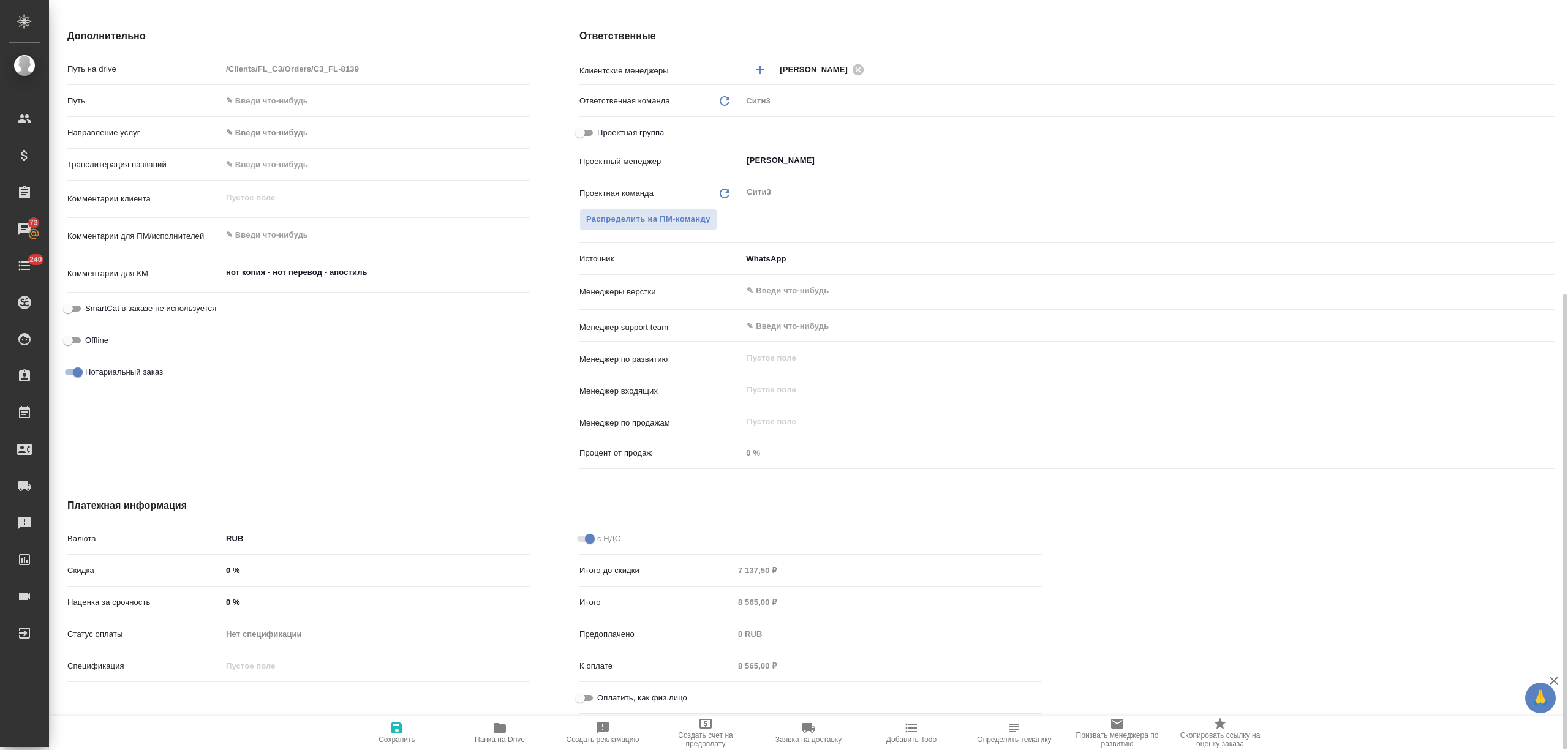
click at [581, 696] on input "Оплатить, как физ.лицо" at bounding box center [580, 698] width 44 height 14
checkbox input "true"
type textarea "x"
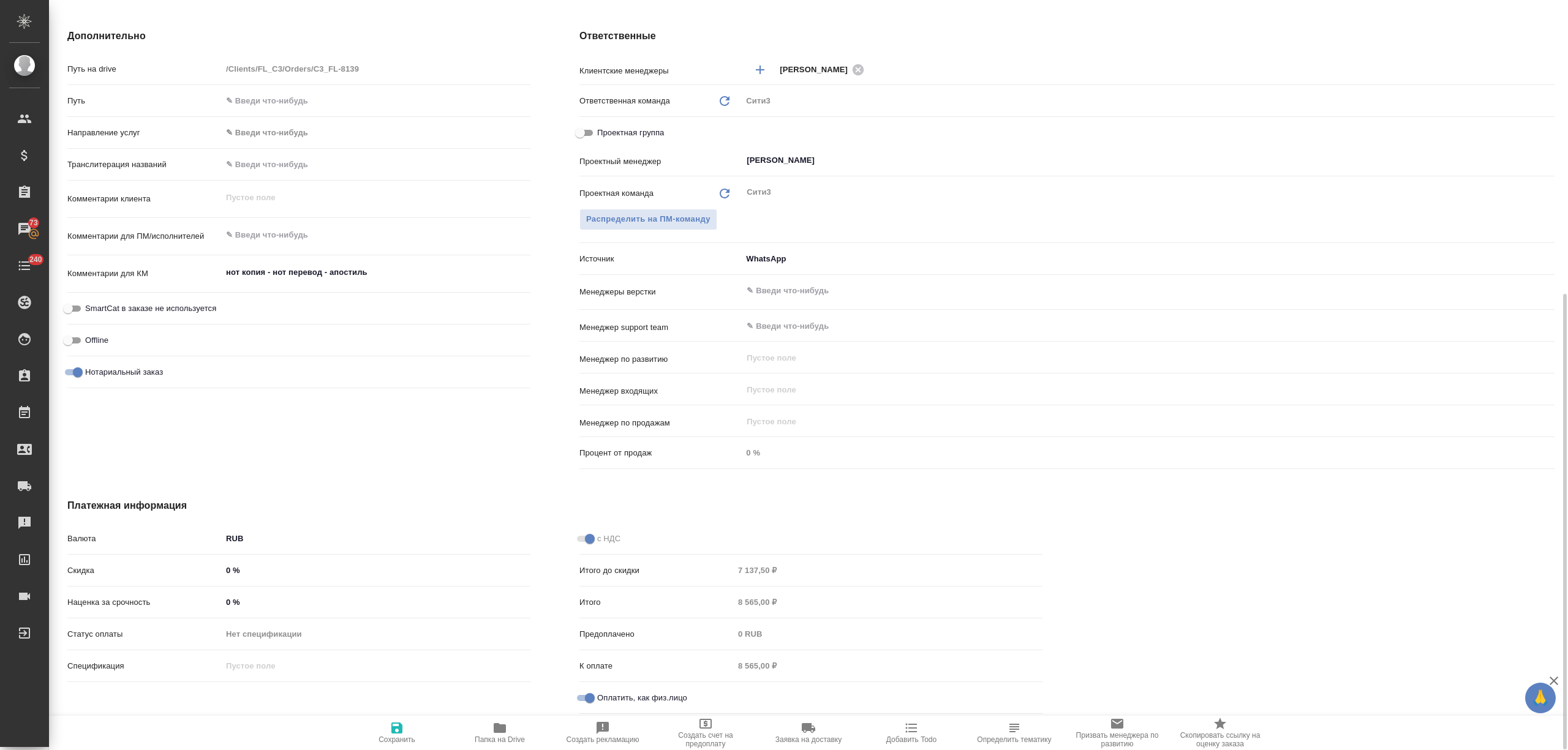
click at [410, 720] on button "Сохранить" at bounding box center [396, 733] width 103 height 34
type textarea "x"
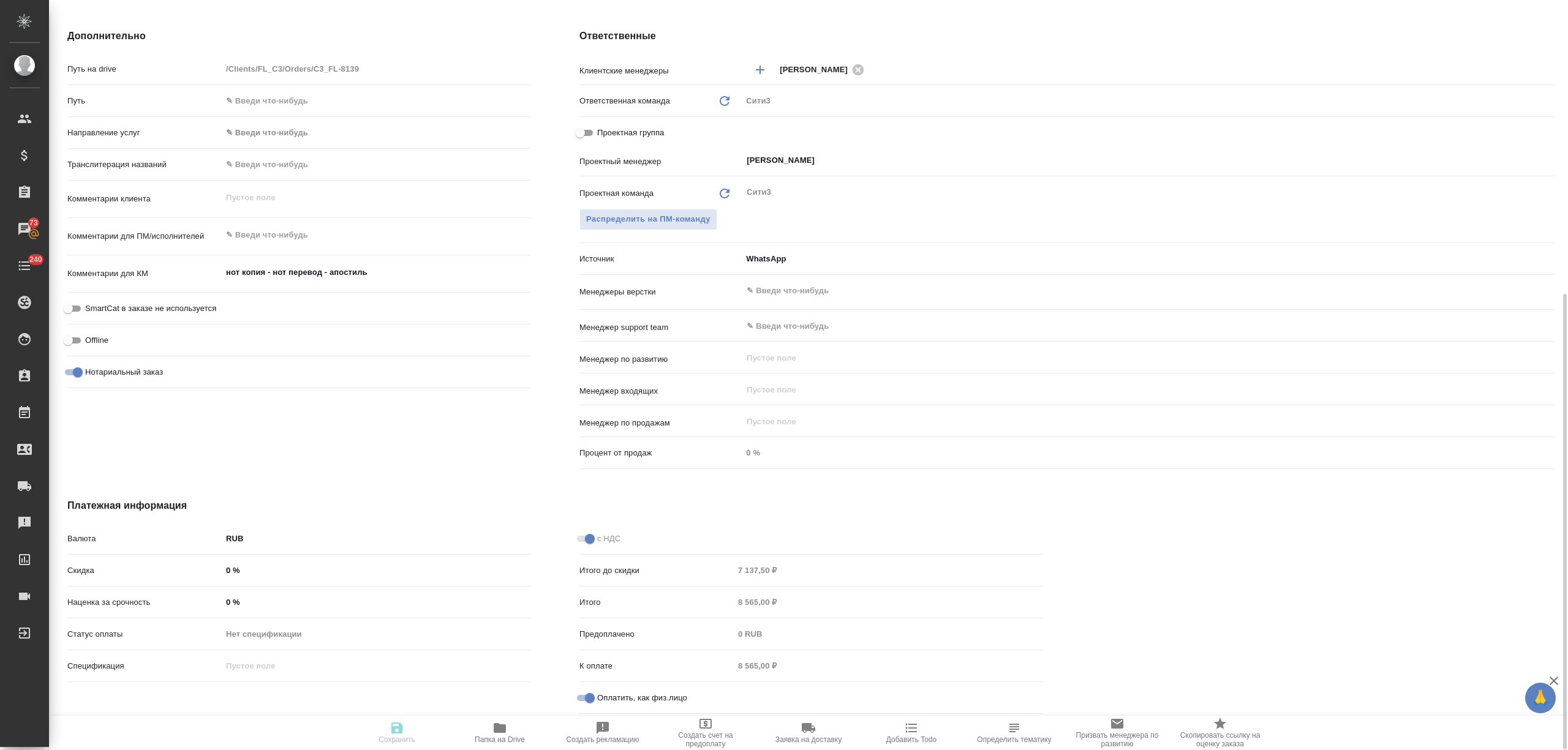
type textarea "x"
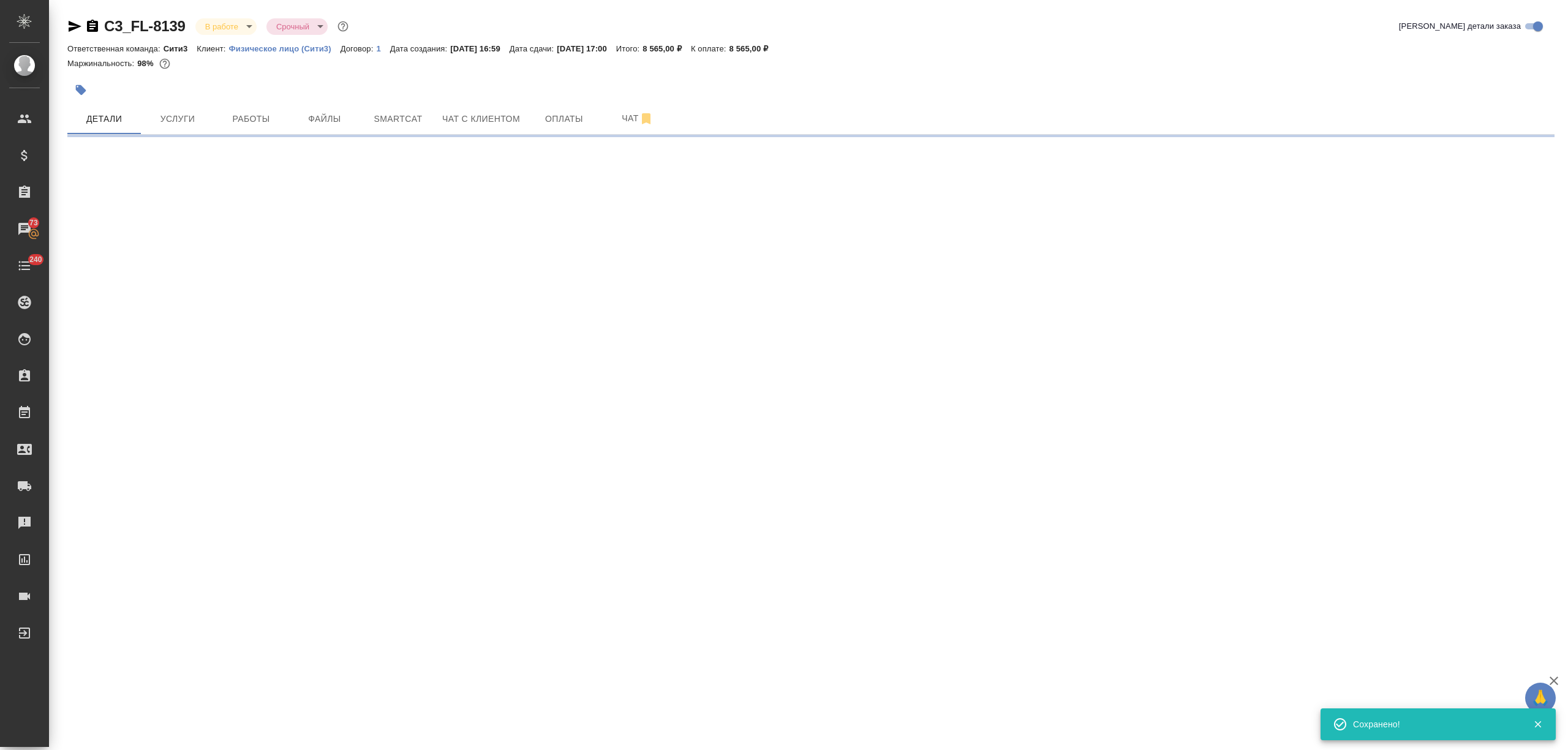
scroll to position [0, 0]
click at [547, 109] on button "Оплаты" at bounding box center [564, 118] width 74 height 31
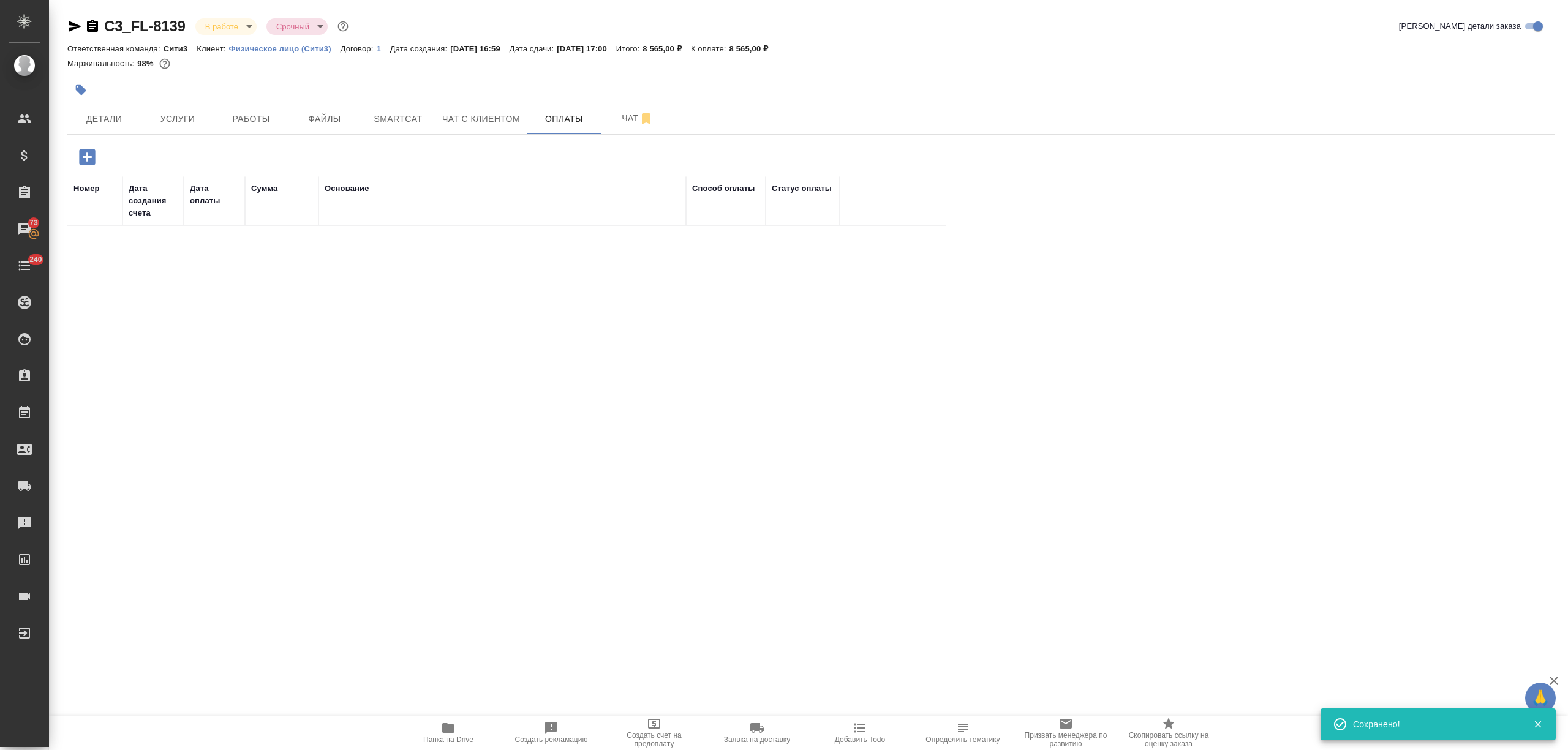
click at [89, 159] on icon "button" at bounding box center [86, 156] width 16 height 16
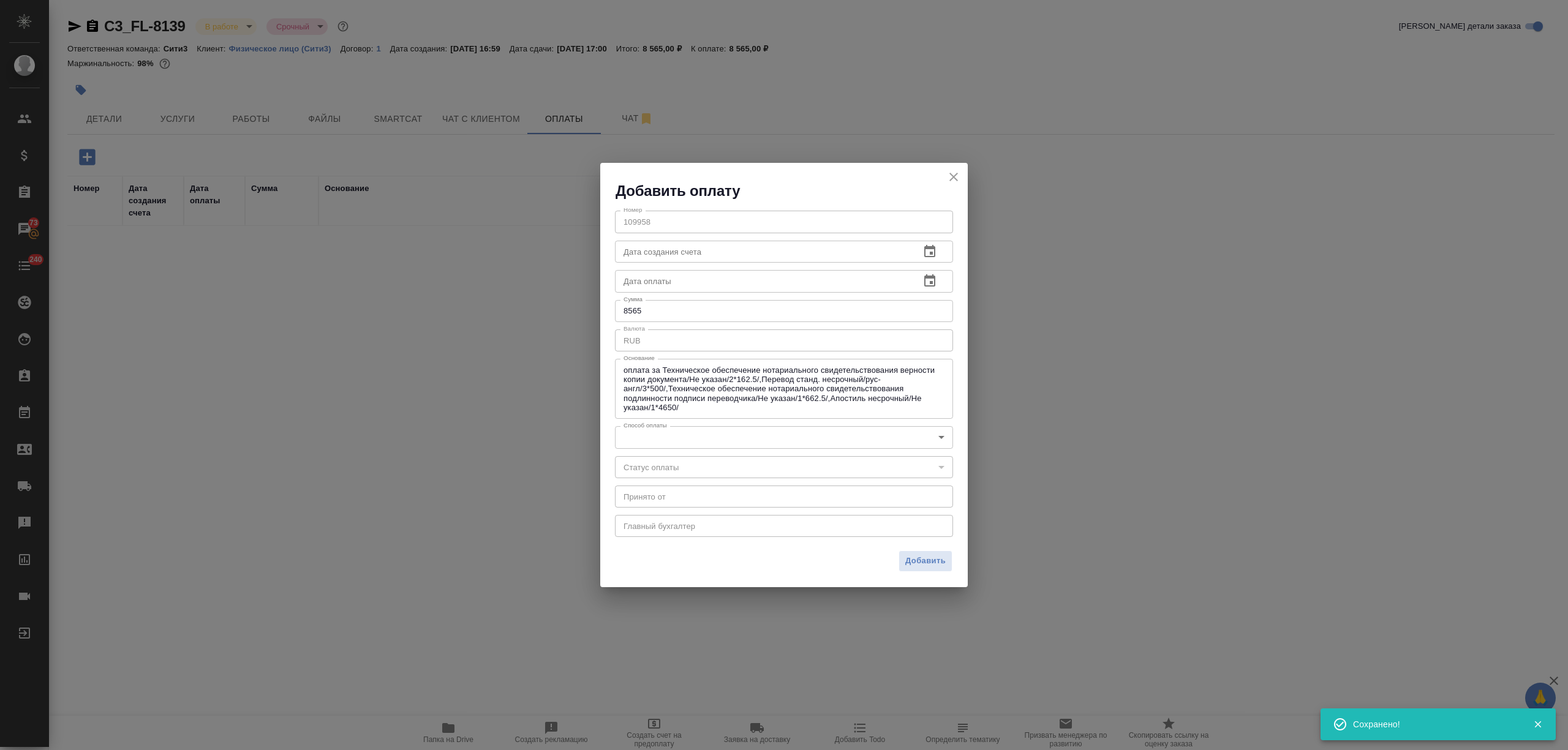
click at [746, 426] on body "🙏 .cls-1 fill:#fff; AWATERA [PERSON_NAME] Спецификации Заказы 73 Чаты 240 Todo …" at bounding box center [784, 375] width 1568 height 750
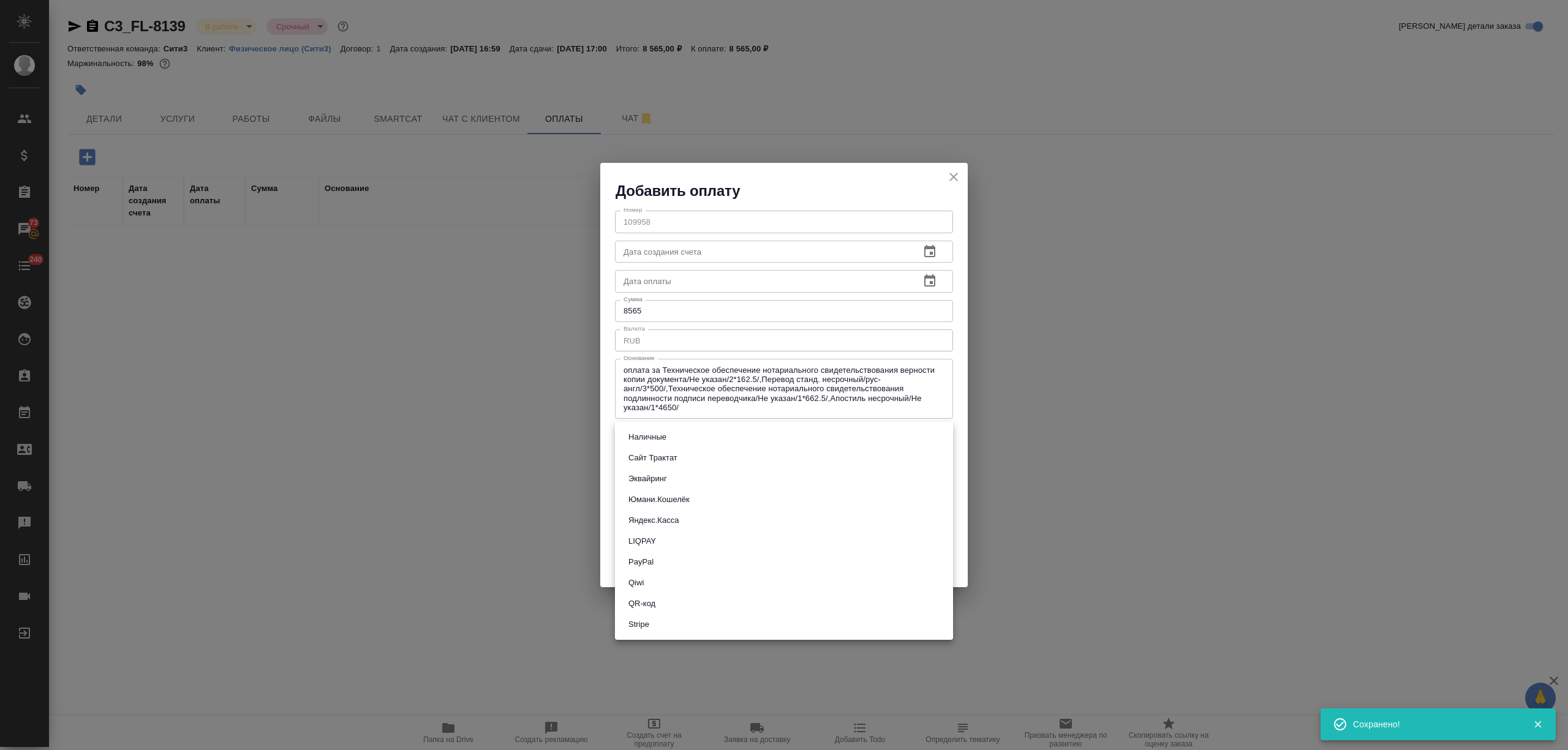
click at [735, 459] on li "Сайт Трактат" at bounding box center [784, 458] width 338 height 21
type input "site-traktat"
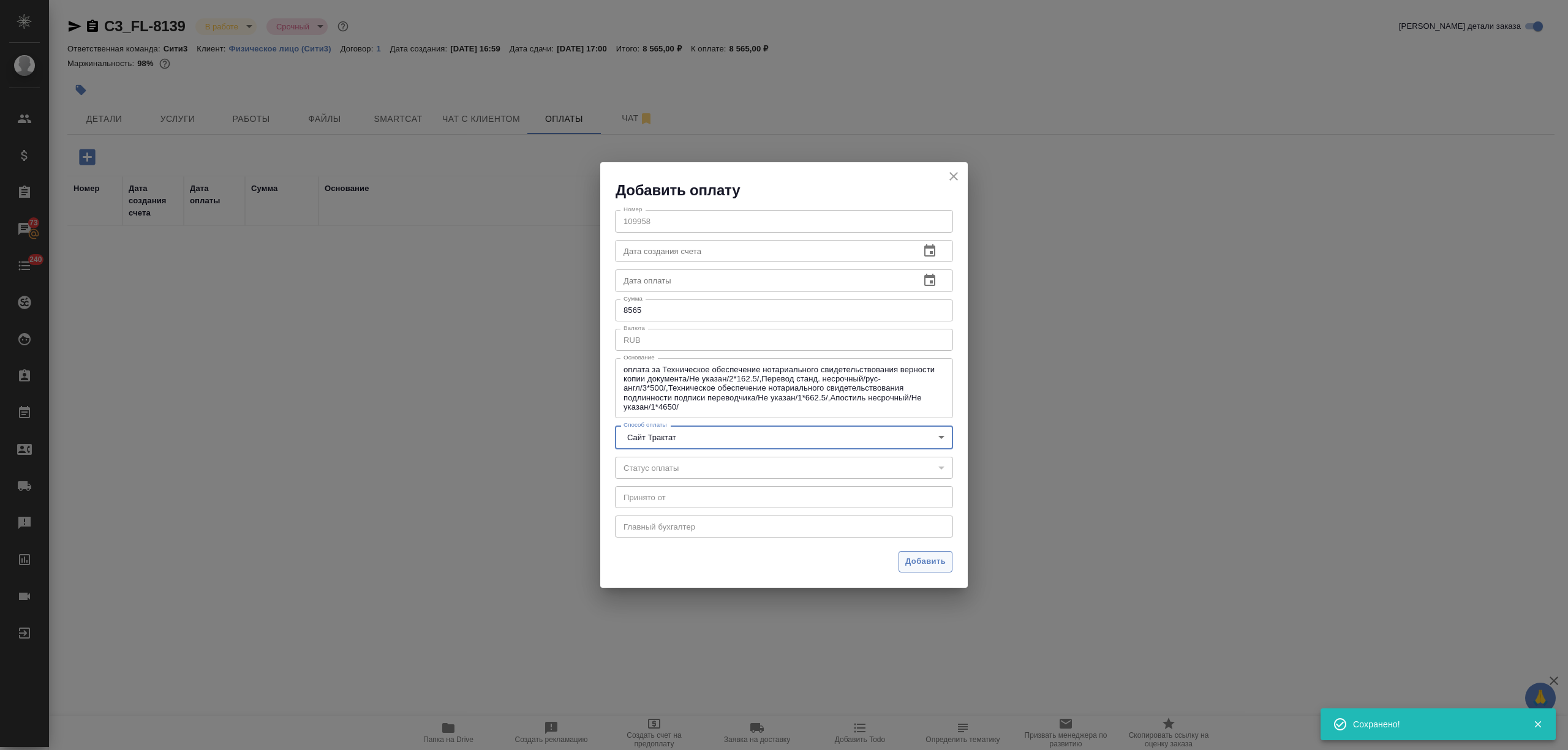
click at [930, 567] on span "Добавить" at bounding box center [925, 562] width 40 height 14
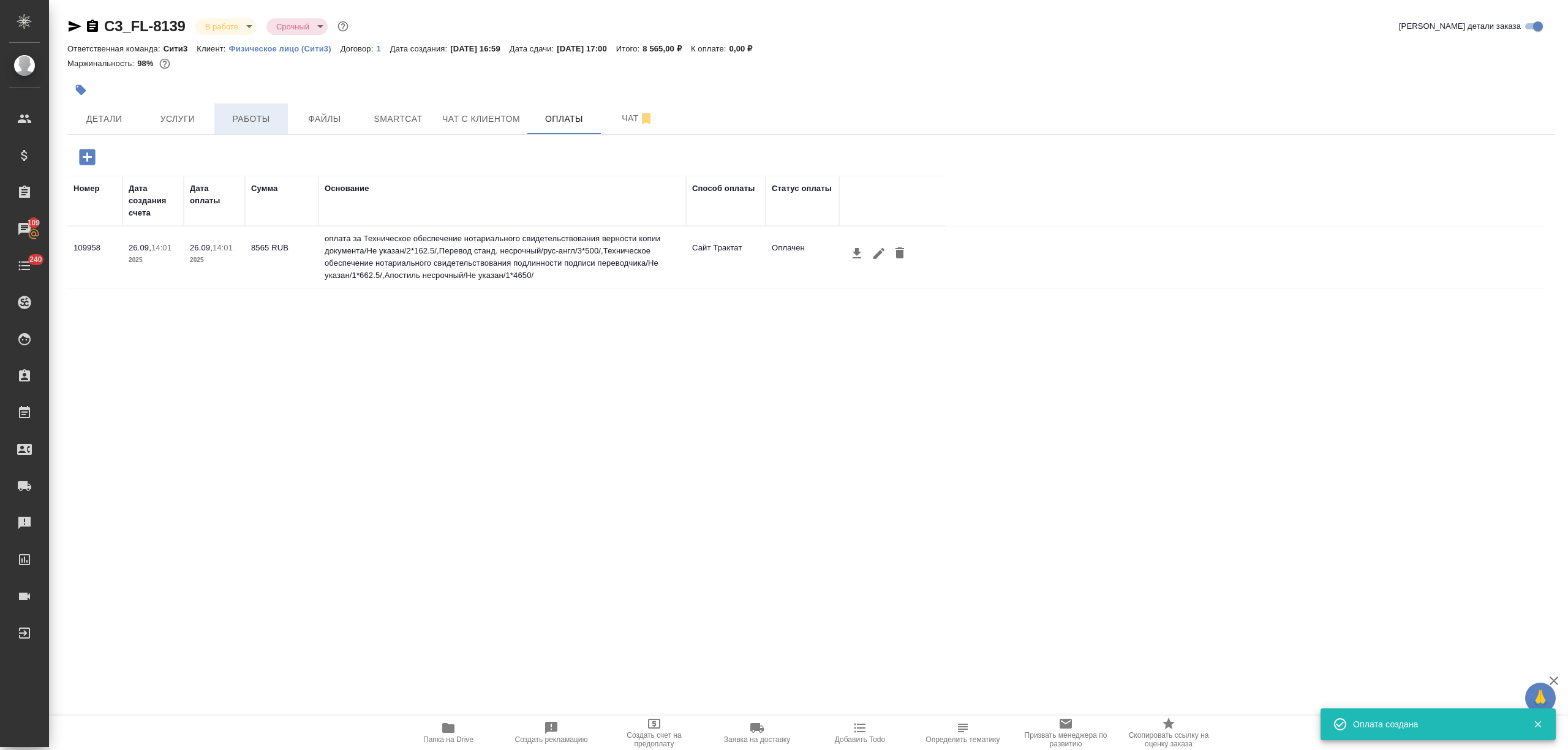
click at [219, 127] on button "Работы" at bounding box center [251, 118] width 74 height 31
